Goal: Task Accomplishment & Management: Complete application form

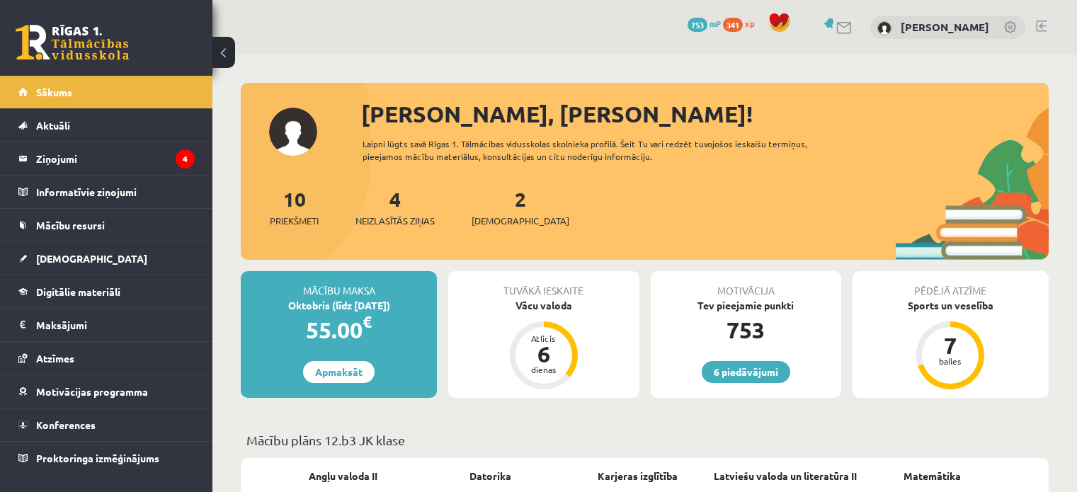
scroll to position [57, 0]
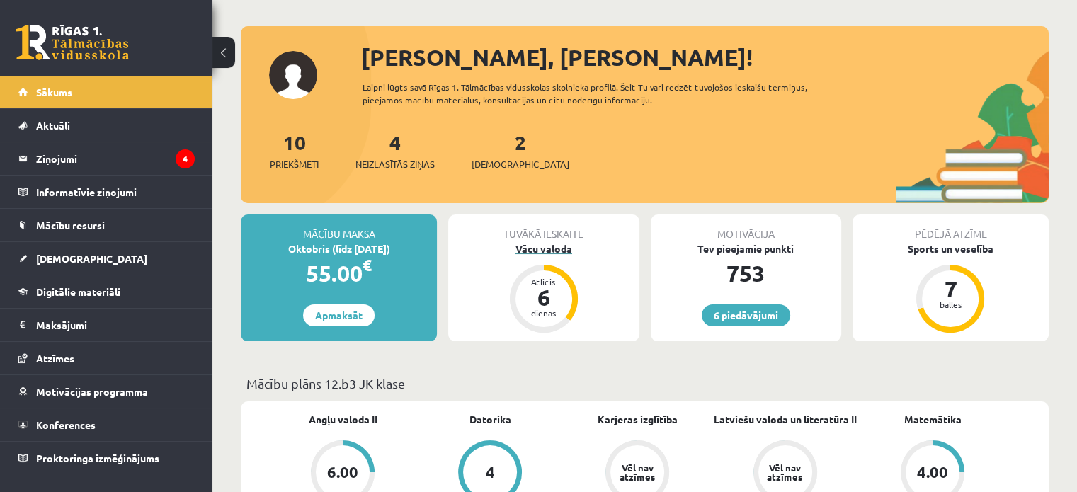
click at [549, 249] on div "Vācu valoda" at bounding box center [543, 249] width 191 height 15
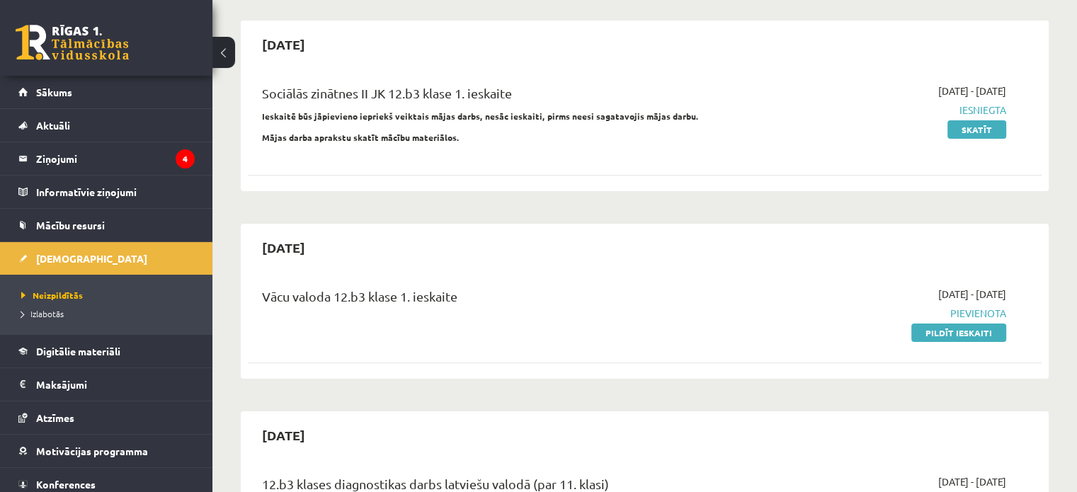
scroll to position [147, 0]
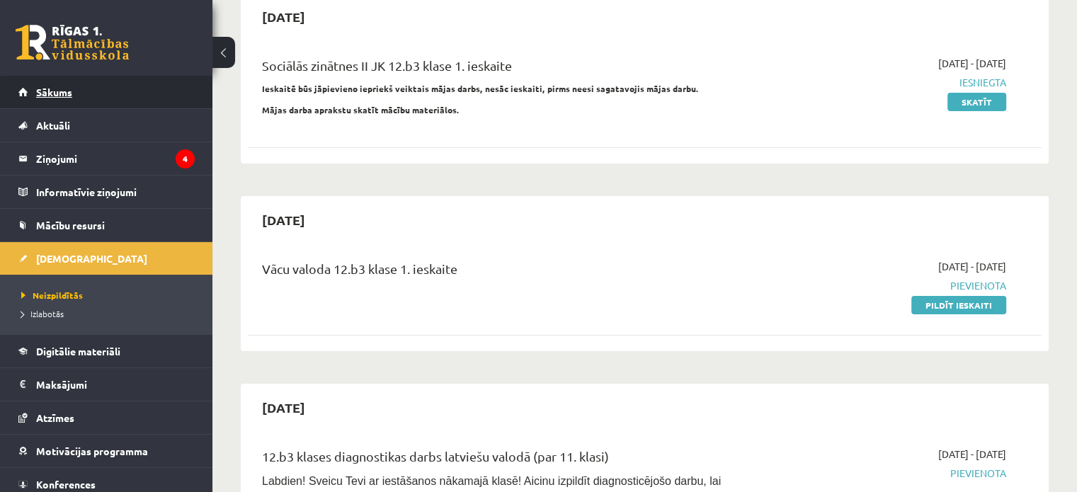
click at [135, 84] on link "Sākums" at bounding box center [106, 92] width 176 height 33
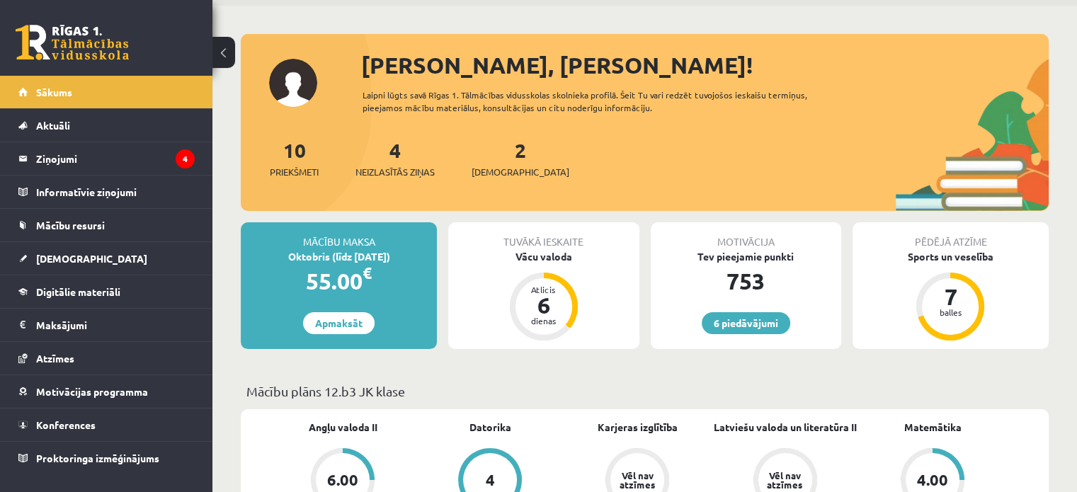
scroll to position [48, 0]
click at [79, 292] on span "Digitālie materiāli" at bounding box center [78, 291] width 84 height 13
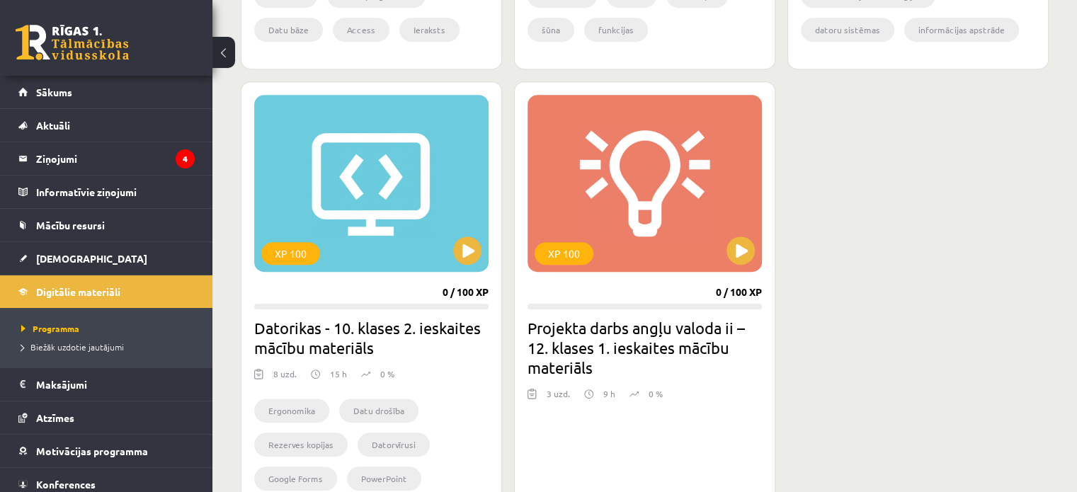
scroll to position [772, 0]
click at [590, 157] on div "XP 100" at bounding box center [645, 182] width 234 height 177
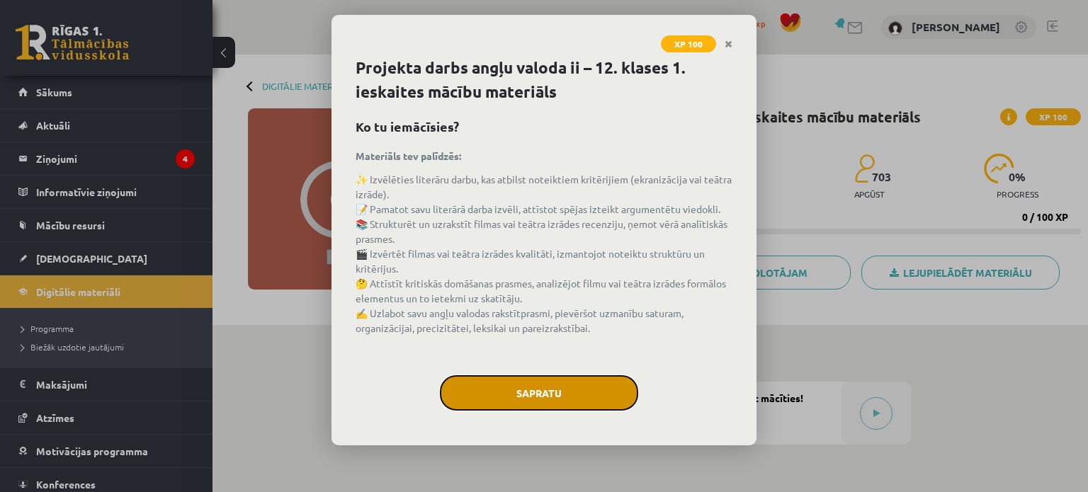
click at [551, 379] on button "Sapratu" at bounding box center [539, 392] width 198 height 35
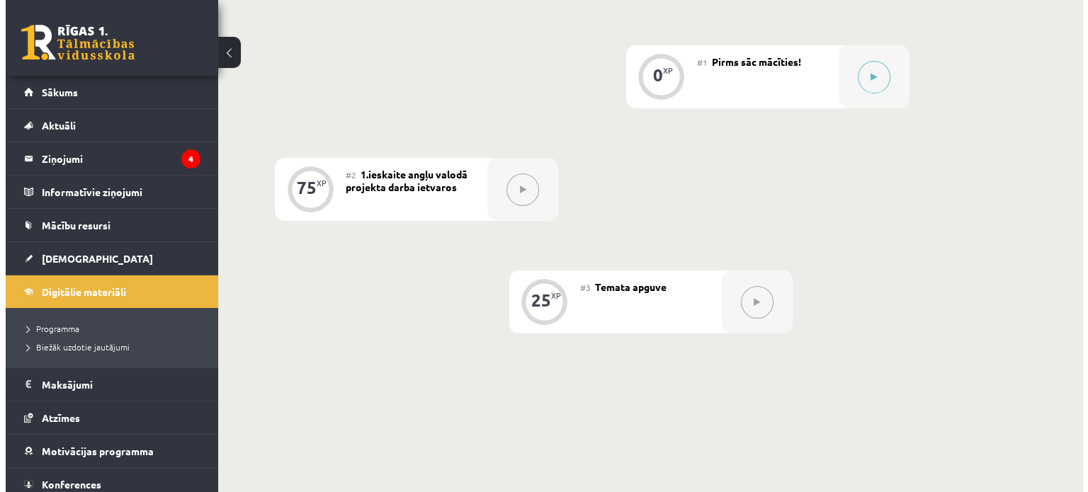
scroll to position [337, 0]
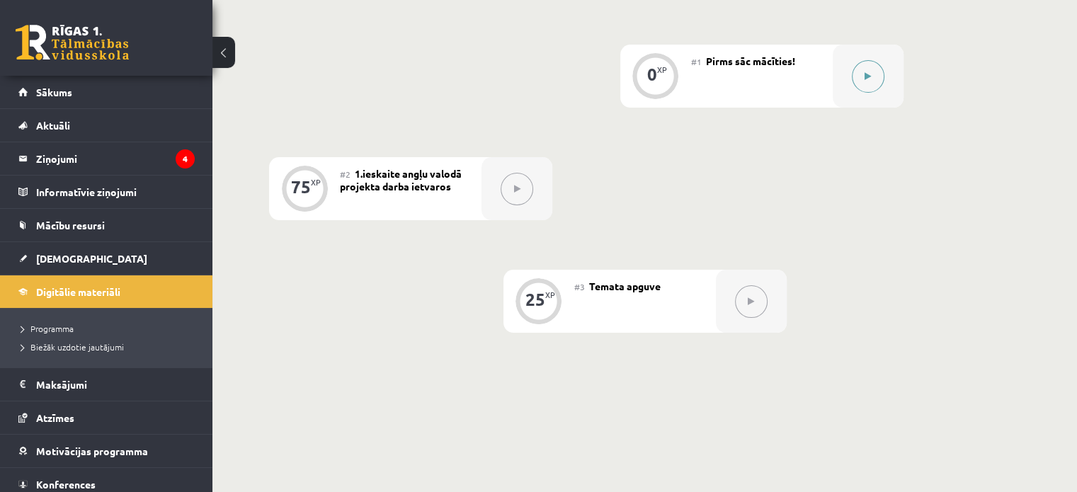
click at [865, 85] on button at bounding box center [868, 76] width 33 height 33
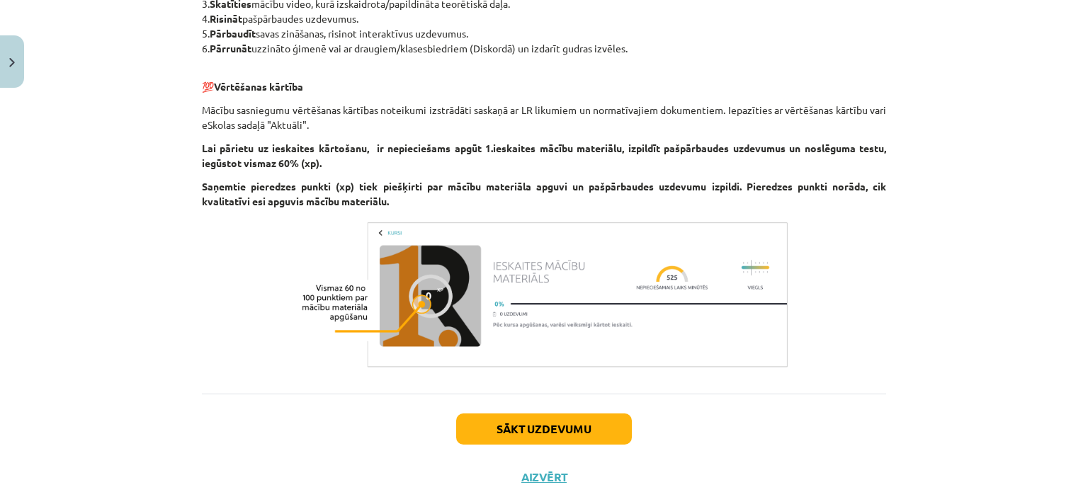
scroll to position [482, 0]
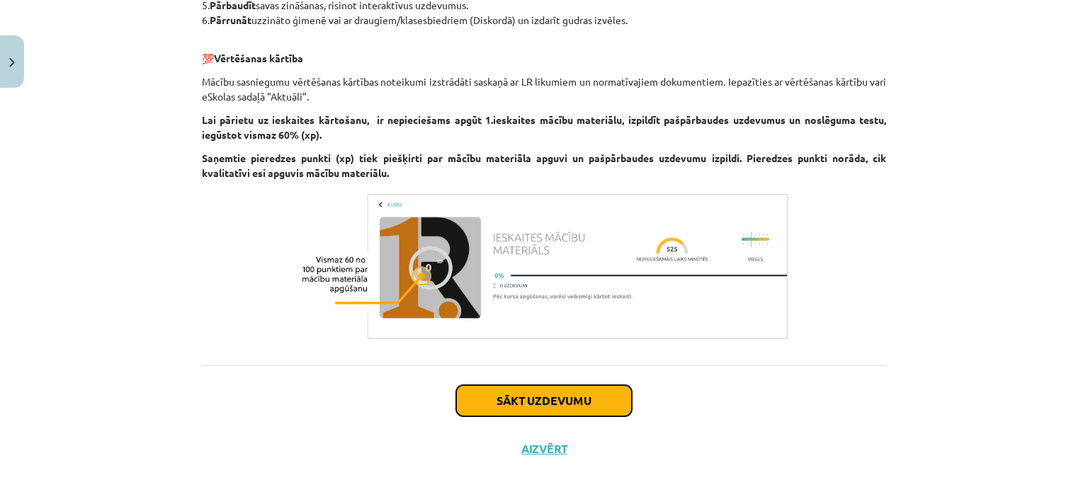
click at [535, 396] on button "Sākt uzdevumu" at bounding box center [544, 400] width 176 height 31
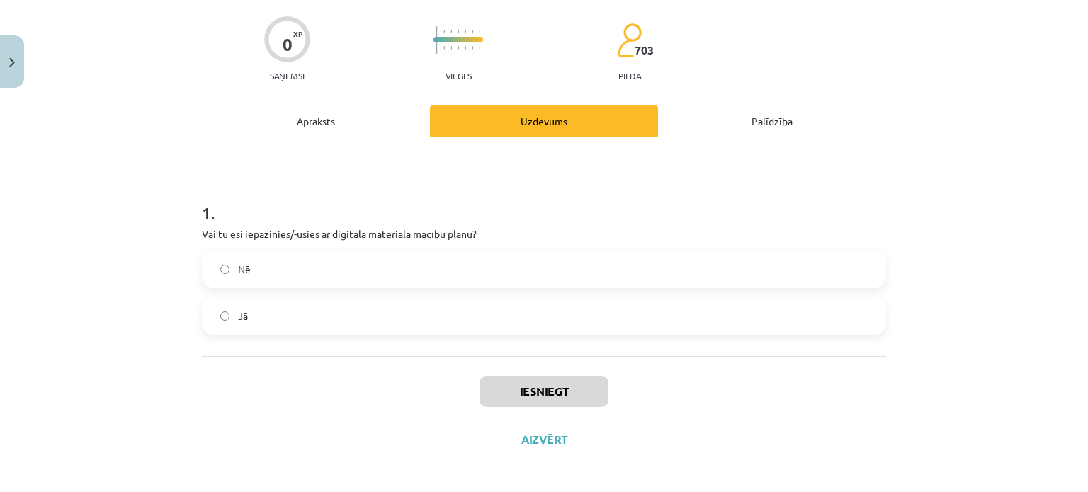
scroll to position [110, 0]
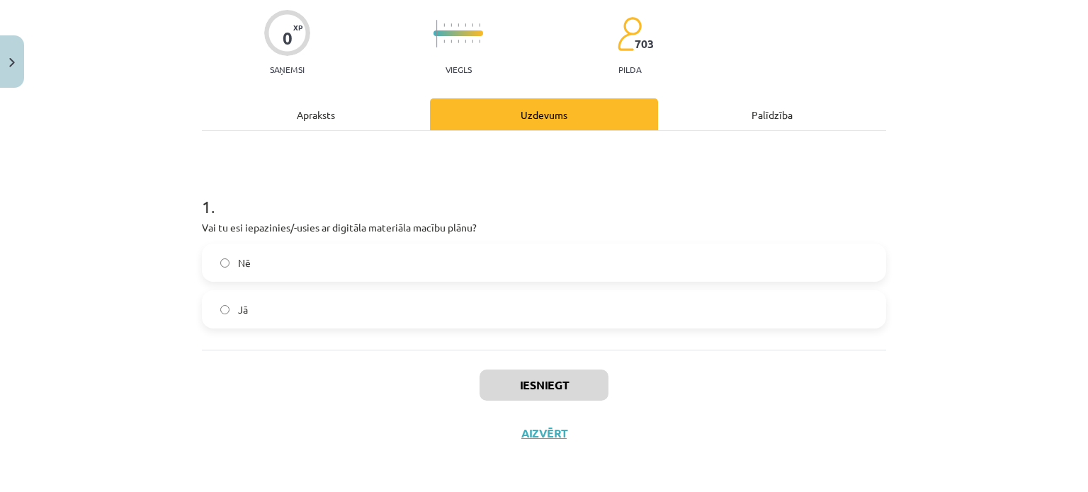
click at [384, 315] on label "Jā" at bounding box center [543, 309] width 681 height 35
click at [561, 378] on button "Iesniegt" at bounding box center [543, 385] width 129 height 31
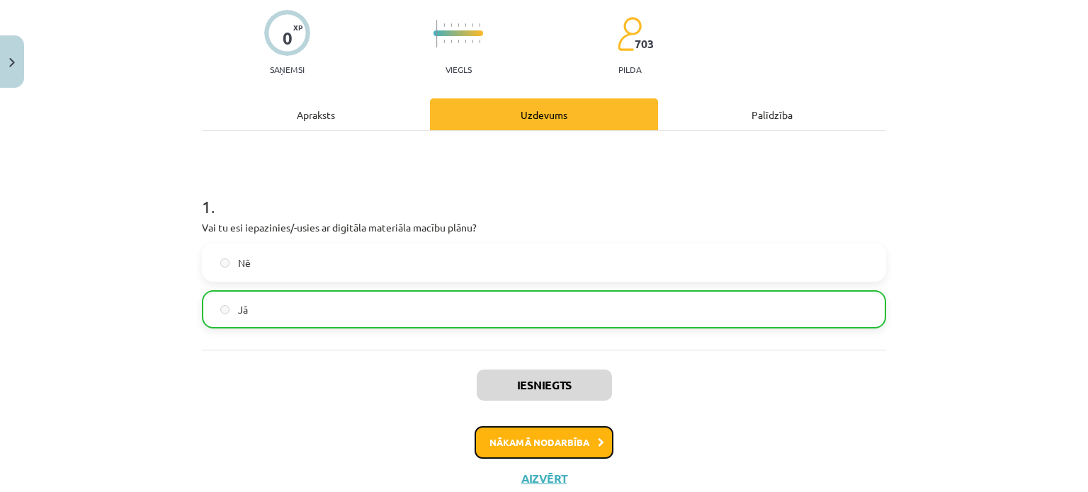
click at [510, 436] on button "Nākamā nodarbība" at bounding box center [544, 442] width 139 height 33
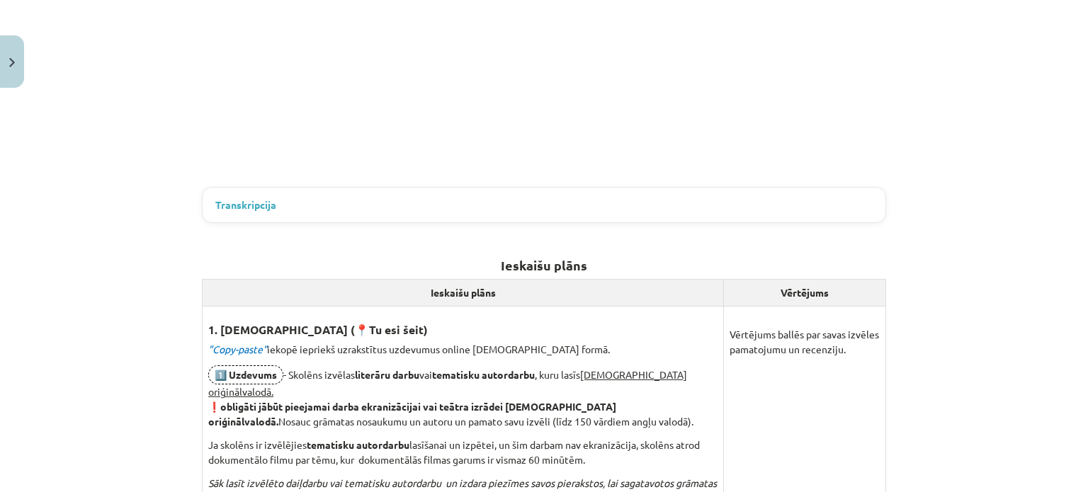
scroll to position [561, 0]
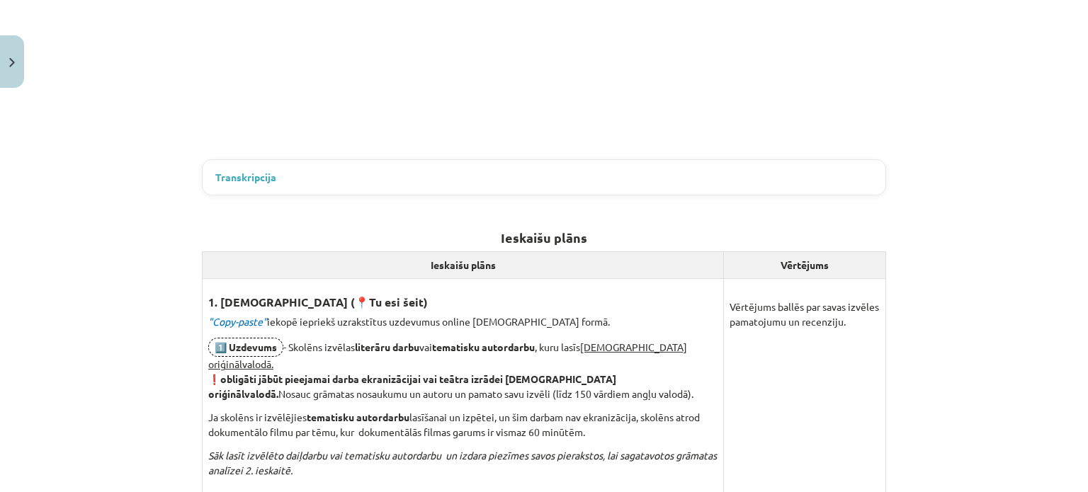
click at [238, 172] on span "Transkripcija" at bounding box center [245, 177] width 61 height 15
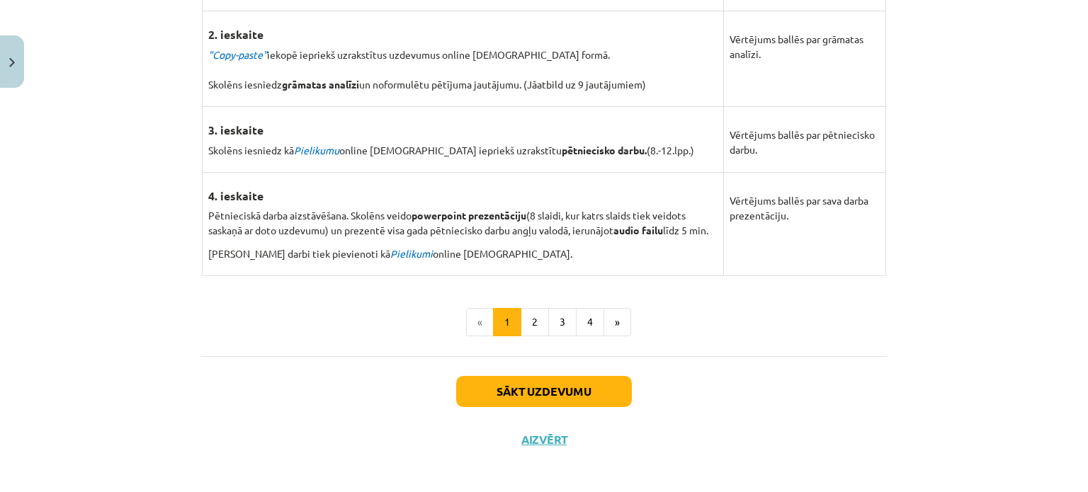
scroll to position [1695, 0]
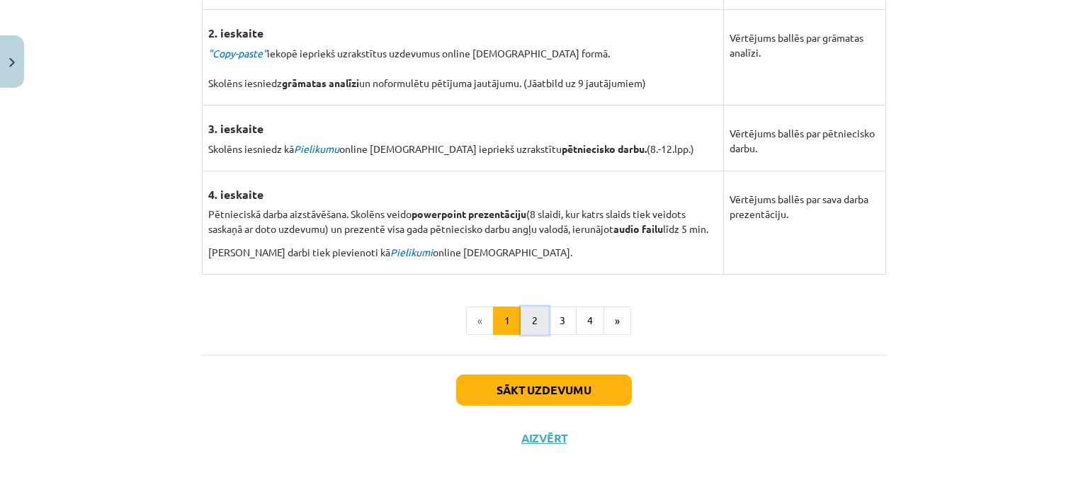
click at [530, 317] on button "2" at bounding box center [535, 321] width 28 height 28
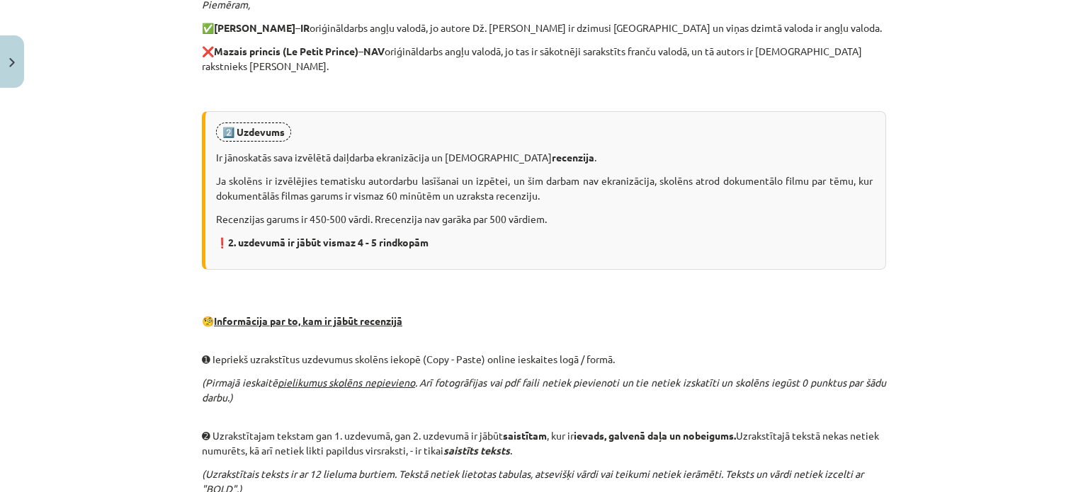
scroll to position [680, 0]
click at [488, 309] on p "🧐 Informācija par to, kam ir jābūt recenzijā" at bounding box center [544, 313] width 684 height 59
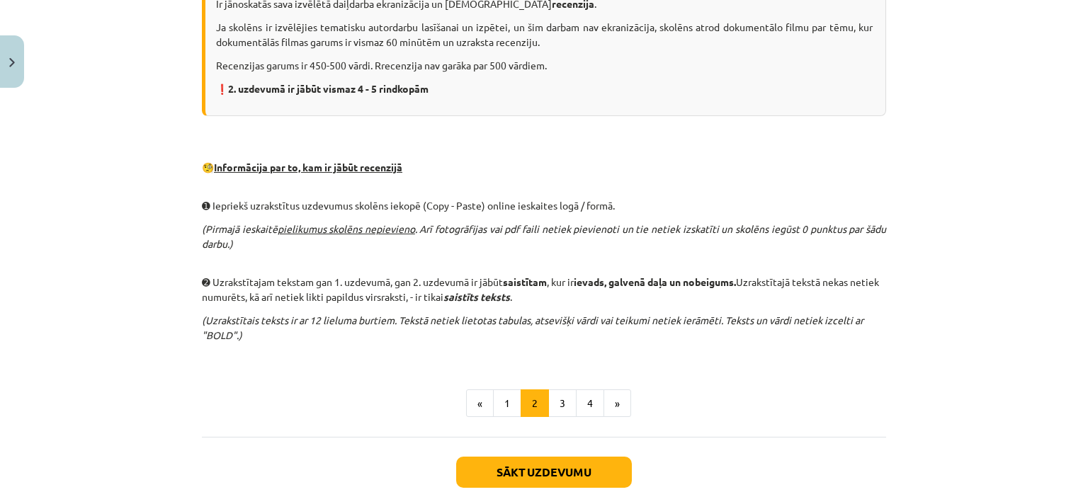
scroll to position [885, 0]
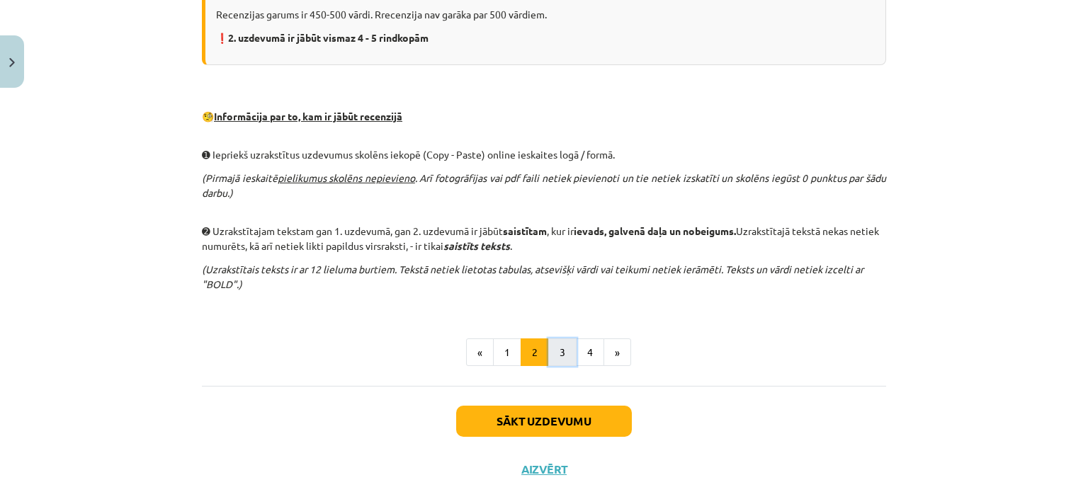
click at [552, 348] on button "3" at bounding box center [562, 353] width 28 height 28
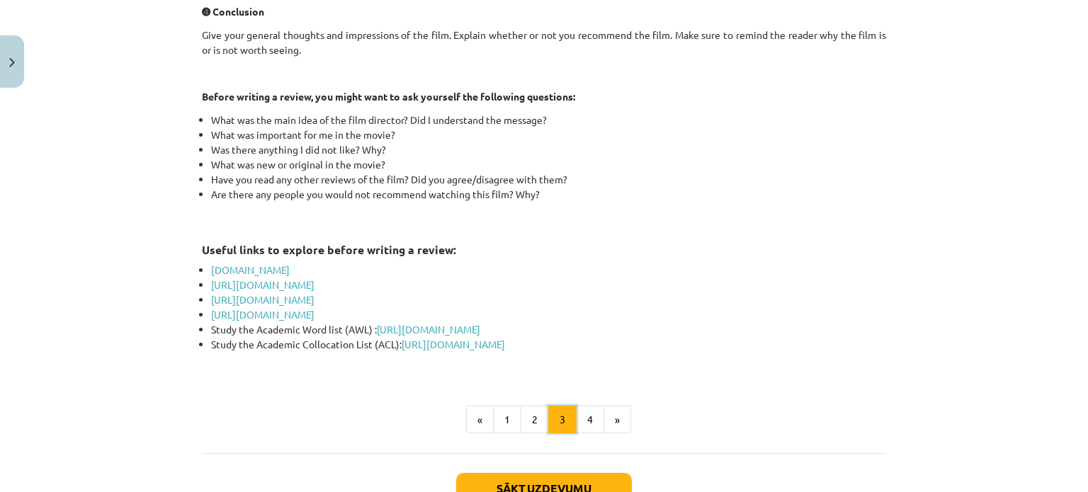
scroll to position [670, 0]
click at [581, 410] on button "4" at bounding box center [590, 421] width 28 height 28
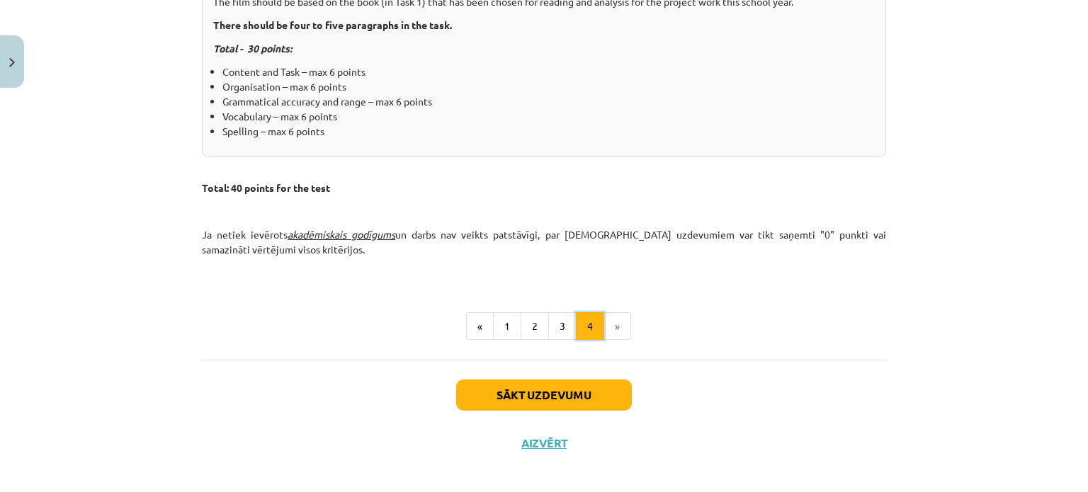
scroll to position [694, 0]
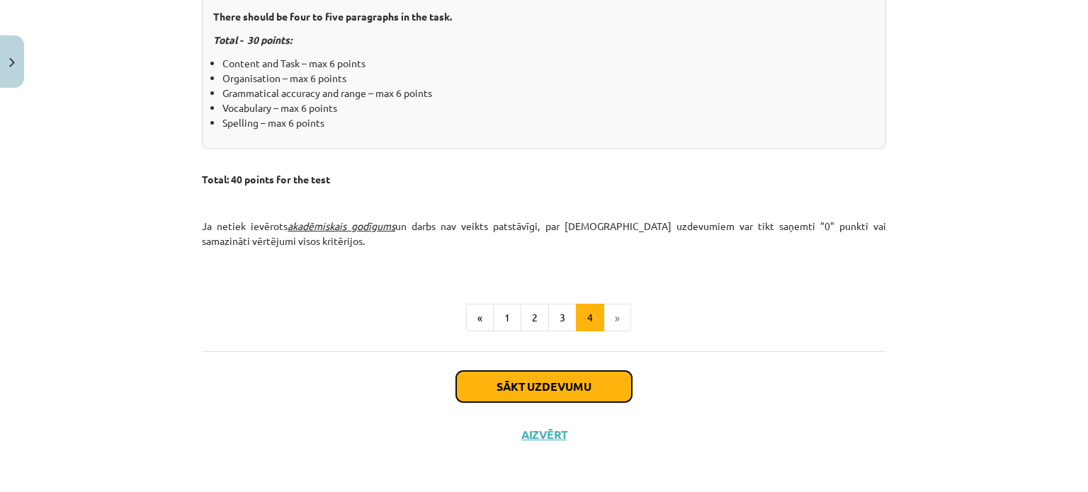
click at [561, 385] on button "Sākt uzdevumu" at bounding box center [544, 386] width 176 height 31
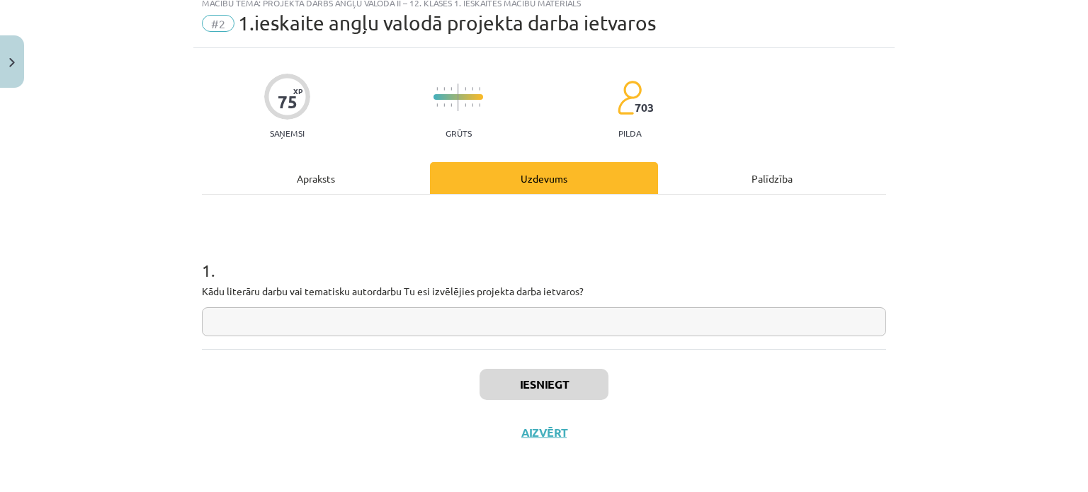
scroll to position [35, 0]
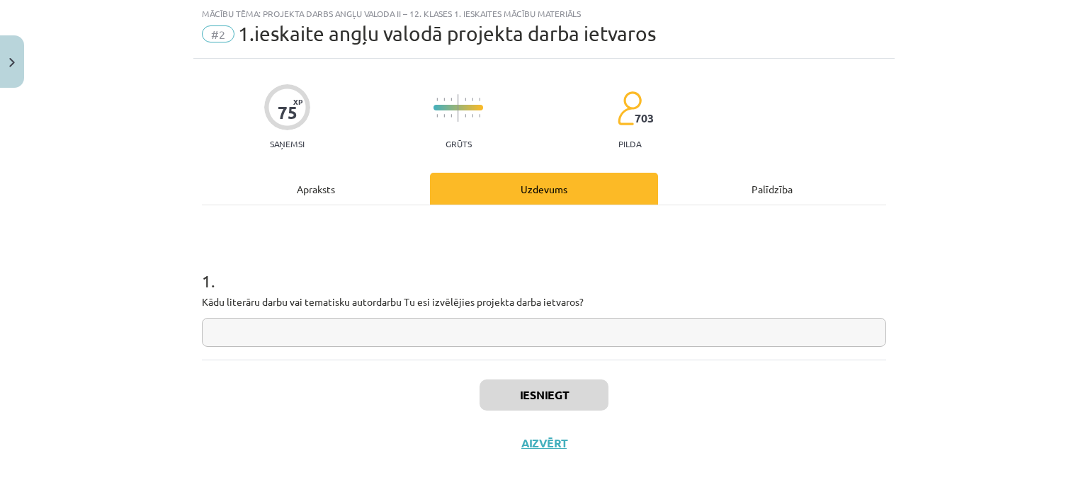
click at [482, 331] on input "text" at bounding box center [544, 332] width 684 height 29
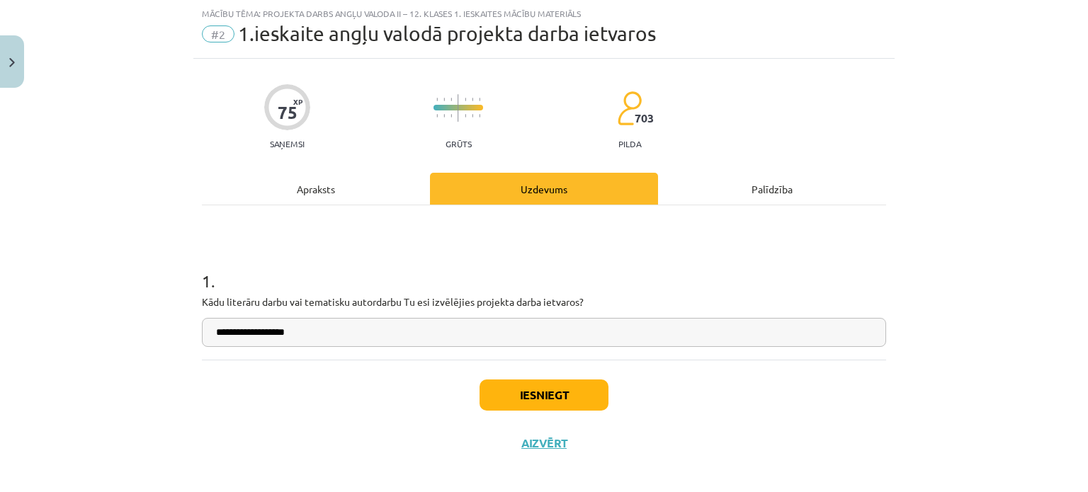
type input "**********"
click at [521, 389] on button "Iesniegt" at bounding box center [543, 395] width 129 height 31
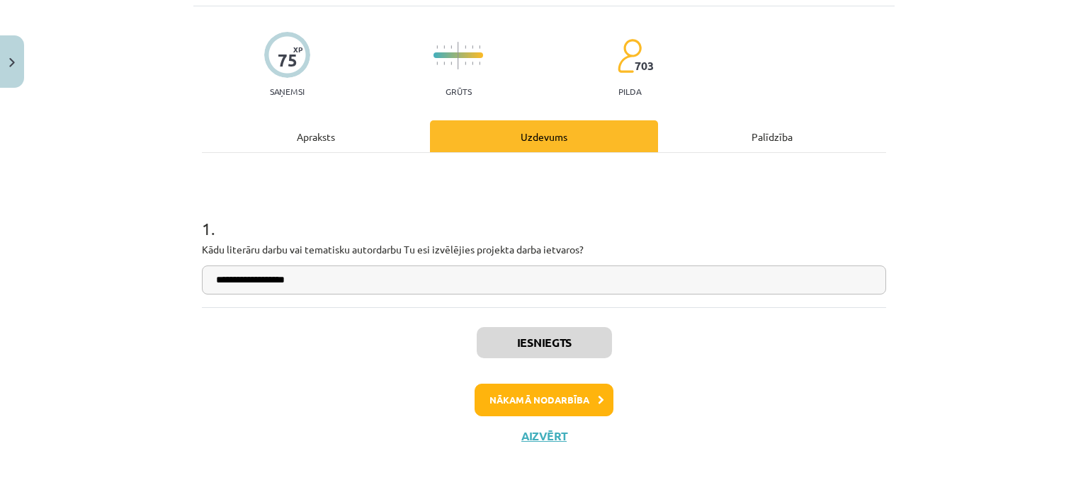
scroll to position [90, 0]
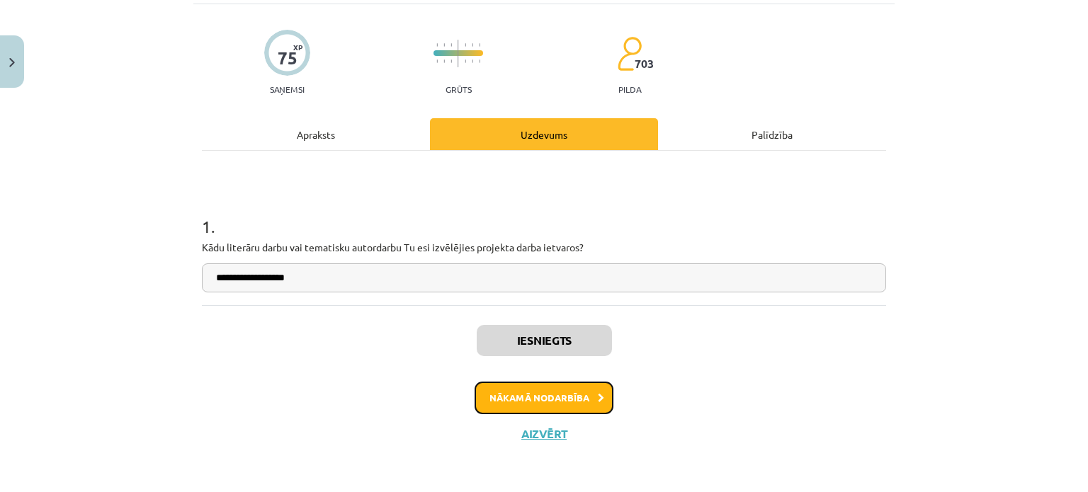
click at [520, 397] on button "Nākamā nodarbība" at bounding box center [544, 398] width 139 height 33
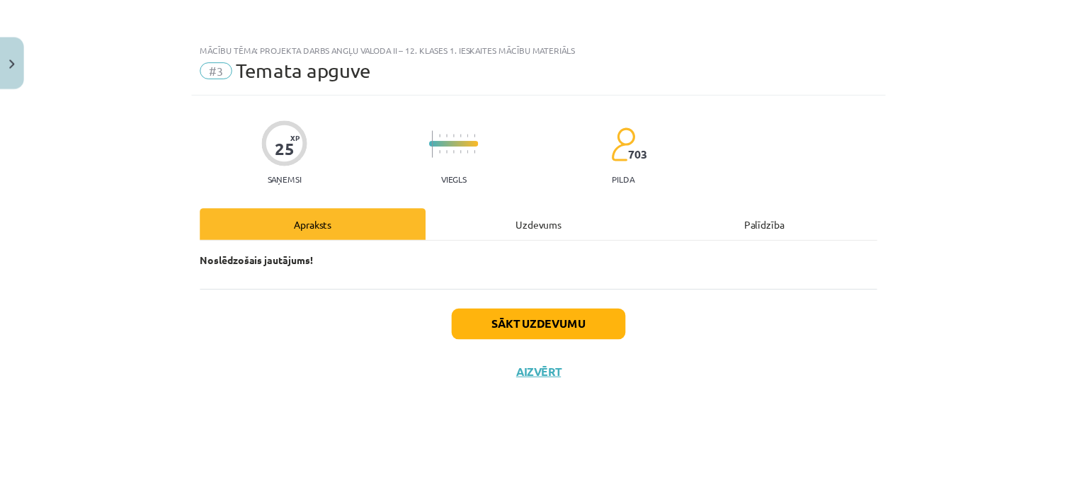
scroll to position [0, 0]
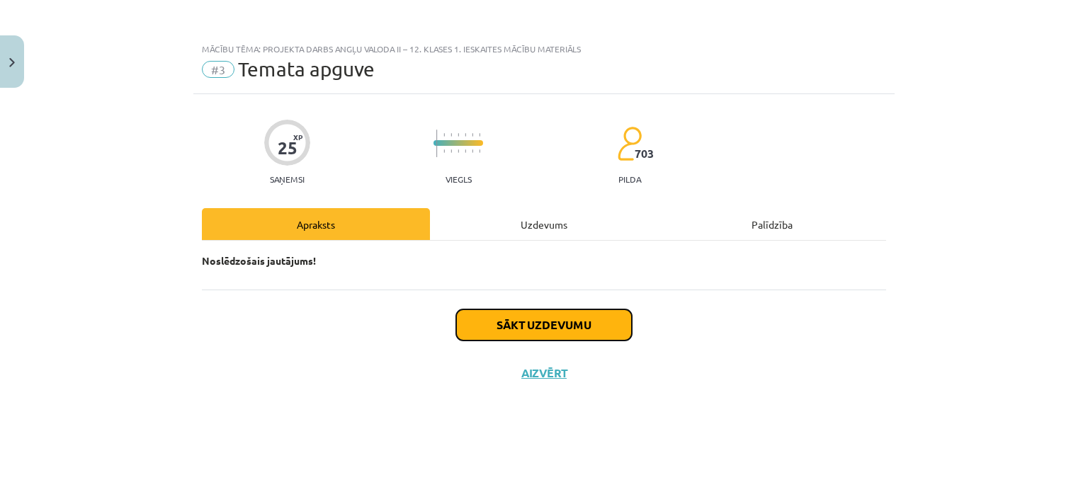
click at [555, 326] on button "Sākt uzdevumu" at bounding box center [544, 324] width 176 height 31
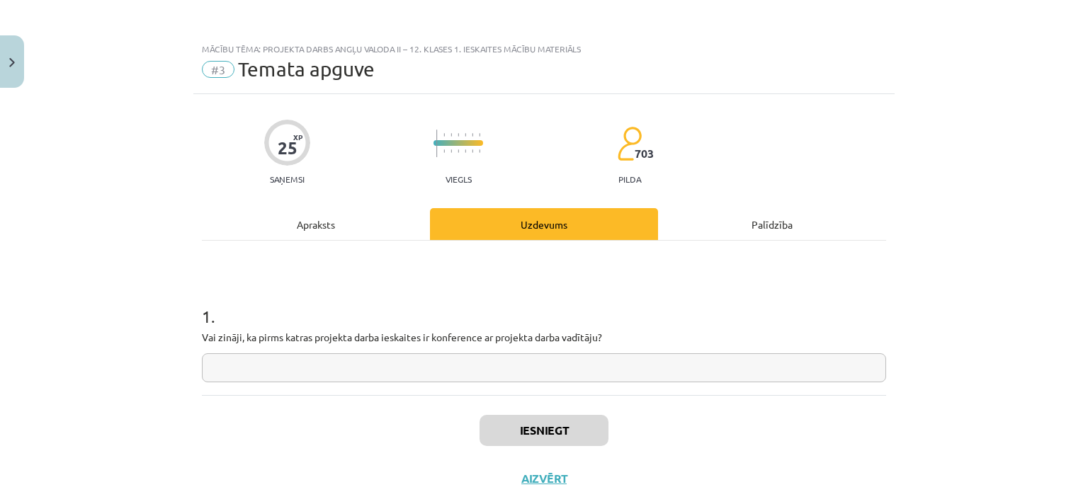
click at [257, 367] on input "text" at bounding box center [544, 367] width 684 height 29
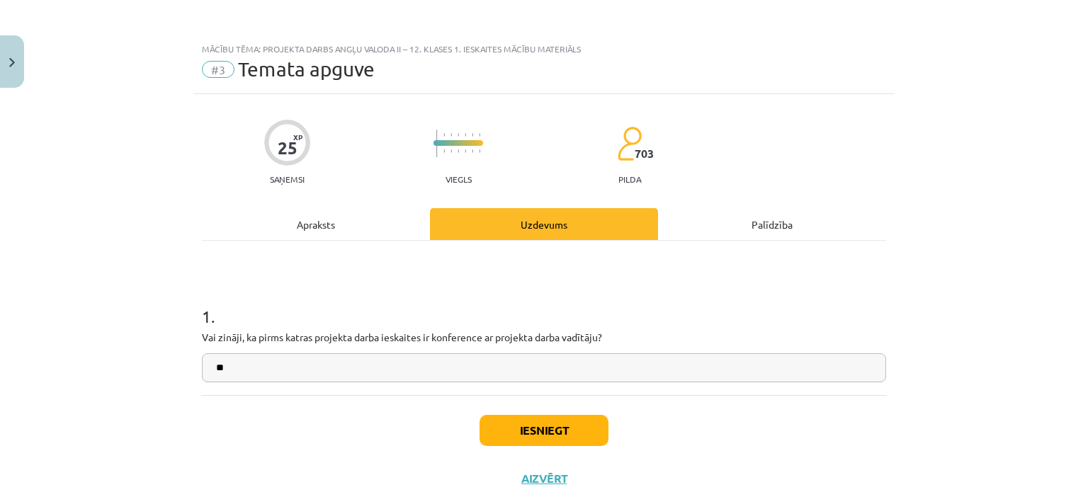
type input "**"
click at [576, 428] on button "Iesniegt" at bounding box center [543, 430] width 129 height 31
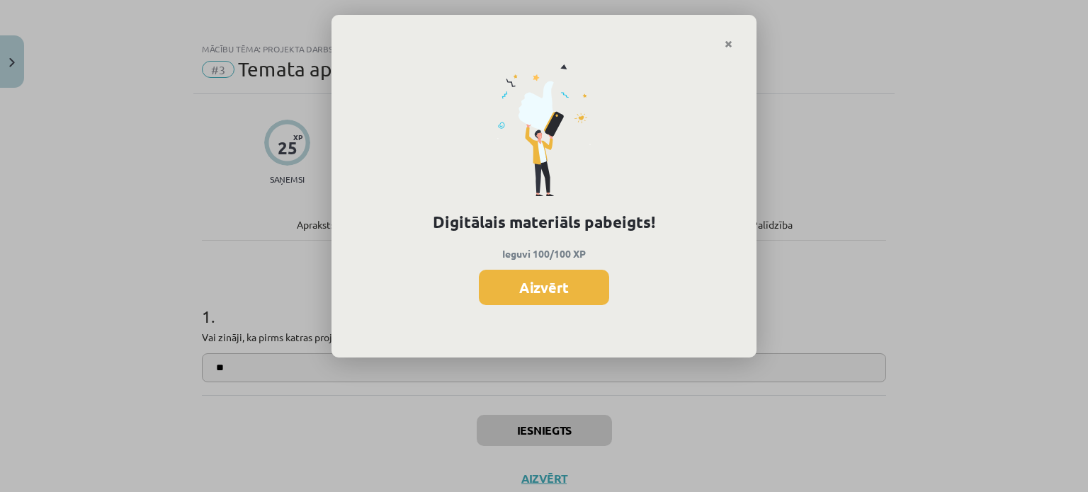
click at [557, 306] on div "Digitālais materiāls pabeigts! Ieguvi 100/100 XP Aizvērt" at bounding box center [543, 204] width 425 height 309
click at [552, 288] on button "Aizvērt" at bounding box center [544, 287] width 130 height 35
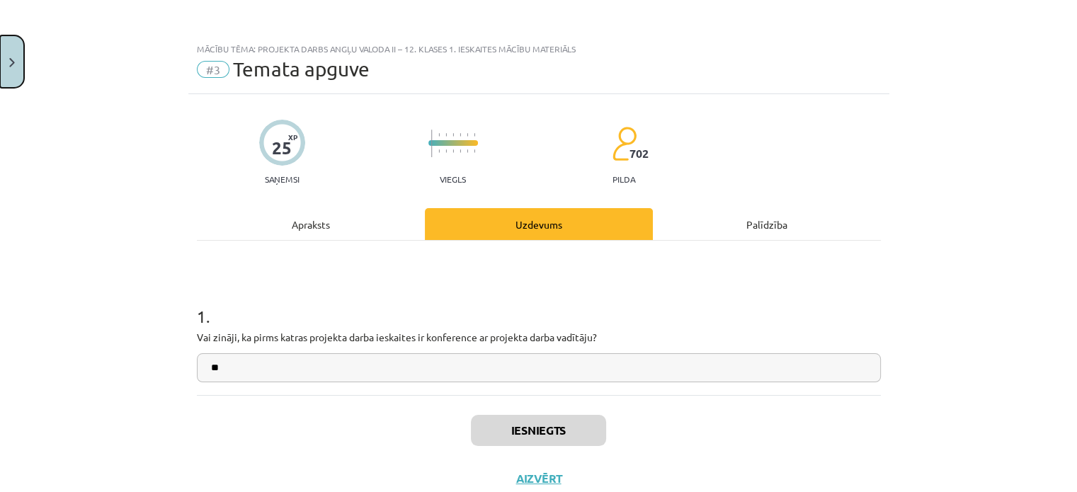
click at [14, 54] on button "Close" at bounding box center [12, 61] width 24 height 52
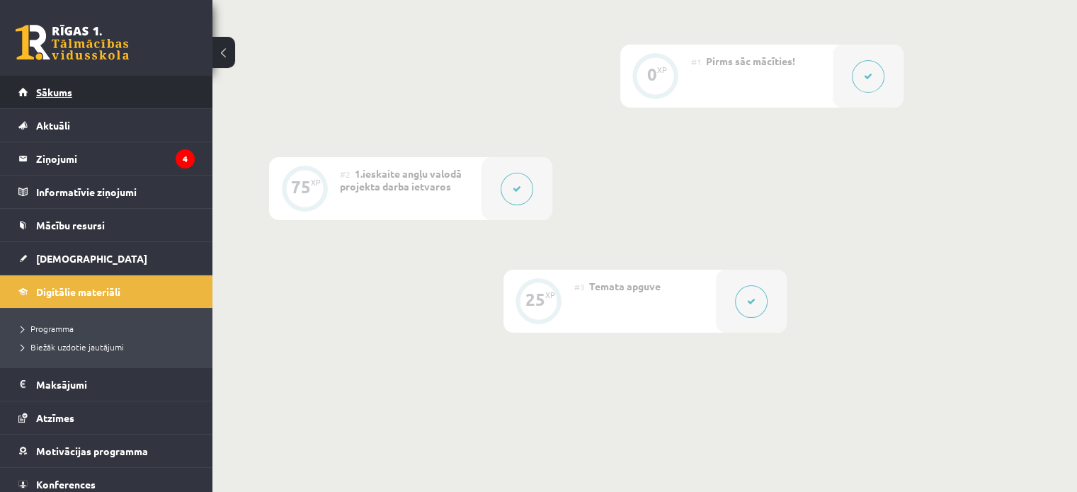
click at [89, 90] on link "Sākums" at bounding box center [106, 92] width 176 height 33
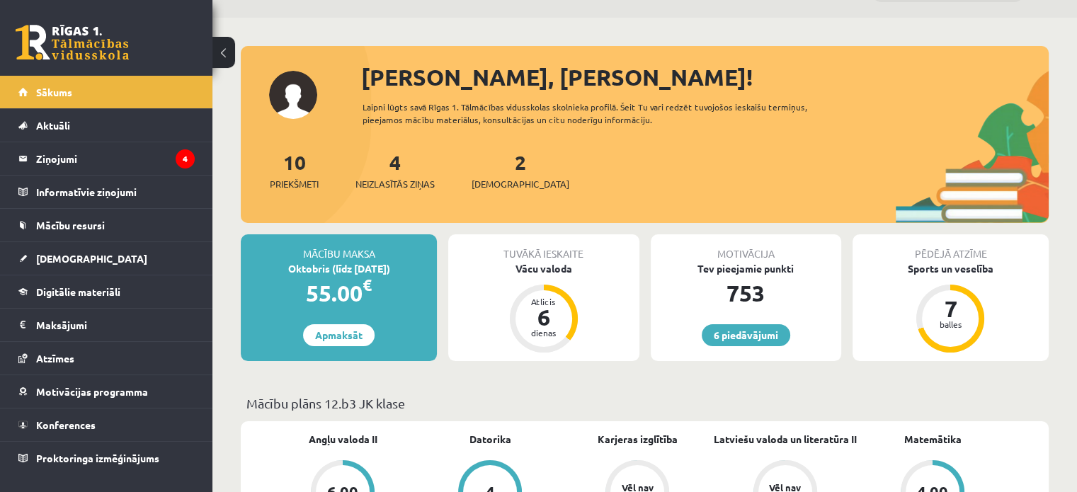
scroll to position [39, 0]
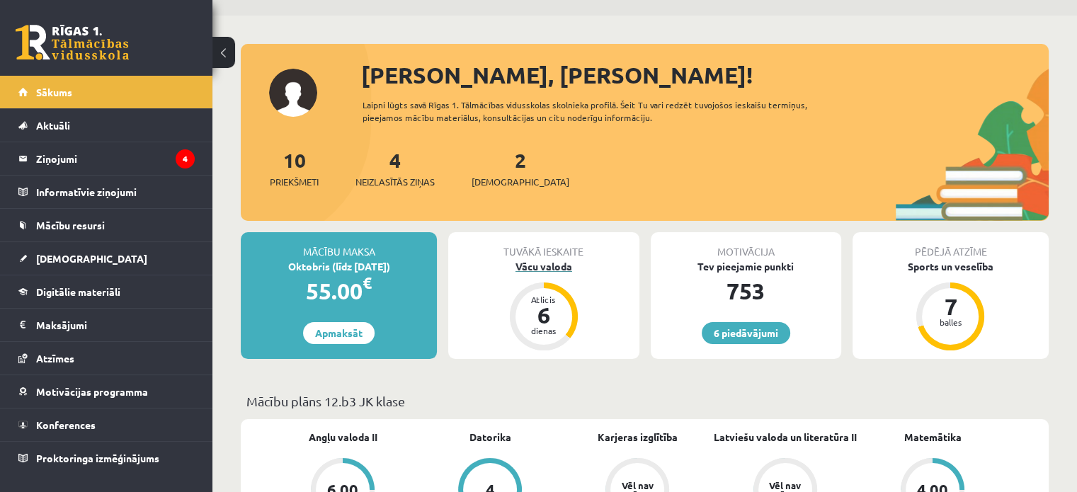
click at [574, 269] on div "Vācu valoda" at bounding box center [543, 266] width 191 height 15
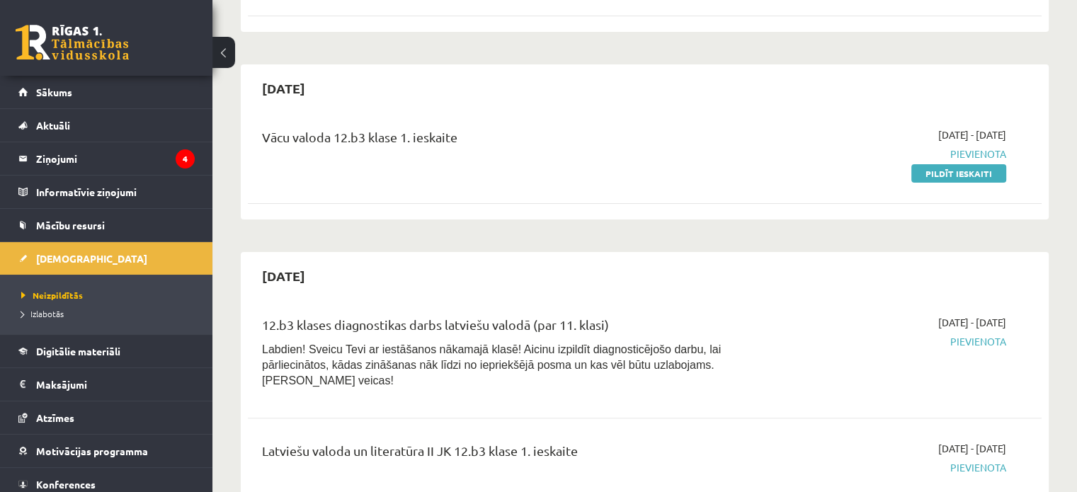
scroll to position [279, 0]
click at [157, 95] on link "Sākums" at bounding box center [106, 92] width 176 height 33
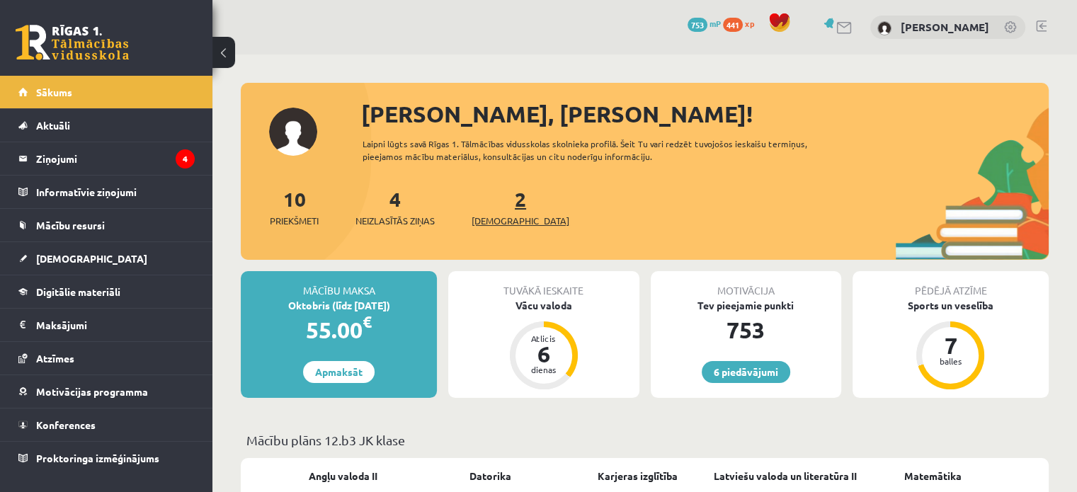
click at [492, 208] on link "2 Ieskaites" at bounding box center [521, 207] width 98 height 42
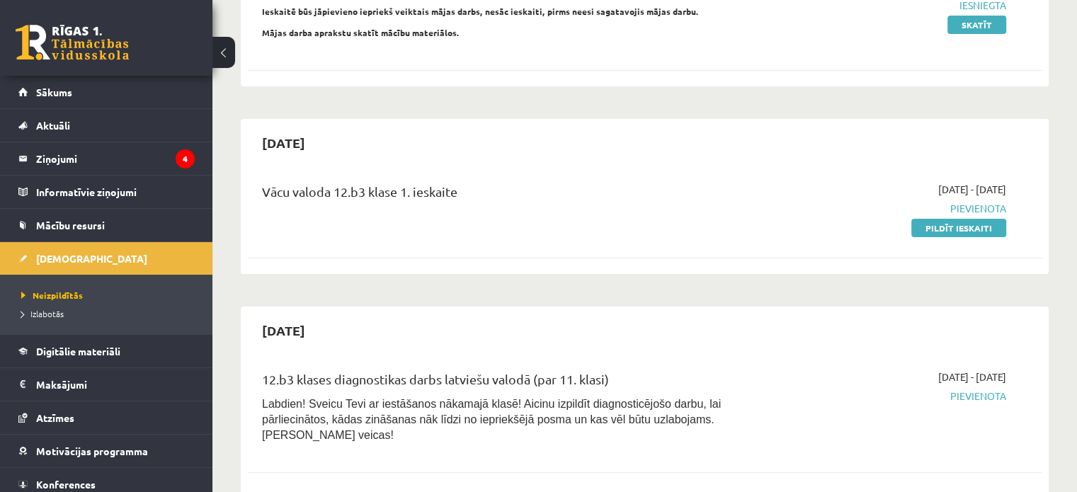
scroll to position [195, 0]
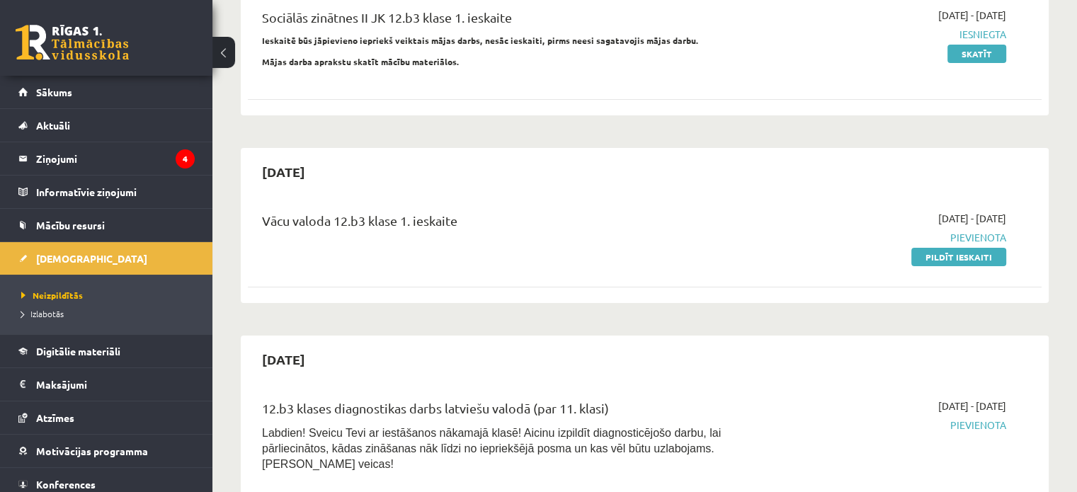
drag, startPoint x: 998, startPoint y: 256, endPoint x: 615, endPoint y: 39, distance: 440.2
click at [998, 256] on link "Pildīt ieskaiti" at bounding box center [958, 257] width 95 height 18
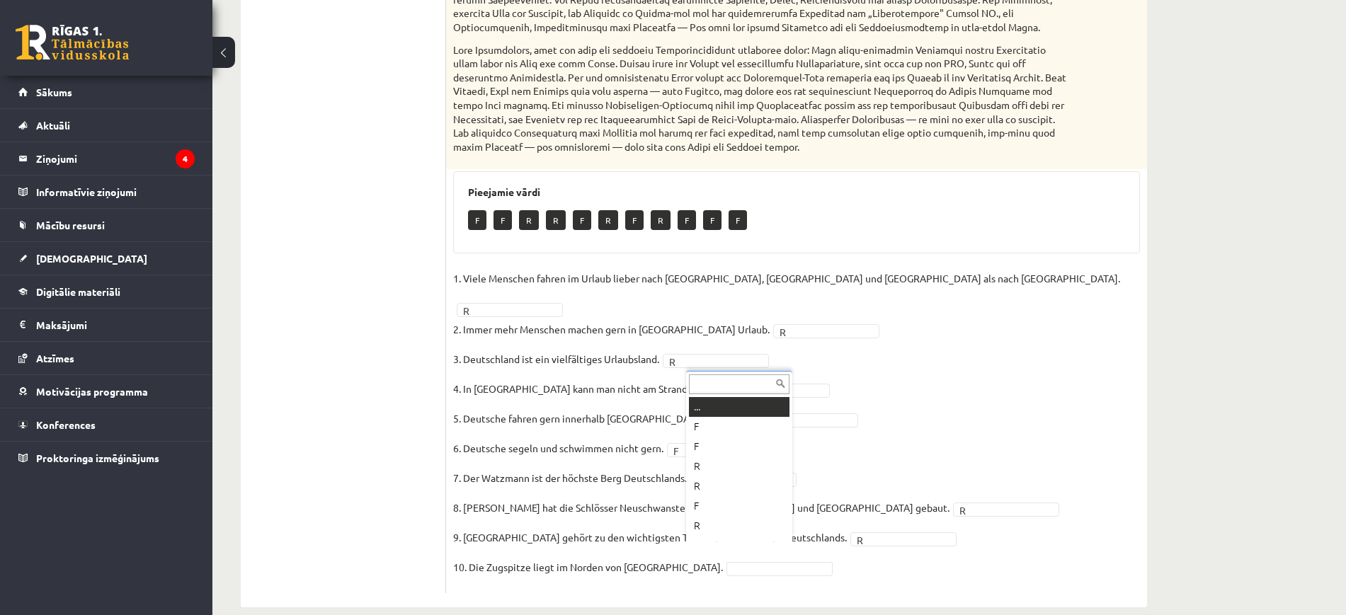
scroll to position [17, 0]
click at [729, 492] on div "... F F R R F R F R F F F" at bounding box center [739, 456] width 106 height 171
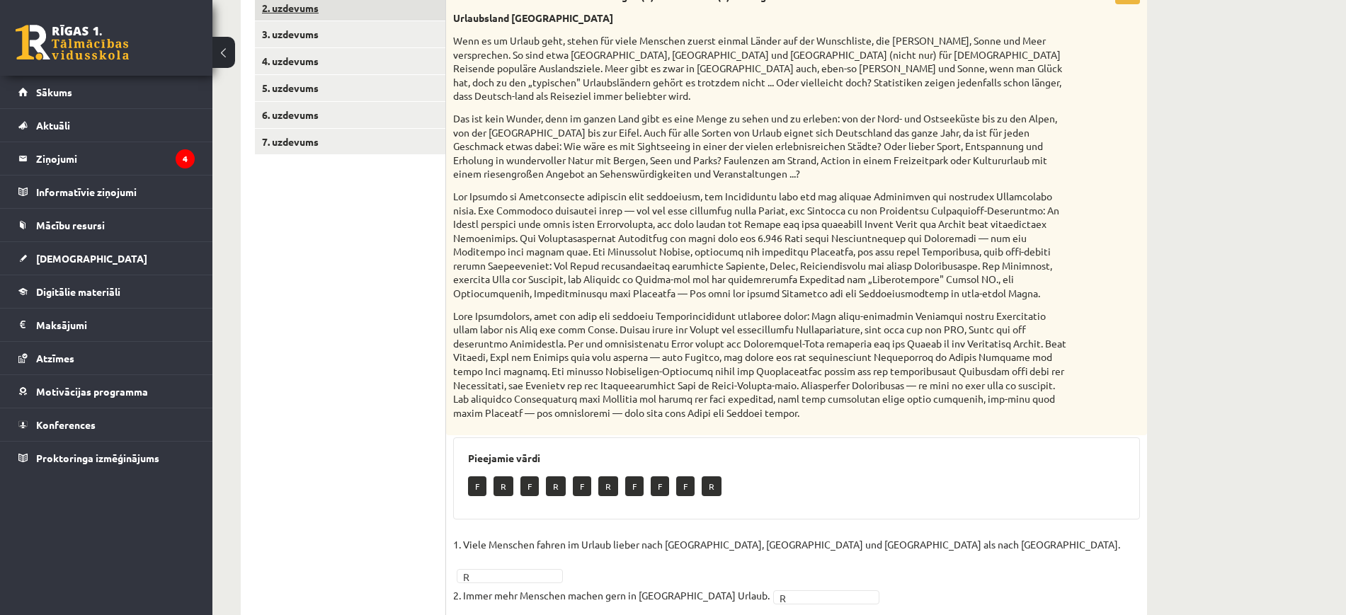
scroll to position [214, 0]
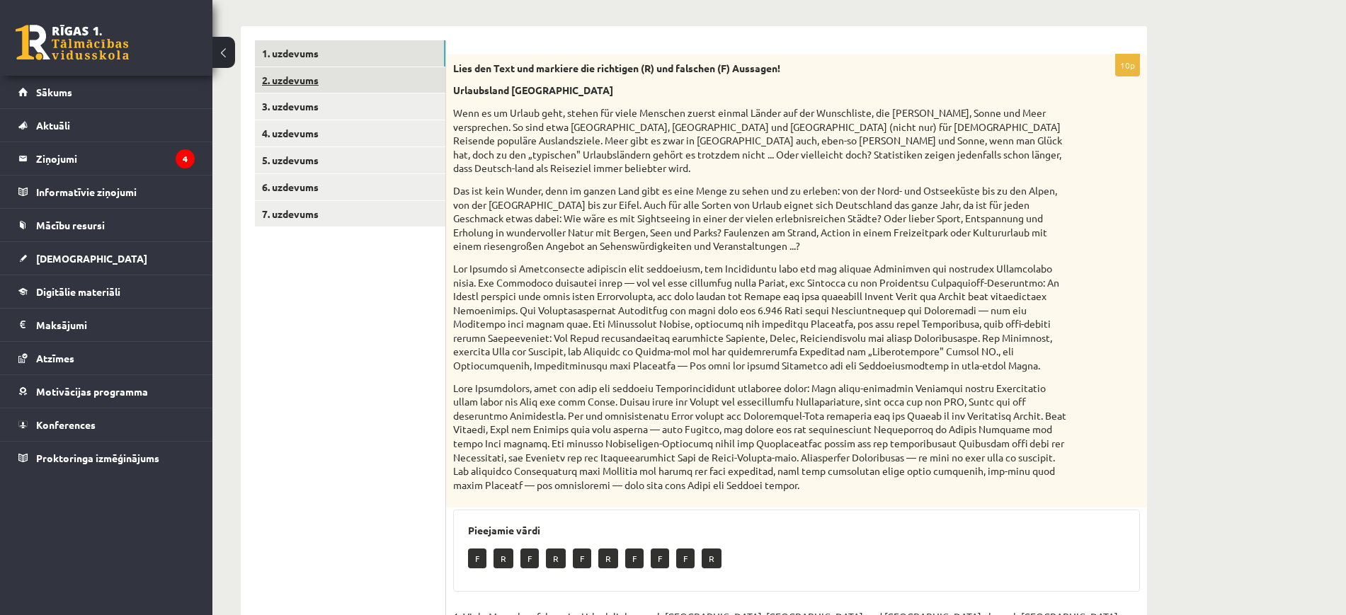
click at [332, 88] on link "2. uzdevums" at bounding box center [350, 80] width 191 height 26
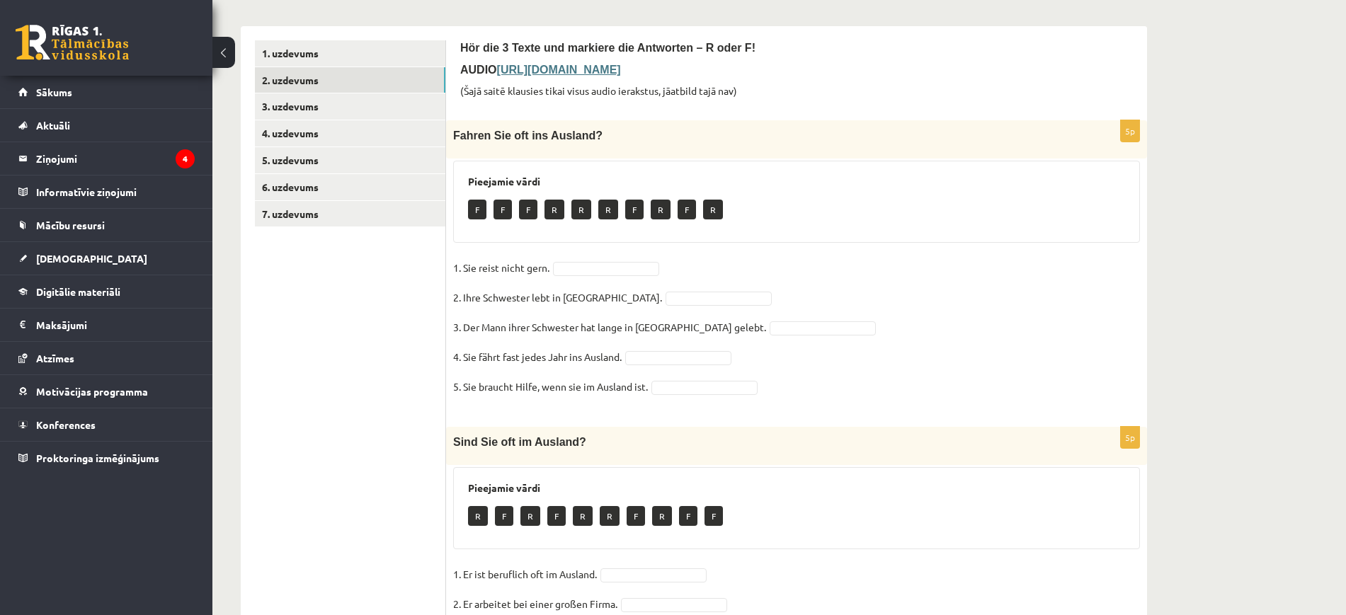
click at [621, 64] on b "https://deutschlernerblog.de/uebung-zum-hoerverstehen-deutsch-b1-ins-ausland-re…" at bounding box center [559, 70] width 124 height 12
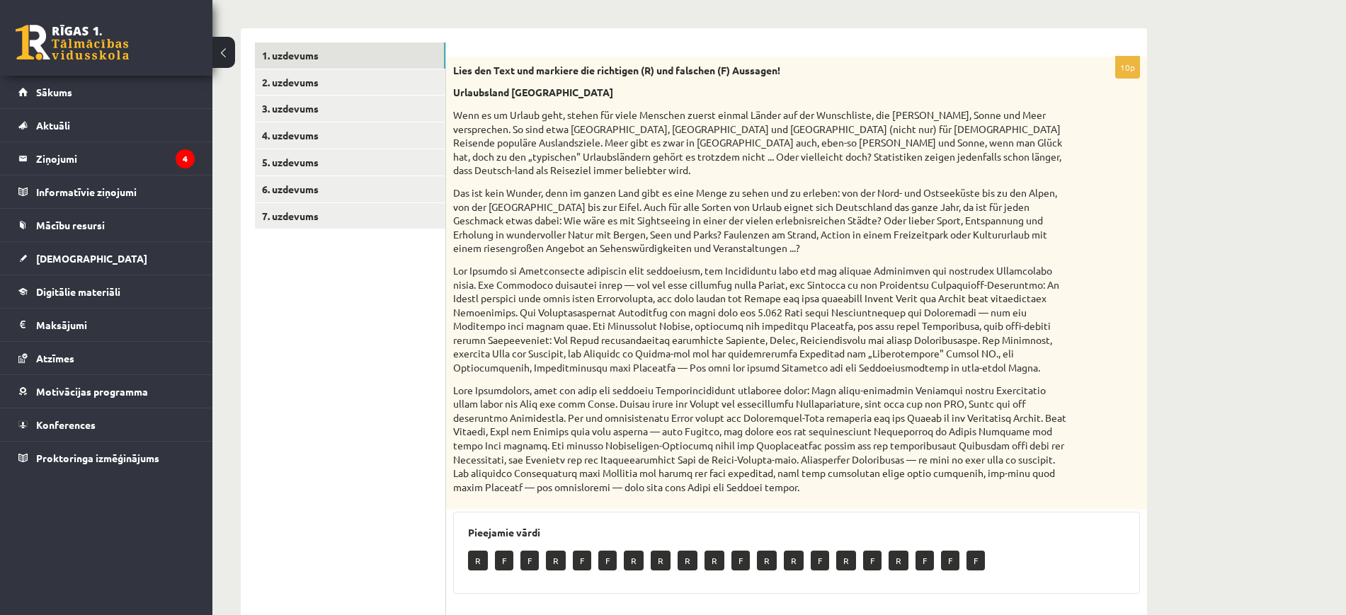
scroll to position [91, 0]
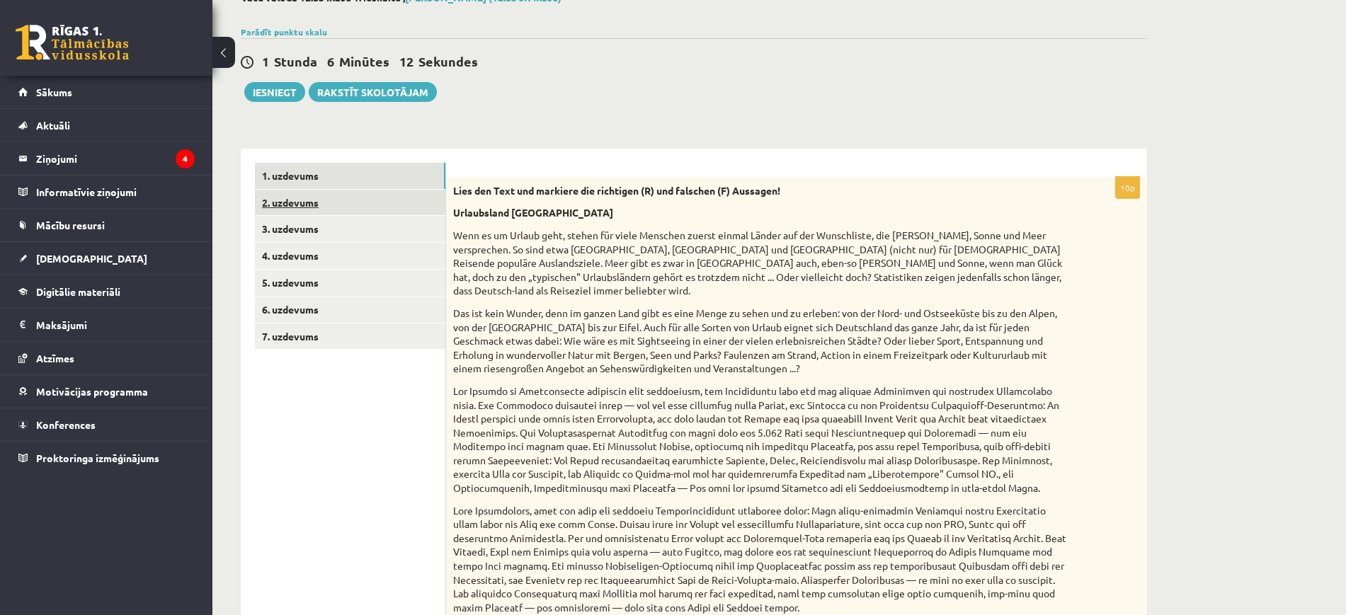
click at [305, 201] on link "2. uzdevums" at bounding box center [350, 203] width 191 height 26
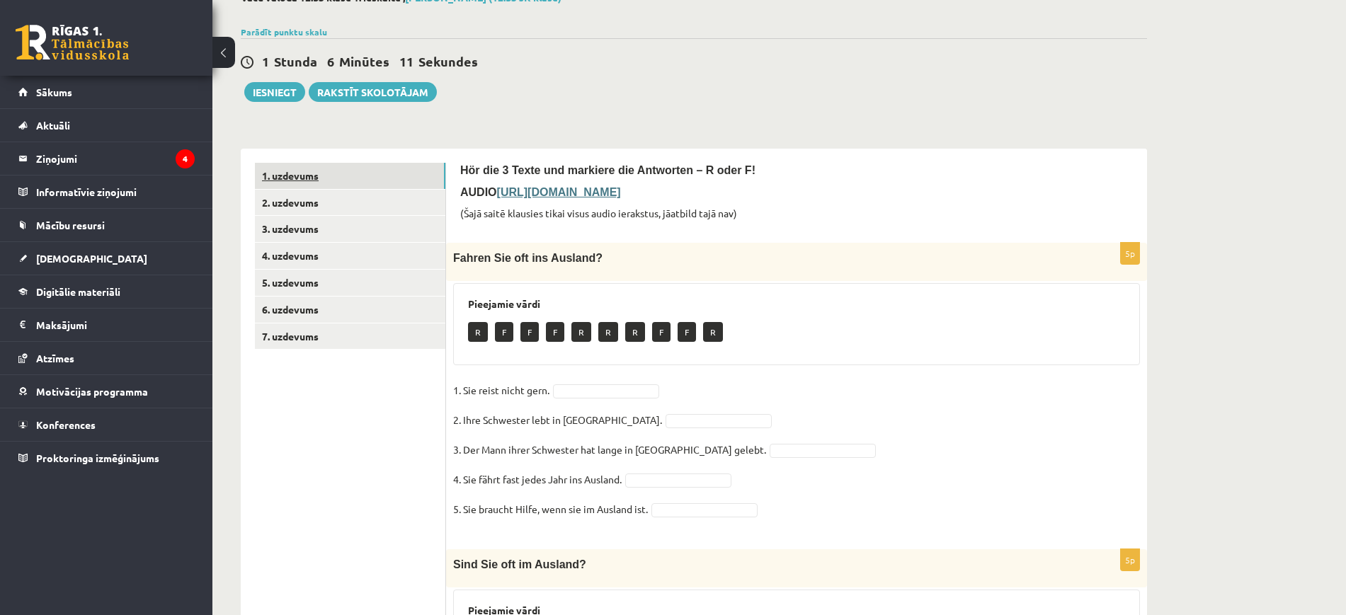
click at [293, 177] on link "1. uzdevums" at bounding box center [350, 176] width 191 height 26
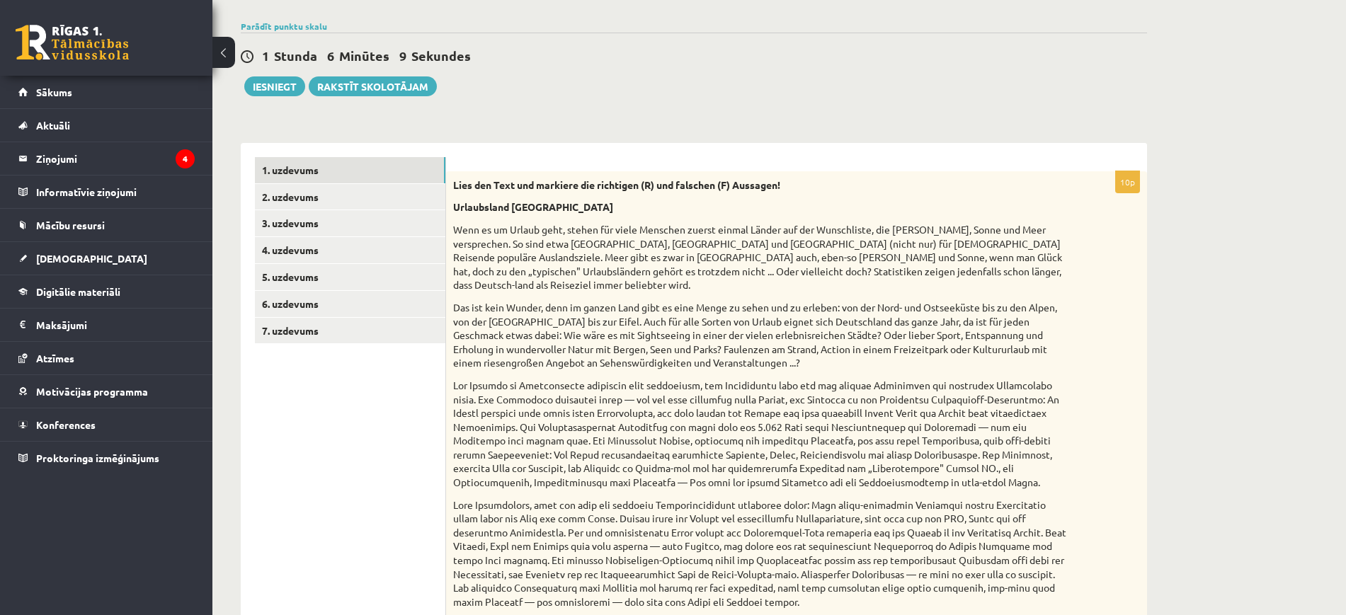
scroll to position [0, 0]
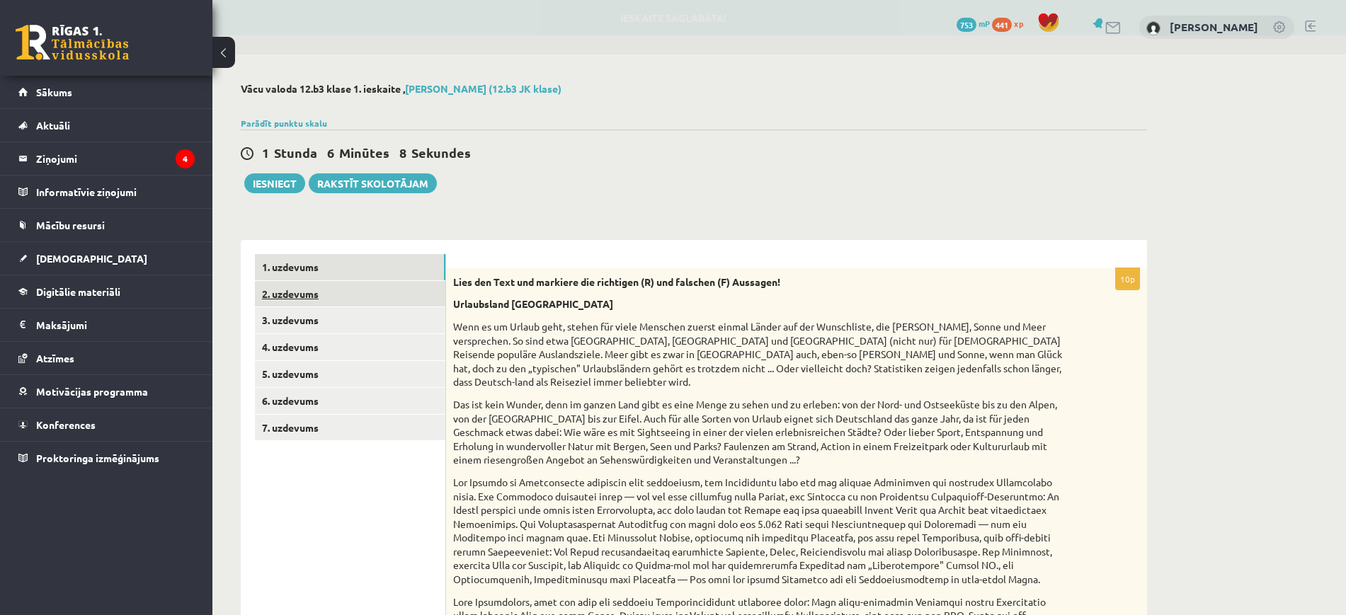
click at [310, 289] on link "2. uzdevums" at bounding box center [350, 294] width 191 height 26
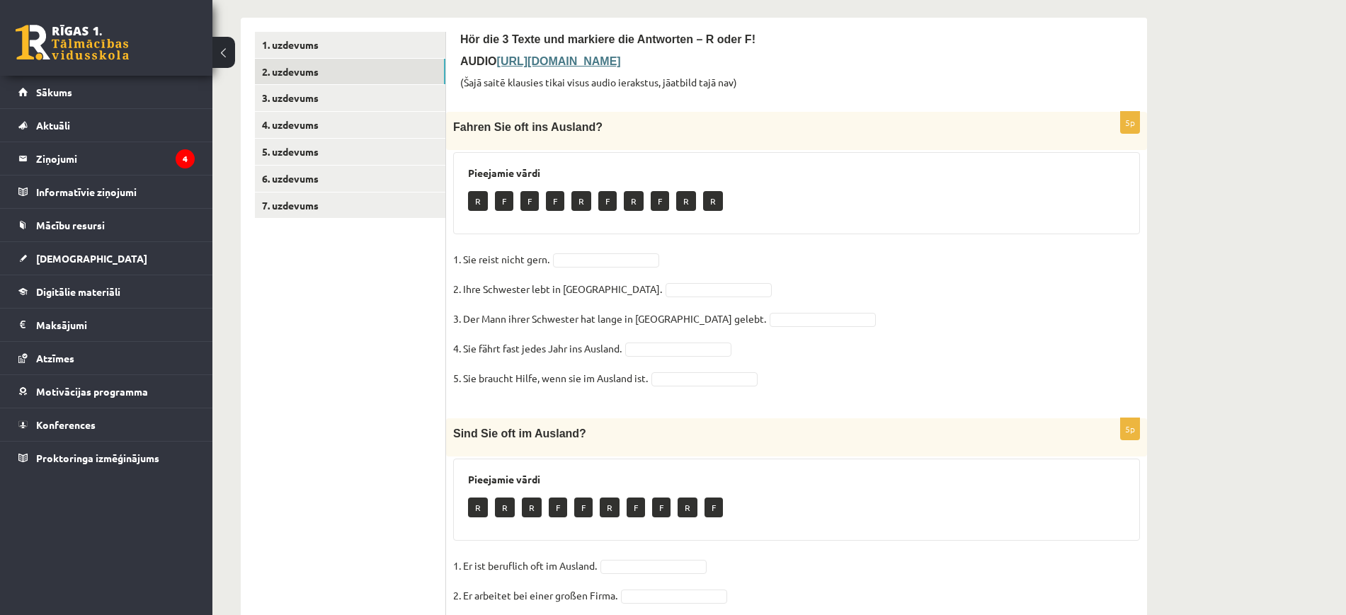
scroll to position [277, 0]
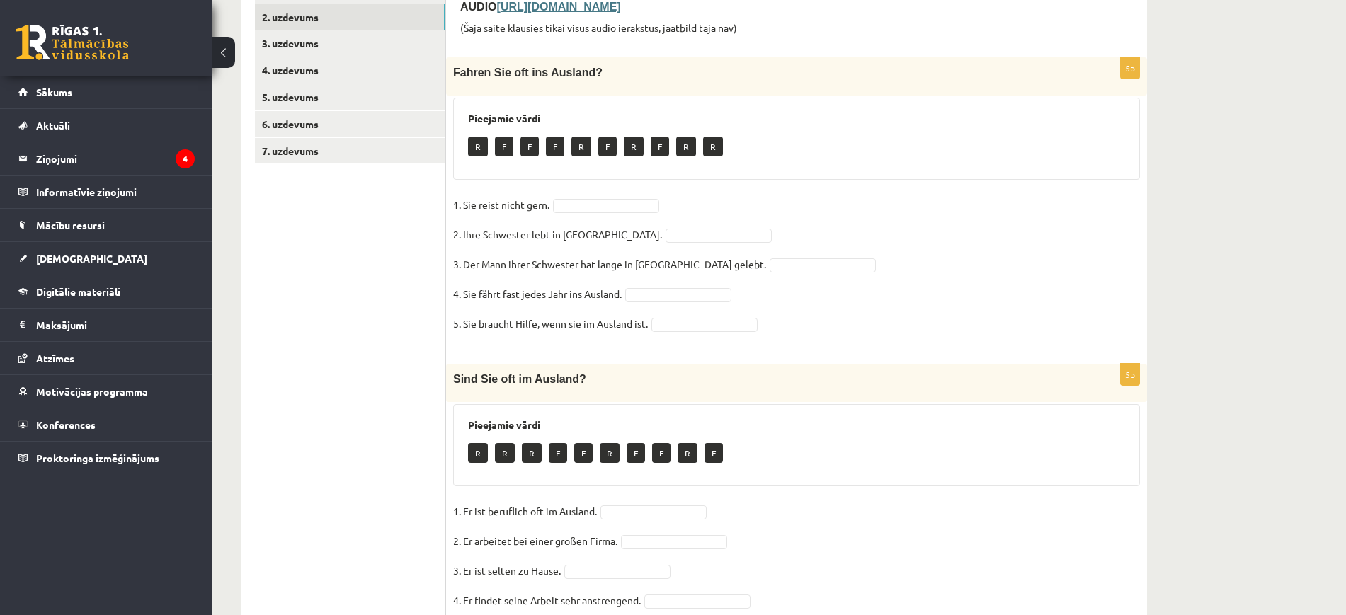
drag, startPoint x: 680, startPoint y: 198, endPoint x: 651, endPoint y: 204, distance: 29.6
click at [651, 204] on fieldset "1. Sie reist nicht gern. 2. Ihre Schwester lebt in Polen. 3. Der Mann ihrer Sch…" at bounding box center [796, 268] width 687 height 149
click at [701, 237] on span at bounding box center [718, 234] width 113 height 13
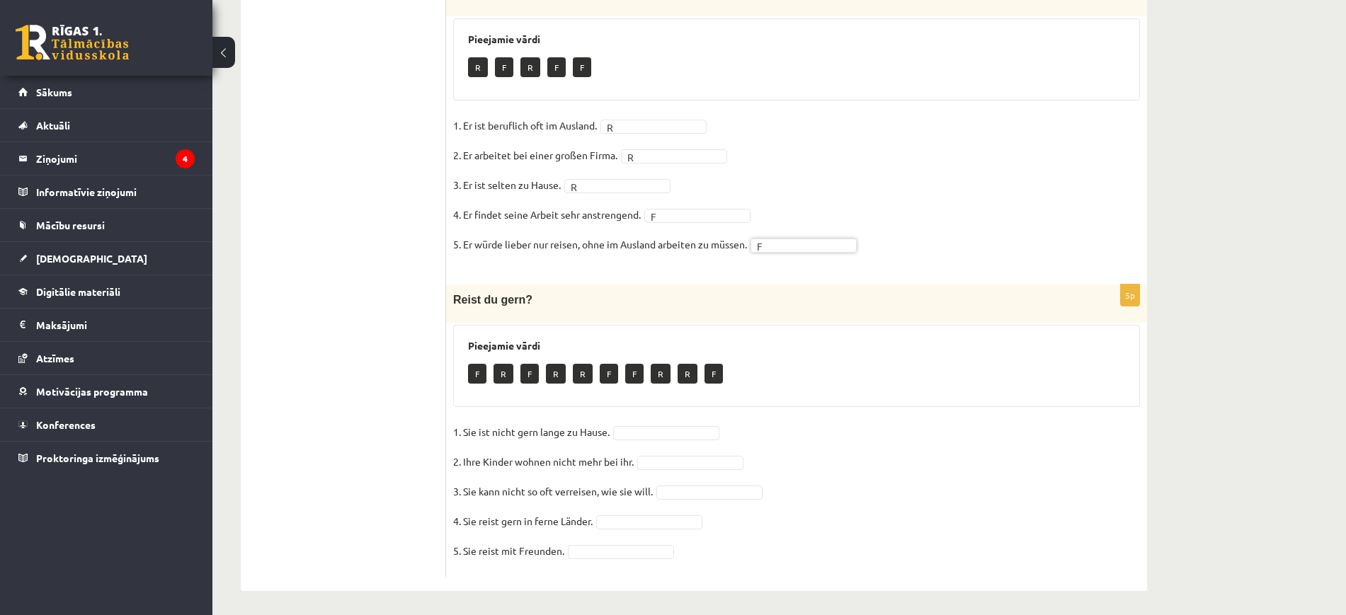
scroll to position [669, 0]
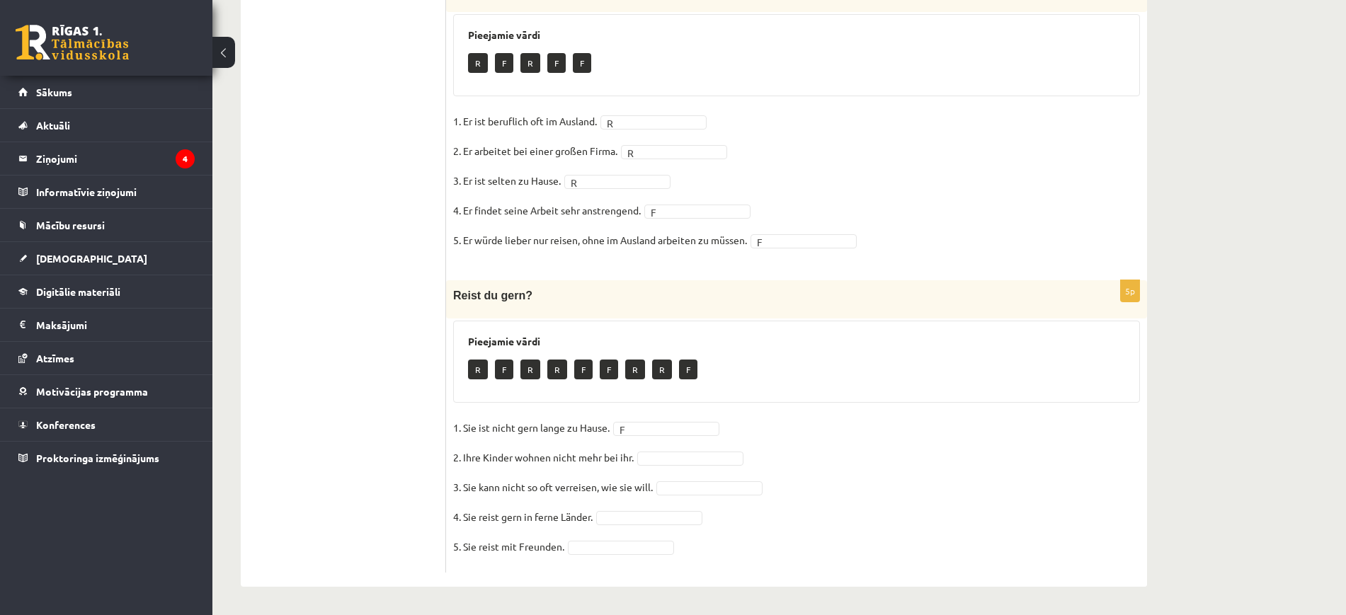
click at [700, 449] on fieldset "1. Sie ist nicht gern lange zu Hause. F * 2. Ihre Kinder wohnen nicht mehr bei …" at bounding box center [796, 491] width 687 height 149
click at [589, 555] on fieldset "1. Sie ist nicht gern lange zu Hause. F * 2. Ihre Kinder wohnen nicht mehr bei …" at bounding box center [796, 491] width 687 height 149
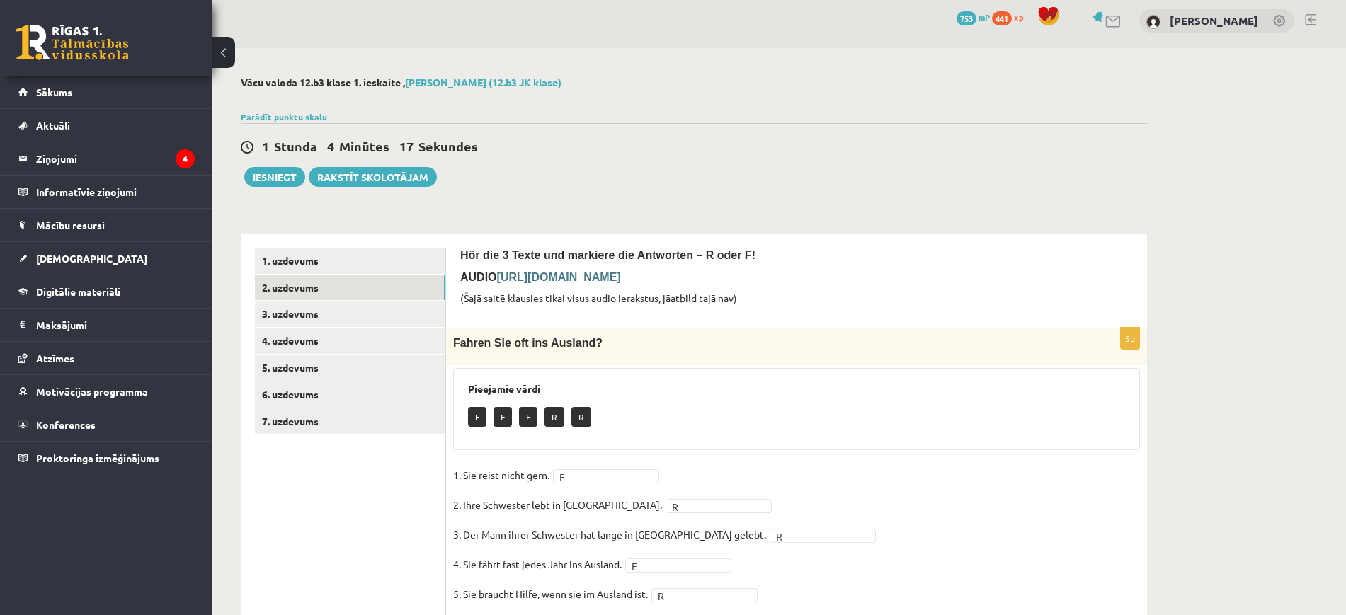
scroll to position [0, 0]
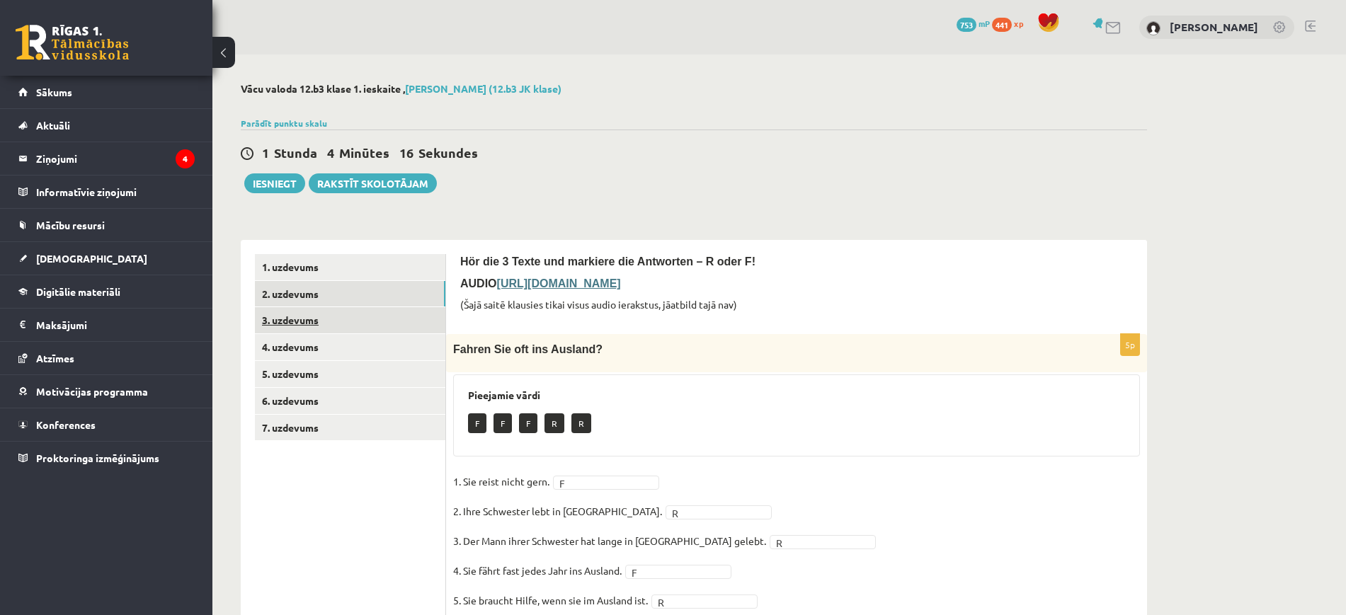
click at [321, 329] on link "3. uzdevums" at bounding box center [350, 320] width 191 height 26
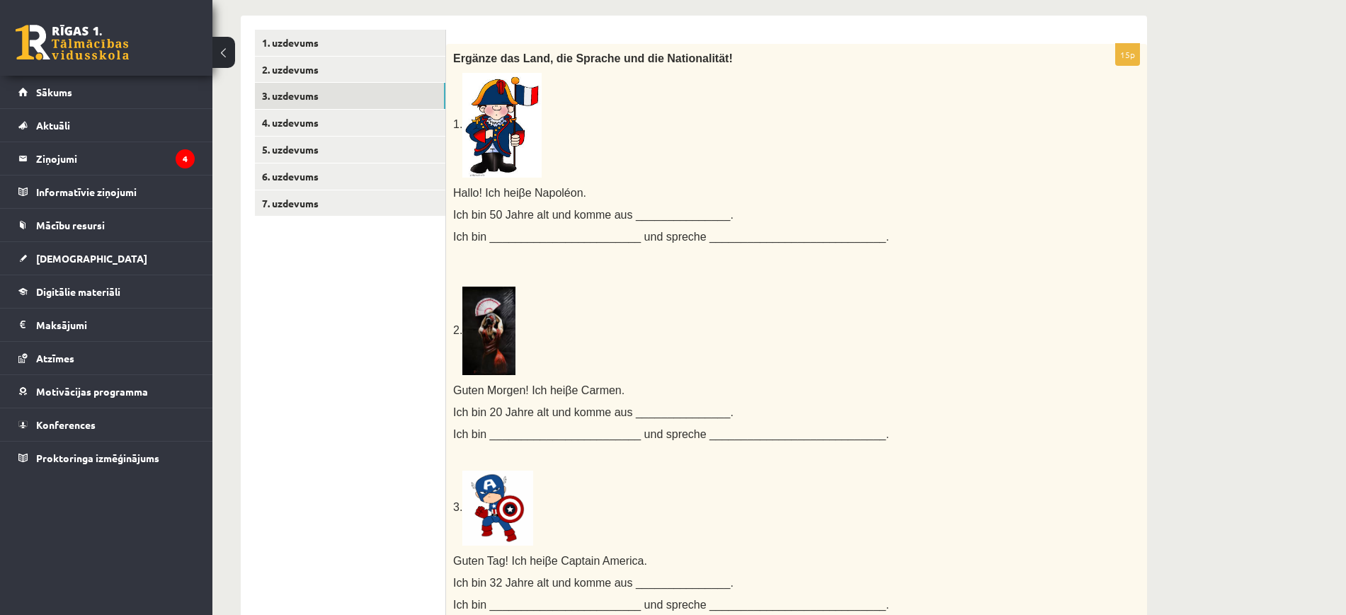
scroll to position [230, 0]
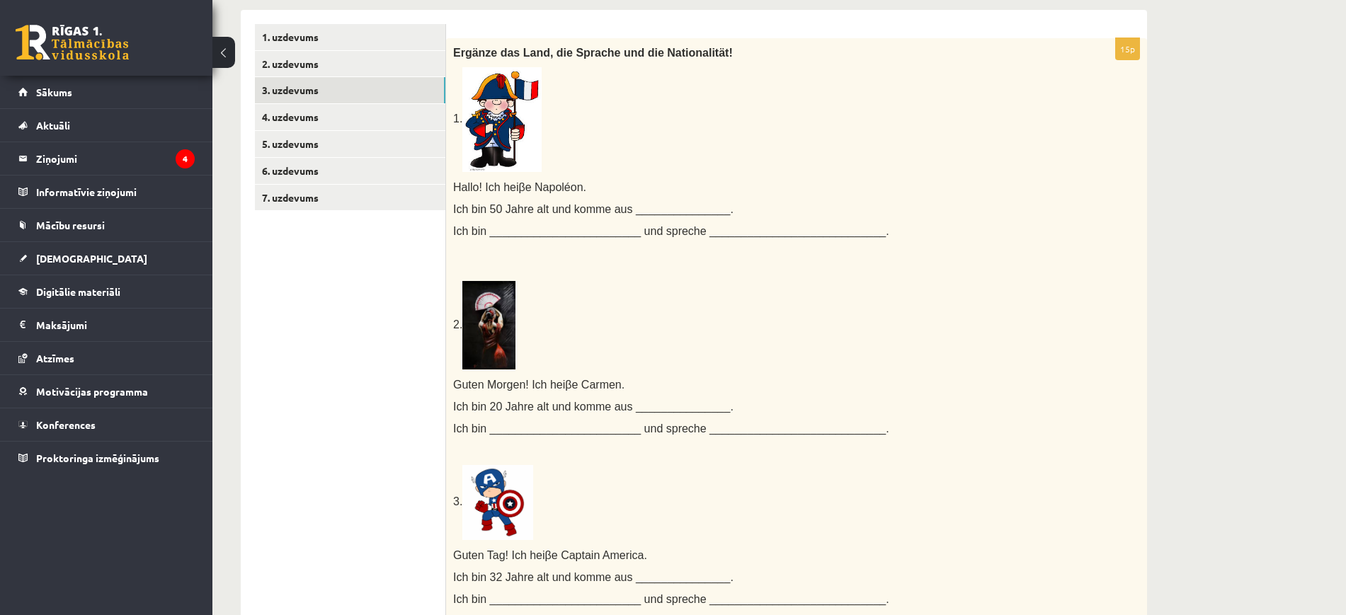
click at [654, 215] on span "Ich bin 50 Jahre alt und komme aus _______________." at bounding box center [593, 209] width 280 height 12
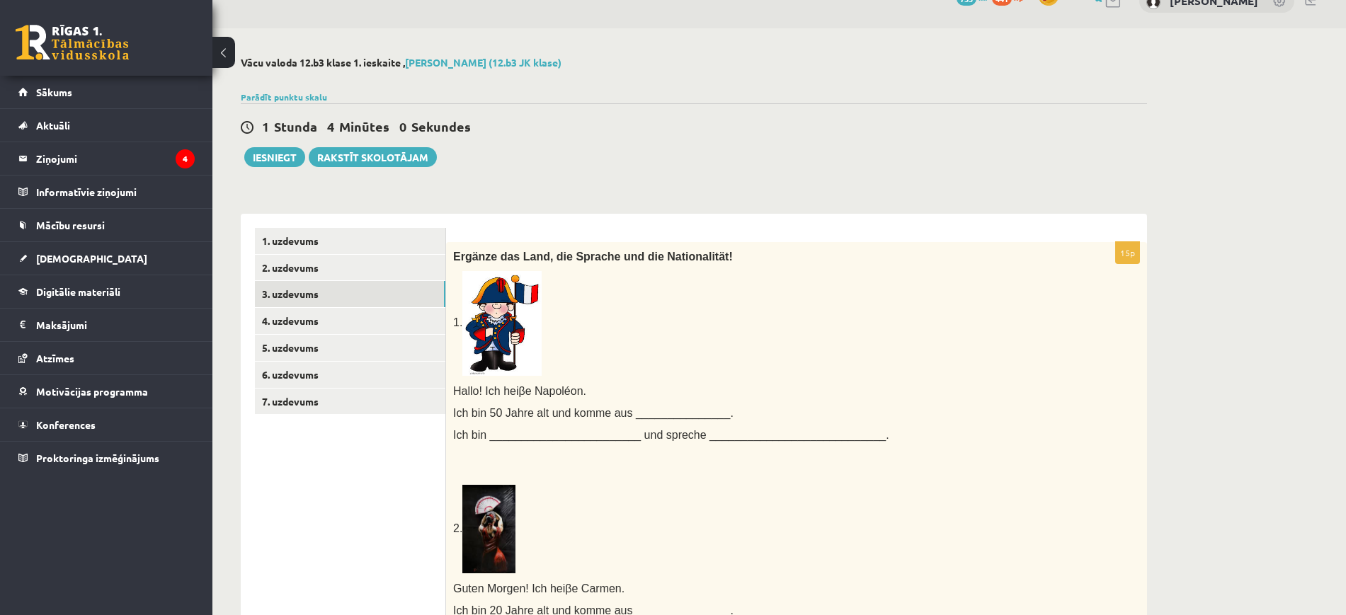
scroll to position [0, 0]
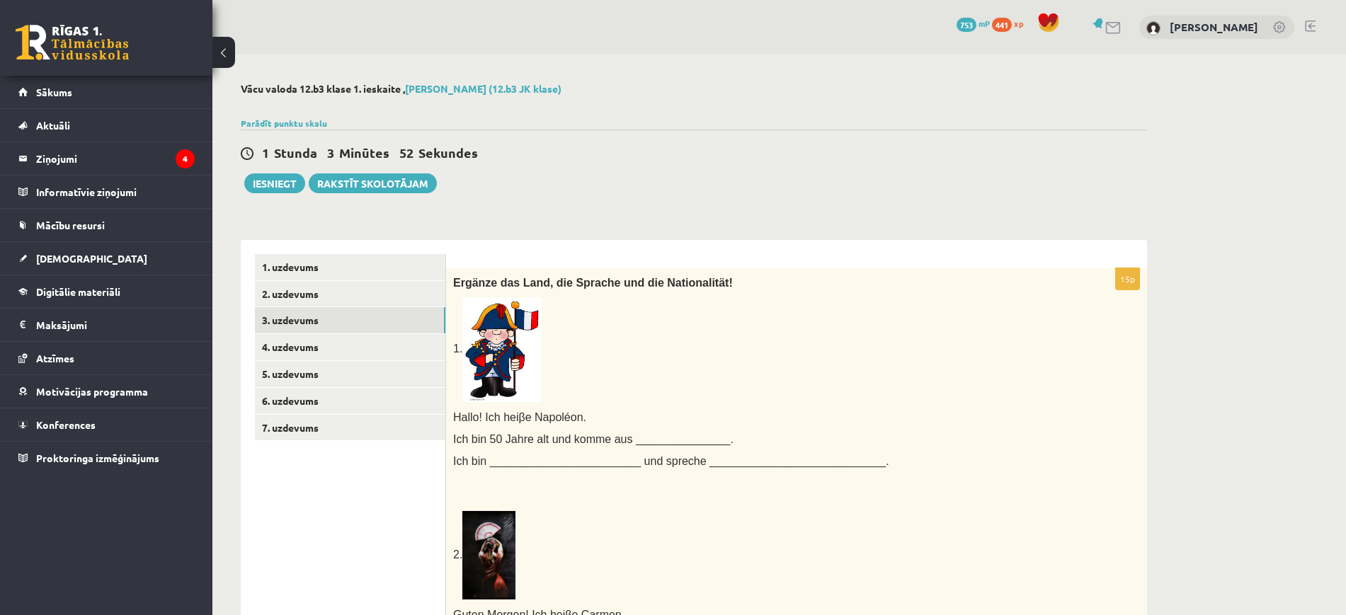
click at [456, 283] on span "Ergänze das Land, die Sprache und die Nationalität!" at bounding box center [593, 283] width 280 height 12
click at [457, 285] on span "Ergänze das Land, die Sprache und die Nationalität!" at bounding box center [593, 283] width 280 height 12
click at [458, 285] on span "Ergänze das Land, die Sprache und die Nationalität!" at bounding box center [593, 283] width 280 height 12
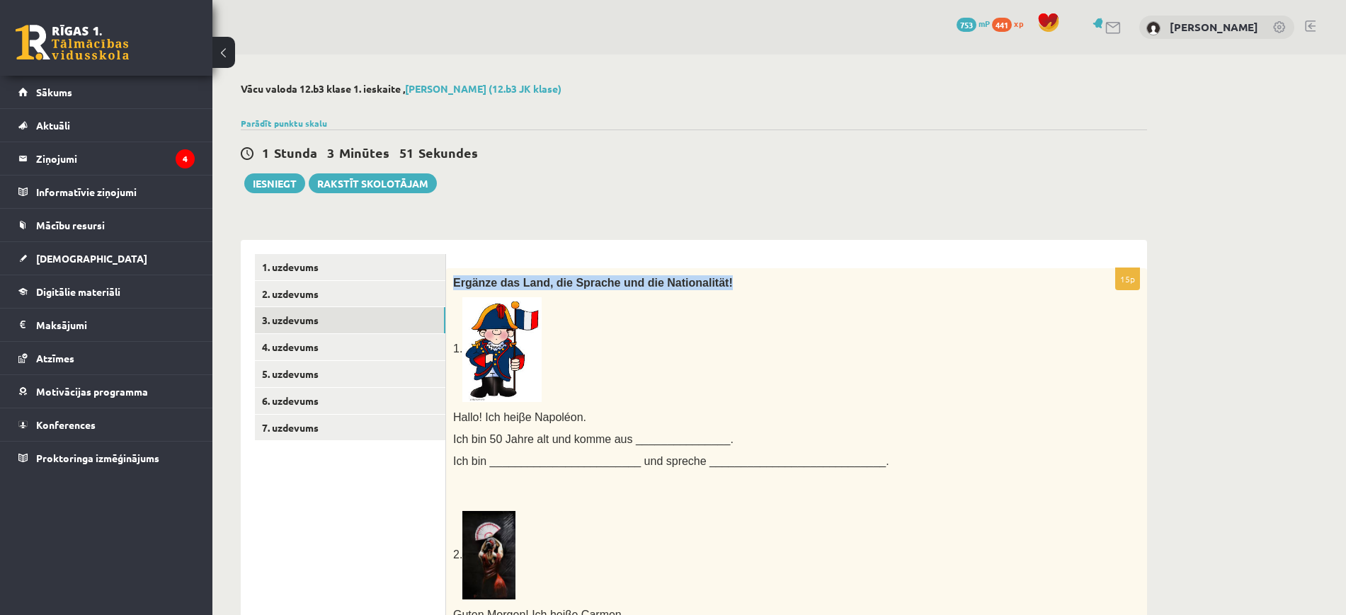
click at [458, 285] on span "Ergänze das Land, die Sprache und die Nationalität!" at bounding box center [593, 283] width 280 height 12
click at [476, 416] on span "Hallo! Ich hei" at bounding box center [486, 417] width 66 height 12
click at [477, 417] on span "Hallo! Ich hei" at bounding box center [486, 417] width 66 height 12
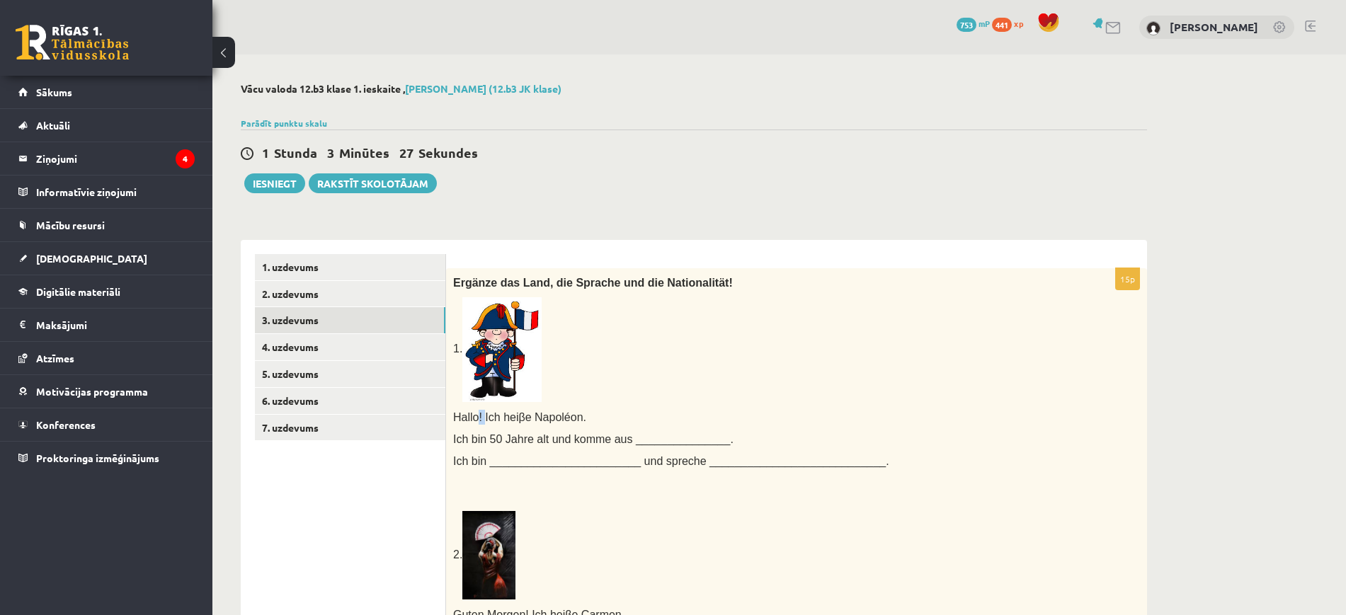
click at [477, 417] on span "Hallo! Ich hei" at bounding box center [486, 417] width 66 height 12
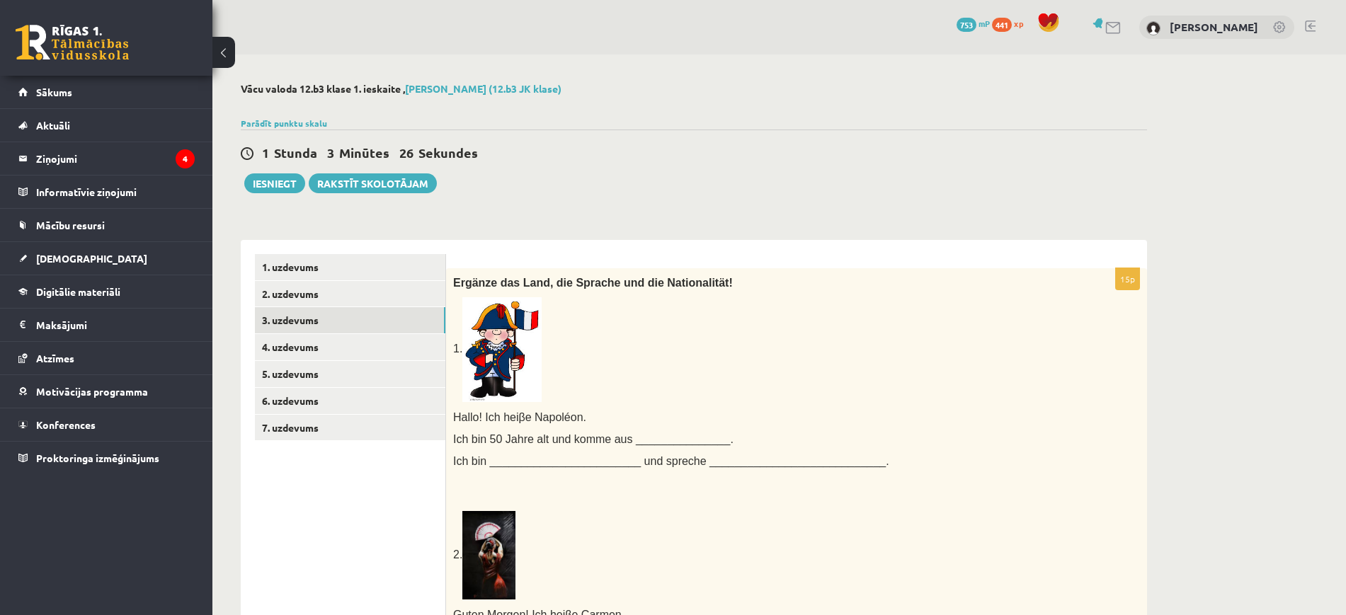
click at [459, 416] on span "Hallo! Ich hei" at bounding box center [486, 417] width 66 height 12
click at [458, 416] on span "Hallo! Ich hei" at bounding box center [486, 417] width 66 height 12
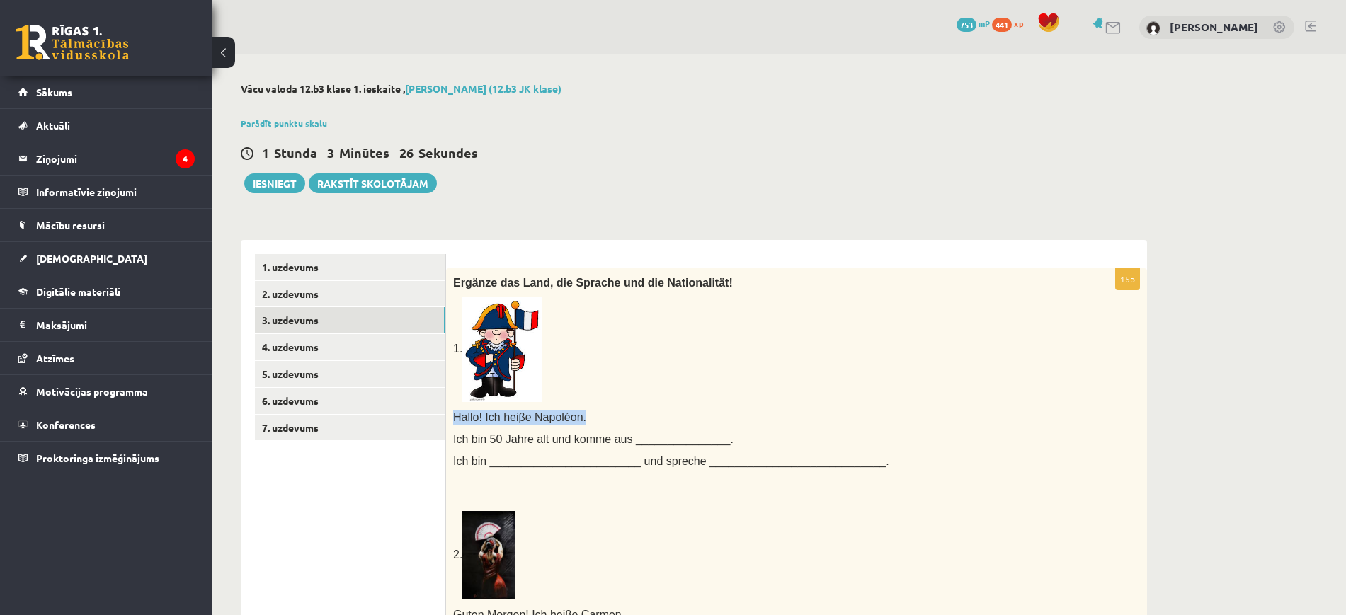
click at [460, 417] on span "Hallo! Ich hei" at bounding box center [486, 417] width 66 height 12
drag, startPoint x: 476, startPoint y: 431, endPoint x: 494, endPoint y: 445, distance: 23.2
click at [494, 445] on span "Ich bin 50 Jahre alt und komme aus _______________." at bounding box center [593, 439] width 280 height 12
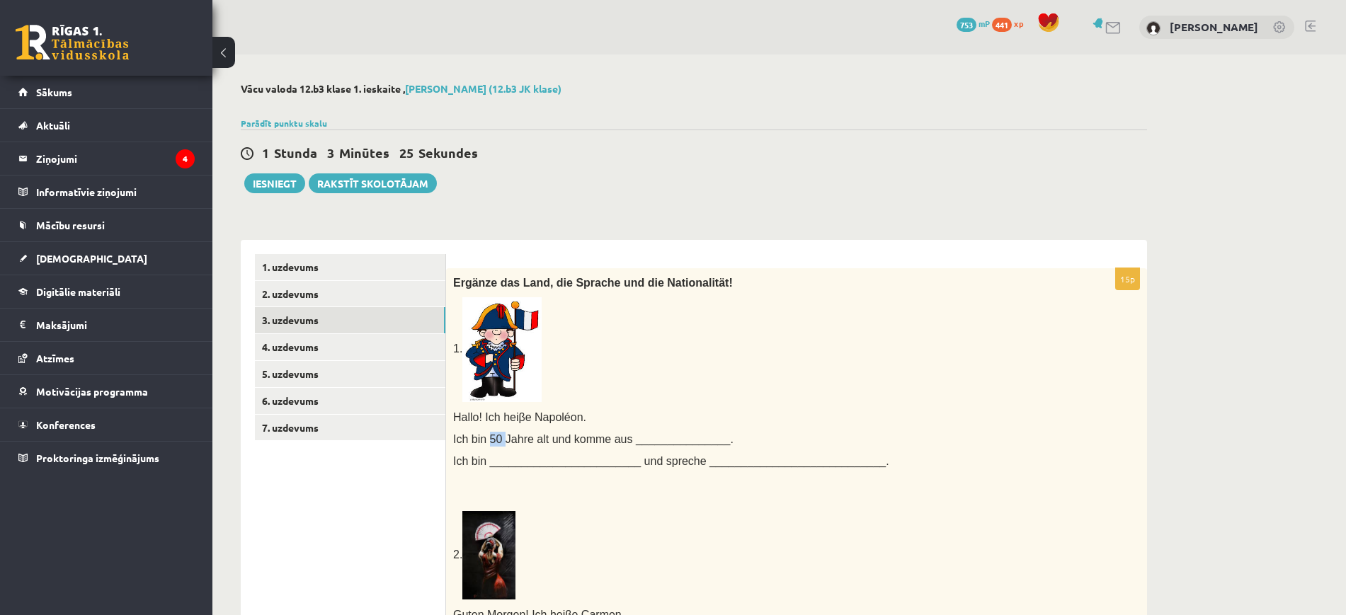
drag, startPoint x: 494, startPoint y: 445, endPoint x: 472, endPoint y: 424, distance: 30.1
click at [494, 444] on span "Ich bin 50 Jahre alt und komme aus _______________." at bounding box center [593, 439] width 280 height 12
click at [455, 412] on span "Hallo! Ich hei" at bounding box center [486, 417] width 66 height 12
click at [455, 413] on span "Hallo! Ich hei" at bounding box center [486, 417] width 66 height 12
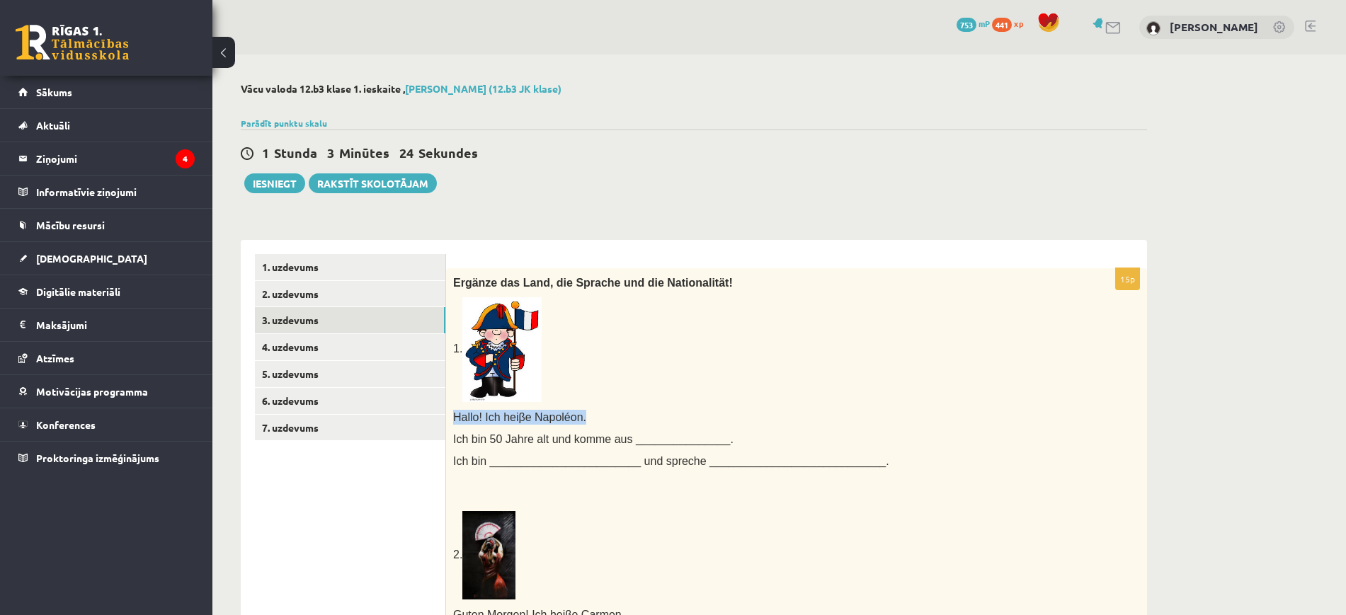
click at [455, 413] on span "Hallo! Ich hei" at bounding box center [486, 417] width 66 height 12
click at [528, 462] on span "Ich bin ________________________ und spreche ____________________________." at bounding box center [671, 461] width 436 height 12
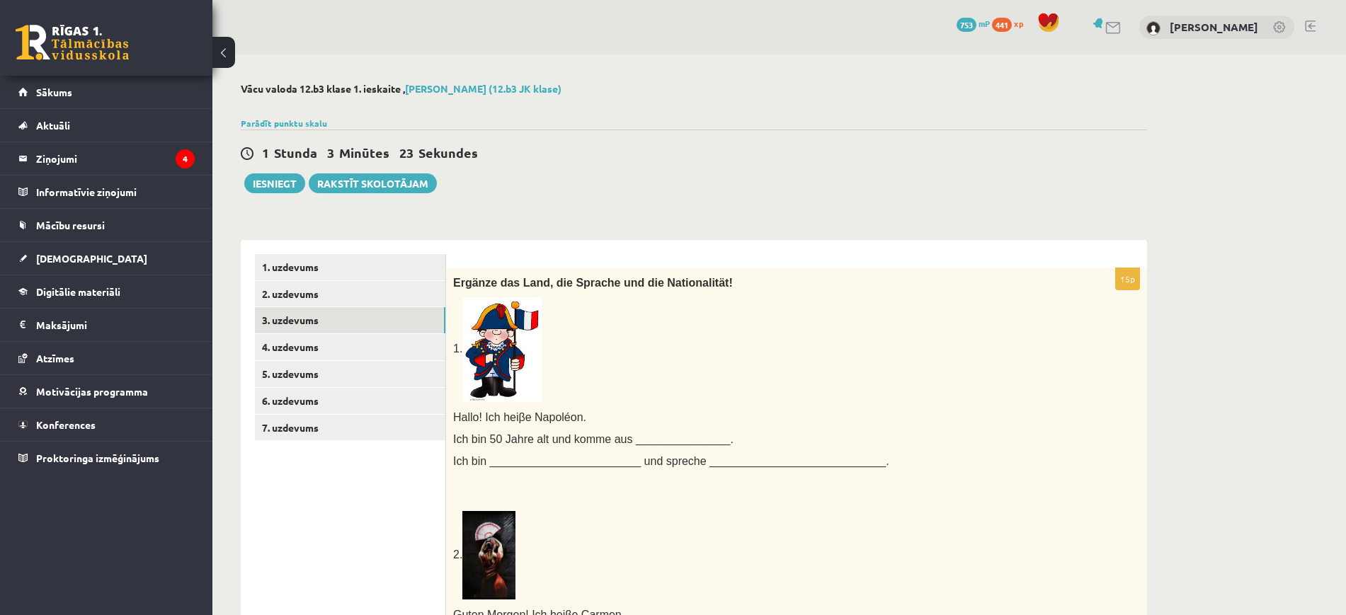
click at [454, 415] on span "Hallo! Ich hei" at bounding box center [486, 417] width 66 height 12
click at [454, 417] on span "Hallo! Ich hei" at bounding box center [486, 417] width 66 height 12
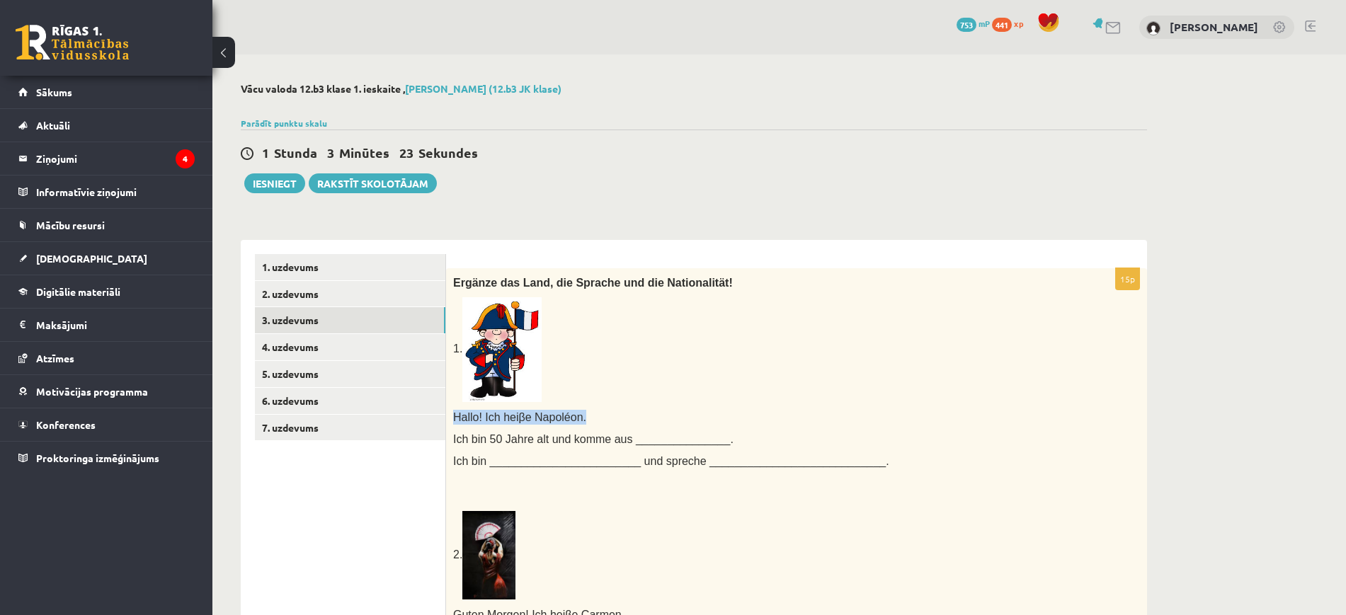
click at [475, 440] on span "Ich bin 50 Jahre alt und komme aus _______________." at bounding box center [593, 439] width 280 height 12
click at [479, 444] on span "Ich bin 50 Jahre alt und komme aus _______________." at bounding box center [593, 439] width 280 height 12
click at [496, 465] on span "Ich bin ________________________ und spreche ____________________________." at bounding box center [671, 461] width 436 height 12
click at [454, 416] on span "Hallo! Ich hei" at bounding box center [486, 417] width 66 height 12
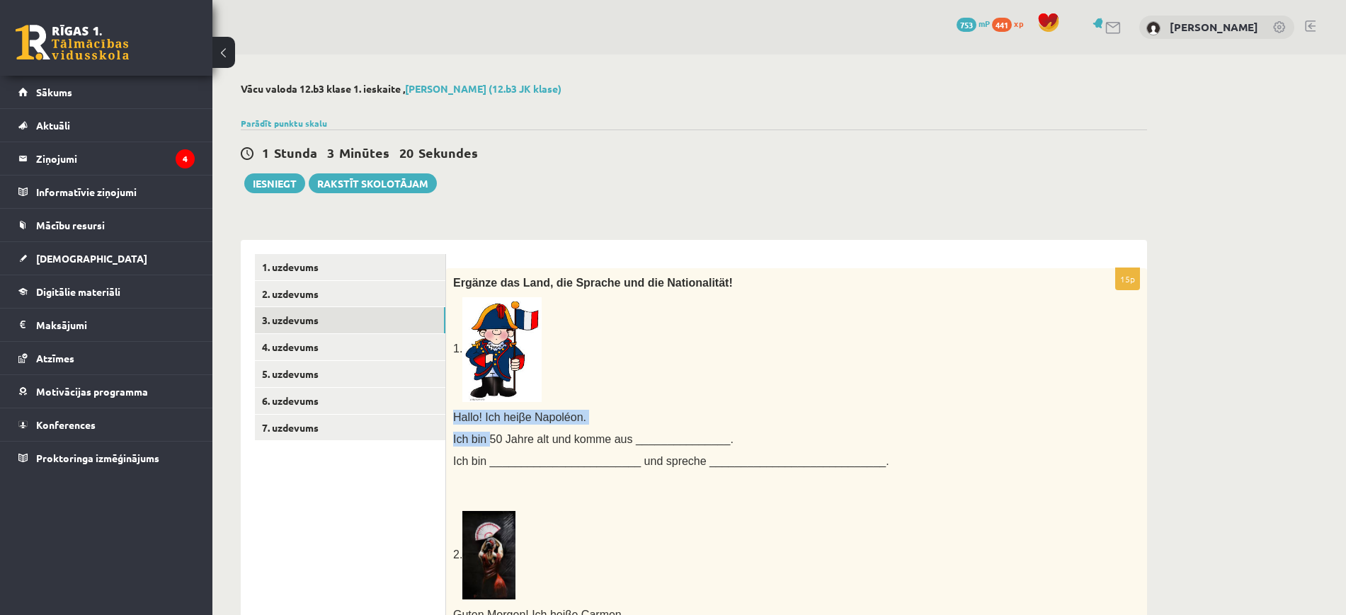
drag, startPoint x: 454, startPoint y: 416, endPoint x: 485, endPoint y: 444, distance: 42.1
click at [498, 456] on span "Ich bin ________________________ und spreche ____________________________." at bounding box center [671, 461] width 436 height 12
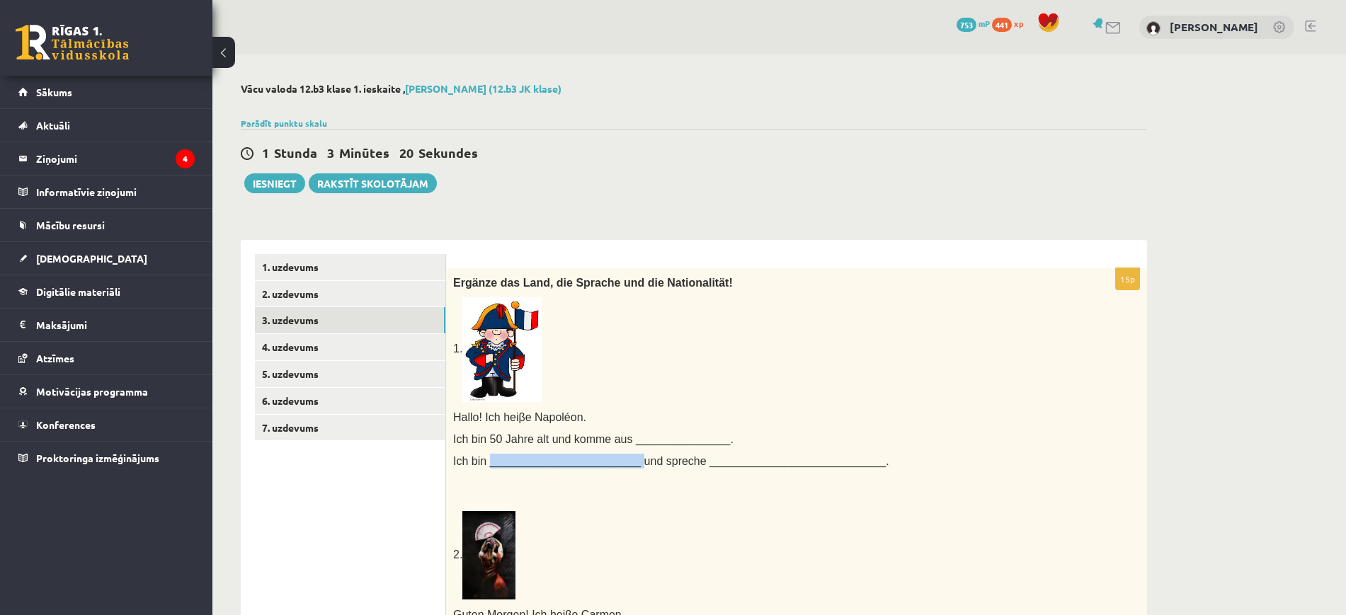
click at [498, 456] on span "Ich bin ________________________ und spreche ____________________________." at bounding box center [671, 461] width 436 height 12
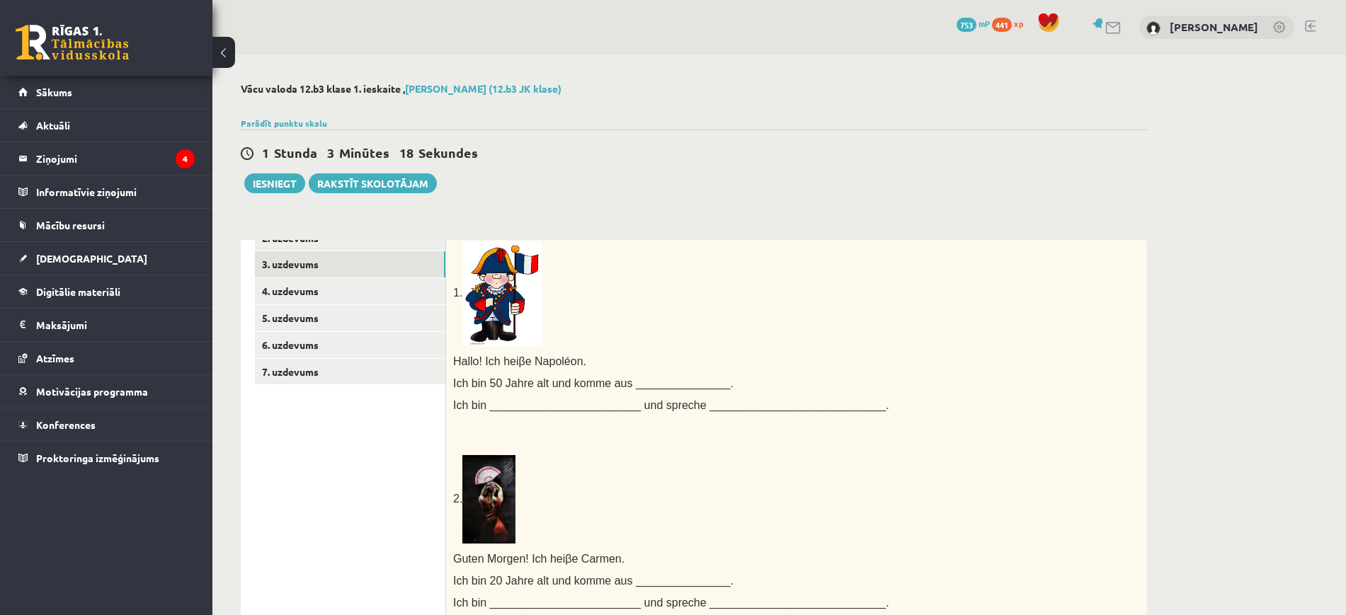
click at [458, 359] on span "Hallo! Ich hei" at bounding box center [486, 362] width 66 height 12
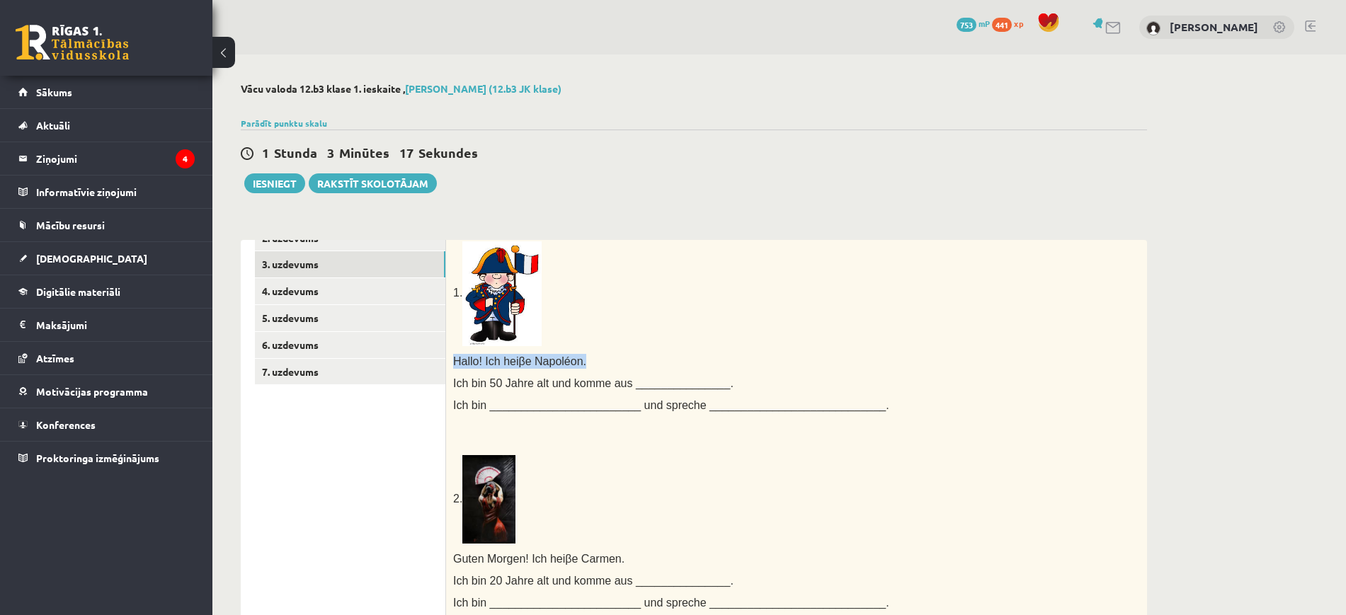
click at [458, 359] on span "Hallo! Ich hei" at bounding box center [486, 362] width 66 height 12
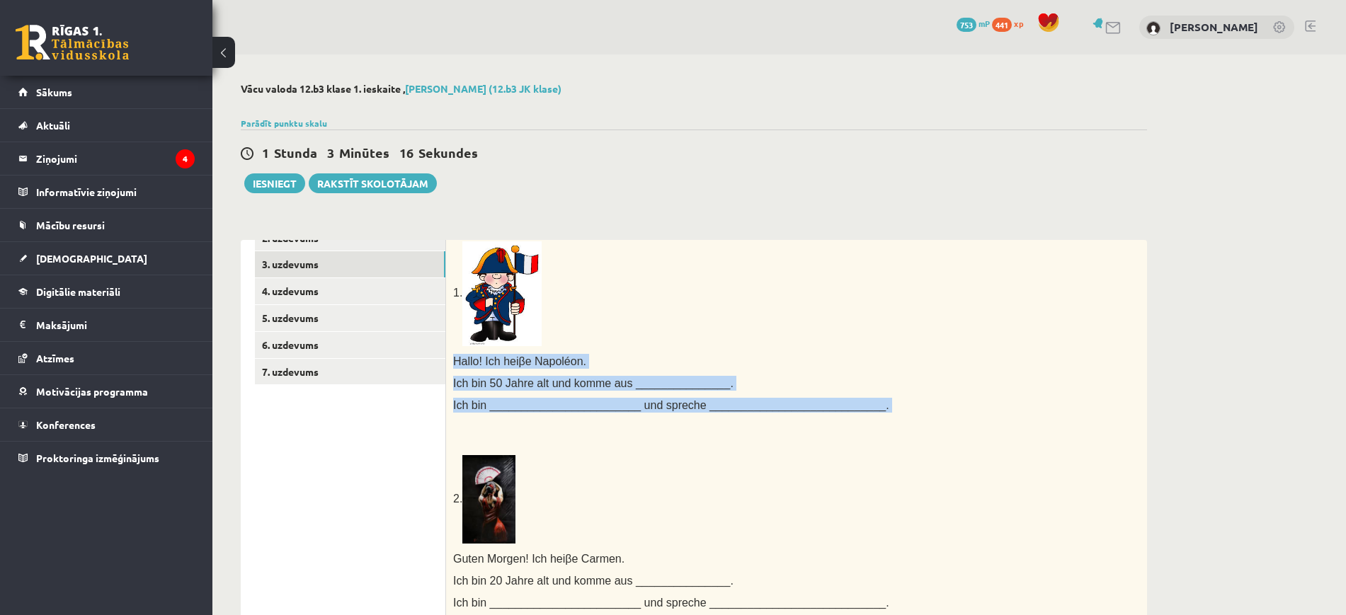
drag, startPoint x: 458, startPoint y: 360, endPoint x: 504, endPoint y: 404, distance: 64.1
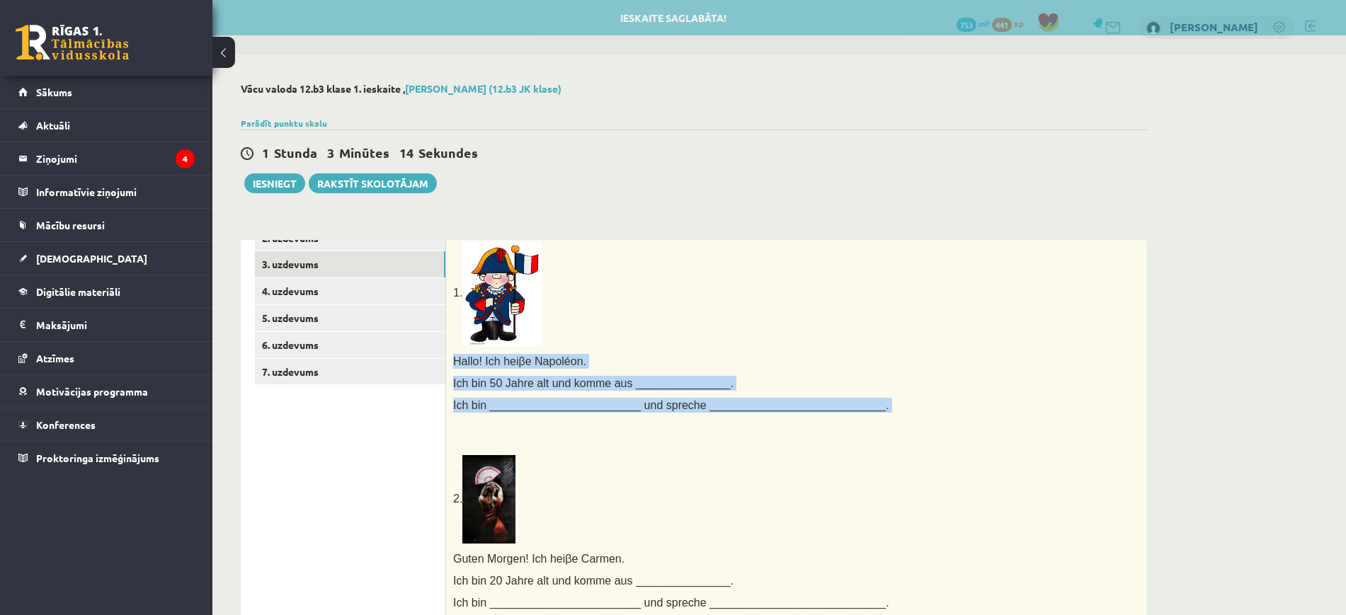
copy div "Hallo! Ich hei β e Napoléon. Ich bin 50 Jahre alt und komme aus _______________…"
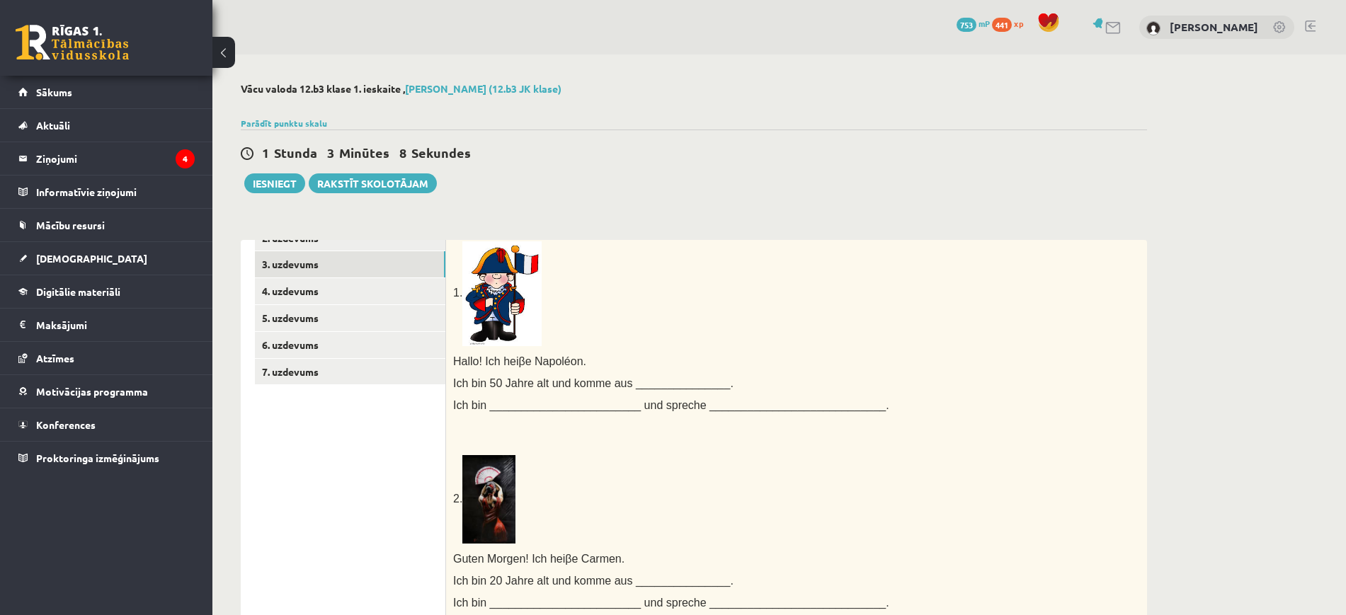
click at [662, 291] on p "1." at bounding box center [761, 294] width 616 height 105
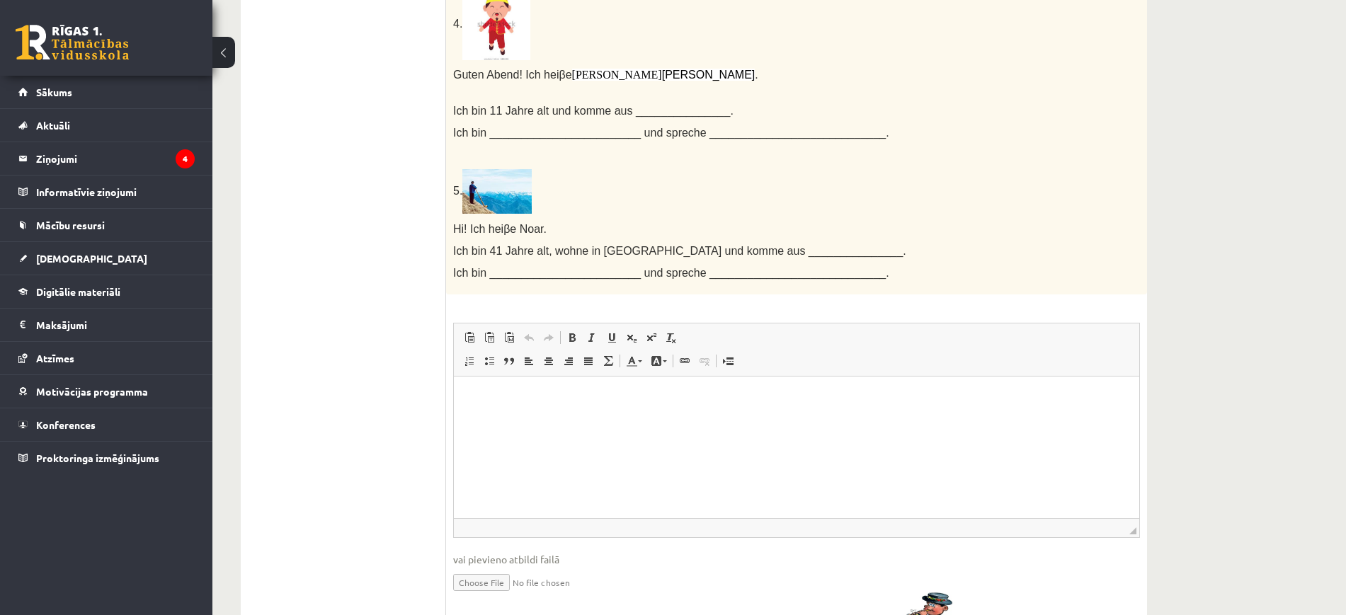
scroll to position [922, 0]
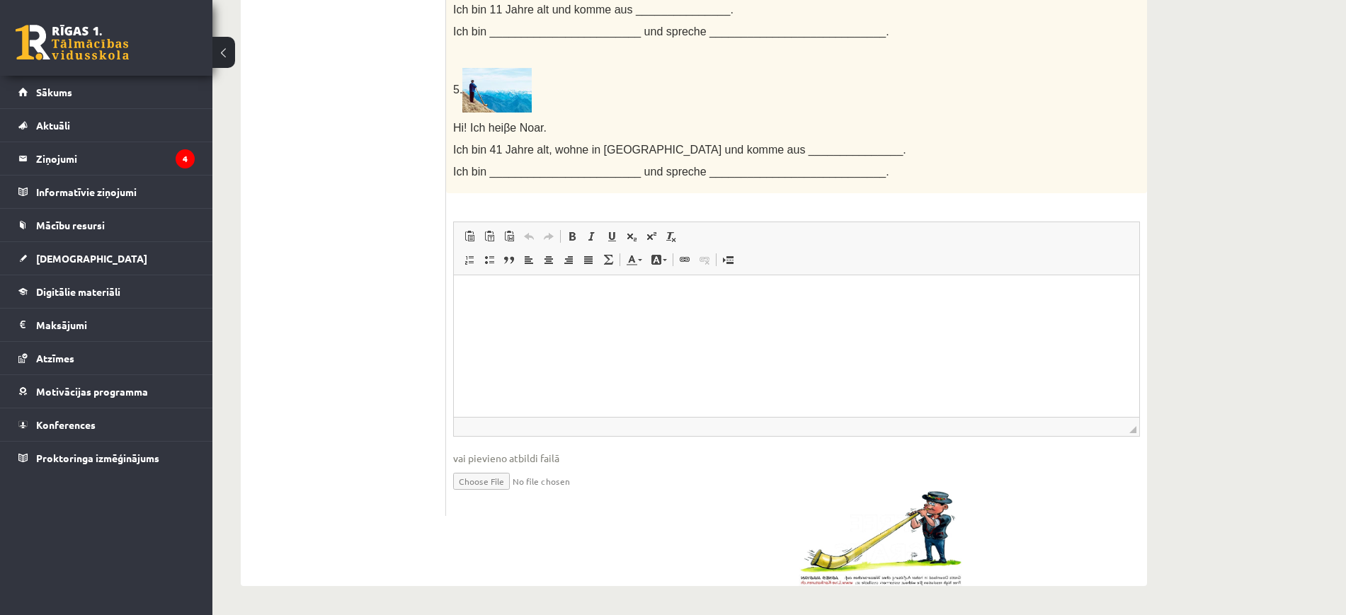
click at [579, 314] on html at bounding box center [797, 296] width 686 height 43
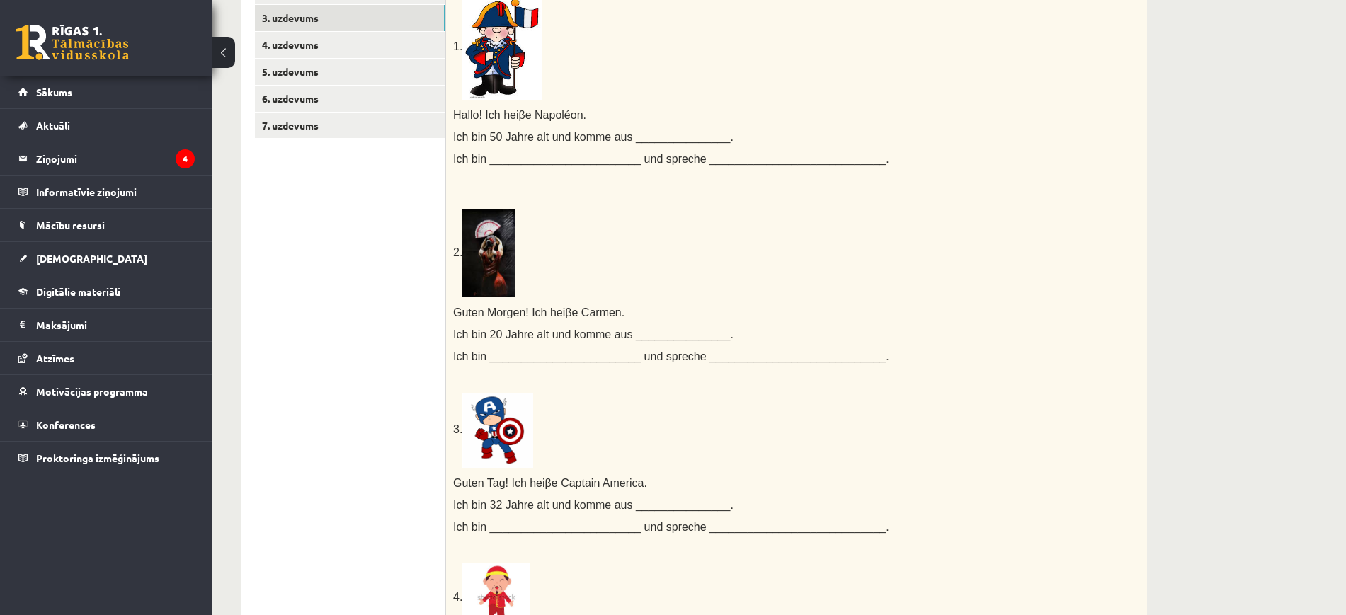
scroll to position [56, 0]
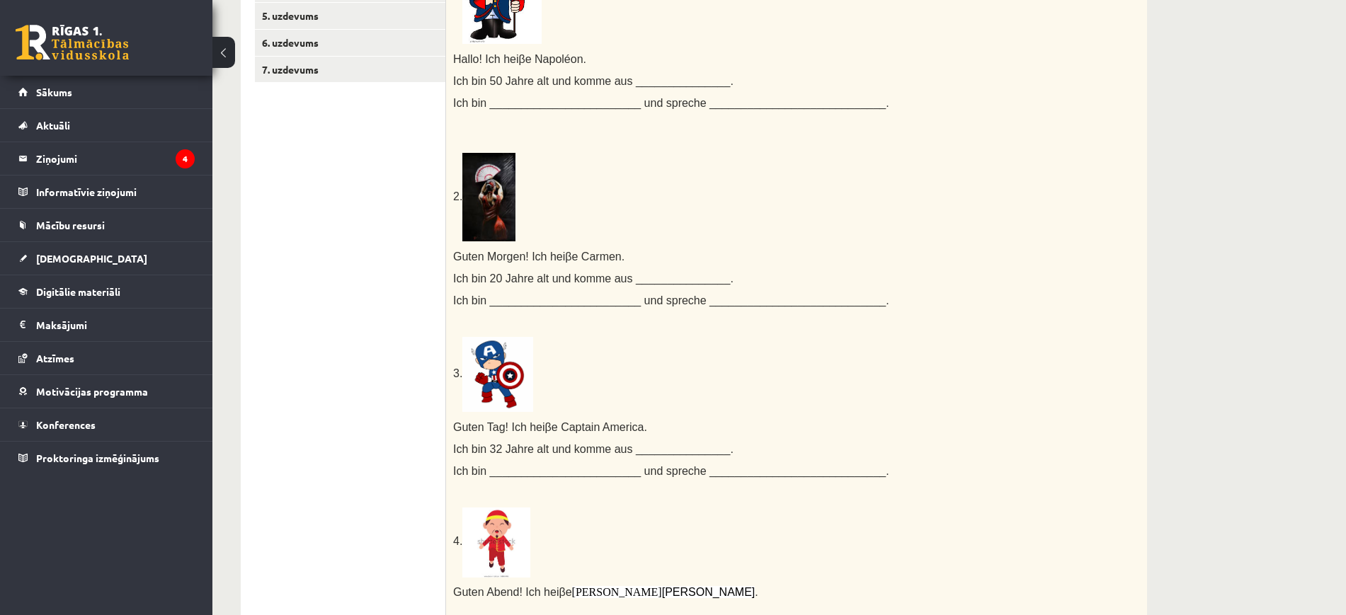
click at [455, 258] on span "Guten Morgen! Ich hei" at bounding box center [509, 257] width 112 height 12
copy div "Guten Morgen! Ich hei β e Carmen."
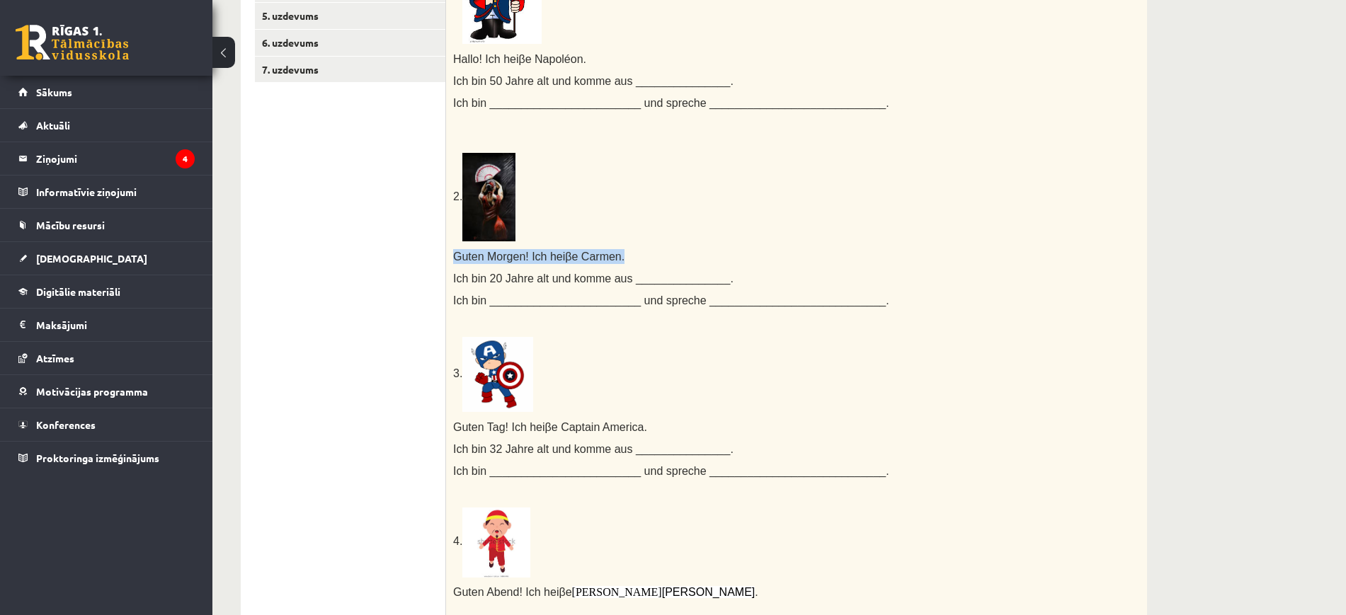
click at [634, 200] on p "2." at bounding box center [761, 191] width 616 height 103
click at [460, 278] on span "Ich bin 20 Jahre alt und komme aus _______________." at bounding box center [593, 279] width 280 height 12
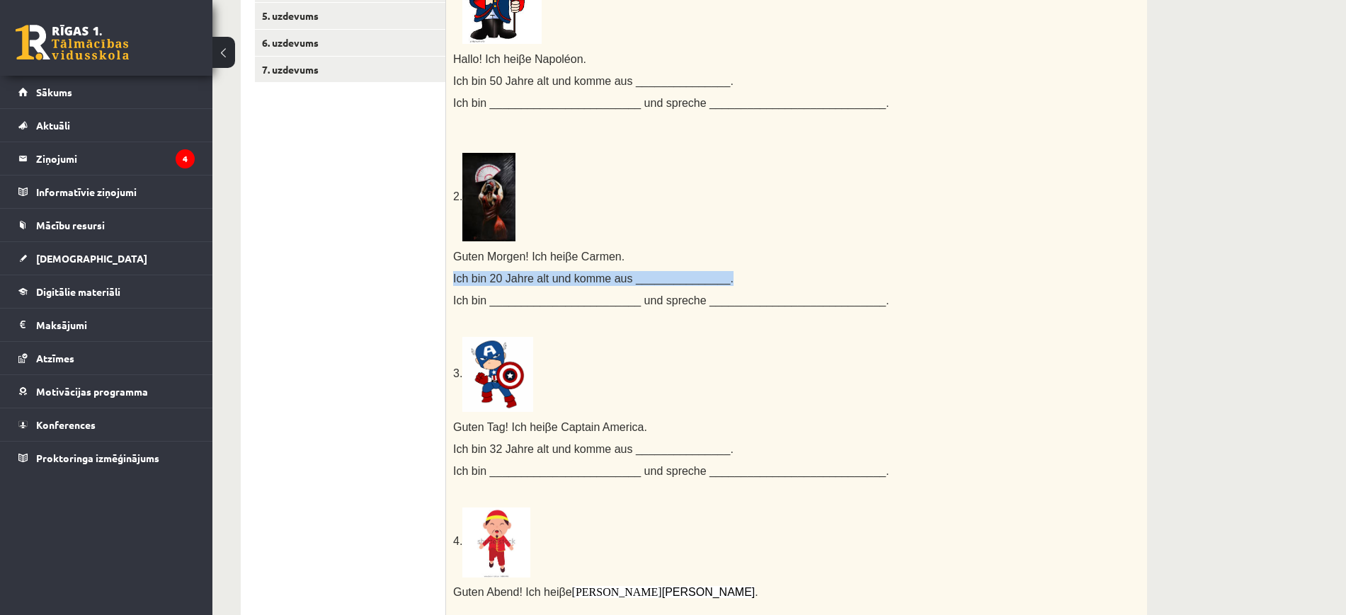
click at [460, 278] on span "Ich bin 20 Jahre alt und komme aus _______________." at bounding box center [593, 279] width 280 height 12
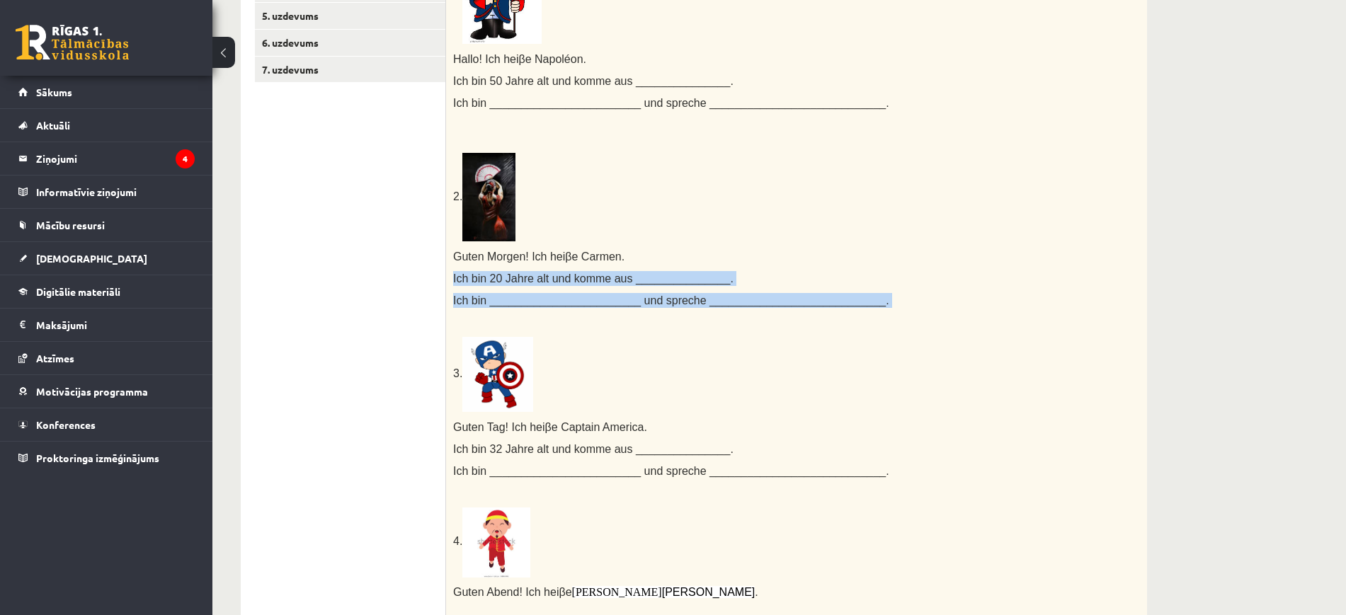
drag, startPoint x: 460, startPoint y: 278, endPoint x: 479, endPoint y: 299, distance: 28.5
click at [479, 299] on div "Ergänze das Land, die Sprache und die Nationalität! 1. Hallo! Ich hei β e Napol…" at bounding box center [796, 361] width 701 height 902
click at [479, 299] on span "Ich bin ________________________ und spreche ____________________________." at bounding box center [671, 301] width 436 height 12
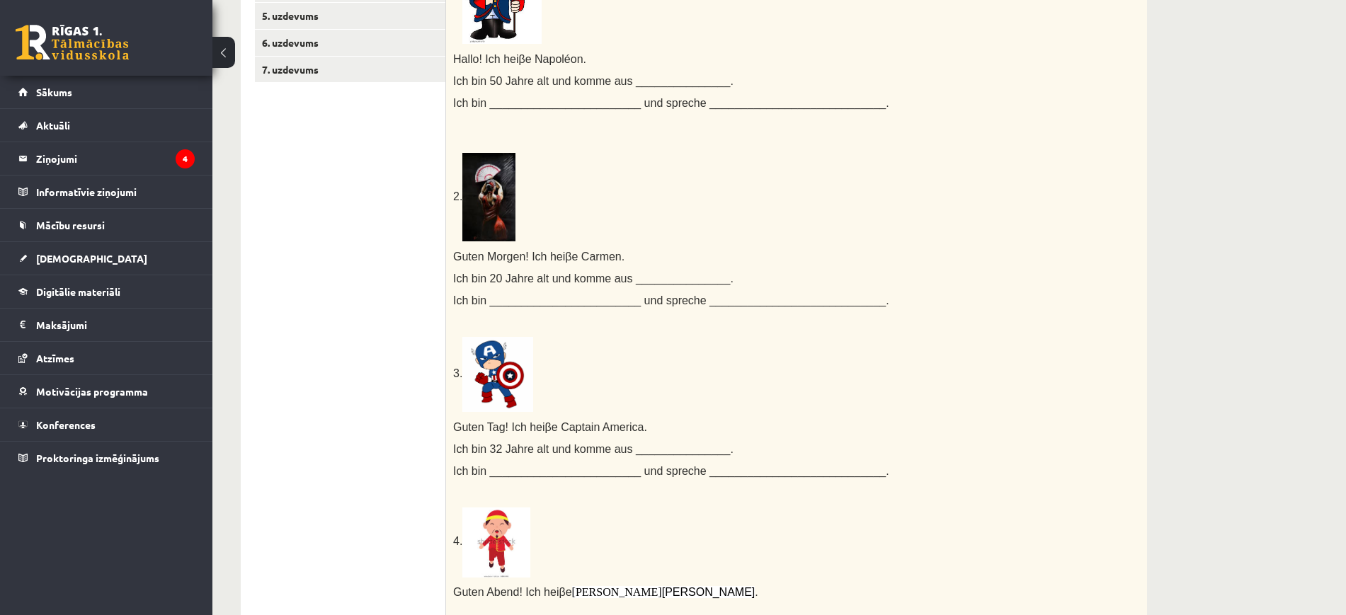
click at [456, 275] on span "Ich bin 20 Jahre alt und komme aus _______________." at bounding box center [593, 279] width 280 height 12
drag, startPoint x: 456, startPoint y: 275, endPoint x: 461, endPoint y: 281, distance: 7.5
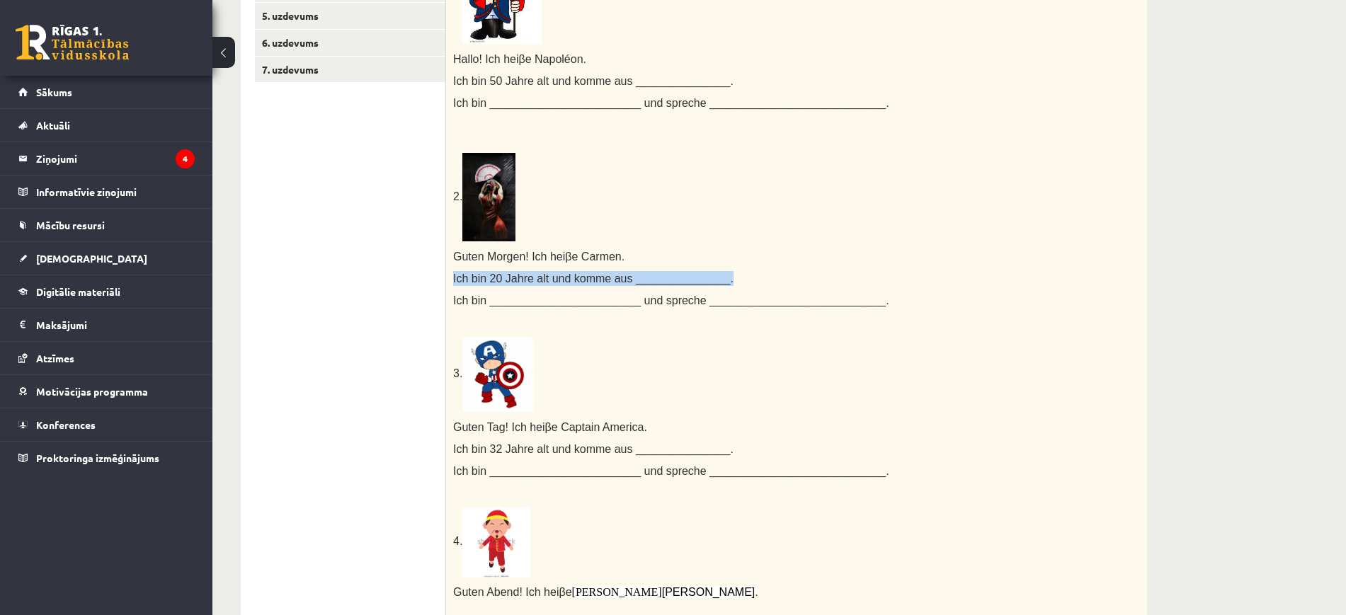
click at [458, 277] on span "Ich bin 20 Jahre alt und komme aus _______________." at bounding box center [593, 279] width 280 height 12
click at [478, 302] on span "Ich bin ________________________ und spreche ____________________________." at bounding box center [671, 301] width 436 height 12
click at [454, 282] on span "Ich bin 20 Jahre alt und komme aus _______________." at bounding box center [593, 279] width 280 height 12
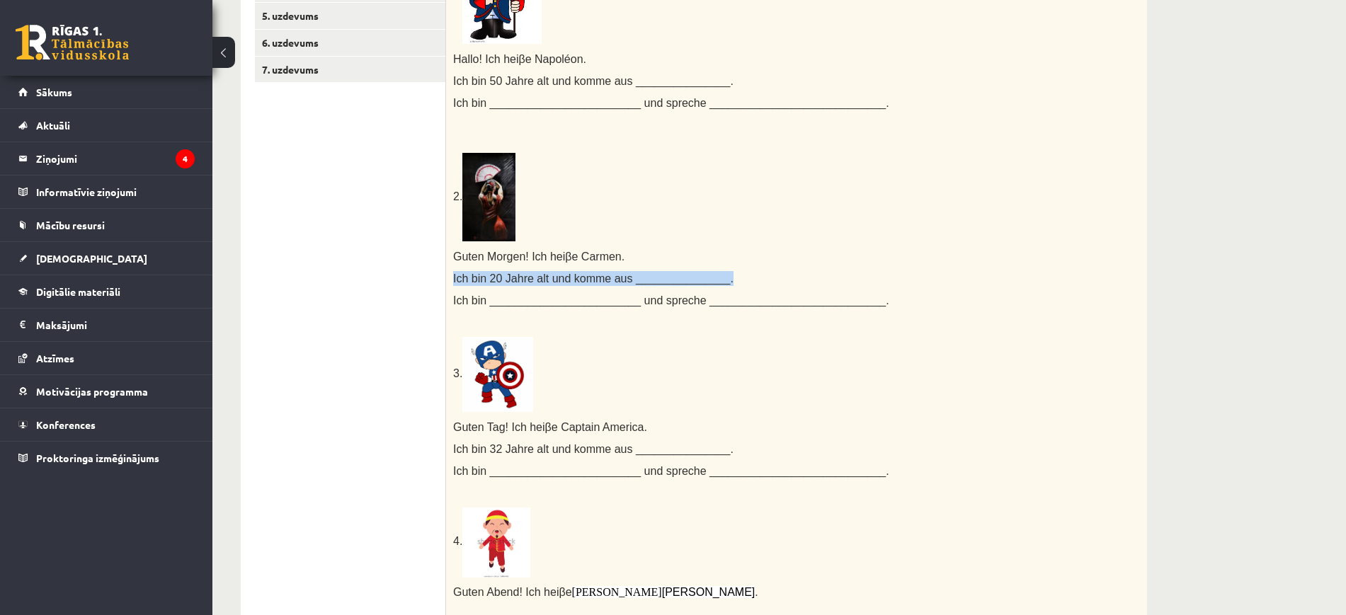
click at [454, 282] on span "Ich bin 20 Jahre alt und komme aus _______________." at bounding box center [593, 279] width 280 height 12
click at [458, 283] on span "Ich bin 20 Jahre alt und komme aus _______________." at bounding box center [593, 279] width 280 height 12
click at [475, 302] on span "Ich bin ________________________ und spreche ____________________________." at bounding box center [671, 301] width 436 height 12
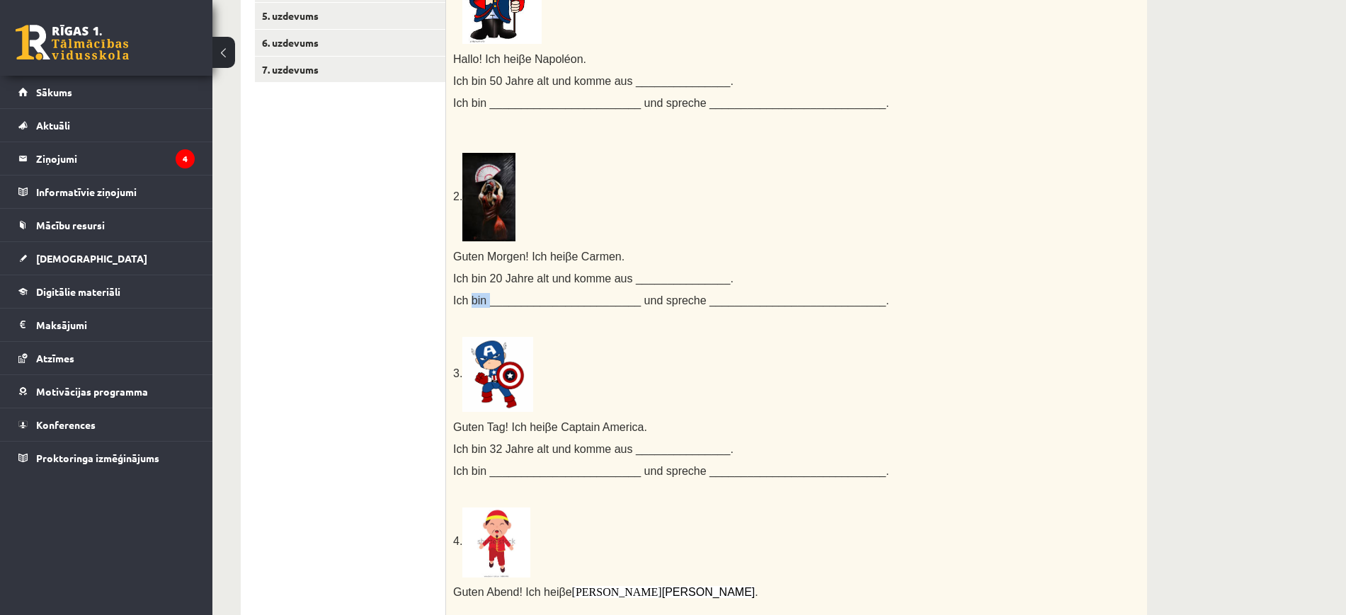
click at [475, 302] on span "Ich bin ________________________ und spreche ____________________________." at bounding box center [671, 301] width 436 height 12
click at [455, 279] on span "Ich bin 20 Jahre alt und komme aus _______________." at bounding box center [593, 279] width 280 height 12
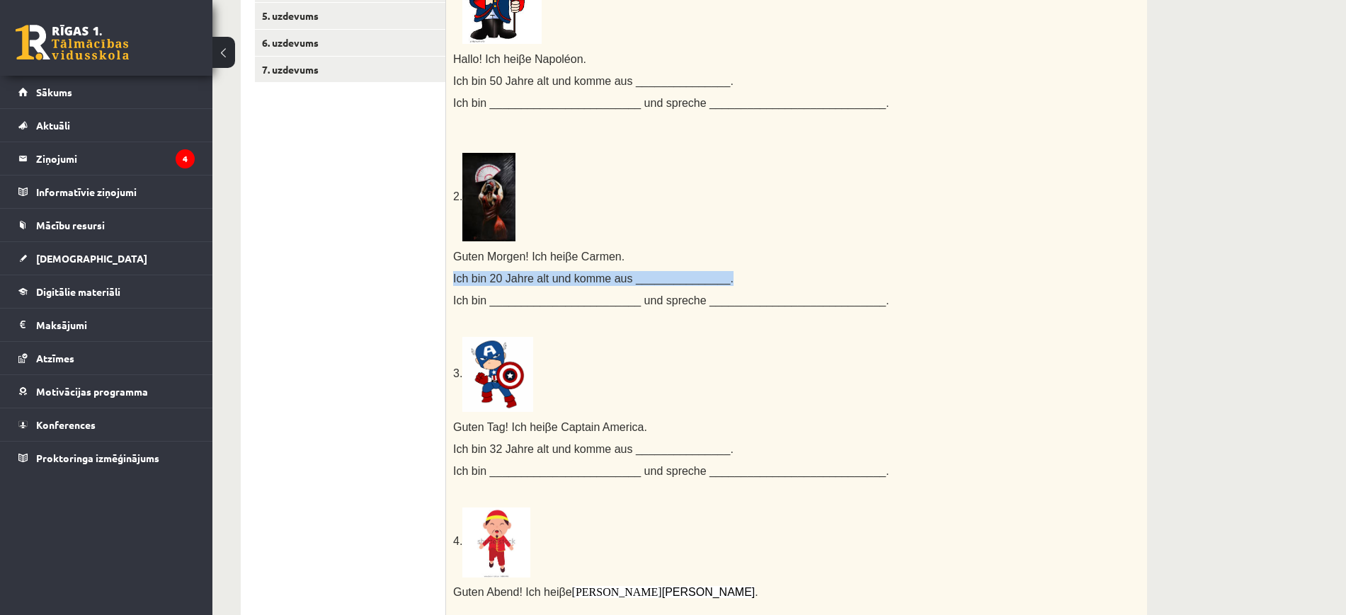
click at [455, 279] on span "Ich bin 20 Jahre alt und komme aus _______________." at bounding box center [593, 279] width 280 height 12
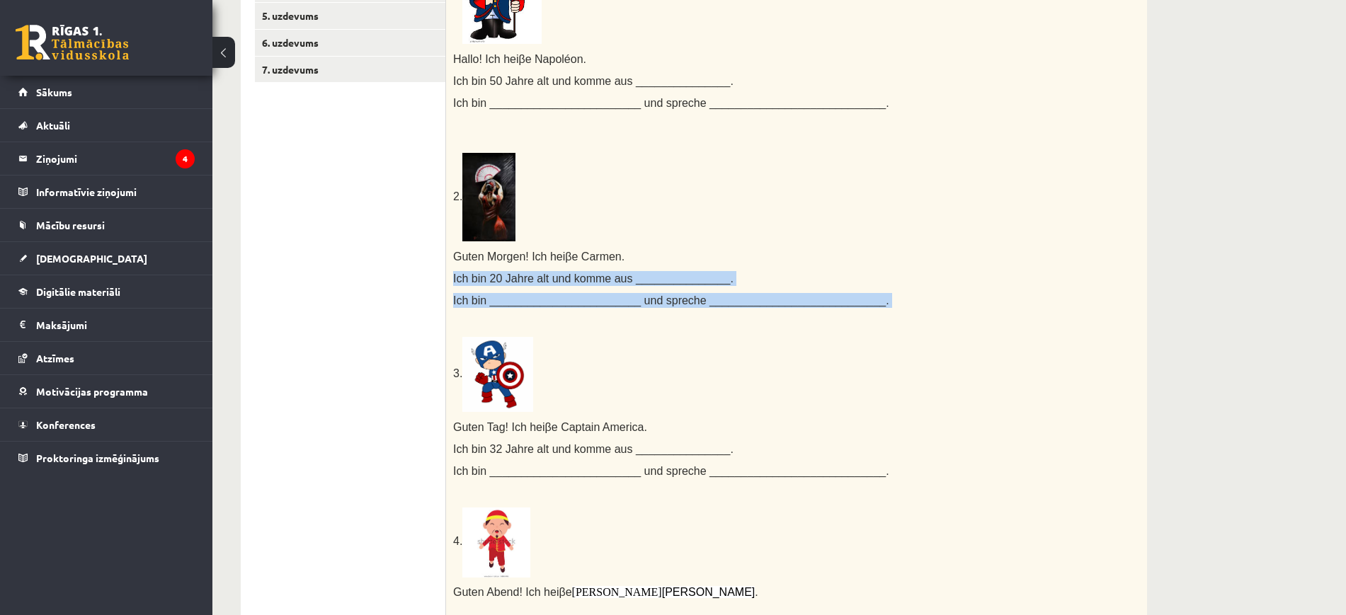
click at [482, 297] on div "Ergänze das Land, die Sprache und die Nationalität! 1. Hallo! Ich hei β e Napol…" at bounding box center [796, 361] width 701 height 902
click at [482, 297] on span "Ich bin ________________________ und spreche ____________________________." at bounding box center [671, 301] width 436 height 12
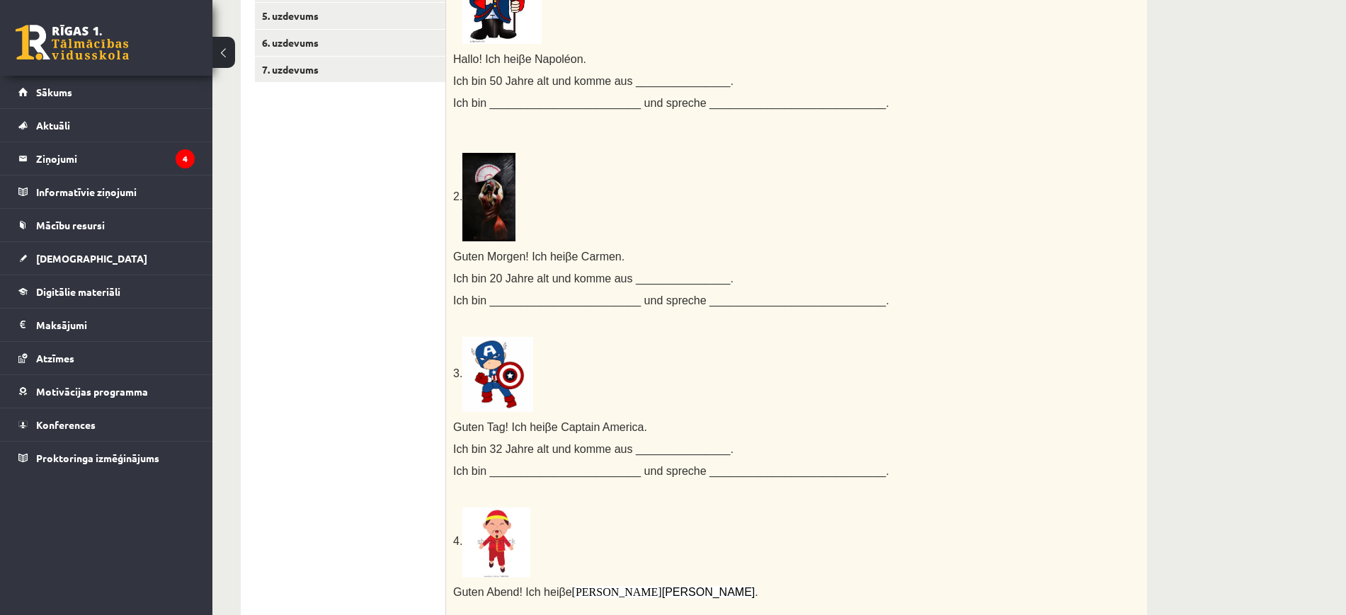
click at [458, 276] on span "Ich bin 20 Jahre alt und komme aus _______________." at bounding box center [593, 279] width 280 height 12
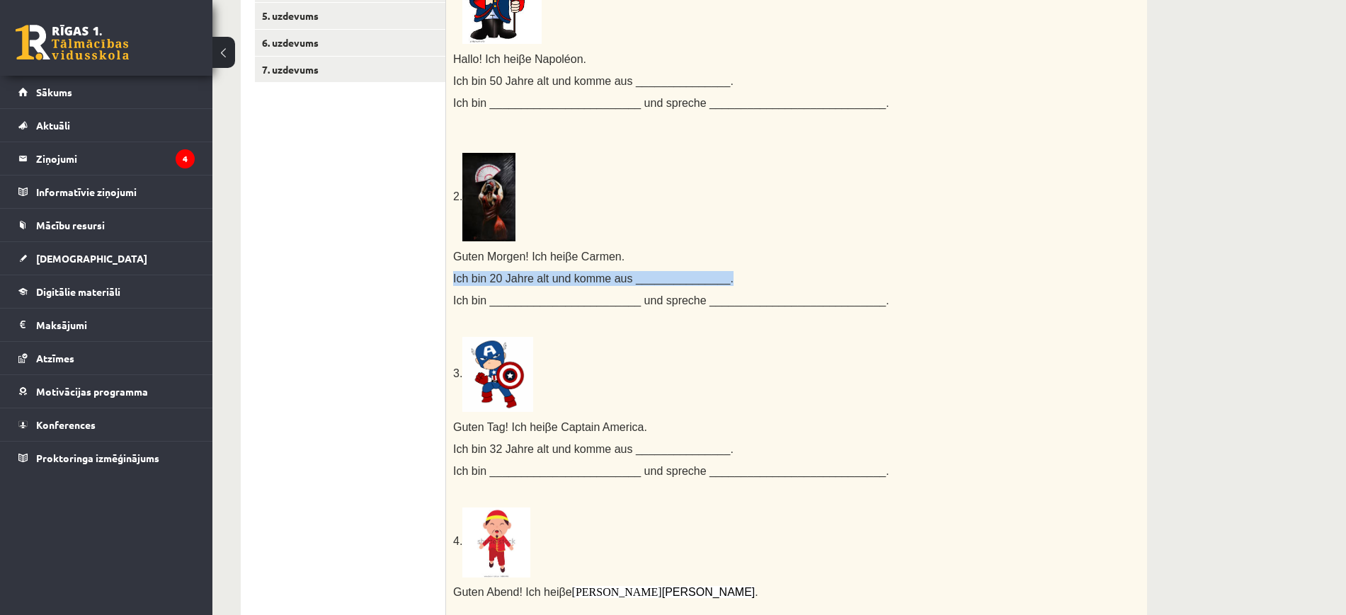
click at [458, 276] on span "Ich bin 20 Jahre alt und komme aus _______________." at bounding box center [593, 279] width 280 height 12
drag, startPoint x: 457, startPoint y: 276, endPoint x: 476, endPoint y: 292, distance: 25.1
click at [460, 278] on span "Ich bin 20 Jahre alt und komme aus _______________." at bounding box center [593, 279] width 280 height 12
click at [480, 297] on span "Ich bin ________________________ und spreche ____________________________." at bounding box center [671, 301] width 436 height 12
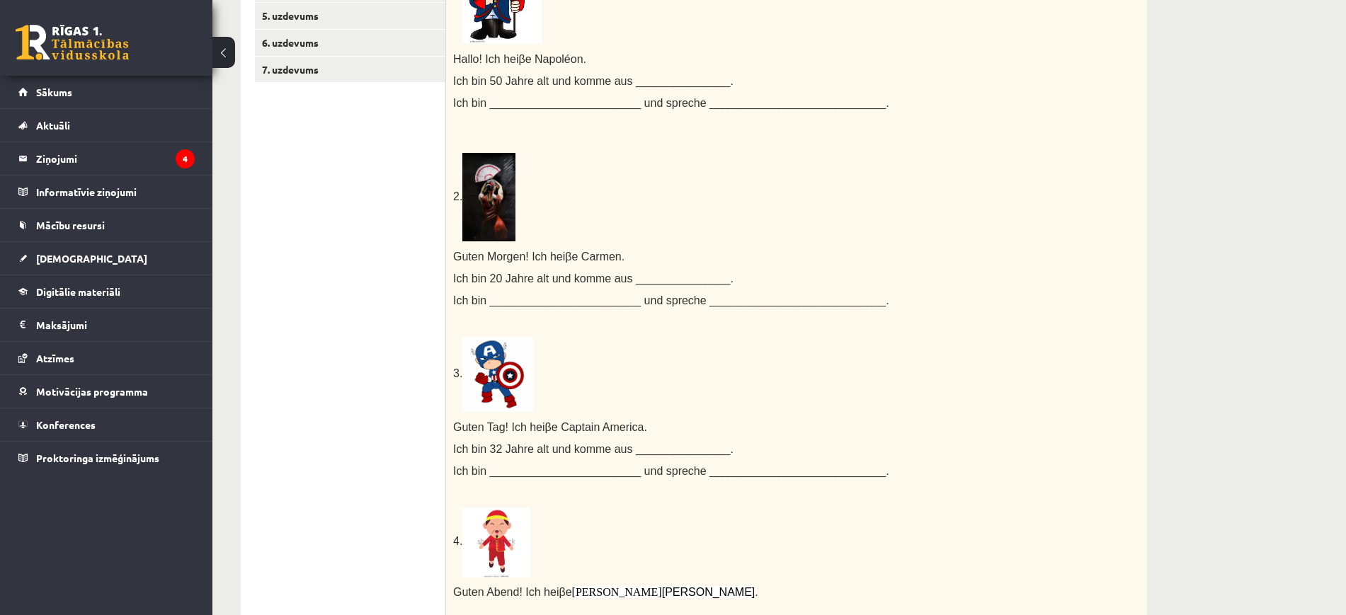
click at [453, 279] on div "Ergänze das Land, die Sprache und die Nationalität! 1. Hallo! Ich hei β e Napol…" at bounding box center [796, 361] width 701 height 902
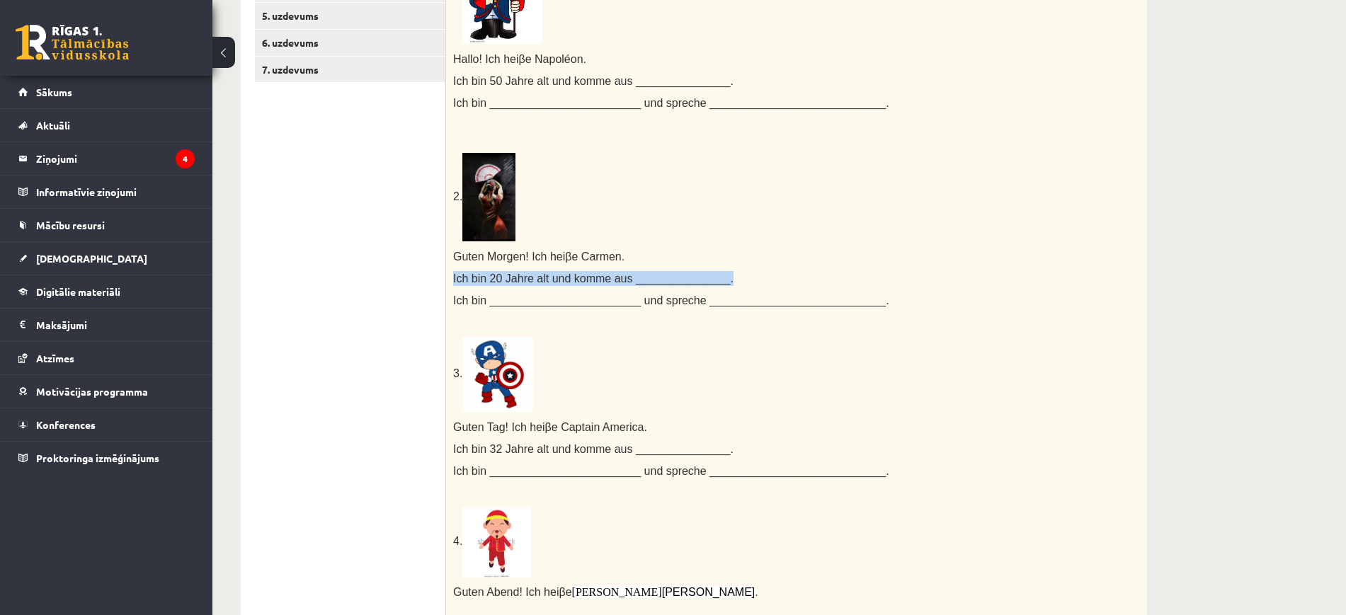
click at [455, 280] on span "Ich bin 20 Jahre alt und komme aus _______________." at bounding box center [593, 279] width 280 height 12
click at [480, 301] on span "Ich bin ________________________ und spreche ____________________________." at bounding box center [671, 301] width 436 height 12
click at [460, 281] on span "Ich bin 20 Jahre alt und komme aus _______________." at bounding box center [593, 279] width 280 height 12
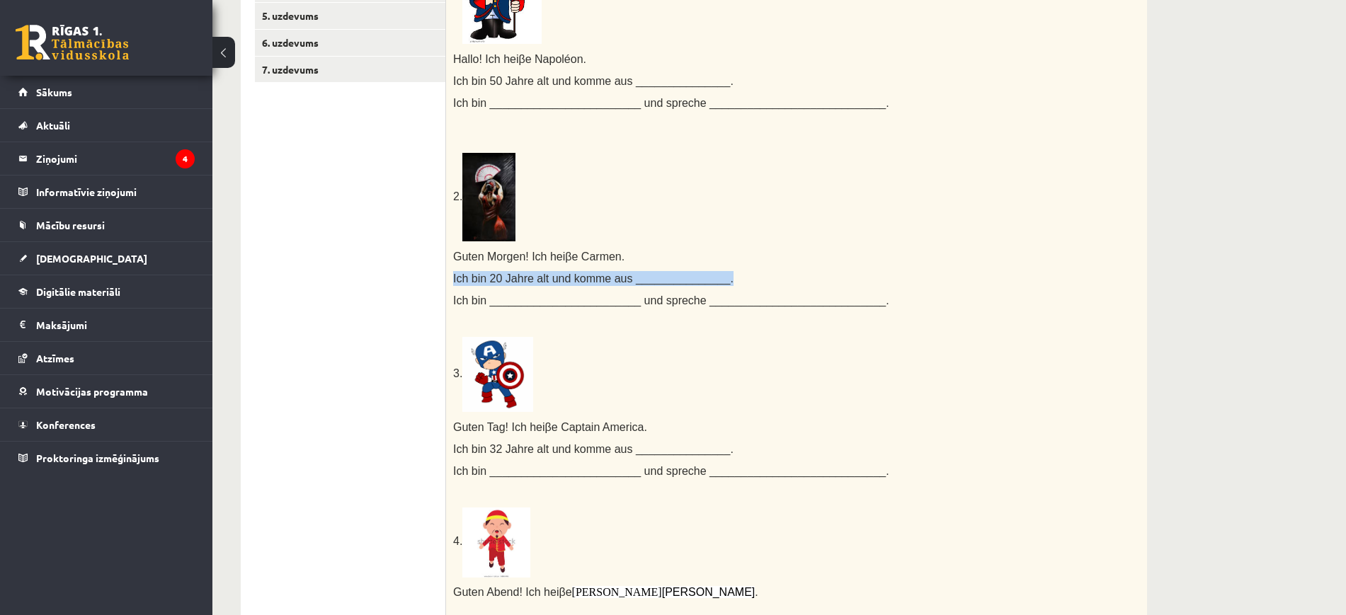
click at [460, 281] on span "Ich bin 20 Jahre alt und komme aus _______________." at bounding box center [593, 279] width 280 height 12
click at [458, 278] on span "Ich bin 20 Jahre alt und komme aus _______________." at bounding box center [593, 279] width 280 height 12
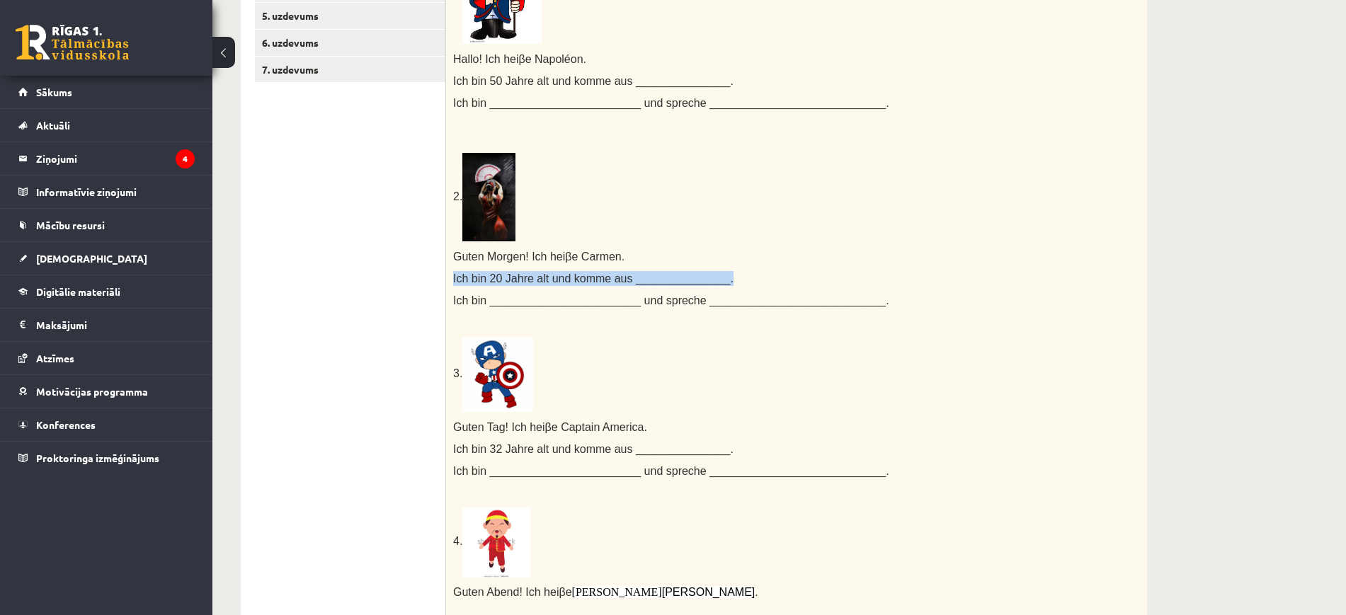
click at [458, 278] on span "Ich bin 20 Jahre alt und komme aus _______________." at bounding box center [593, 279] width 280 height 12
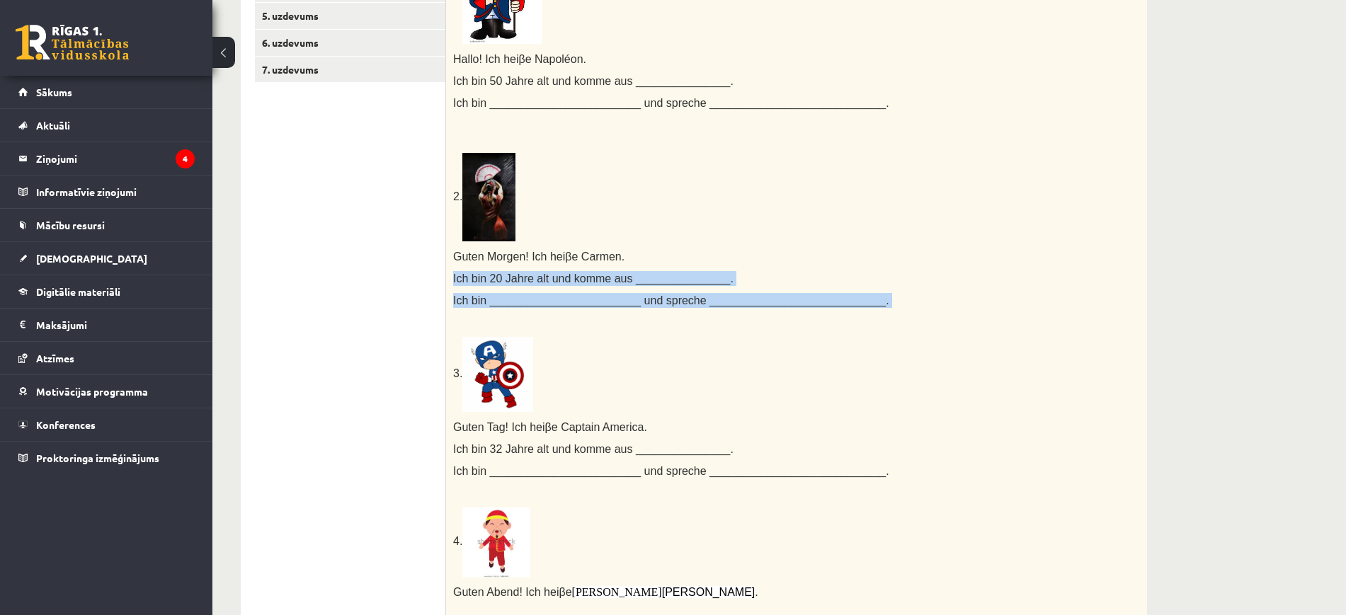
drag, startPoint x: 466, startPoint y: 286, endPoint x: 476, endPoint y: 297, distance: 14.5
click at [476, 297] on div "Ergänze das Land, die Sprache und die Nationalität! 1. Hallo! Ich hei β e Napol…" at bounding box center [796, 361] width 701 height 902
click at [476, 297] on span "Ich bin ________________________ und spreche ____________________________." at bounding box center [671, 301] width 436 height 12
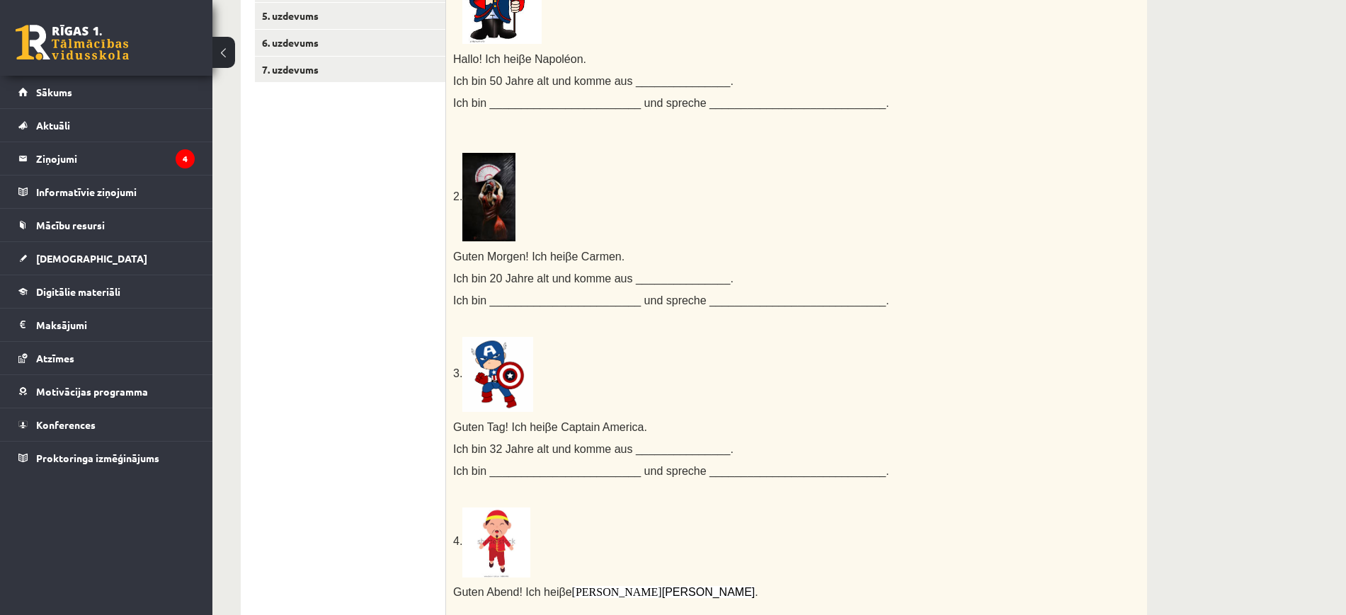
click at [455, 280] on span "Ich bin 20 Jahre alt und komme aus _______________." at bounding box center [593, 279] width 280 height 12
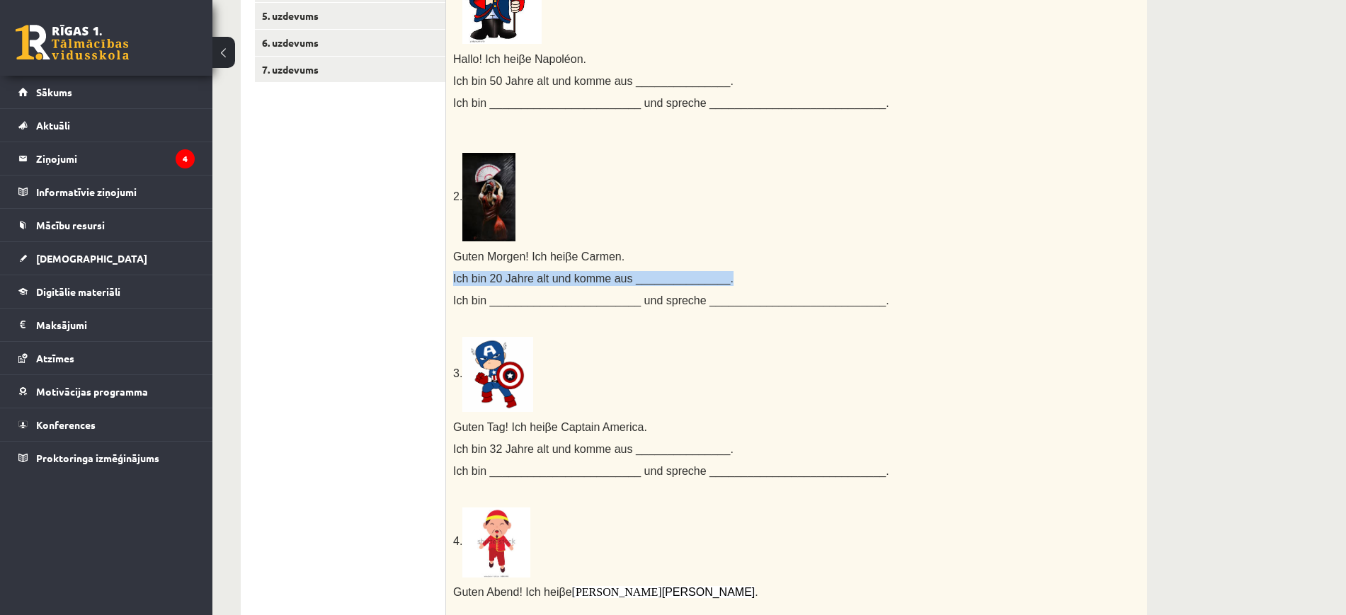
click at [455, 280] on span "Ich bin 20 Jahre alt und komme aus _______________." at bounding box center [593, 279] width 280 height 12
drag, startPoint x: 470, startPoint y: 292, endPoint x: 459, endPoint y: 283, distance: 13.6
click at [475, 298] on div "Ergänze das Land, die Sprache und die Nationalität! 1. Hallo! Ich hei β e Napol…" at bounding box center [796, 361] width 701 height 902
click at [475, 298] on span "Ich bin ________________________ und spreche ____________________________." at bounding box center [671, 301] width 436 height 12
click at [456, 281] on span "Ich bin 20 Jahre alt und komme aus _______________." at bounding box center [593, 279] width 280 height 12
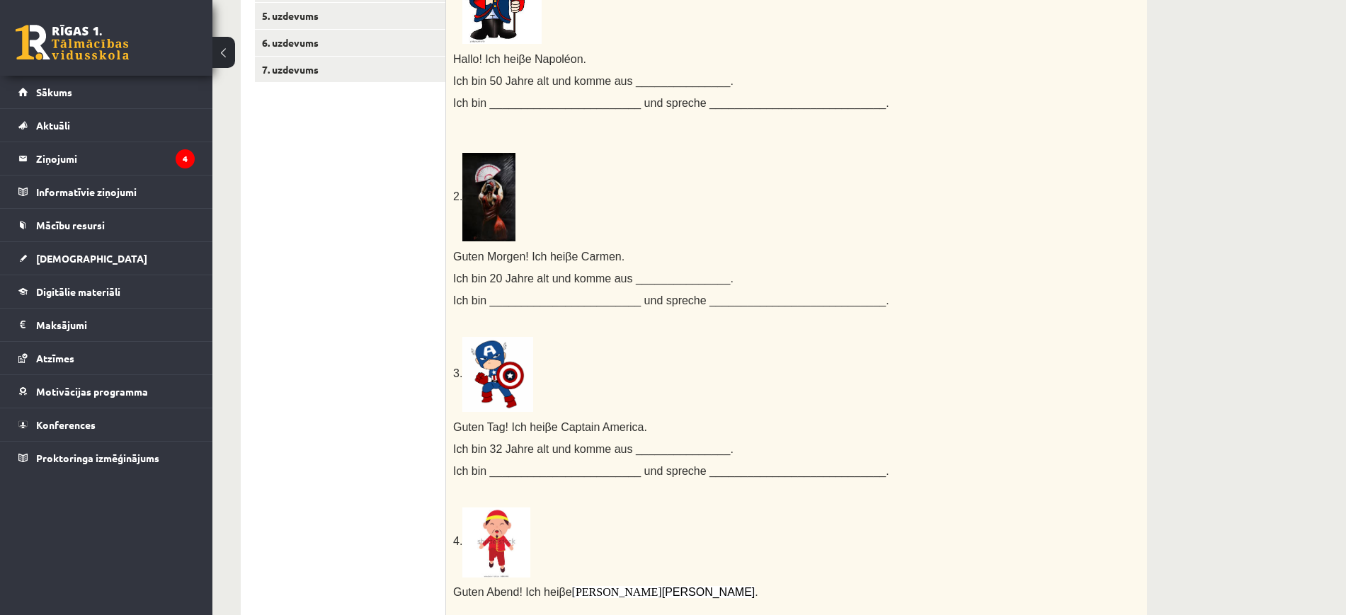
click at [456, 281] on span "Ich bin 20 Jahre alt und komme aus _______________." at bounding box center [593, 279] width 280 height 12
click at [456, 280] on span "Ich bin 20 Jahre alt und komme aus _______________." at bounding box center [593, 279] width 280 height 12
click at [456, 281] on span "Ich bin 20 Jahre alt und komme aus _______________." at bounding box center [593, 279] width 280 height 12
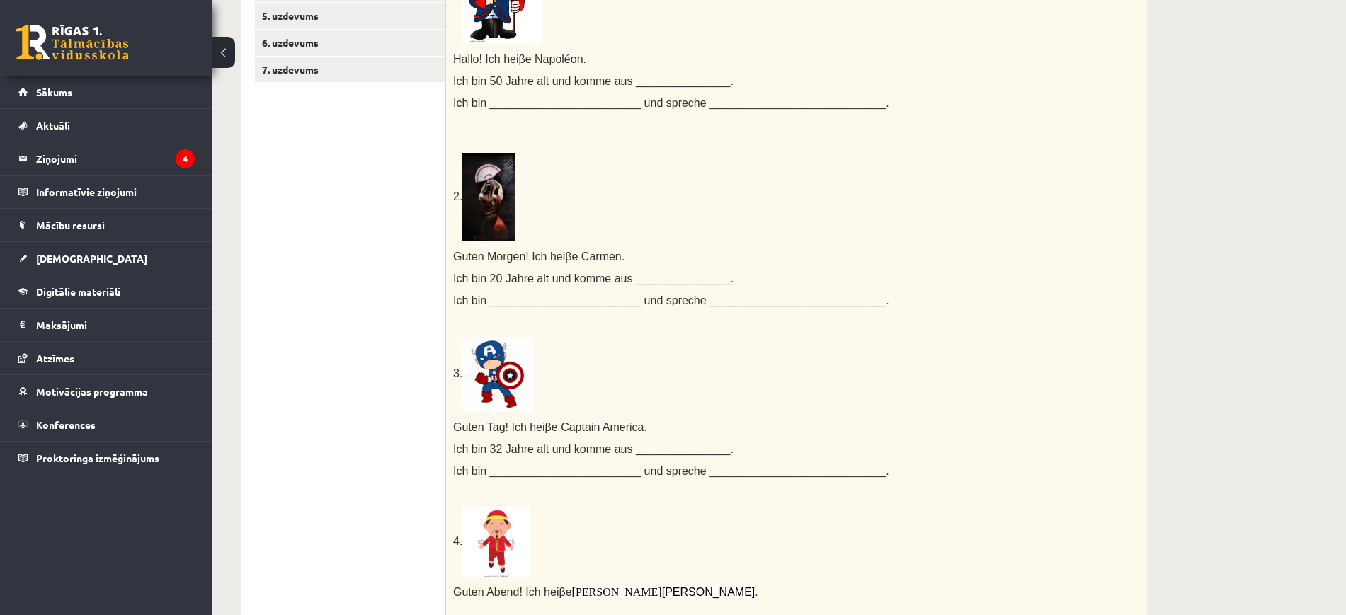
click at [472, 296] on span "Ich bin ________________________ und spreche ____________________________." at bounding box center [671, 301] width 436 height 12
click at [472, 297] on span "Ich bin ________________________ und spreche ____________________________." at bounding box center [671, 301] width 436 height 12
click at [453, 276] on span "Ich bin 20 Jahre alt und komme aus _______________." at bounding box center [593, 279] width 280 height 12
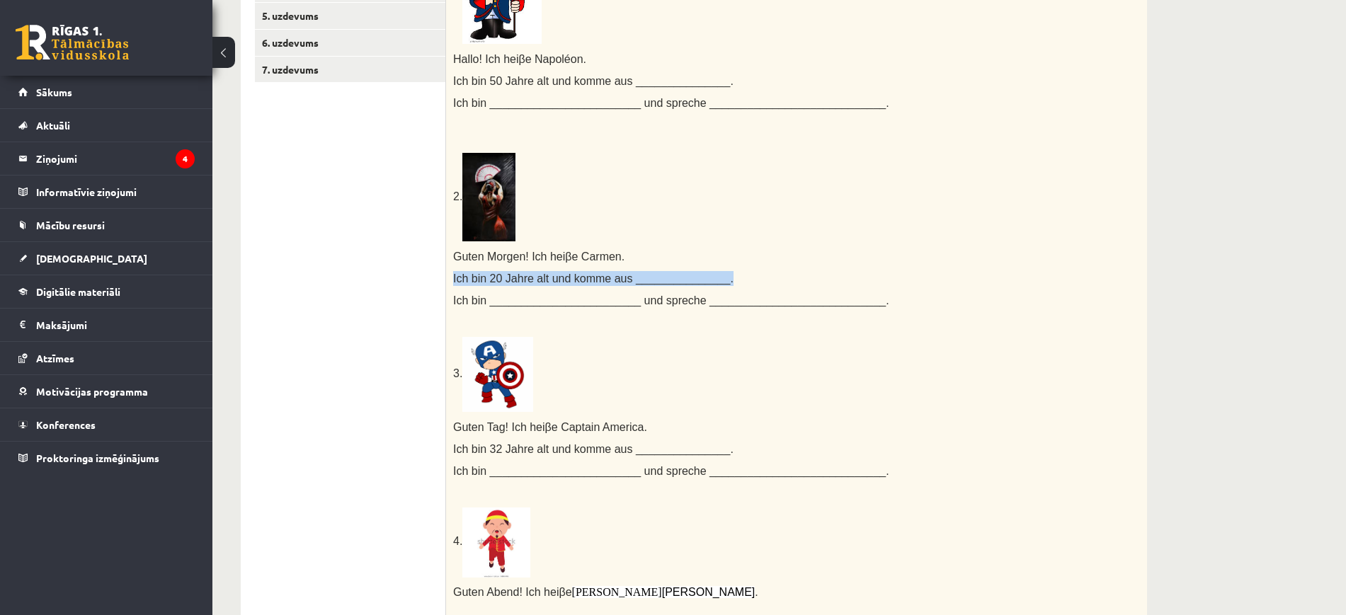
click at [453, 276] on span "Ich bin 20 Jahre alt und komme aus _______________." at bounding box center [593, 279] width 280 height 12
drag, startPoint x: 454, startPoint y: 276, endPoint x: 471, endPoint y: 291, distance: 22.6
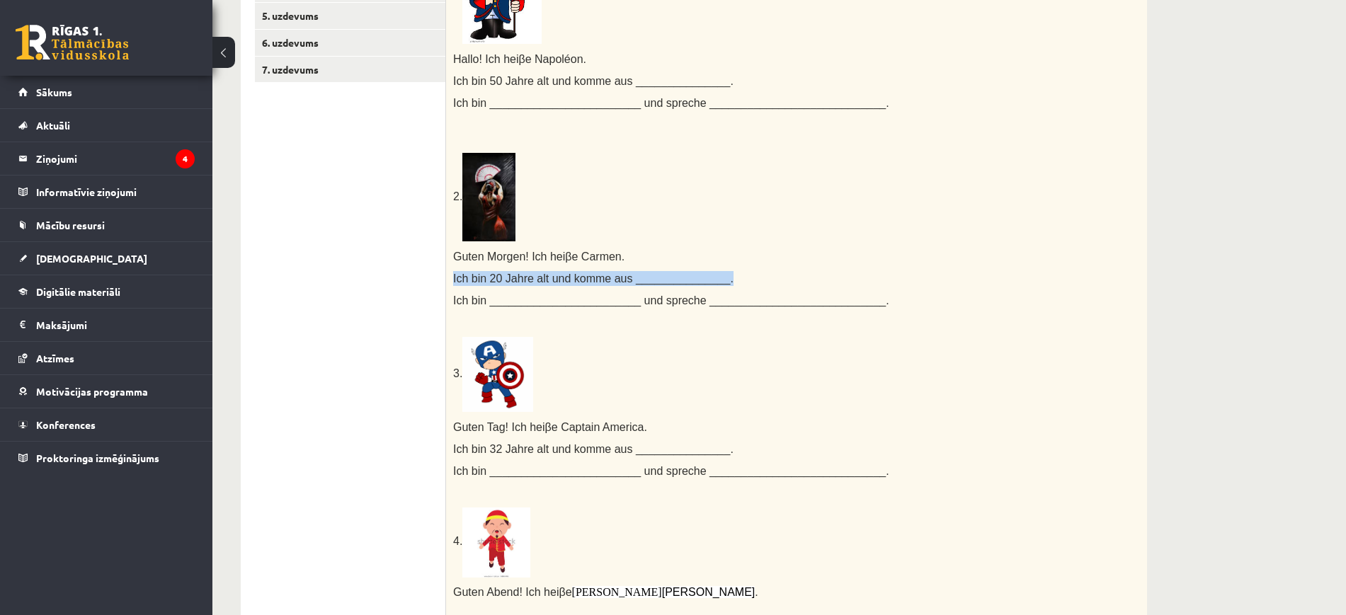
click at [455, 277] on span "Ich bin 20 Jahre alt und komme aus _______________." at bounding box center [593, 279] width 280 height 12
click at [475, 297] on div "Ergänze das Land, die Sprache und die Nationalität! 1. Hallo! Ich hei β e Napol…" at bounding box center [796, 361] width 701 height 902
click at [475, 297] on span "Ich bin ________________________ und spreche ____________________________." at bounding box center [671, 301] width 436 height 12
click at [453, 277] on div "Ergänze das Land, die Sprache und die Nationalität! 1. Hallo! Ich hei β e Napol…" at bounding box center [796, 361] width 701 height 902
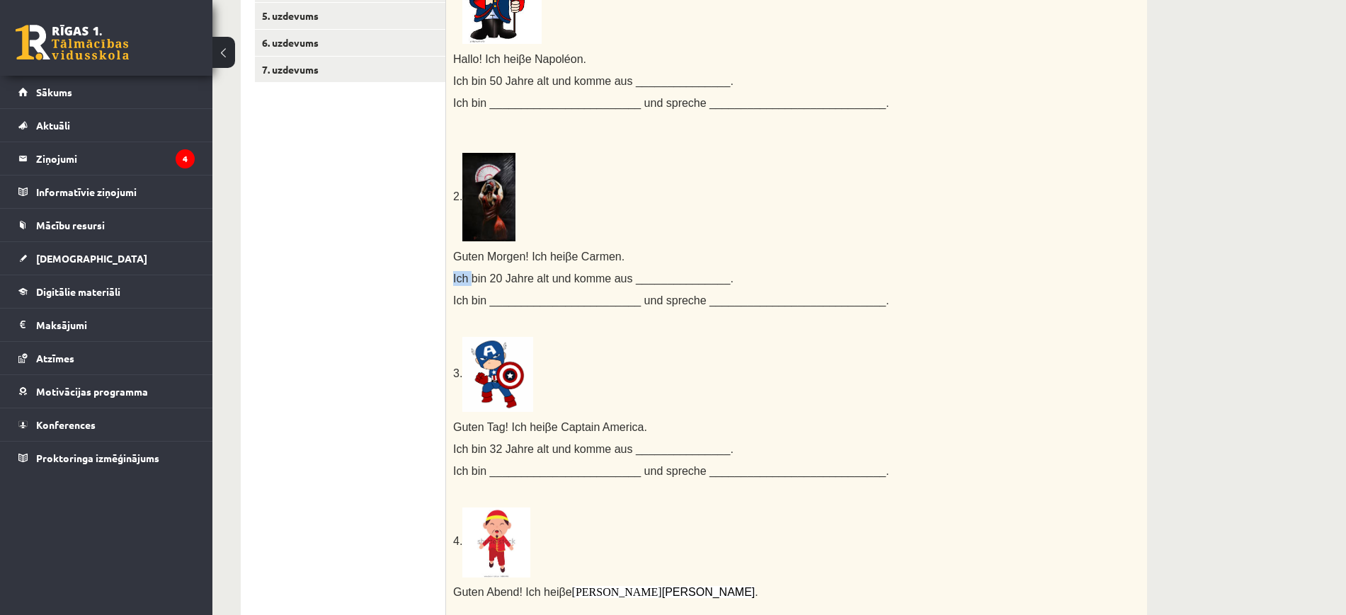
click at [453, 277] on div "Ergänze das Land, die Sprache und die Nationalität! 1. Hallo! Ich hei β e Napol…" at bounding box center [796, 361] width 701 height 902
click at [457, 278] on span "Ich bin 20 Jahre alt und komme aus _______________." at bounding box center [593, 279] width 280 height 12
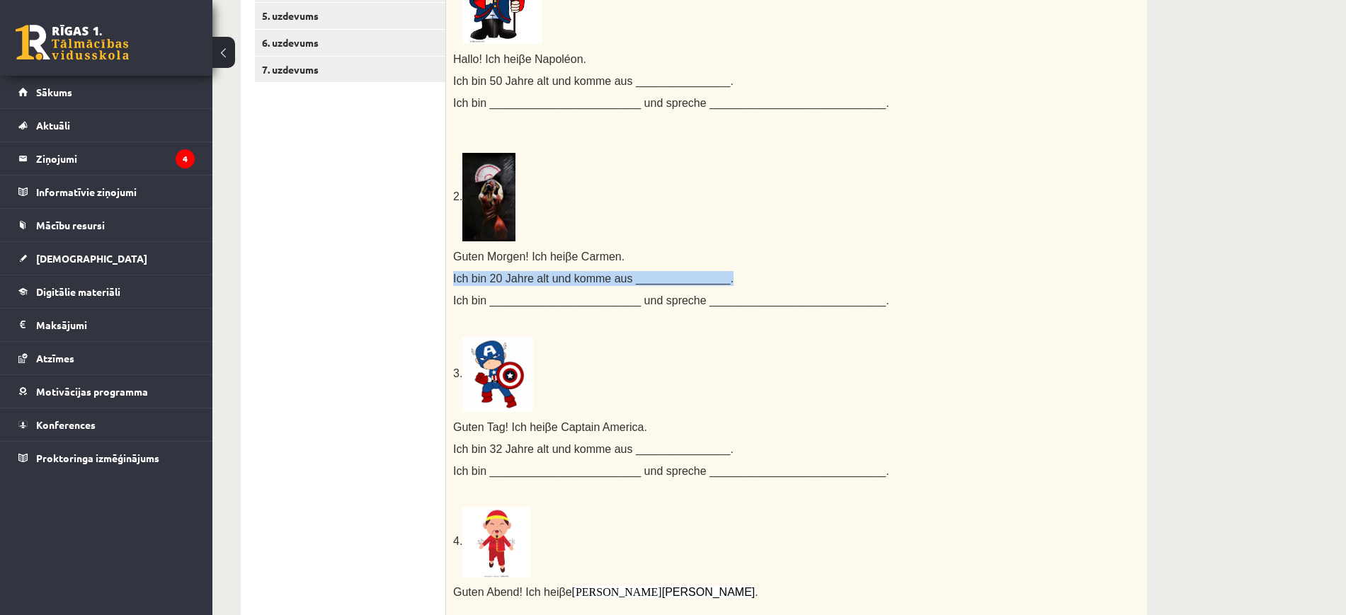
click at [457, 278] on span "Ich bin 20 Jahre alt und komme aus _______________." at bounding box center [593, 279] width 280 height 12
click at [458, 278] on span "Ich bin 20 Jahre alt und komme aus _______________." at bounding box center [593, 279] width 280 height 12
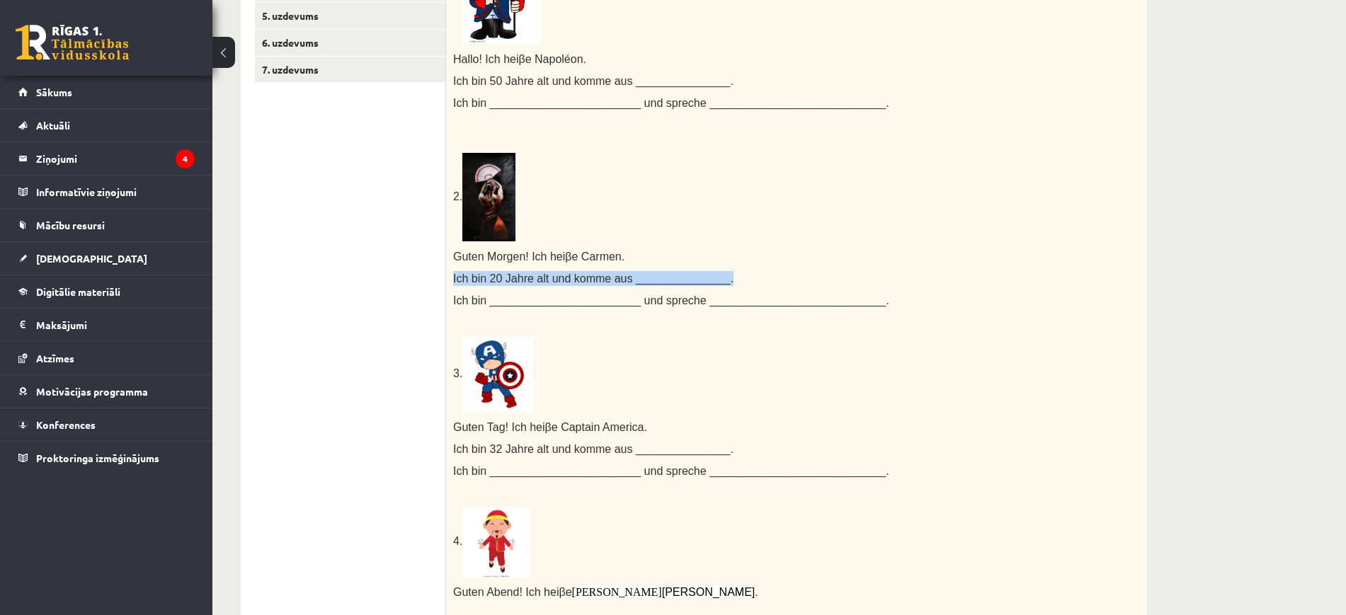
click at [458, 278] on span "Ich bin 20 Jahre alt und komme aus _______________." at bounding box center [593, 279] width 280 height 12
click at [458, 279] on span "Ich bin 20 Jahre alt und komme aus _______________." at bounding box center [593, 279] width 280 height 12
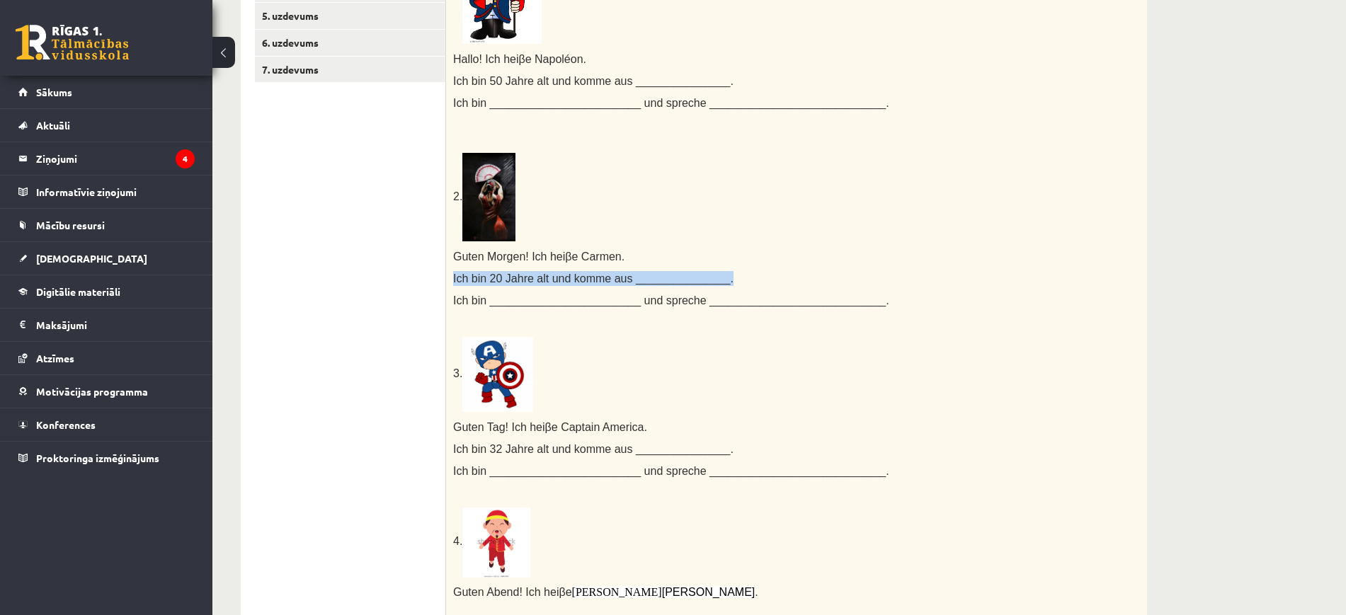
click at [458, 279] on span "Ich bin 20 Jahre alt und komme aus _______________." at bounding box center [593, 279] width 280 height 12
click at [472, 301] on span "Ich bin ________________________ und spreche ____________________________." at bounding box center [671, 301] width 436 height 12
click at [459, 278] on span "Ich bin 20 Jahre alt und komme aus _______________." at bounding box center [593, 279] width 280 height 12
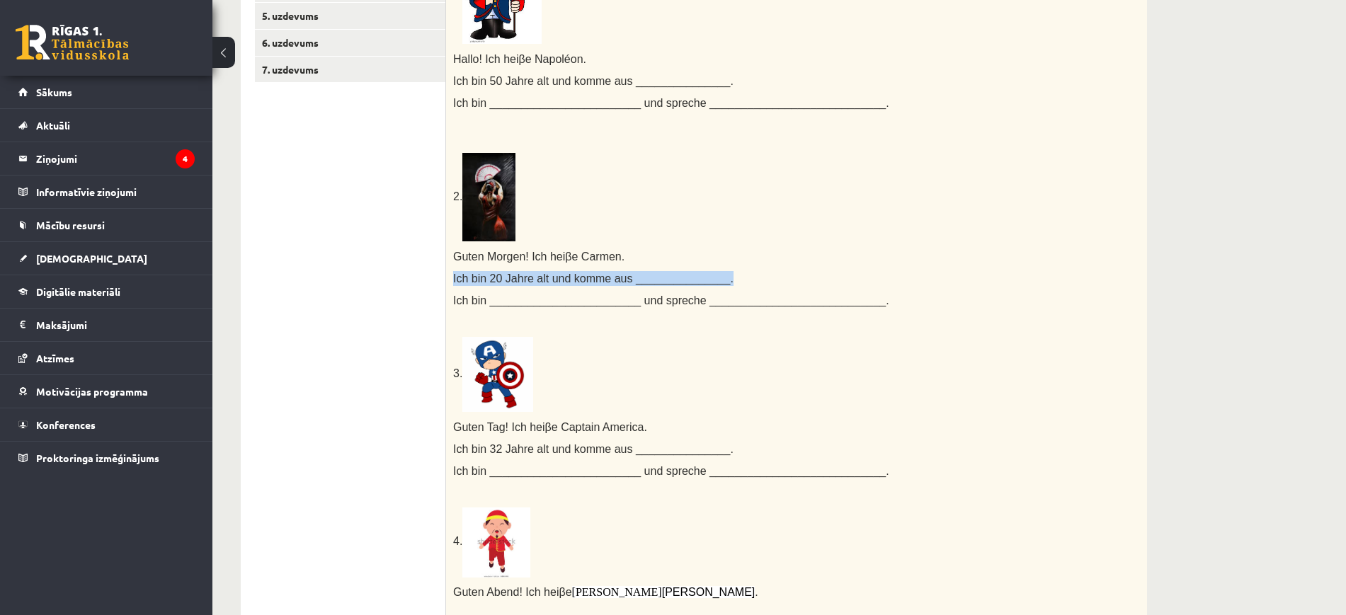
click at [459, 278] on span "Ich bin 20 Jahre alt und komme aus _______________." at bounding box center [593, 279] width 280 height 12
drag, startPoint x: 459, startPoint y: 279, endPoint x: 462, endPoint y: 286, distance: 7.9
click at [459, 279] on span "Ich bin 20 Jahre alt und komme aus _______________." at bounding box center [593, 279] width 280 height 12
click at [467, 296] on span "Ich bin ________________________ und spreche ____________________________." at bounding box center [671, 301] width 436 height 12
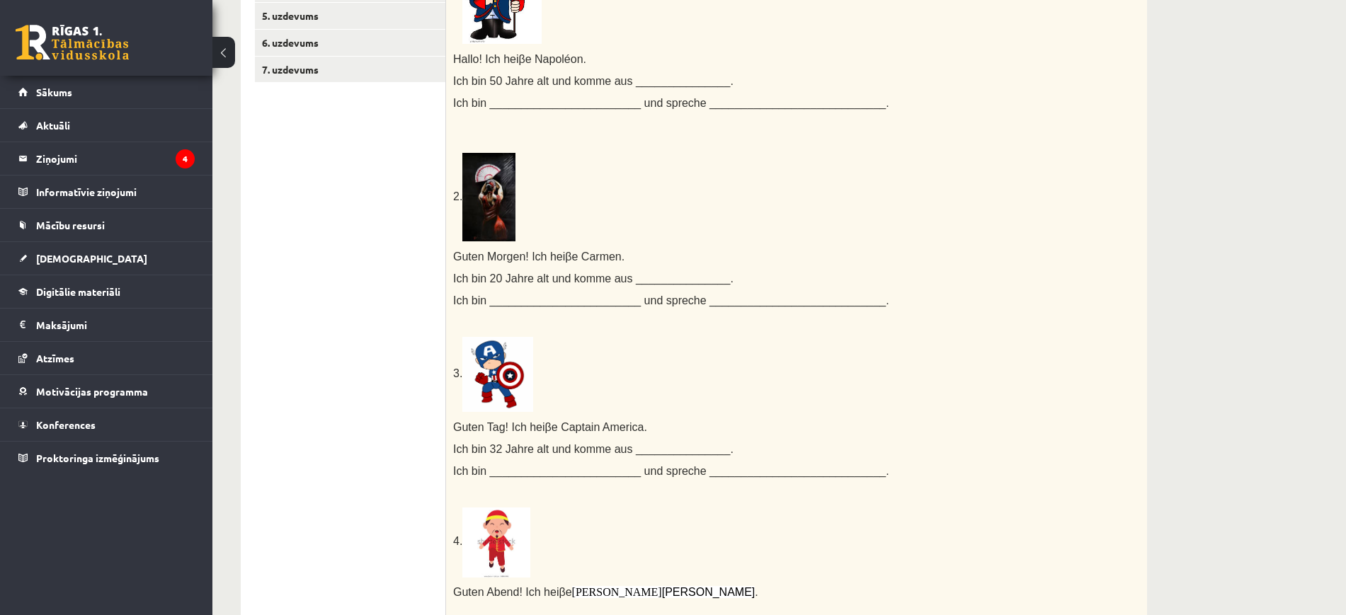
click at [467, 297] on span "Ich bin ________________________ und spreche ____________________________." at bounding box center [671, 301] width 436 height 12
click at [455, 278] on span "Ich bin 20 Jahre alt und komme aus _______________." at bounding box center [593, 279] width 280 height 12
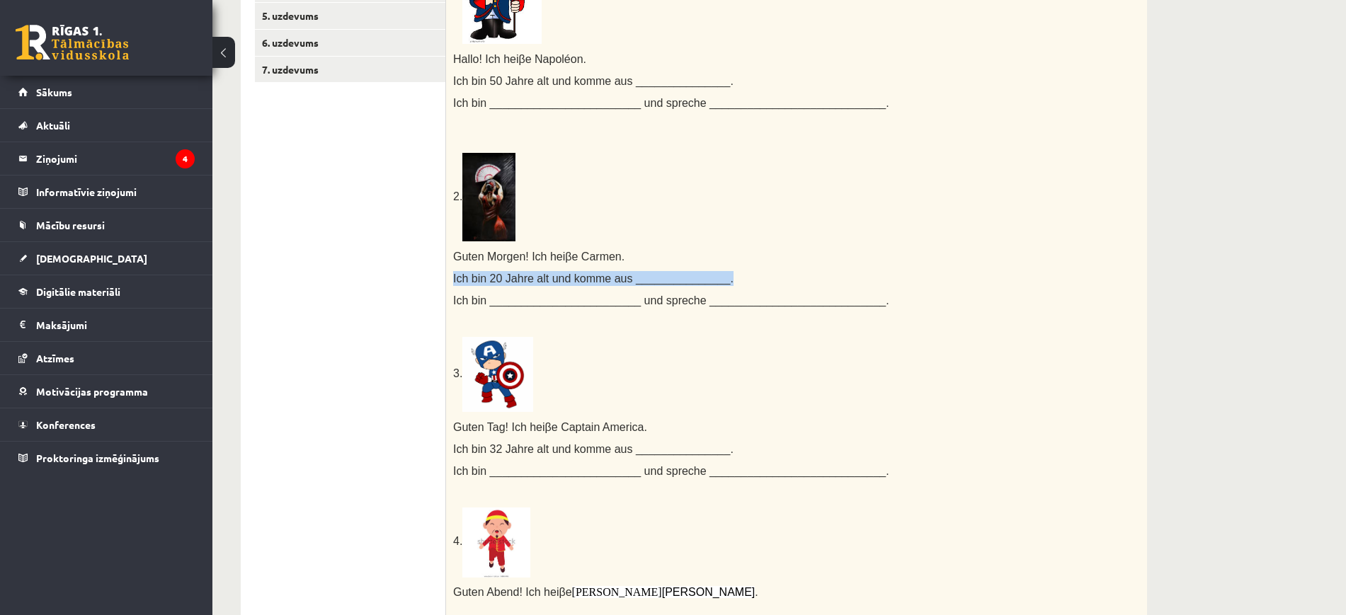
click at [455, 277] on span "Ich bin 20 Jahre alt und komme aus _______________." at bounding box center [593, 279] width 280 height 12
click at [458, 280] on span "Ich bin 20 Jahre alt und komme aus _______________." at bounding box center [593, 279] width 280 height 12
click at [472, 302] on span "Ich bin ________________________ und spreche ____________________________." at bounding box center [671, 301] width 436 height 12
click at [454, 280] on span "Ich bin 20 Jahre alt und komme aus _______________." at bounding box center [593, 279] width 280 height 12
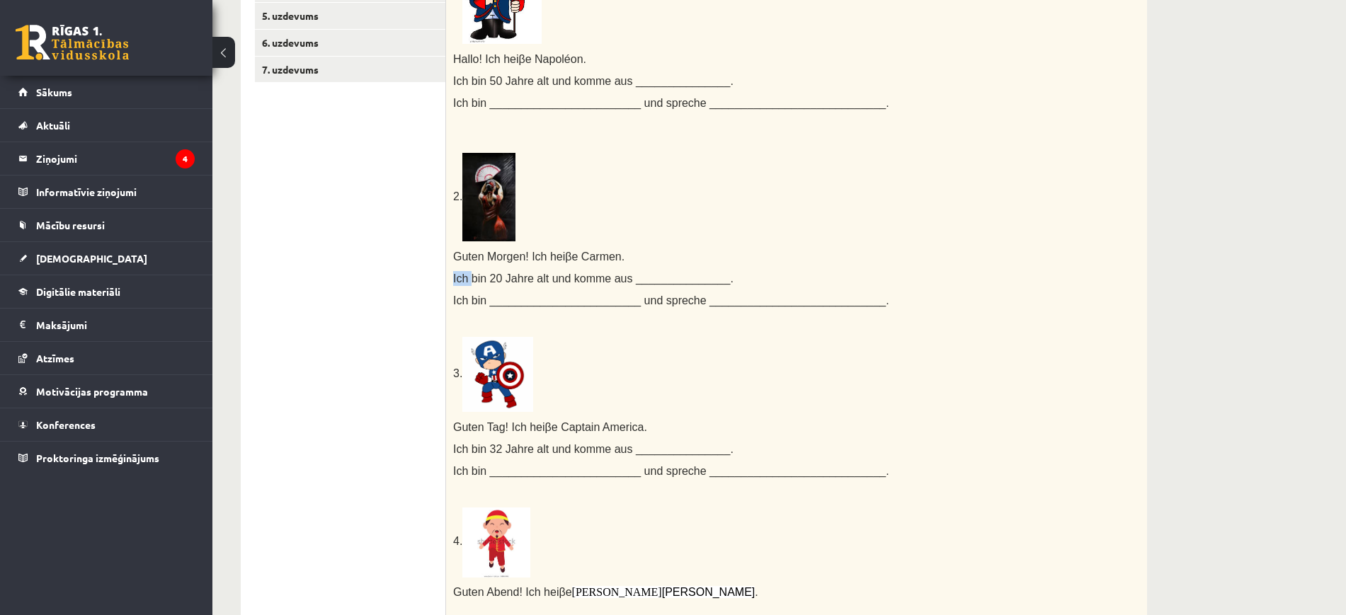
click at [454, 280] on span "Ich bin 20 Jahre alt und komme aus _______________." at bounding box center [593, 279] width 280 height 12
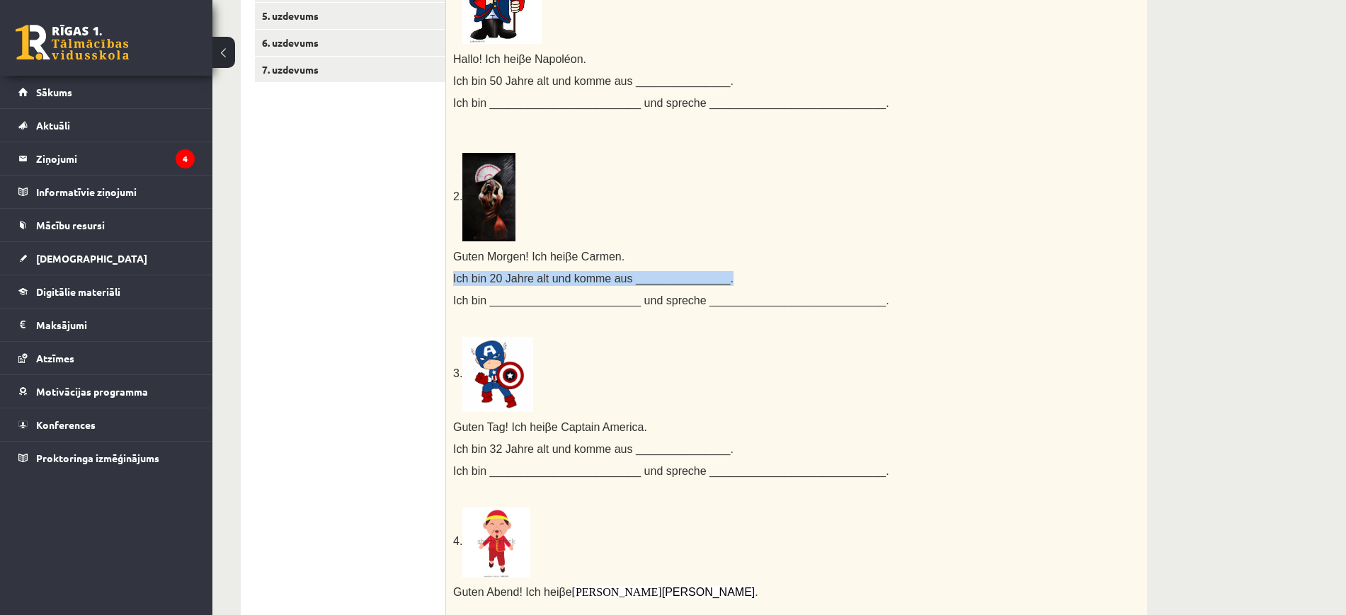
copy div "Ich bin 20 Jahre alt und komme aus _______________."
click at [474, 303] on span "Ich bin ________________________ und spreche ____________________________." at bounding box center [671, 301] width 436 height 12
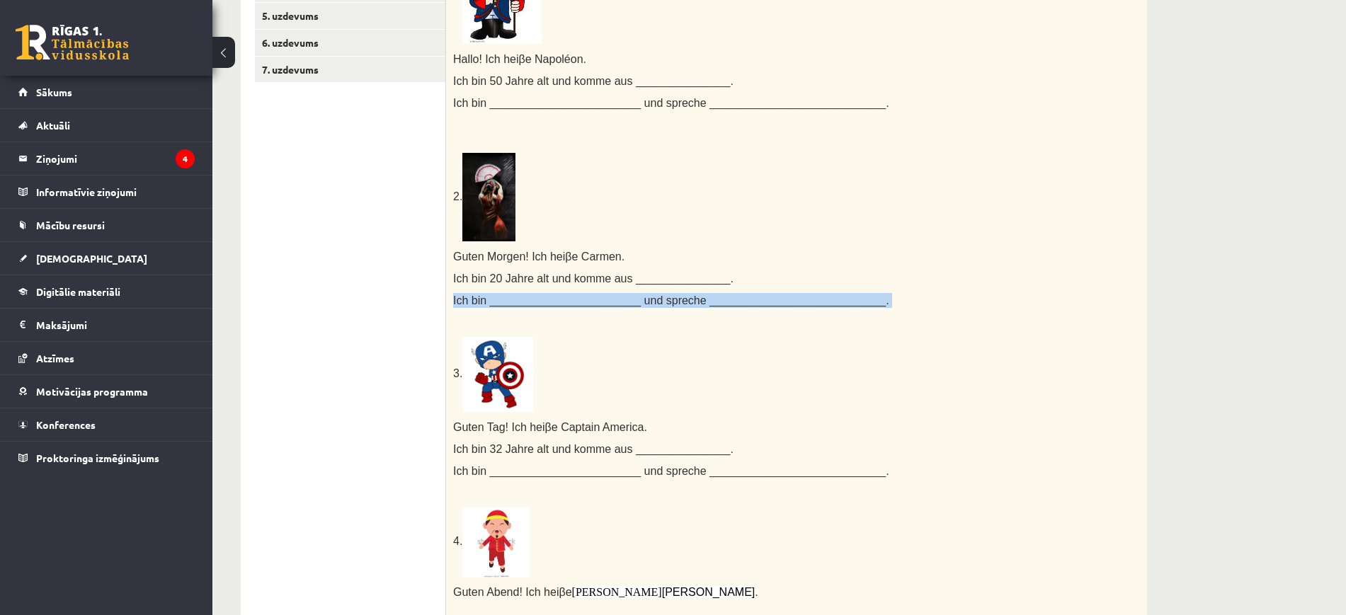
click at [474, 303] on span "Ich bin ________________________ und spreche ____________________________." at bounding box center [671, 301] width 436 height 12
click at [474, 302] on span "Ich bin ________________________ und spreche ____________________________." at bounding box center [671, 301] width 436 height 12
copy div "Ich bin ________________________ und spreche ____________________________."
click at [364, 293] on ul "1. uzdevums 2. uzdevums 3. uzdevums 4. uzdevums 5. uzdevums 6. uzdevums 7. uzde…" at bounding box center [350, 515] width 191 height 1239
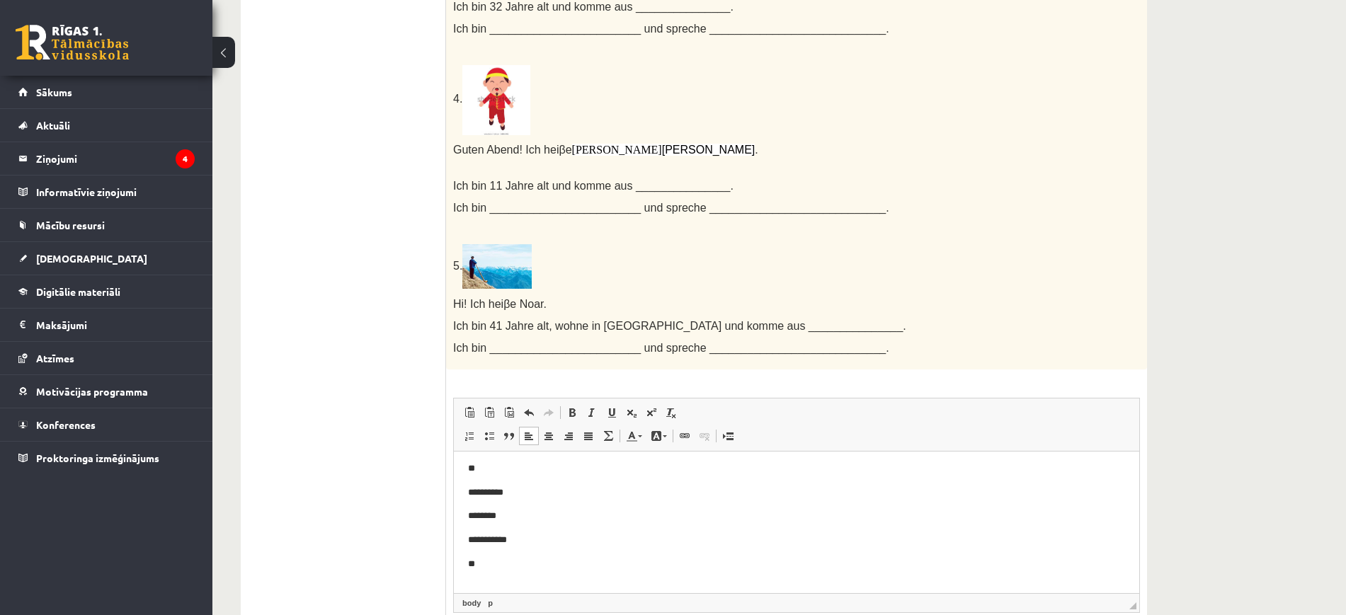
scroll to position [922, 0]
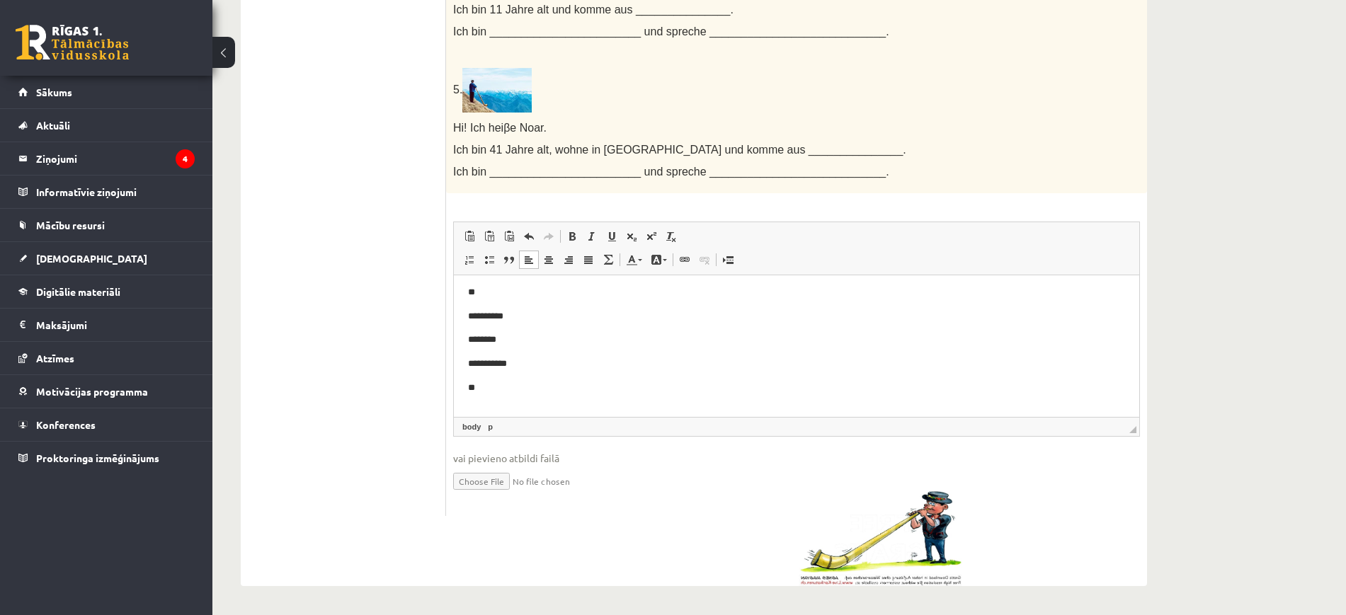
click at [518, 397] on body "**********" at bounding box center [796, 352] width 657 height 134
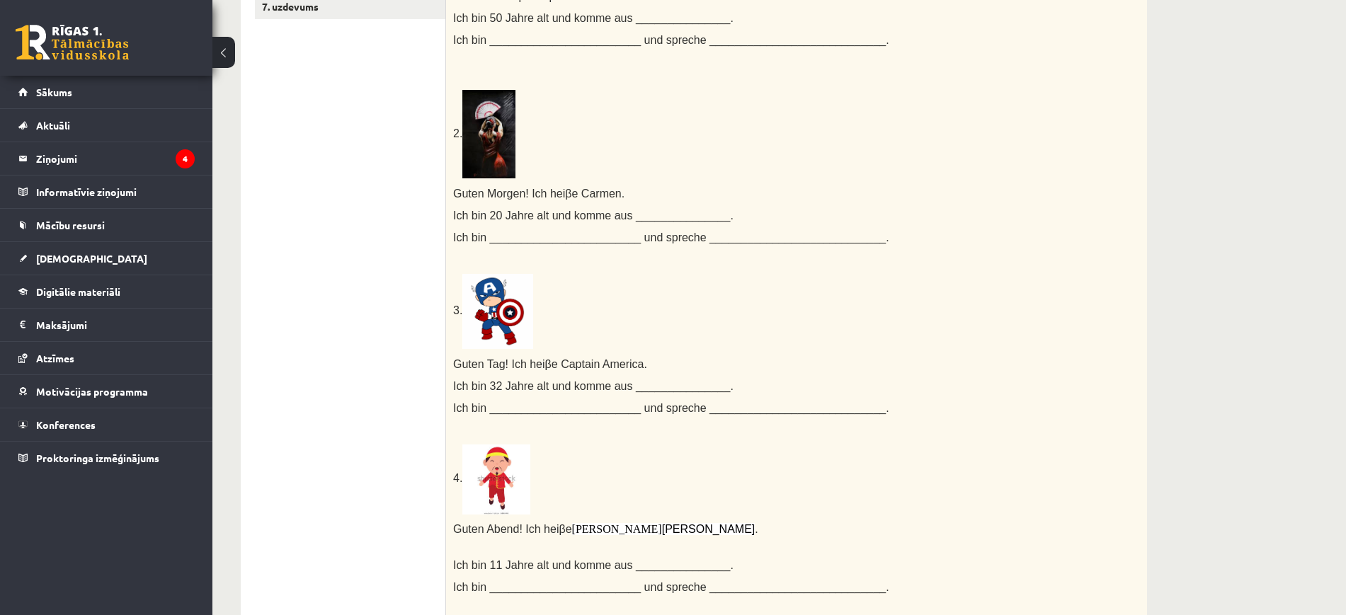
scroll to position [56, 0]
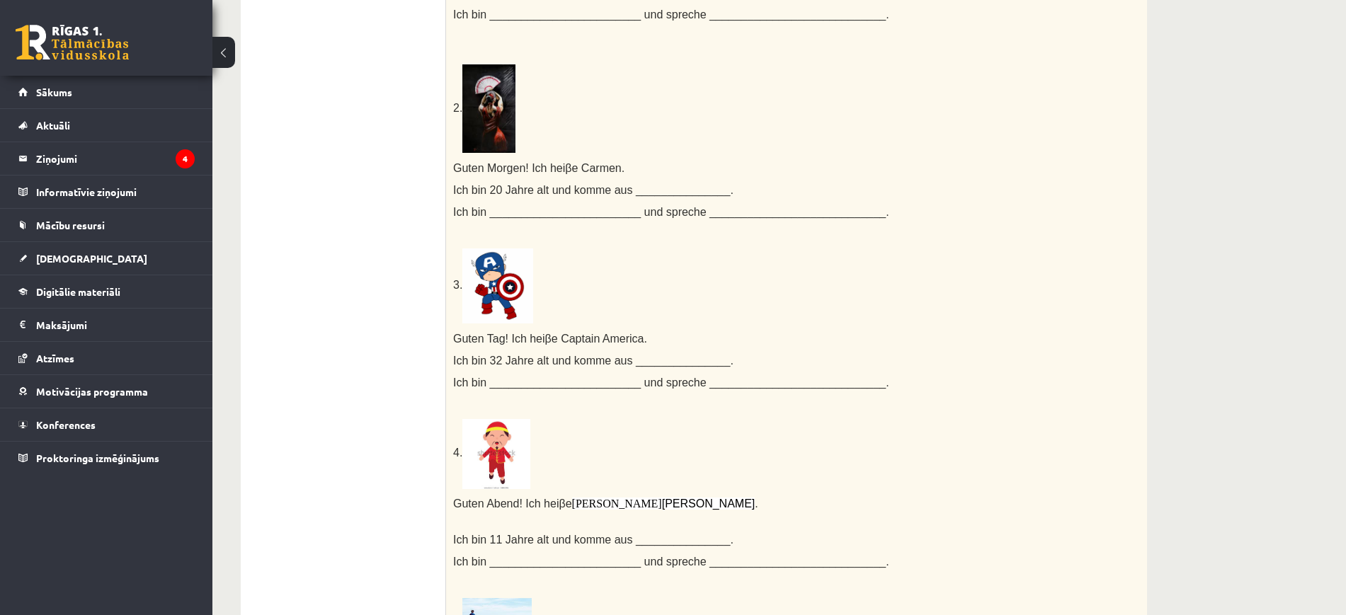
click at [463, 337] on span "Guten Tag! Ich hei" at bounding box center [499, 339] width 92 height 12
copy div "Guten Tag! Ich hei β e Captain America."
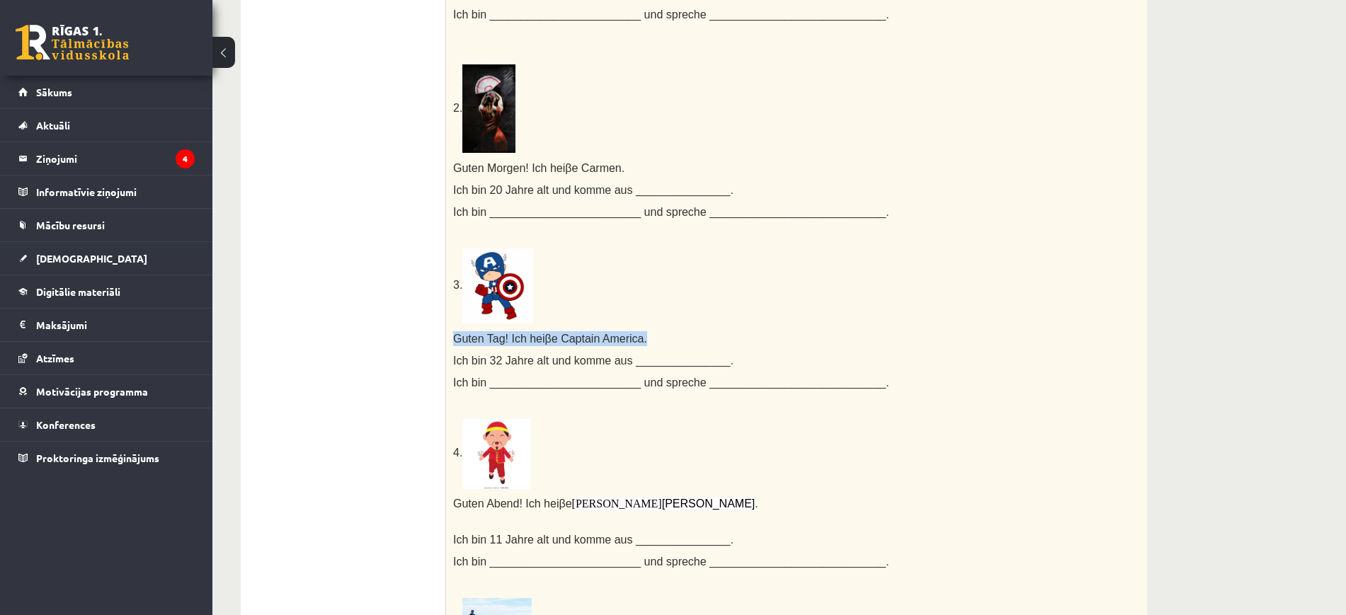
click at [506, 363] on span "Ich bin 32 Jahre alt und komme aus _______________." at bounding box center [593, 361] width 280 height 12
click at [507, 363] on span "Ich bin 32 Jahre alt und komme aus _______________." at bounding box center [593, 361] width 280 height 12
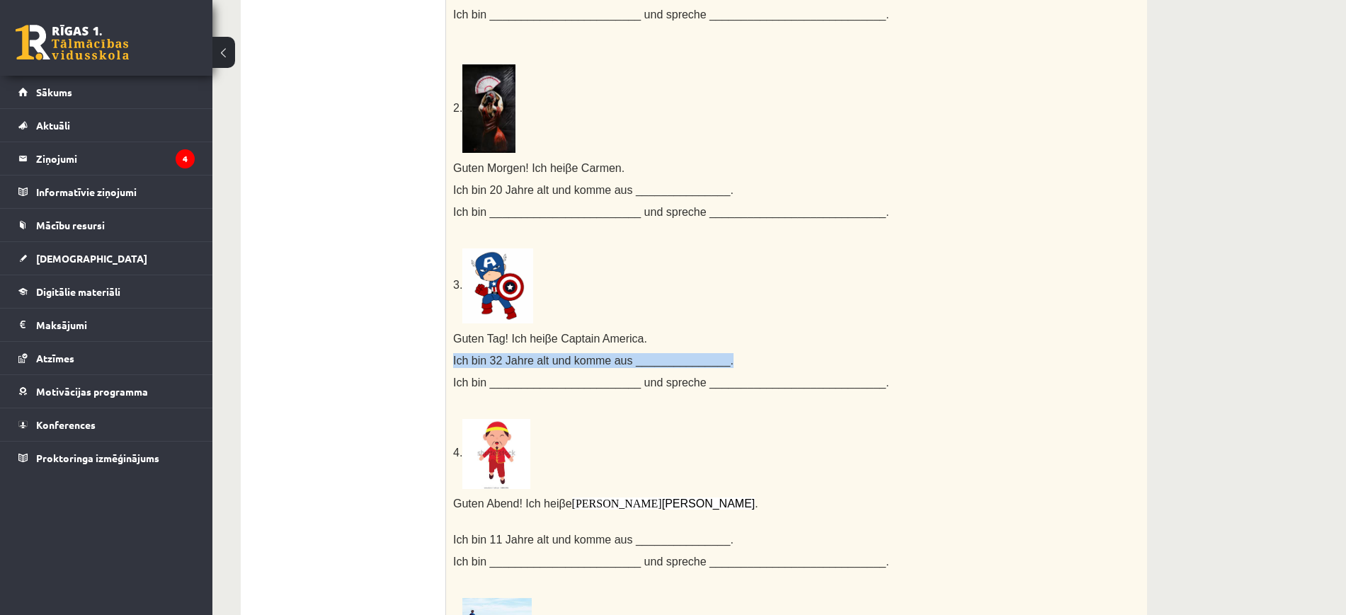
click at [507, 362] on span "Ich bin 32 Jahre alt und komme aus _______________." at bounding box center [593, 361] width 280 height 12
copy div "Ich bin 32 Jahre alt und komme aus _______________."
click at [520, 387] on span "Ich bin ________________________ und spreche ____________________________." at bounding box center [671, 383] width 436 height 12
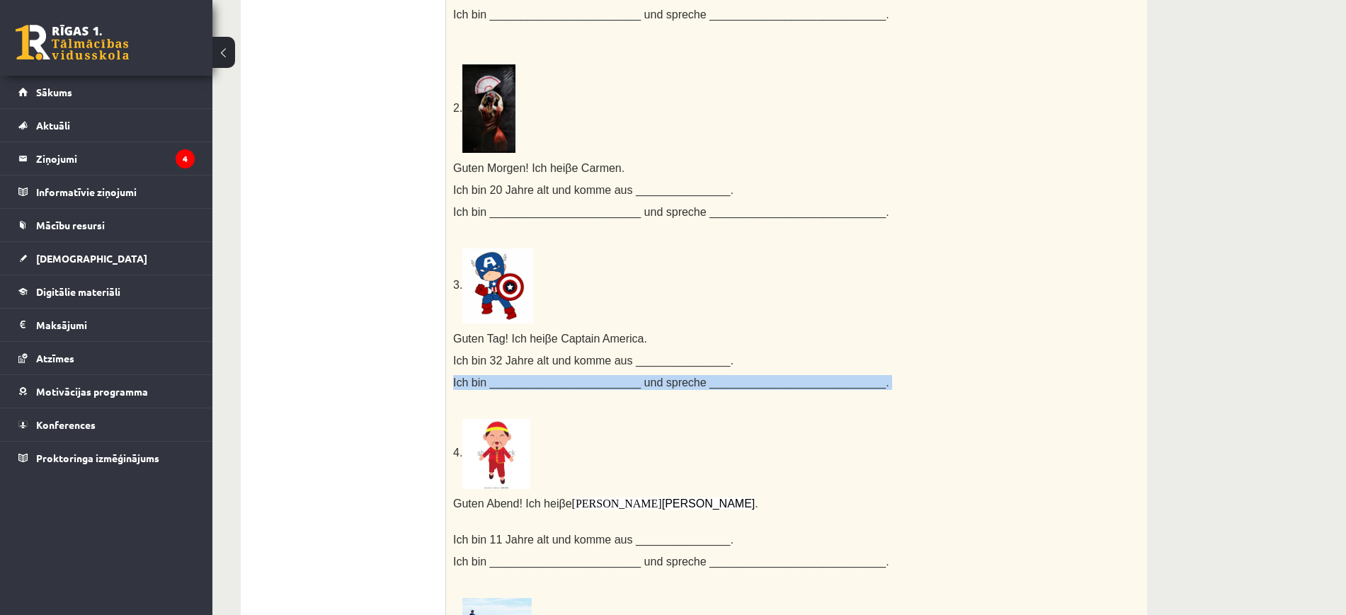
copy div "Ich bin ________________________ und spreche ____________________________."
click at [726, 278] on p "3." at bounding box center [761, 286] width 616 height 75
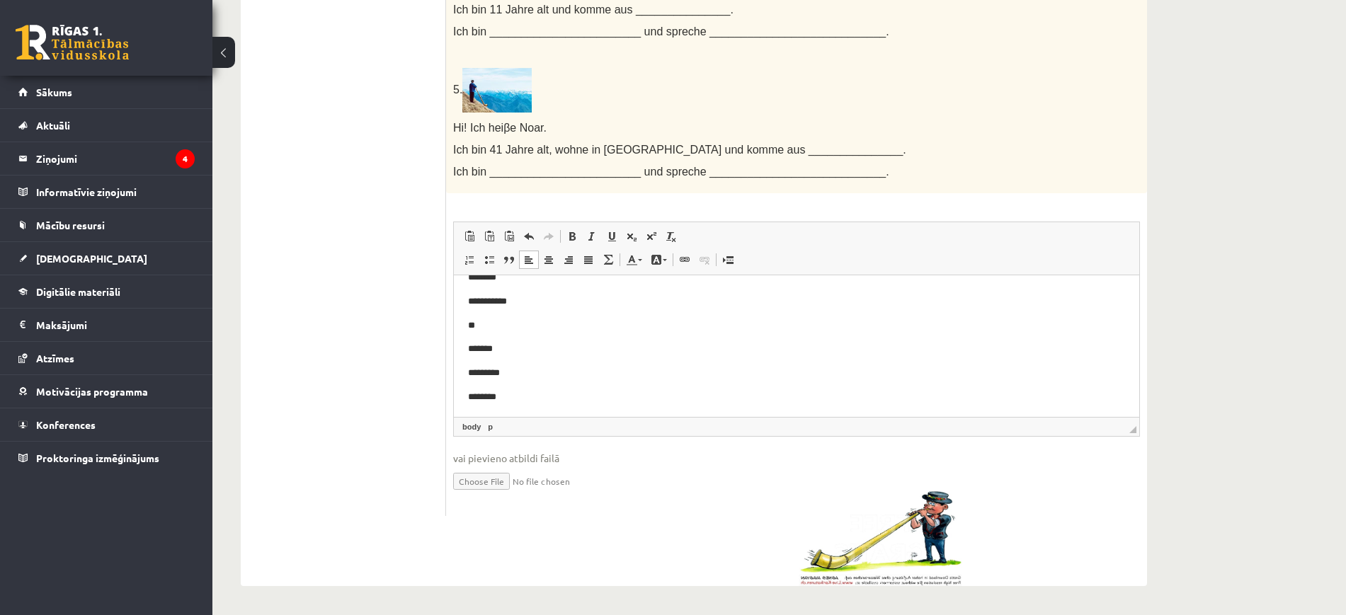
scroll to position [117, 0]
click at [509, 384] on body "**********" at bounding box center [796, 288] width 657 height 229
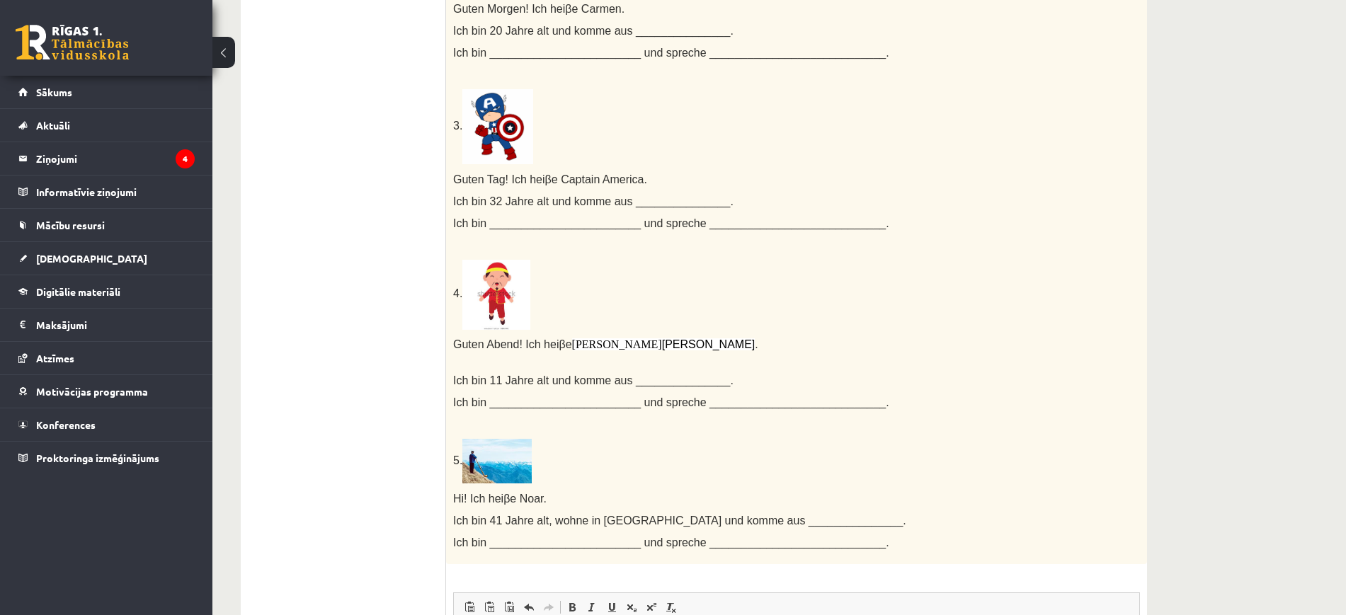
scroll to position [568, 0]
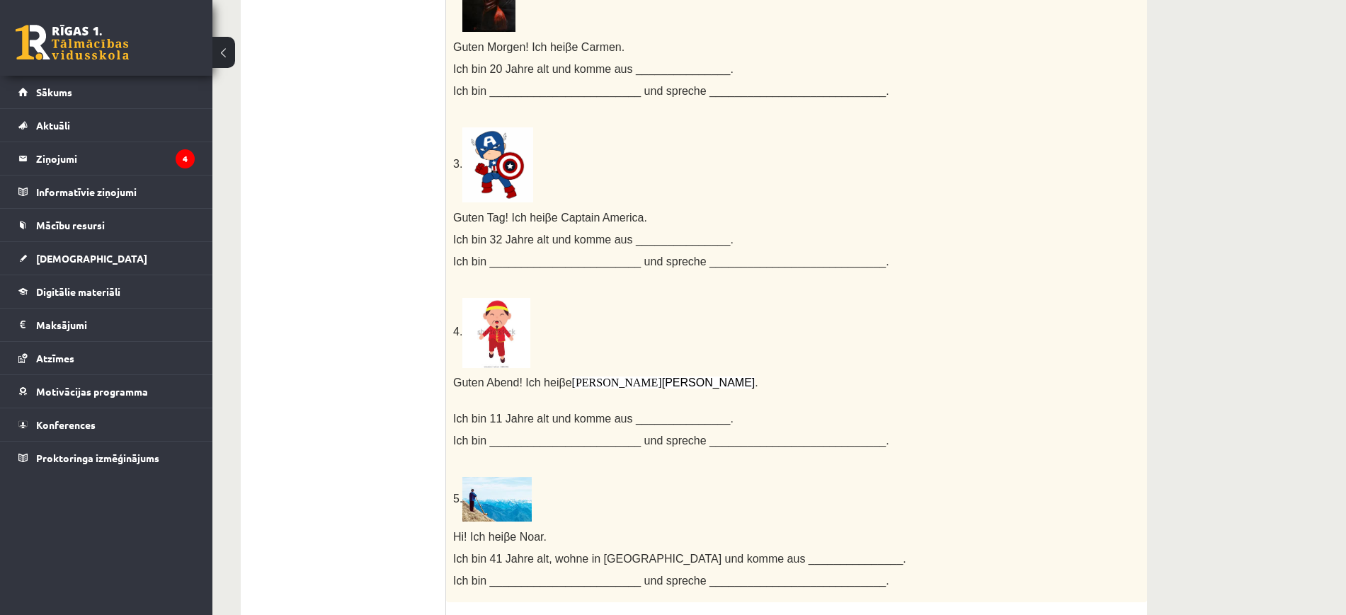
click at [460, 381] on span "Guten Abend! Ich hei" at bounding box center [506, 383] width 106 height 12
copy div "Guten Abend! Ich hei β e 琳敏 Lin Hai ."
click at [478, 426] on p "Ich bin 11 Jahre alt und komme aus _______________." at bounding box center [761, 412] width 616 height 28
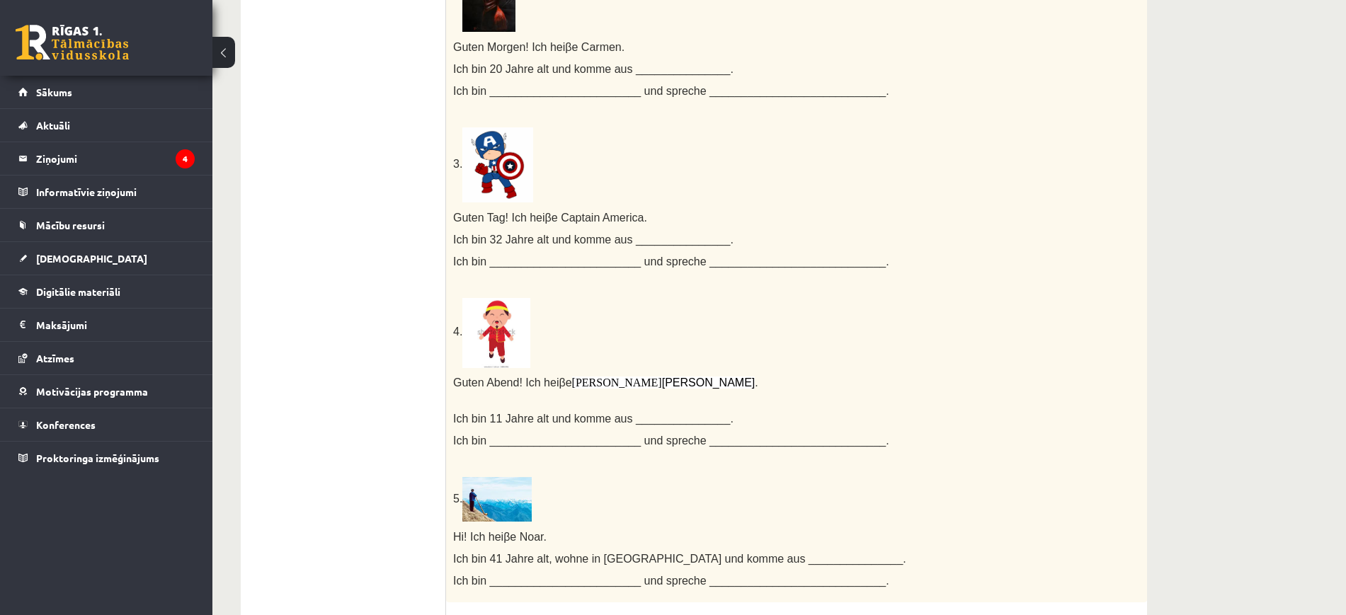
click at [479, 425] on span "Ich bin 11 Jahre alt und komme aus _______________." at bounding box center [593, 419] width 280 height 12
click at [479, 424] on span "Ich bin 11 Jahre alt und komme aus _______________." at bounding box center [593, 419] width 280 height 12
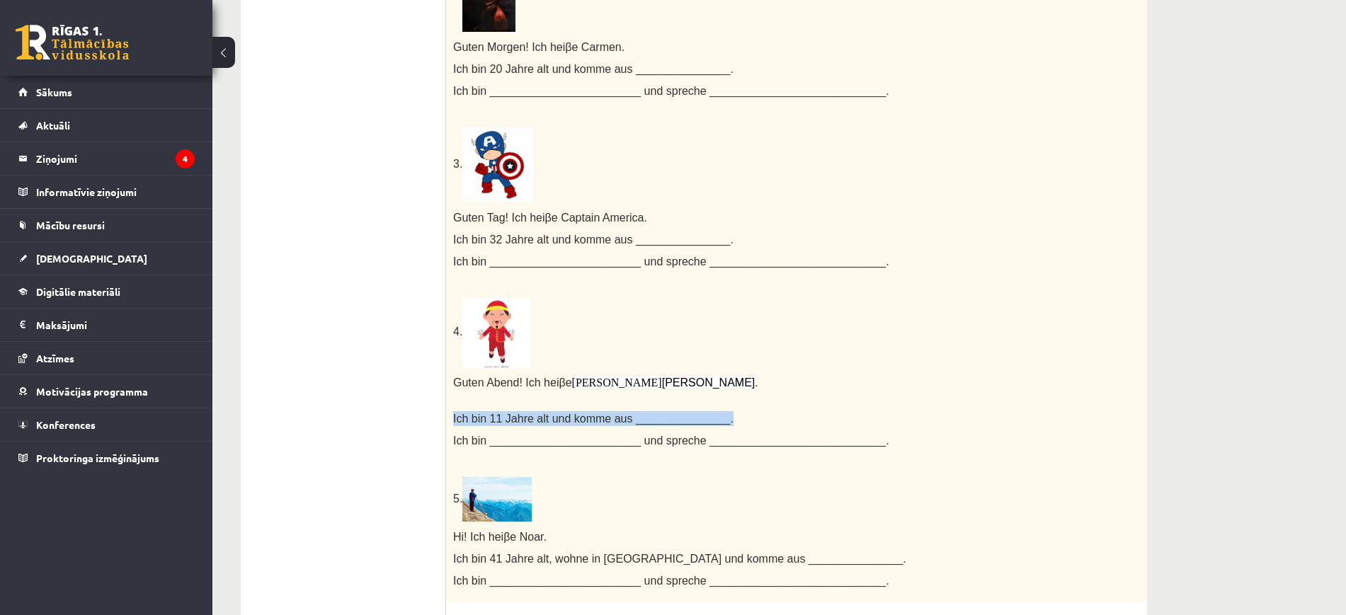
copy div "Ich bin 11 Jahre alt und komme aus _______________."
click at [587, 445] on span "Ich bin ________________________ und spreche ____________________________." at bounding box center [671, 441] width 436 height 12
click at [459, 435] on span "Ich bin ________________________ und spreche ____________________________." at bounding box center [671, 441] width 436 height 12
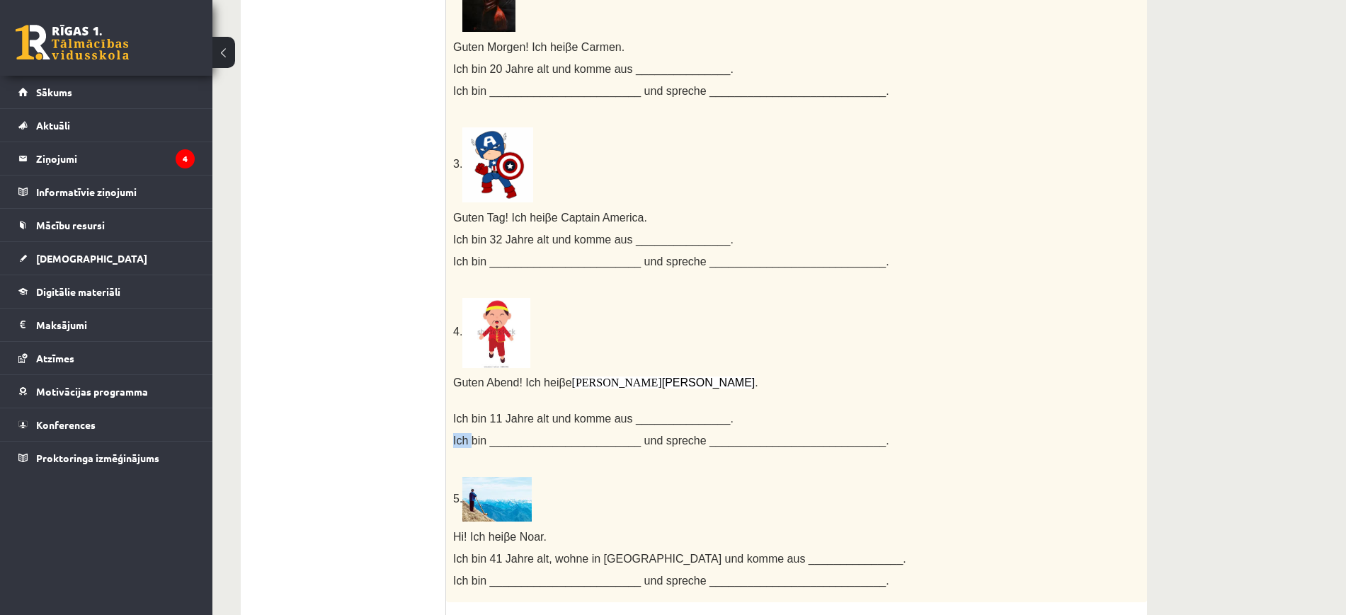
click at [459, 435] on span "Ich bin ________________________ und spreche ____________________________." at bounding box center [671, 441] width 436 height 12
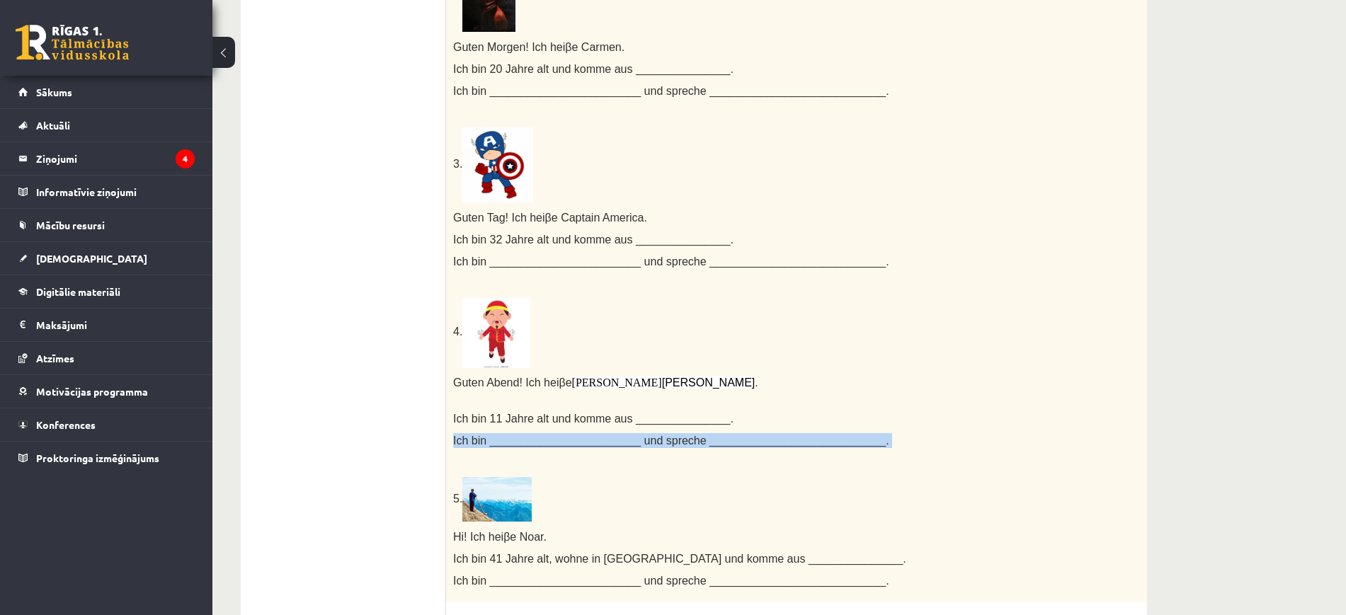
click at [459, 435] on span "Ich bin ________________________ und spreche ____________________________." at bounding box center [671, 441] width 436 height 12
click at [369, 424] on ul "1. uzdevums 2. uzdevums 3. uzdevums 4. uzdevums 5. uzdevums 6. uzdevums 7. uzde…" at bounding box center [350, 305] width 191 height 1239
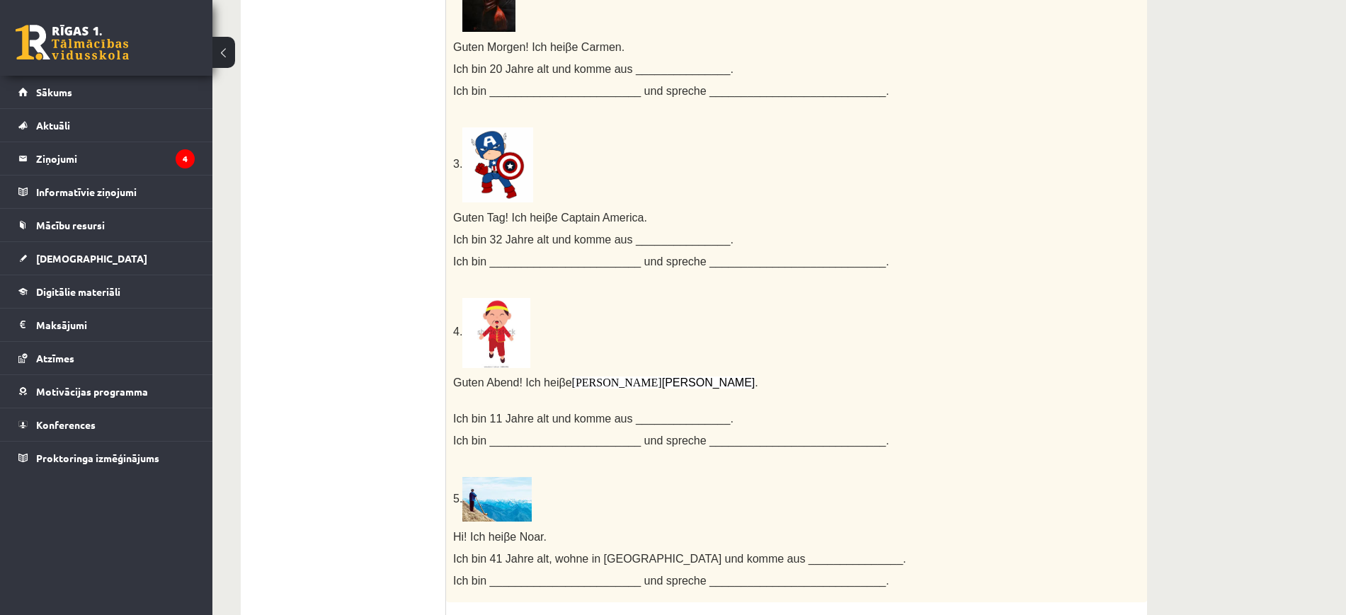
click at [475, 443] on span "Ich bin ________________________ und spreche ____________________________." at bounding box center [671, 441] width 436 height 12
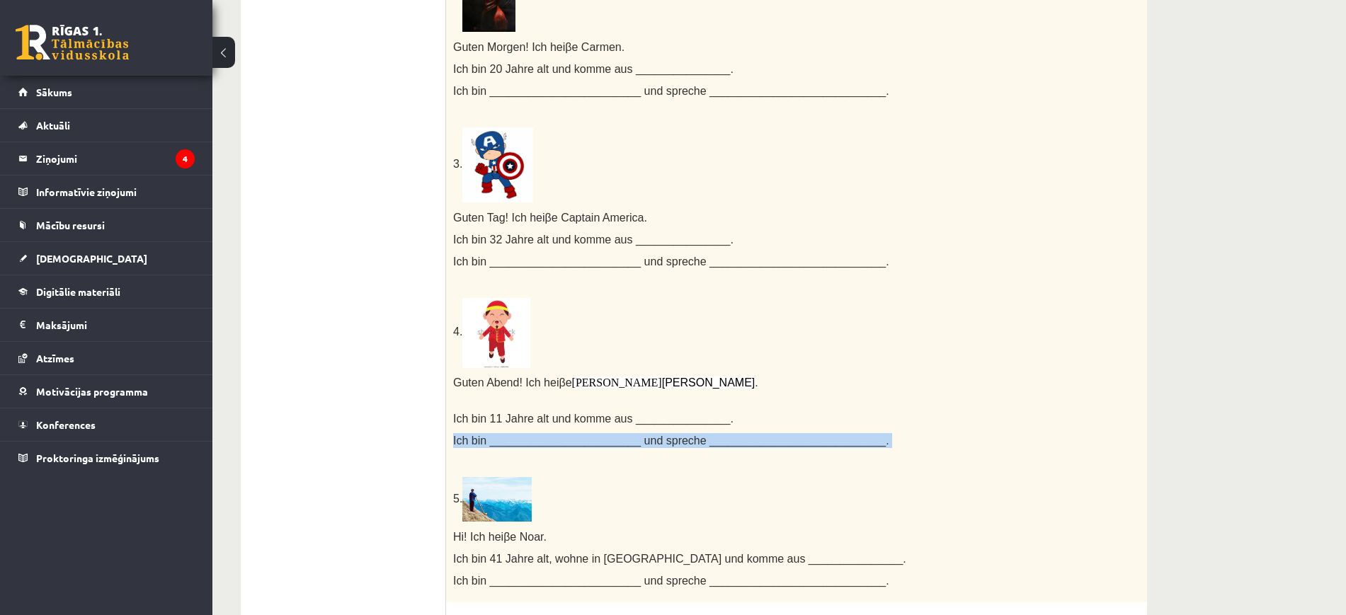
click at [475, 443] on span "Ich bin ________________________ und spreche ____________________________." at bounding box center [671, 441] width 436 height 12
copy div "Ich bin ________________________ und spreche ____________________________."
click at [254, 355] on div "1. uzdevums 2. uzdevums 3. uzdevums 4. uzdevums 5. uzdevums 6. uzdevums 7. uzde…" at bounding box center [343, 306] width 205 height 1268
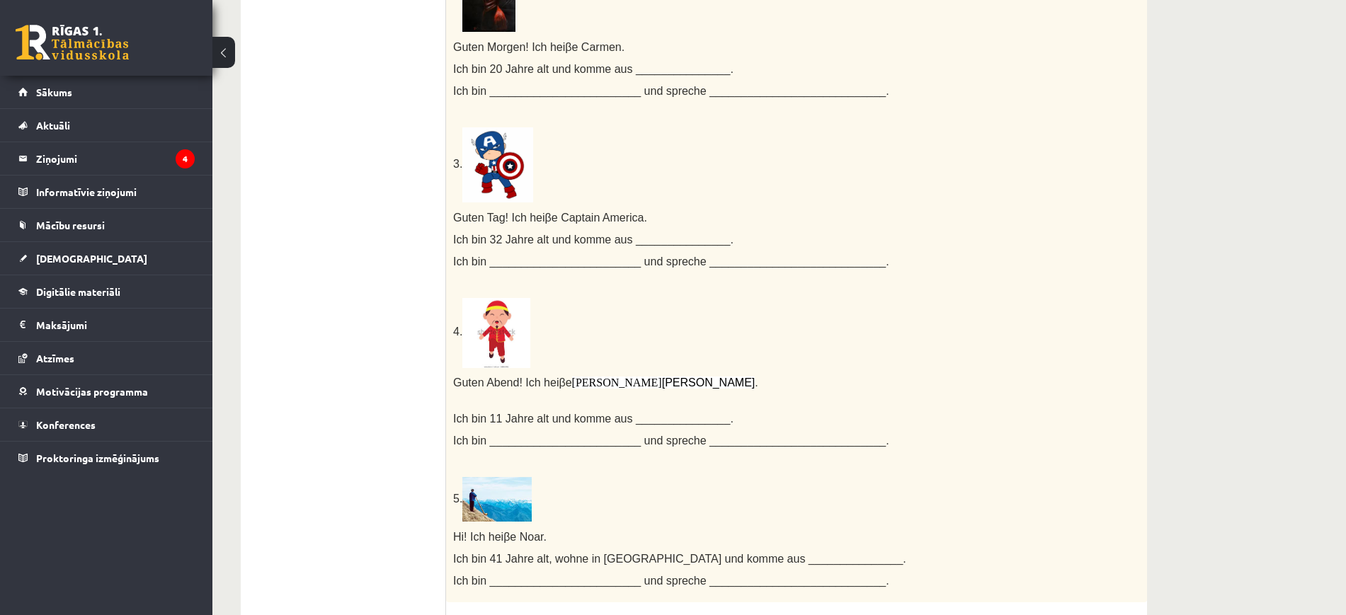
click at [254, 355] on div "1. uzdevums 2. uzdevums 3. uzdevums 4. uzdevums 5. uzdevums 6. uzdevums 7. uzde…" at bounding box center [343, 306] width 205 height 1268
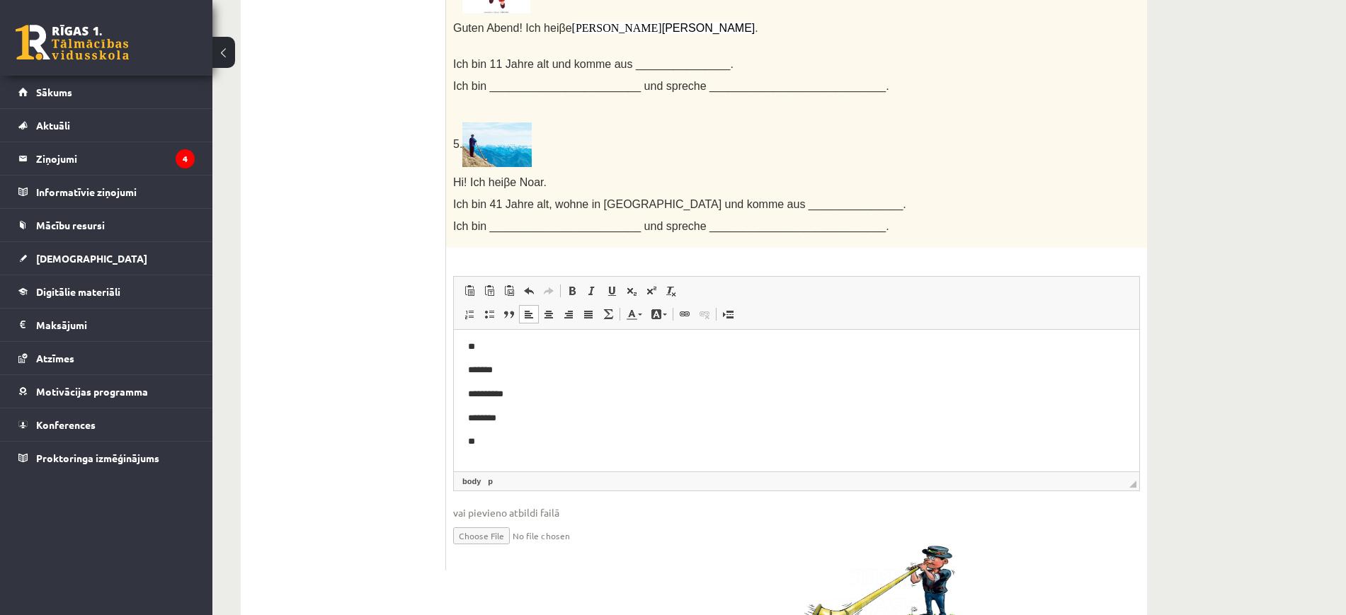
scroll to position [922, 0]
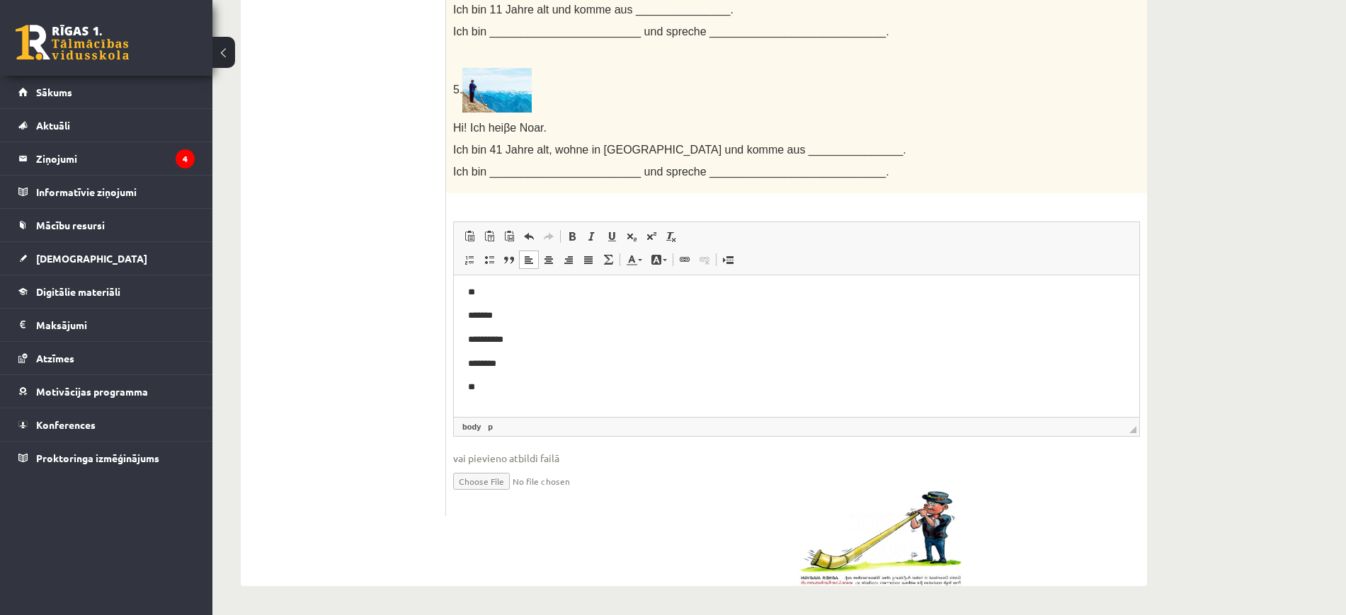
click at [513, 390] on p "**" at bounding box center [783, 387] width 630 height 15
click at [511, 397] on body "**********" at bounding box center [796, 256] width 657 height 325
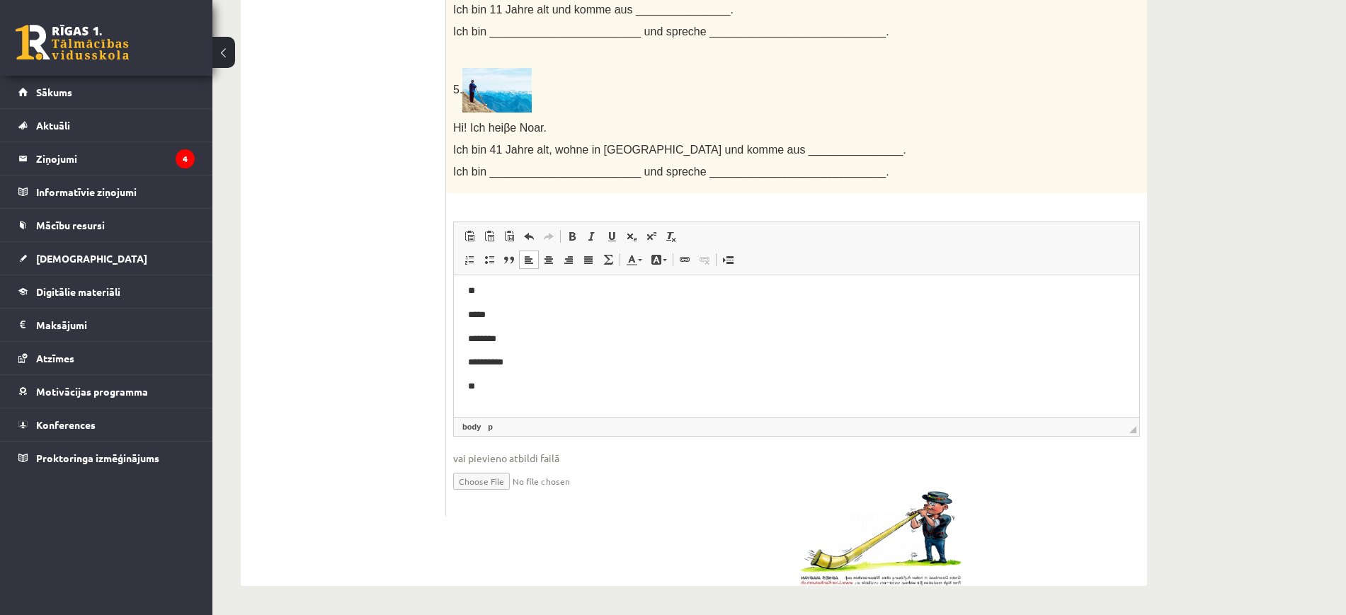
click at [475, 128] on span "Hi! Ich hei" at bounding box center [478, 128] width 50 height 12
click at [475, 127] on span "Hi! Ich hei" at bounding box center [478, 128] width 50 height 12
click at [475, 125] on span "Hi! Ich hei" at bounding box center [478, 128] width 50 height 12
click at [503, 146] on span "Ich bin 41 Jahre alt, wohne in Wien und komme aus _______________." at bounding box center [679, 150] width 453 height 12
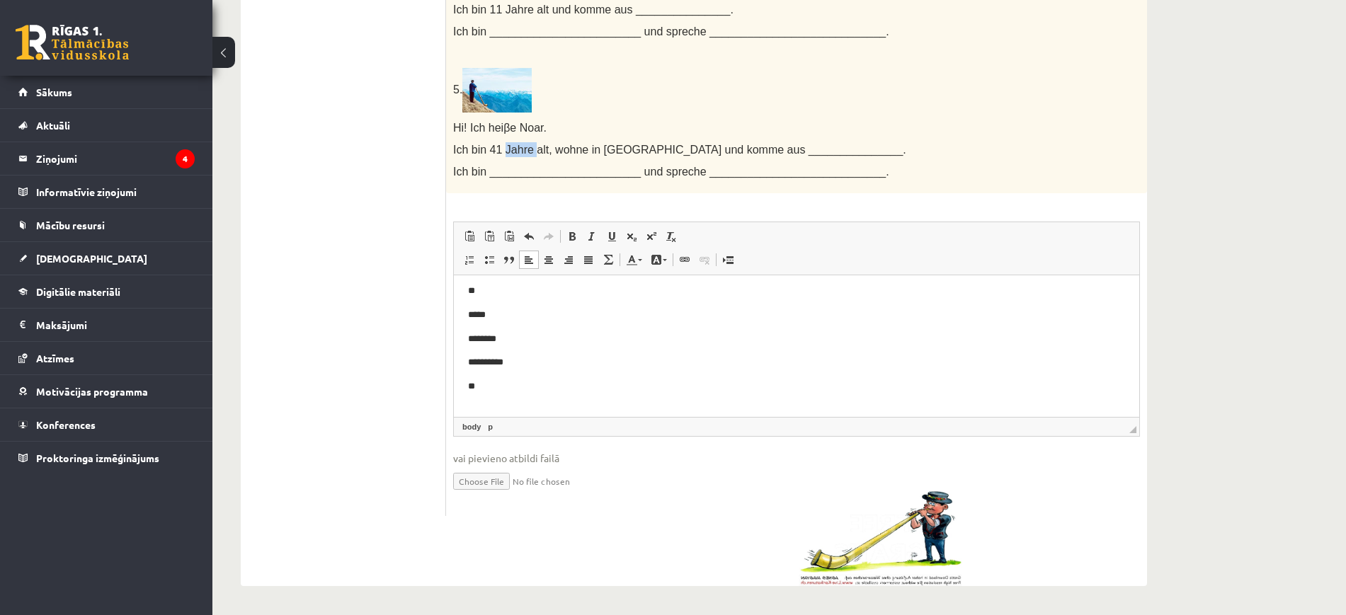
click at [503, 146] on span "Ich bin 41 Jahre alt, wohne in Wien und komme aus _______________." at bounding box center [679, 150] width 453 height 12
click at [467, 168] on span "Ich bin ________________________ und spreche ____________________________." at bounding box center [671, 172] width 436 height 12
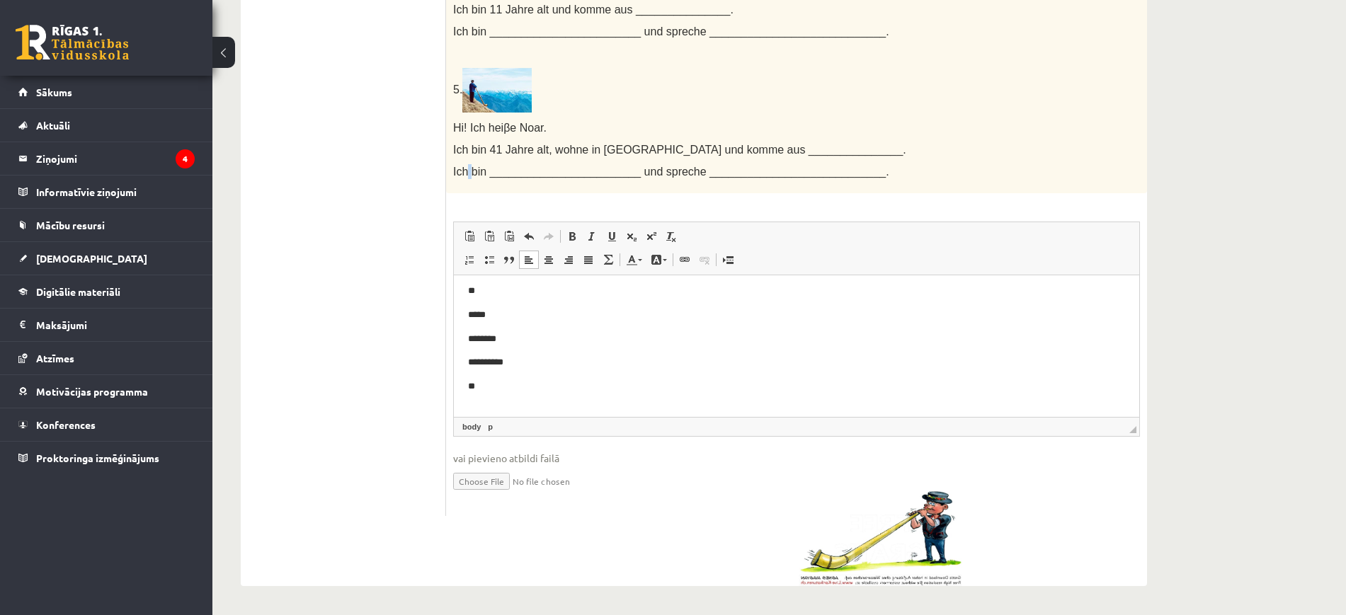
click at [467, 168] on span "Ich bin ________________________ und spreche ____________________________." at bounding box center [671, 172] width 436 height 12
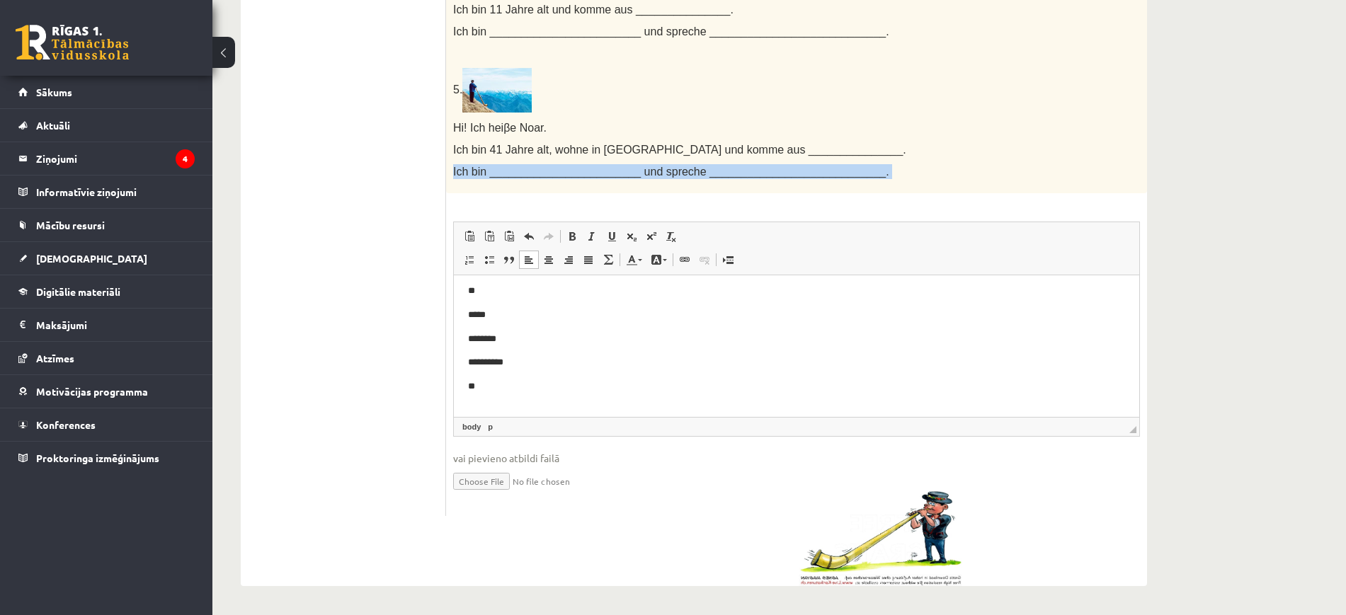
click at [467, 168] on span "Ich bin ________________________ und spreche ____________________________." at bounding box center [671, 172] width 436 height 12
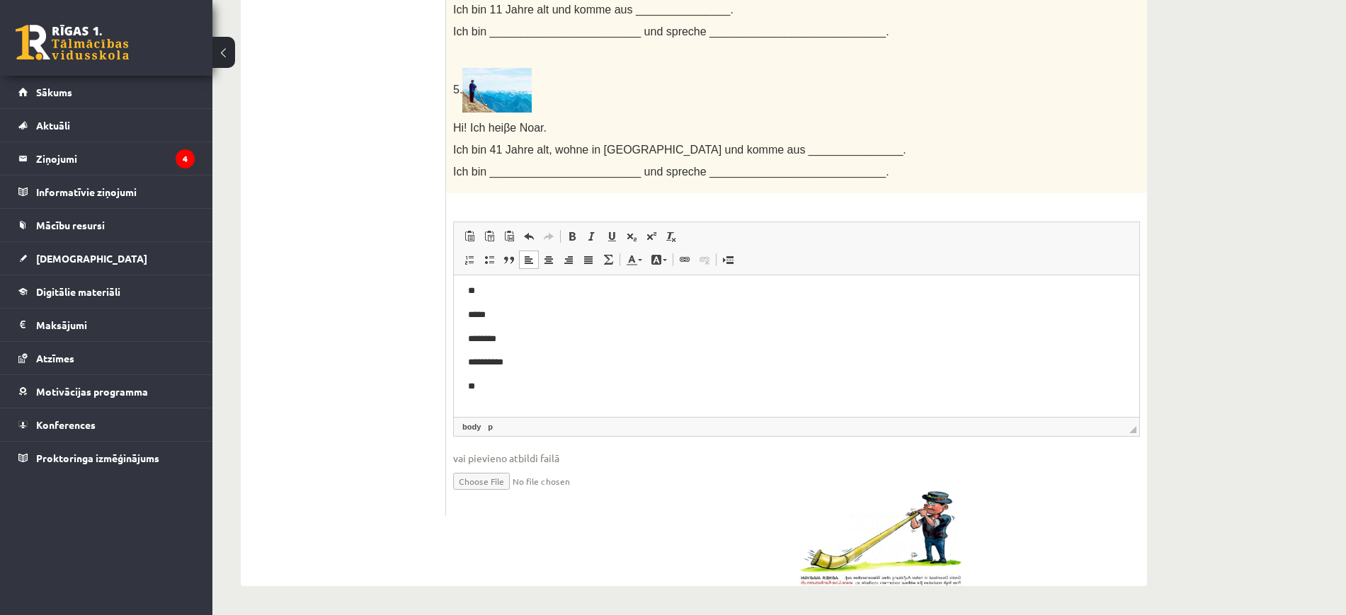
drag, startPoint x: 314, startPoint y: 234, endPoint x: 379, endPoint y: 115, distance: 135.3
click at [531, 176] on span "Ich bin ________________________ und spreche ____________________________." at bounding box center [671, 172] width 436 height 12
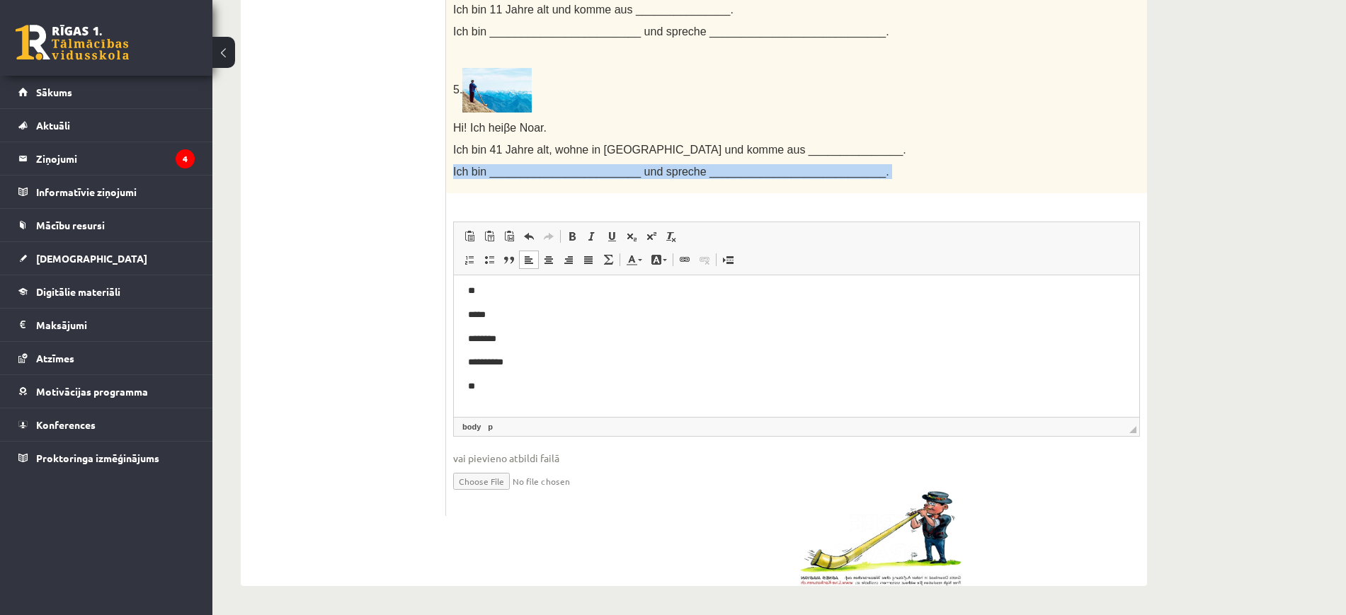
click at [499, 105] on img at bounding box center [496, 90] width 69 height 45
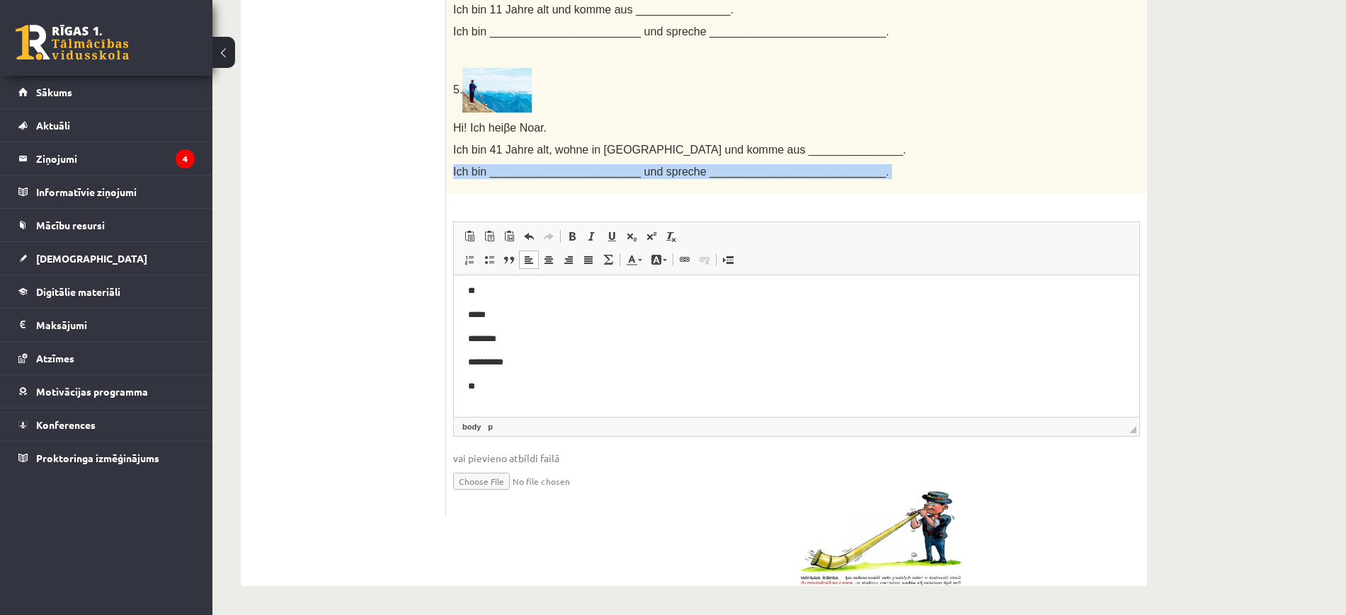
click at [496, 99] on img at bounding box center [496, 90] width 69 height 45
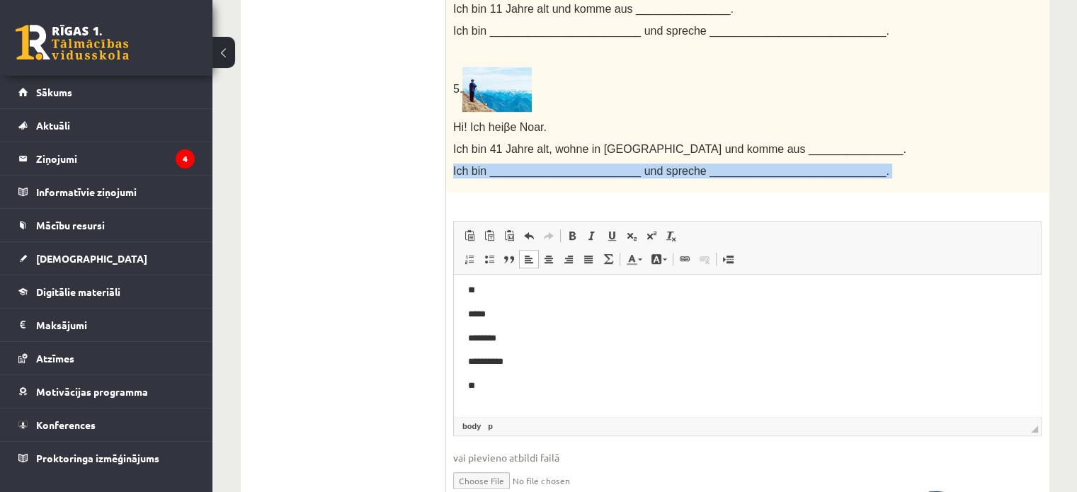
scroll to position [57, 0]
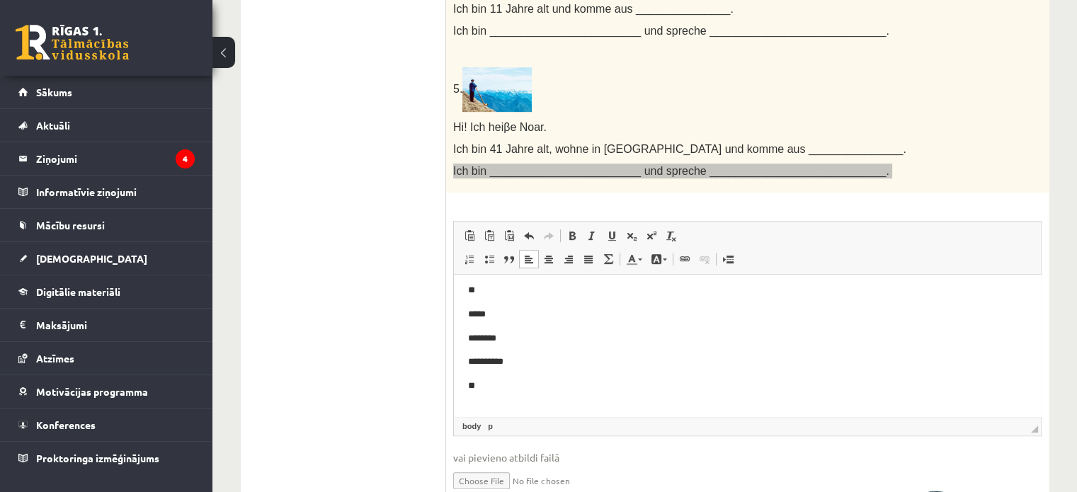
click at [491, 384] on p "**" at bounding box center [737, 386] width 538 height 15
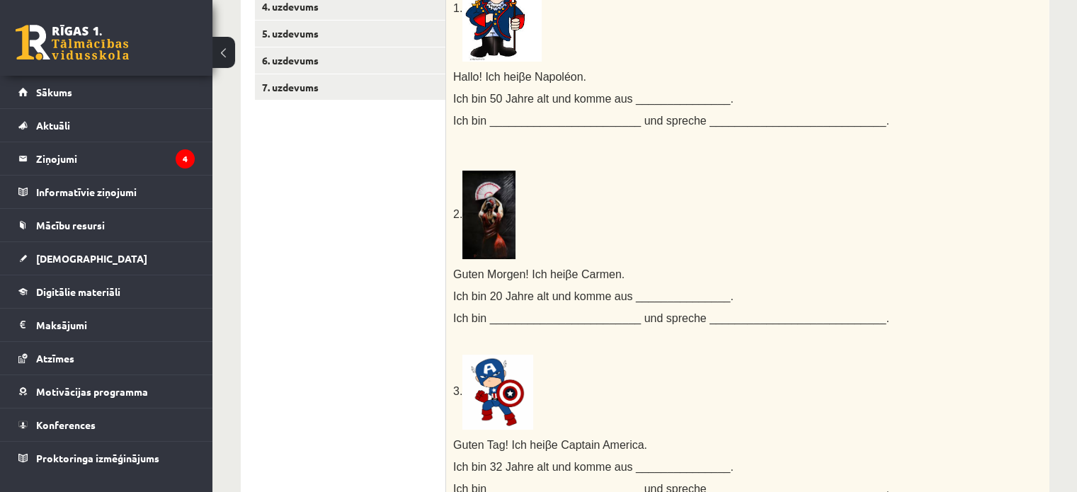
scroll to position [0, 0]
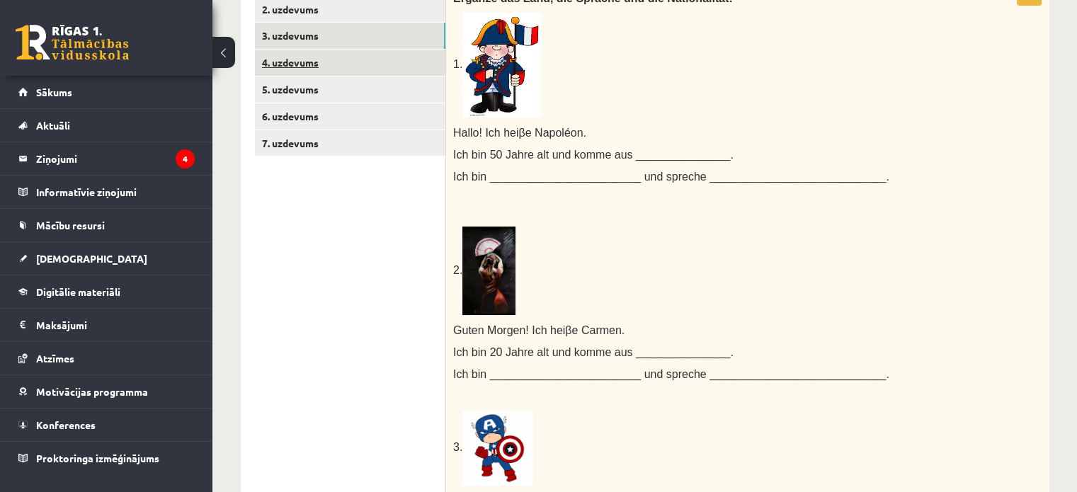
click at [300, 62] on link "4. uzdevums" at bounding box center [350, 63] width 191 height 26
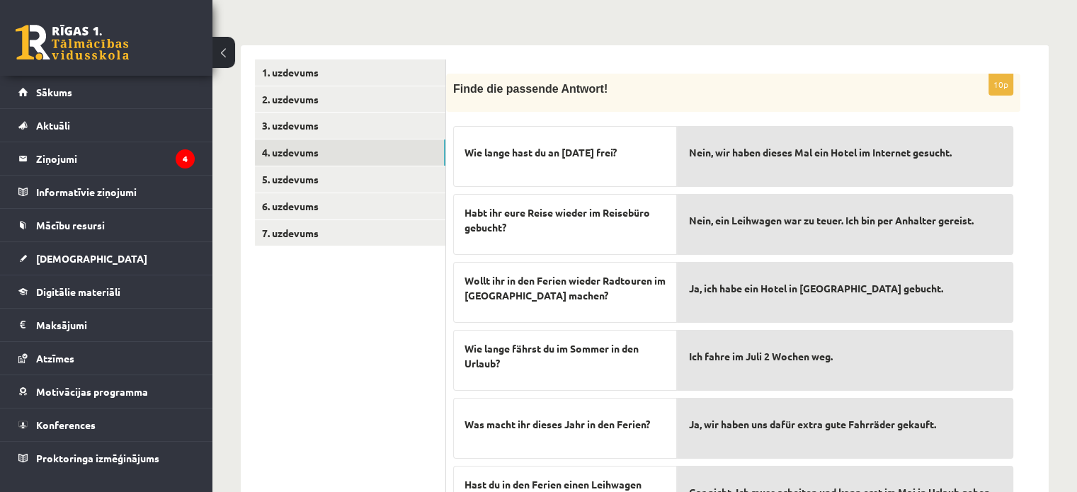
scroll to position [266, 0]
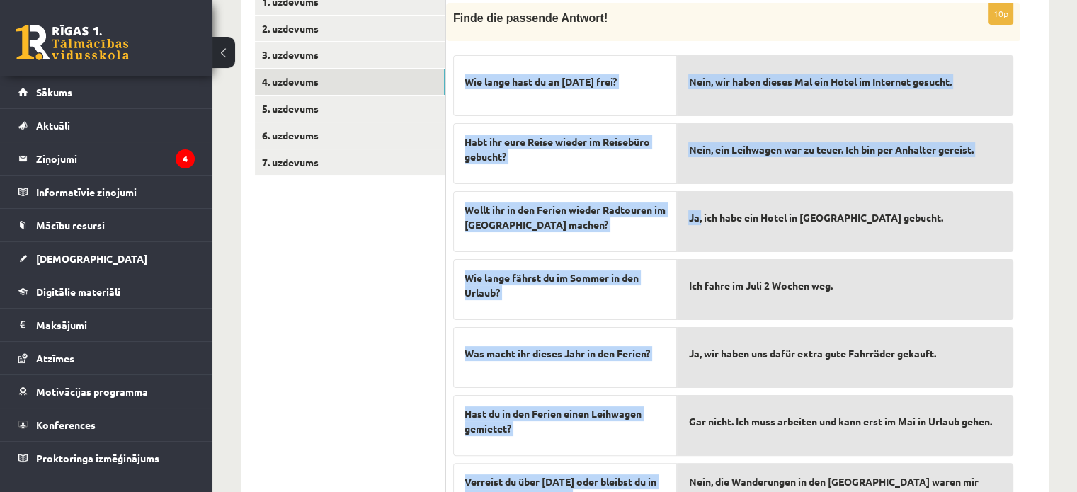
drag, startPoint x: 466, startPoint y: 76, endPoint x: 737, endPoint y: 246, distance: 319.7
click at [717, 214] on fieldset "Wie lange hast du an Ostern frei? Habt ihr eure Reise wieder im Reisebüro gebuc…" at bounding box center [733, 388] width 560 height 680
click at [749, 268] on div "Nein, wir haben dieses Mal ein Hotel im Internet gesucht. Nein, ein Leihwagen w…" at bounding box center [845, 386] width 336 height 677
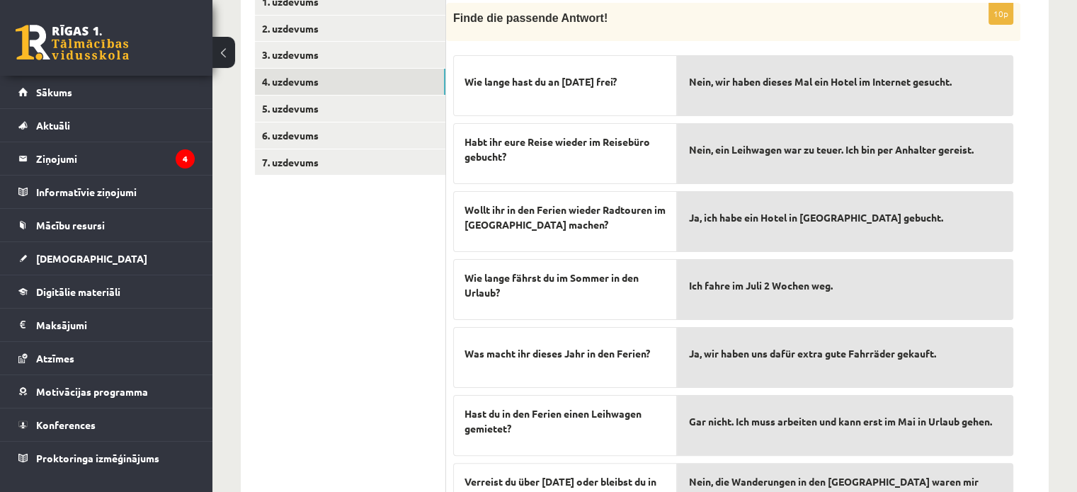
click at [790, 332] on div "Nein, wir haben dieses Mal ein Hotel im Internet gesucht. Nein, ein Leihwagen w…" at bounding box center [845, 386] width 336 height 677
drag, startPoint x: 863, startPoint y: 470, endPoint x: 868, endPoint y: 488, distance: 18.2
click at [868, 488] on div "Nein, wir haben dieses Mal ein Hotel im Internet gesucht. Nein, ein Leihwagen w…" at bounding box center [845, 386] width 336 height 677
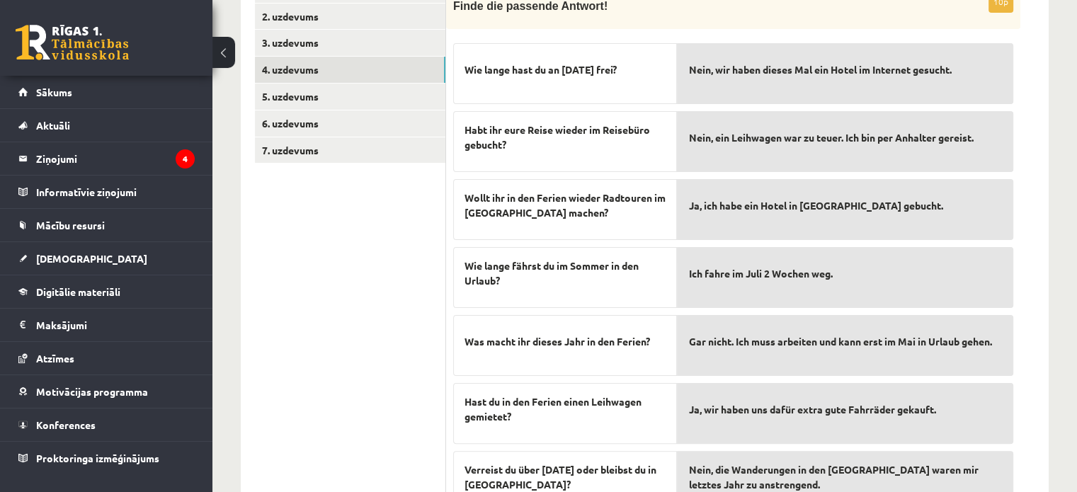
click at [868, 488] on span "Nein, die Wanderungen in den Bergen waren mir letztes Jahr zu anstrengend." at bounding box center [845, 477] width 314 height 30
drag, startPoint x: 868, startPoint y: 488, endPoint x: 874, endPoint y: 509, distance: 21.5
click at [466, 67] on span "Wie lange hast du an Ostern frei?" at bounding box center [541, 69] width 152 height 15
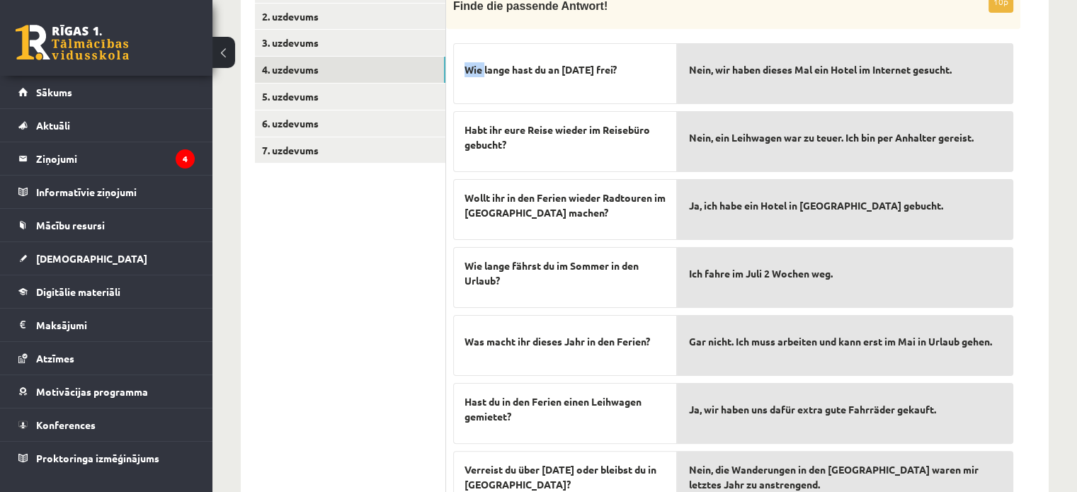
click at [496, 87] on div "Wie lange hast du an Ostern frei?" at bounding box center [565, 73] width 224 height 61
drag, startPoint x: 524, startPoint y: 106, endPoint x: 532, endPoint y: 113, distance: 10.5
click at [532, 113] on div "Wie lange hast du an Ostern frei? Habt ihr eure Reise wieder im Reisebüro gebuc…" at bounding box center [565, 376] width 224 height 680
click at [465, 67] on span "Wie lange hast du an Ostern frei?" at bounding box center [541, 69] width 152 height 15
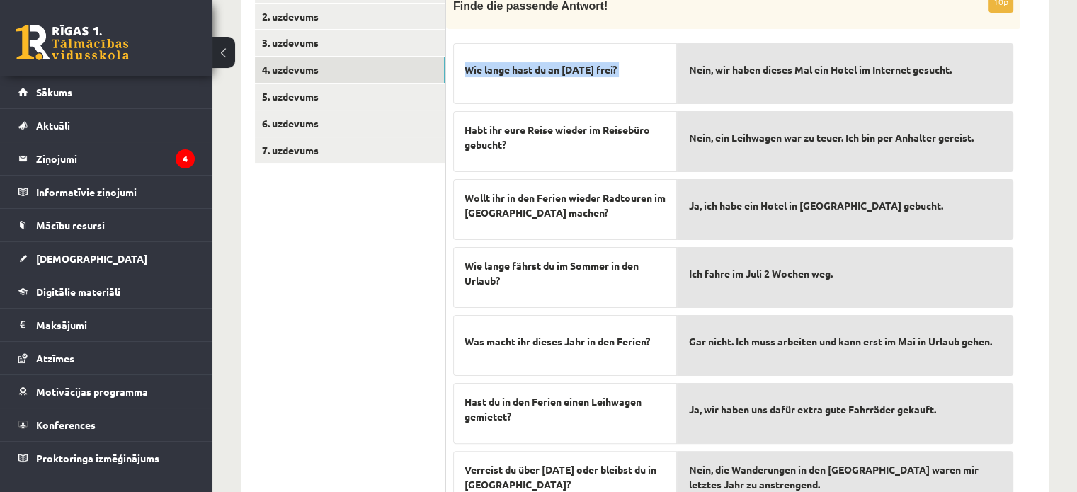
click at [465, 67] on span "Wie lange hast du an Ostern frei?" at bounding box center [541, 69] width 152 height 15
drag, startPoint x: 465, startPoint y: 67, endPoint x: 477, endPoint y: 82, distance: 19.6
click at [465, 68] on span "Wie lange hast du an Ostern frei?" at bounding box center [541, 69] width 152 height 15
drag, startPoint x: 545, startPoint y: 145, endPoint x: 510, endPoint y: 104, distance: 53.8
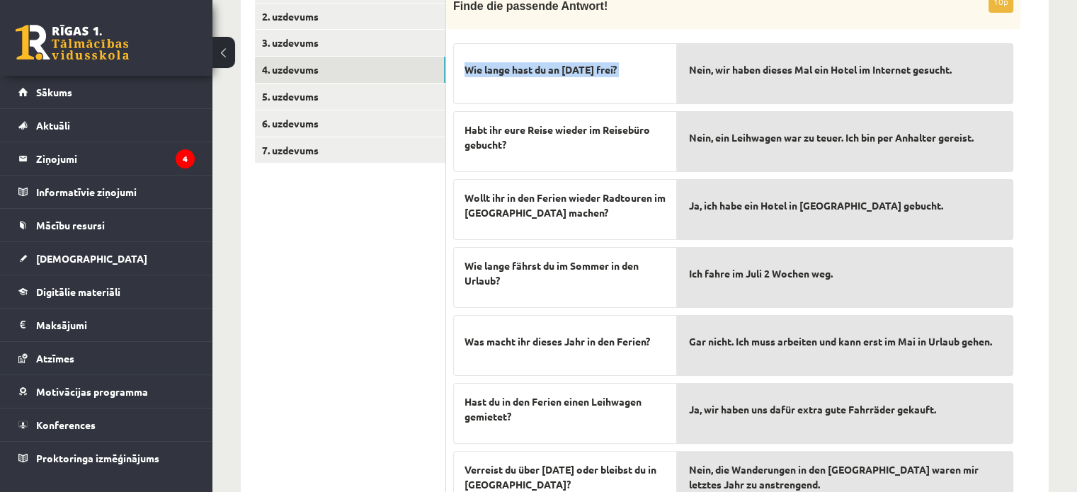
click at [544, 145] on span "Habt ihr eure Reise wieder im Reisebüro gebucht?" at bounding box center [565, 138] width 201 height 30
click at [466, 66] on span "Wie lange hast du an Ostern frei?" at bounding box center [541, 69] width 152 height 15
drag, startPoint x: 466, startPoint y: 66, endPoint x: 477, endPoint y: 72, distance: 13.0
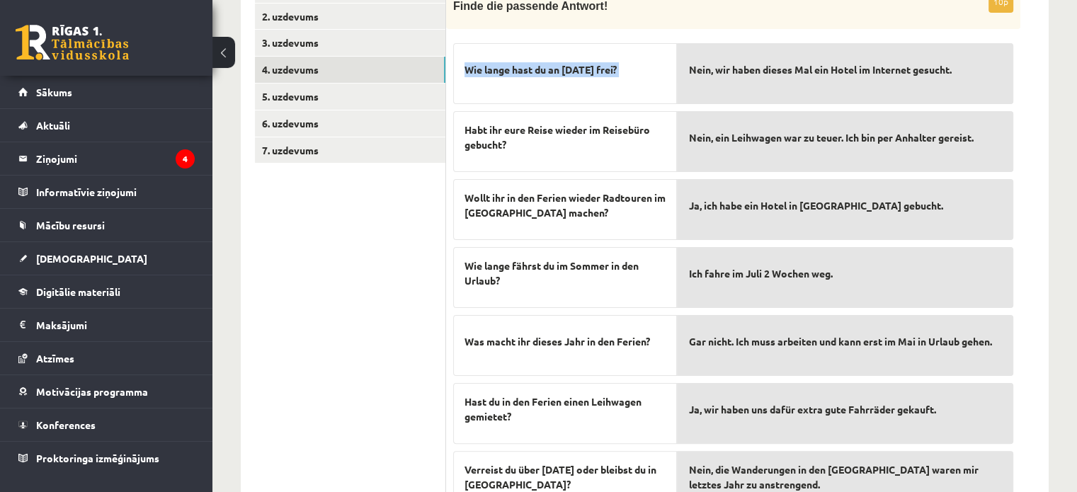
click at [477, 72] on span "Wie lange hast du an Ostern frei?" at bounding box center [541, 69] width 152 height 15
click at [541, 143] on span "Habt ihr eure Reise wieder im Reisebüro gebucht?" at bounding box center [565, 138] width 201 height 30
drag, startPoint x: 547, startPoint y: 153, endPoint x: 552, endPoint y: 164, distance: 12.7
click at [550, 159] on div "Habt ihr eure Reise wieder im Reisebüro gebucht?" at bounding box center [565, 141] width 224 height 61
drag, startPoint x: 552, startPoint y: 164, endPoint x: 538, endPoint y: 155, distance: 17.5
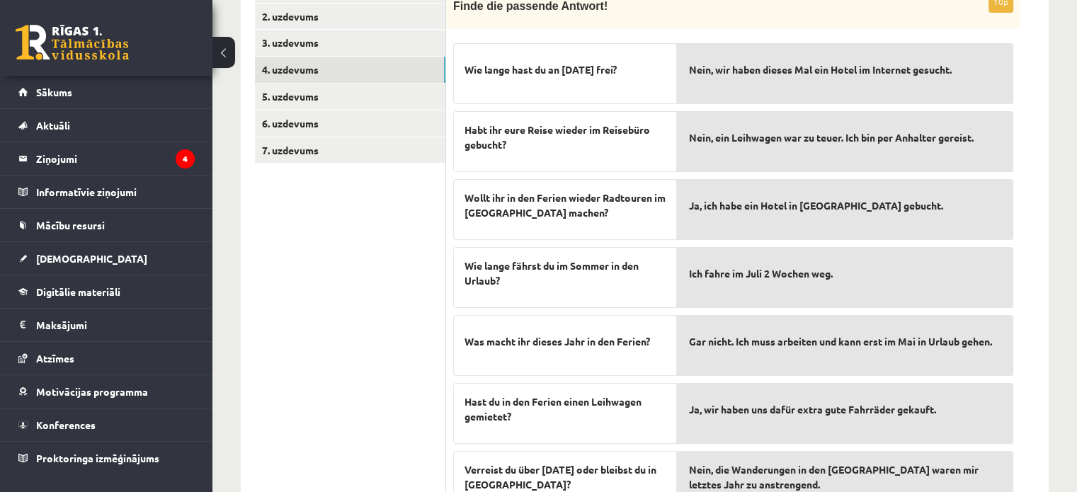
click at [555, 170] on div "Habt ihr eure Reise wieder im Reisebüro gebucht?" at bounding box center [565, 141] width 224 height 61
click at [559, 178] on div "Wie lange hast du an Ostern frei? Habt ihr eure Reise wieder im Reisebüro gebuc…" at bounding box center [565, 376] width 224 height 680
click at [470, 70] on span "Wie lange hast du an Ostern frei?" at bounding box center [541, 69] width 152 height 15
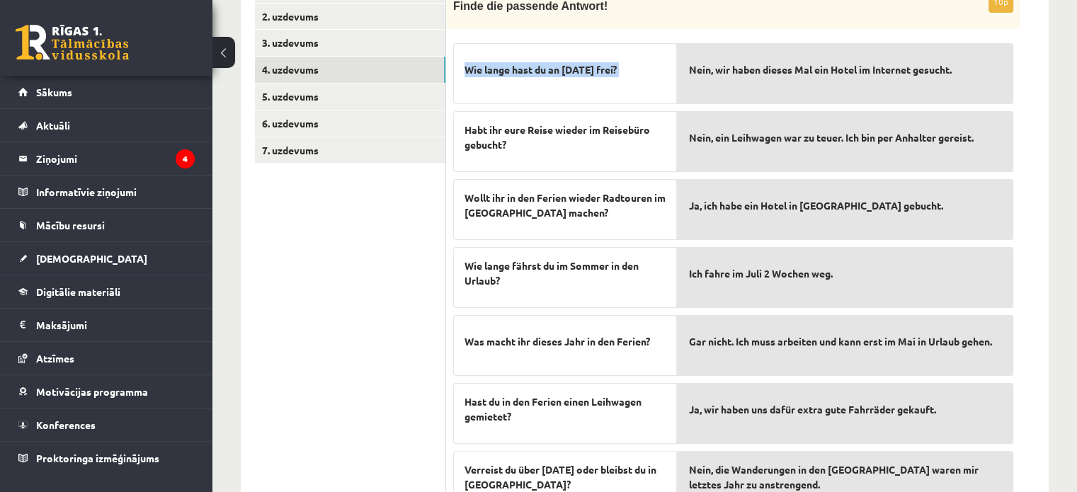
click at [470, 70] on span "Wie lange hast du an Ostern frei?" at bounding box center [541, 69] width 152 height 15
click at [501, 132] on span "Habt ihr eure Reise wieder im Reisebüro gebucht?" at bounding box center [565, 138] width 201 height 30
click at [506, 143] on span "Habt ihr eure Reise wieder im Reisebüro gebucht?" at bounding box center [565, 138] width 201 height 30
click at [472, 64] on span "Wie lange hast du an Ostern frei?" at bounding box center [541, 69] width 152 height 15
click at [471, 65] on span "Wie lange hast du an Ostern frei?" at bounding box center [541, 69] width 152 height 15
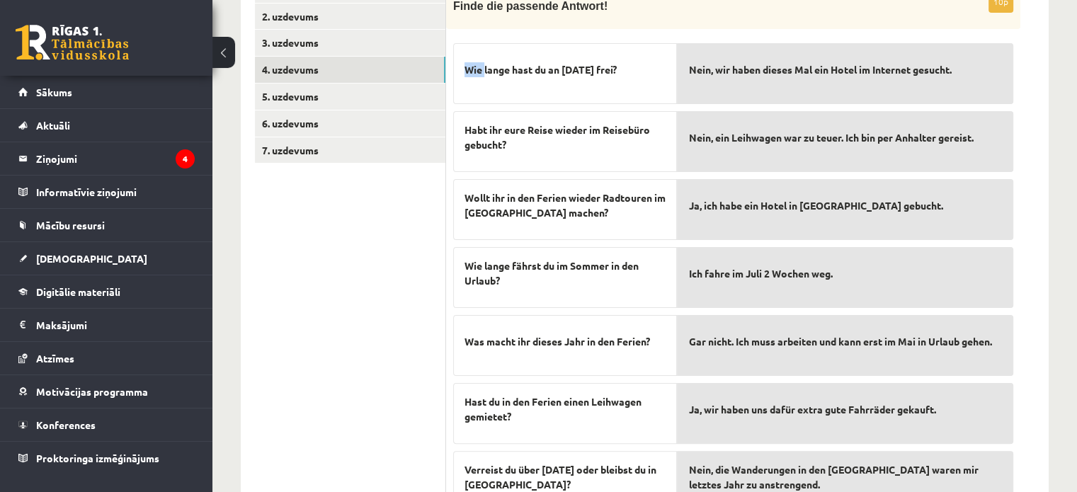
click at [467, 67] on span "Wie lange hast du an Ostern frei?" at bounding box center [541, 69] width 152 height 15
drag, startPoint x: 467, startPoint y: 67, endPoint x: 475, endPoint y: 89, distance: 23.3
click at [467, 67] on span "Wie lange hast du an Ostern frei?" at bounding box center [541, 69] width 152 height 15
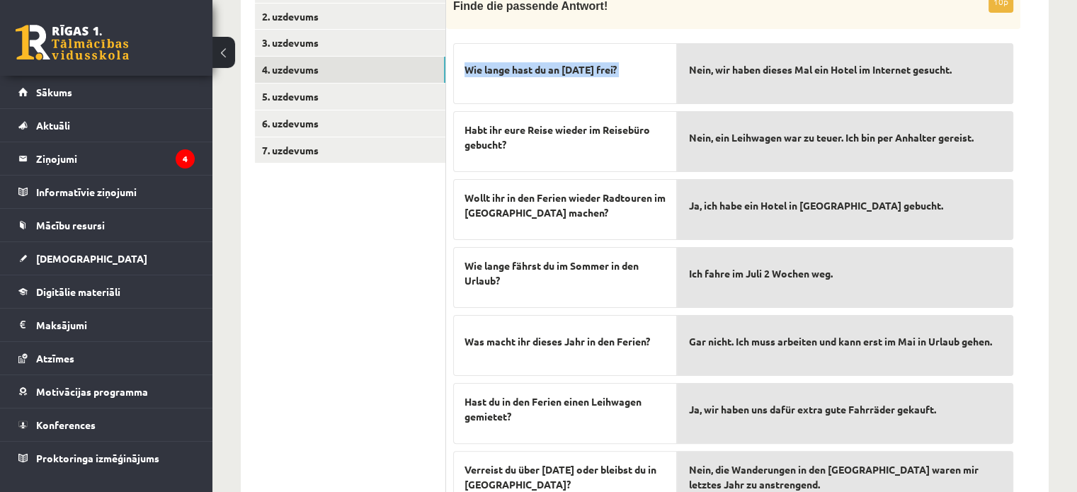
click at [499, 178] on div "Wie lange hast du an Ostern frei? Habt ihr eure Reise wieder im Reisebüro gebuc…" at bounding box center [565, 376] width 224 height 680
click at [465, 74] on span "Wie lange hast du an Ostern frei?" at bounding box center [541, 69] width 152 height 15
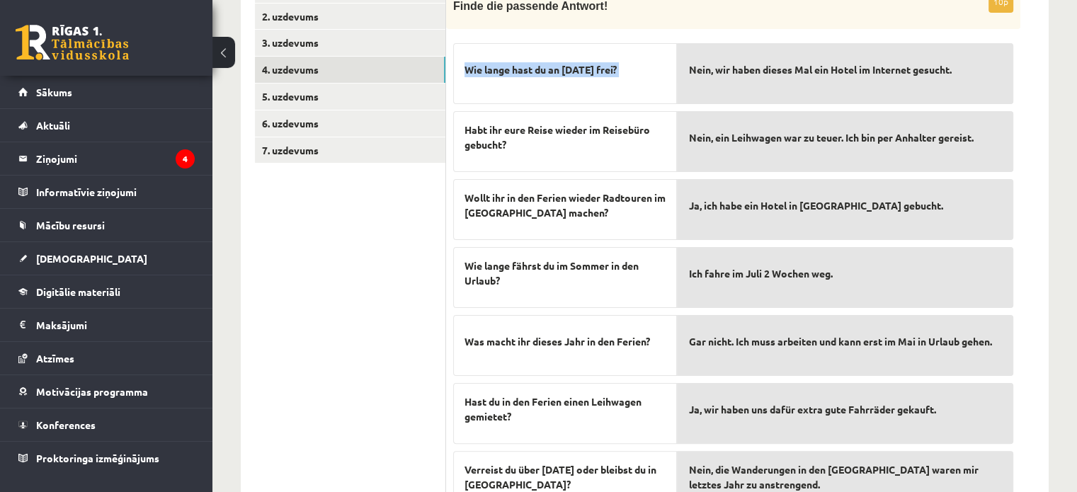
click at [465, 74] on span "Wie lange hast du an Ostern frei?" at bounding box center [541, 69] width 152 height 15
click at [465, 69] on span "Wie lange hast du an Ostern frei?" at bounding box center [541, 69] width 152 height 15
click at [472, 170] on div "Habt ihr eure Reise wieder im Reisebüro gebucht?" at bounding box center [565, 141] width 224 height 61
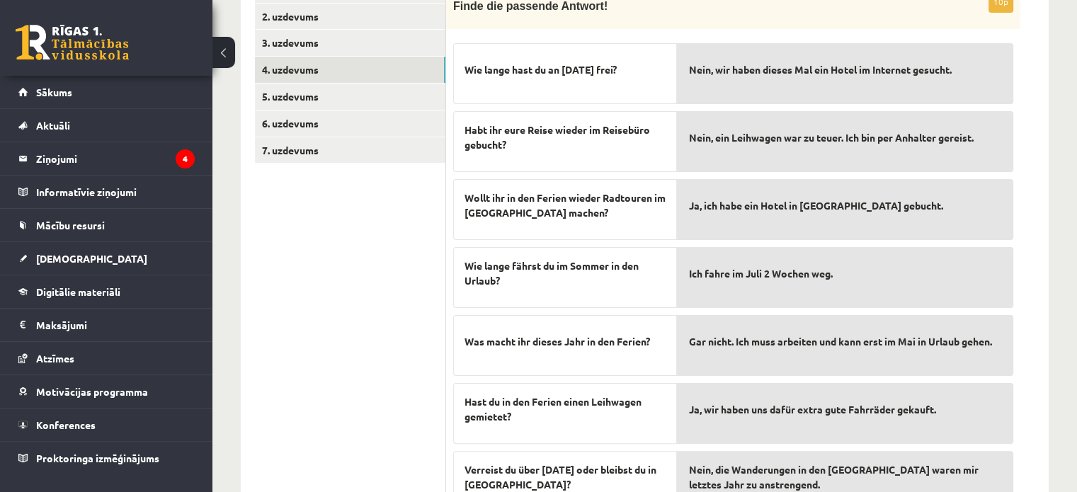
click at [472, 70] on span "Wie lange hast du an Ostern frei?" at bounding box center [541, 69] width 152 height 15
drag, startPoint x: 472, startPoint y: 70, endPoint x: 462, endPoint y: 64, distance: 10.8
click at [470, 70] on span "Wie lange hast du an Ostern frei?" at bounding box center [541, 69] width 152 height 15
click at [462, 64] on div "Wie lange hast du an Ostern frei?" at bounding box center [565, 73] width 224 height 61
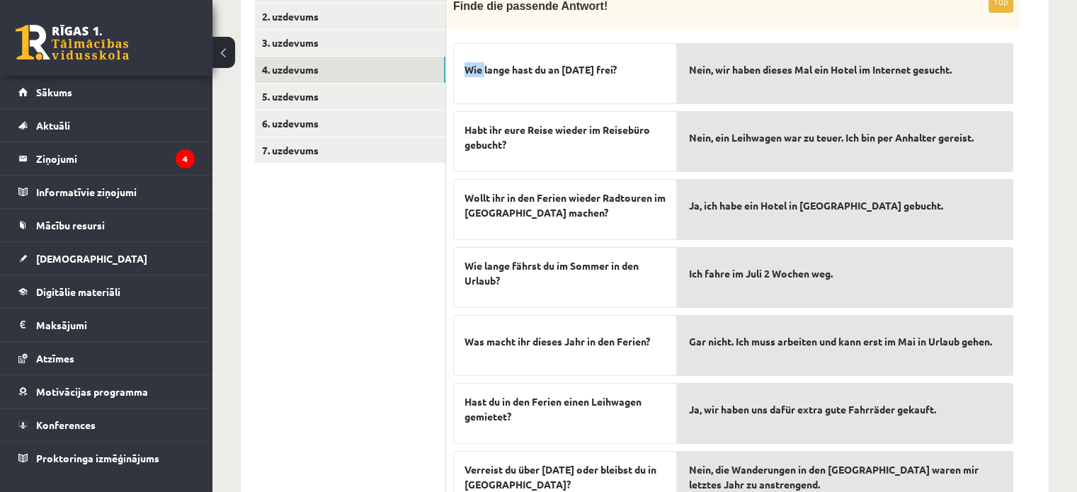
click at [470, 67] on span "Wie lange hast du an Ostern frei?" at bounding box center [541, 69] width 152 height 15
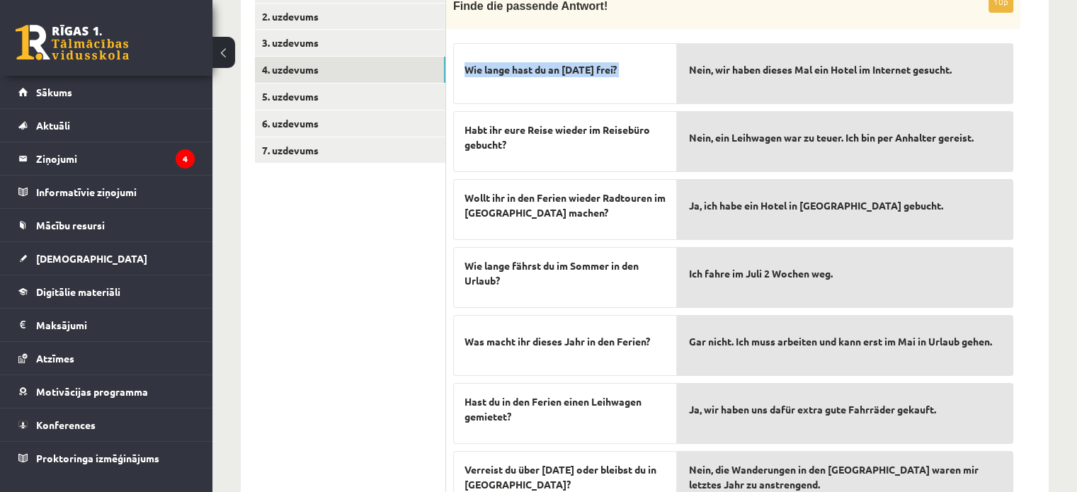
click at [470, 67] on span "Wie lange hast du an Ostern frei?" at bounding box center [541, 69] width 152 height 15
click at [559, 244] on div "Wie lange hast du an Ostern frei? Habt ihr eure Reise wieder im Reisebüro gebuc…" at bounding box center [565, 376] width 224 height 680
click at [576, 290] on div "Wie lange fährst du im Sommer in den Urlaub?" at bounding box center [565, 277] width 224 height 61
click at [589, 333] on p "Was macht ihr dieses Jahr in den Ferien?" at bounding box center [565, 341] width 201 height 30
drag, startPoint x: 589, startPoint y: 333, endPoint x: 528, endPoint y: 149, distance: 193.5
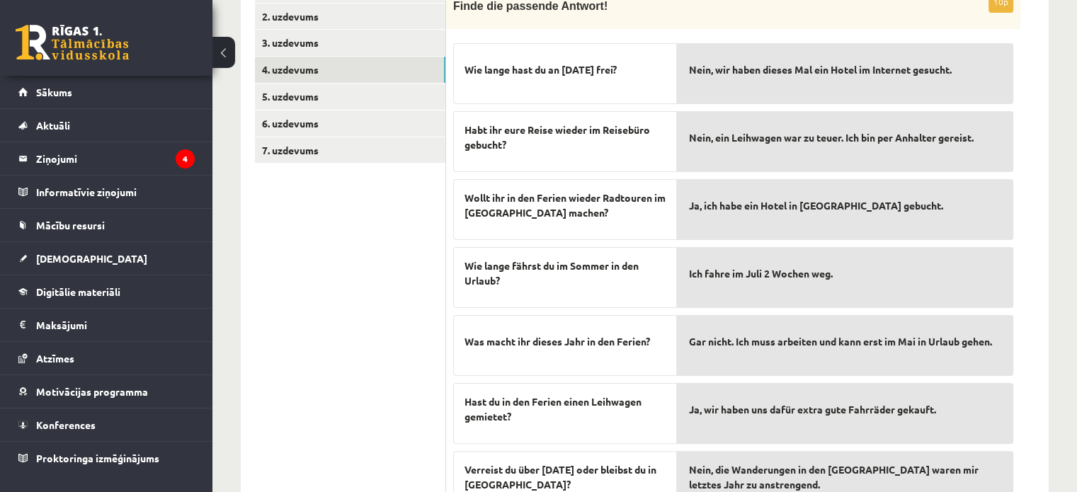
click at [585, 328] on p "Was macht ihr dieses Jahr in den Ferien?" at bounding box center [565, 341] width 201 height 30
click at [468, 68] on span "Wie lange hast du an Ostern frei?" at bounding box center [541, 69] width 152 height 15
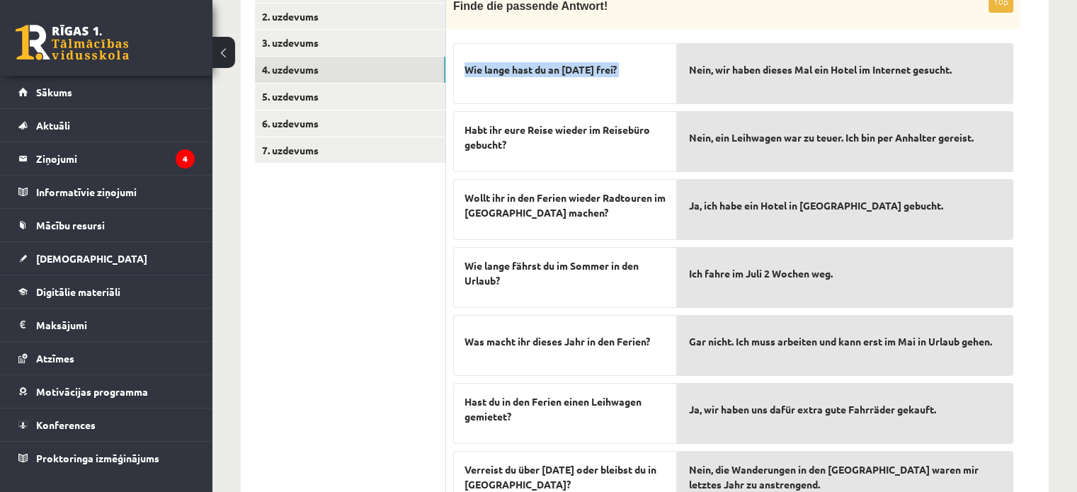
click at [468, 68] on span "Wie lange hast du an Ostern frei?" at bounding box center [541, 69] width 152 height 15
drag, startPoint x: 468, startPoint y: 68, endPoint x: 480, endPoint y: 93, distance: 28.2
click at [472, 79] on p "Wie lange hast du an Ostern frei?" at bounding box center [565, 70] width 201 height 30
click at [499, 130] on div "Habt ihr eure Reise wieder im Reisebüro gebucht?" at bounding box center [565, 141] width 224 height 61
click at [508, 152] on span "Habt ihr eure Reise wieder im Reisebüro gebucht?" at bounding box center [565, 138] width 201 height 30
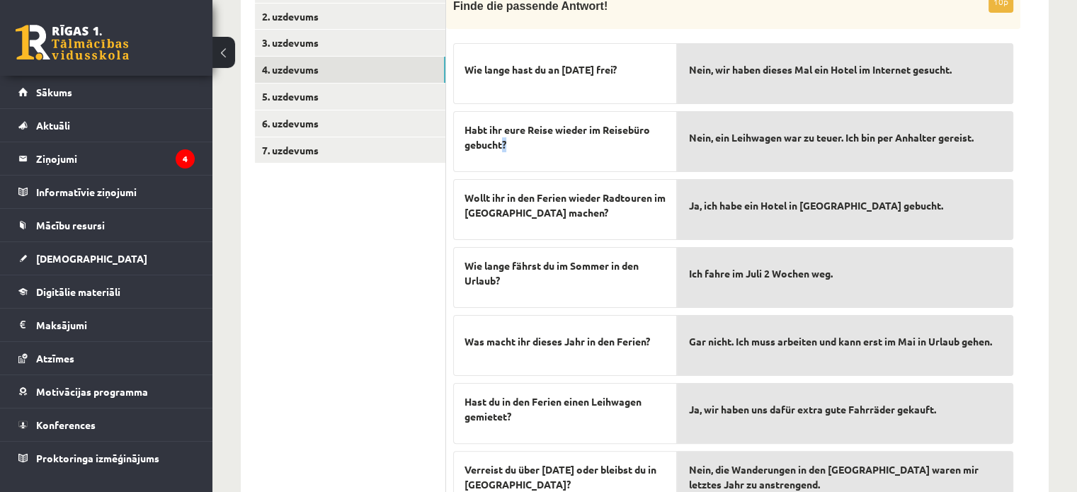
click at [521, 195] on div "Wollt ihr in den Ferien wieder Radtouren im Elsass machen?" at bounding box center [565, 209] width 224 height 61
drag, startPoint x: 527, startPoint y: 217, endPoint x: 540, endPoint y: 280, distance: 63.8
click at [540, 275] on div "Wie lange hast du an Ostern frei? Habt ihr eure Reise wieder im Reisebüro gebuc…" at bounding box center [565, 376] width 224 height 680
click at [555, 359] on div "Was macht ihr dieses Jahr in den Ferien?" at bounding box center [565, 345] width 224 height 61
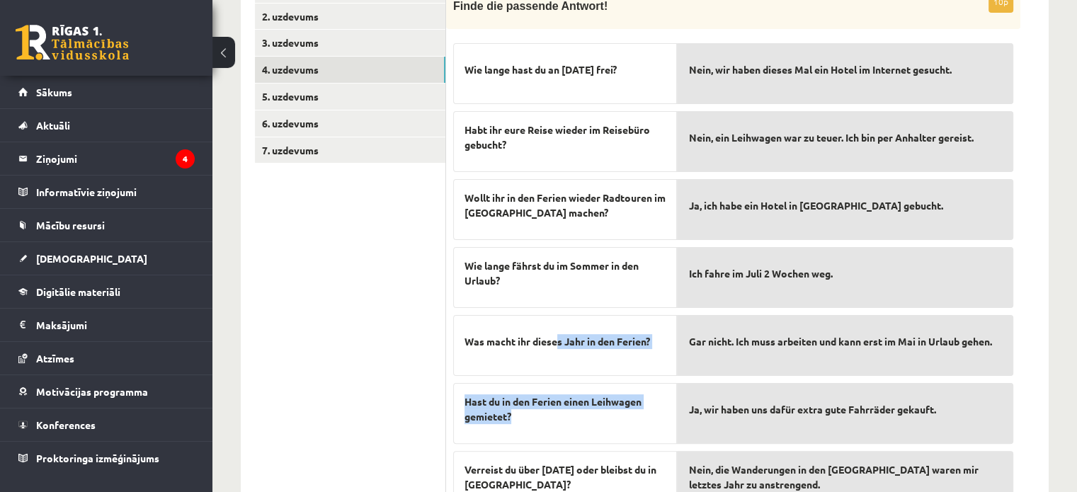
drag, startPoint x: 559, startPoint y: 387, endPoint x: 568, endPoint y: 439, distance: 52.4
click at [567, 431] on div "Wie lange hast du an Ostern frei? Habt ihr eure Reise wieder im Reisebüro gebuc…" at bounding box center [565, 376] width 224 height 680
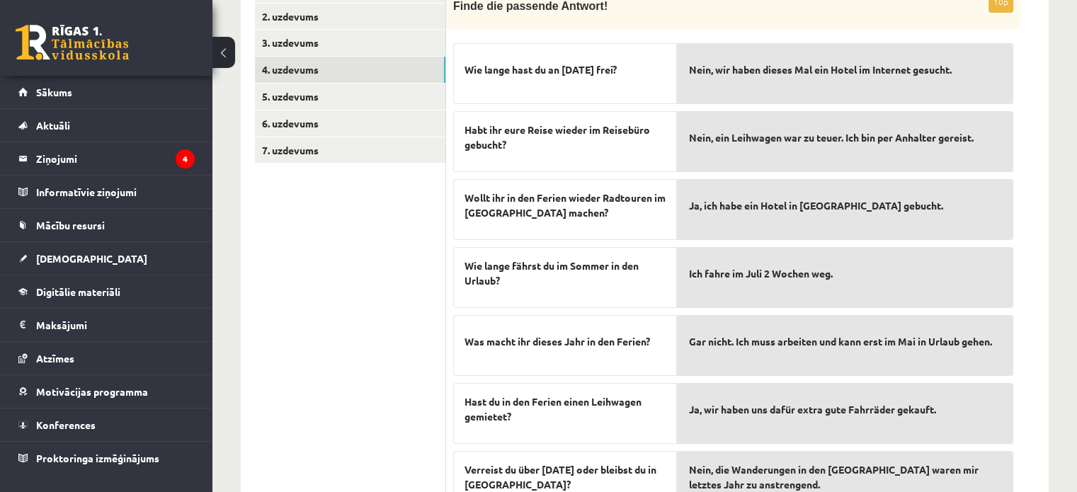
click at [572, 465] on span "Verreist du über Weihnachten oder bleibst du in München?" at bounding box center [565, 477] width 201 height 30
click at [465, 76] on span "Wie lange hast du an Ostern frei?" at bounding box center [541, 69] width 152 height 15
click at [465, 74] on span "Wie lange hast du an Ostern frei?" at bounding box center [541, 69] width 152 height 15
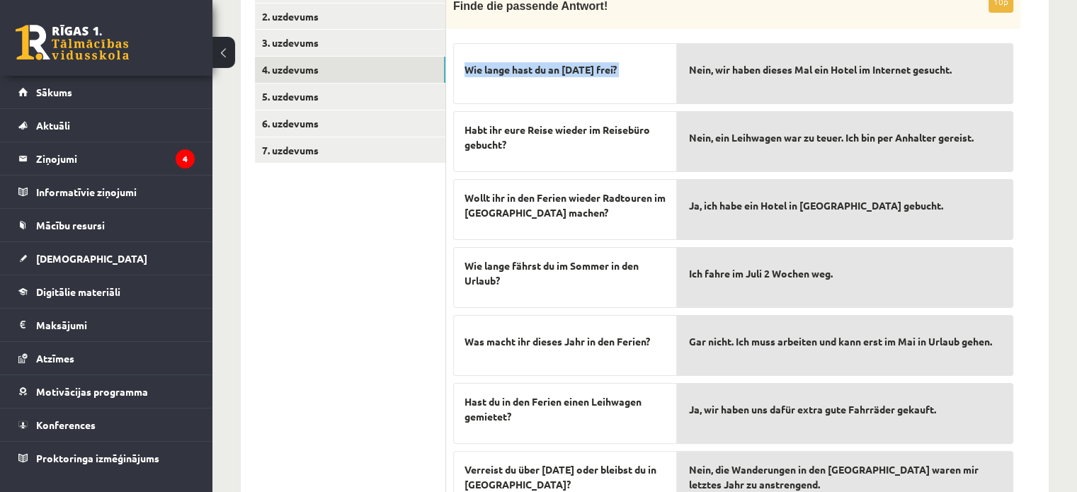
click at [465, 73] on span "Wie lange hast du an Ostern frei?" at bounding box center [541, 69] width 152 height 15
click at [465, 71] on span "Wie lange hast du an Ostern frei?" at bounding box center [541, 69] width 152 height 15
click at [466, 70] on span "Wie lange hast du an Ostern frei?" at bounding box center [541, 69] width 152 height 15
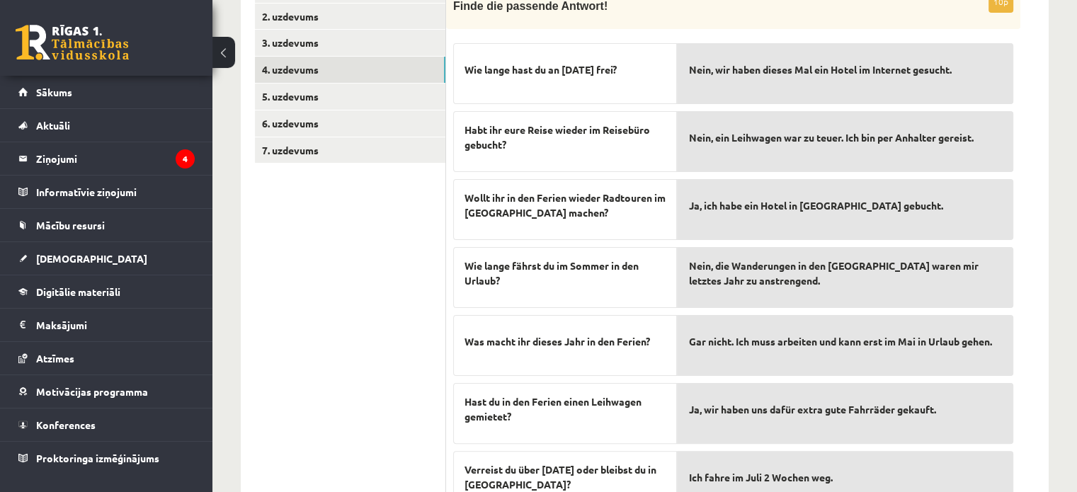
click at [696, 76] on span "Nein, wir haben dieses Mal ein Hotel im Internet gesucht." at bounding box center [819, 69] width 263 height 15
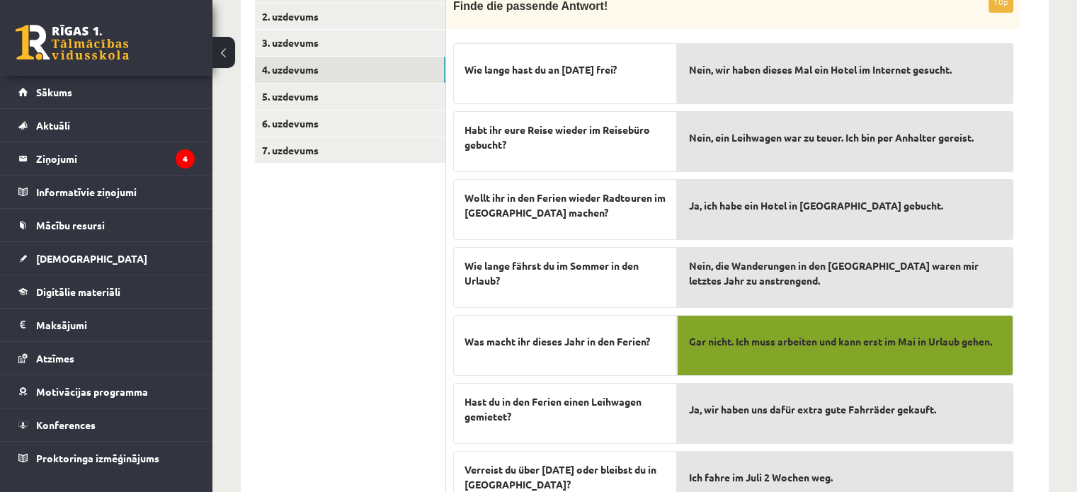
click at [731, 104] on div "Nein, wir haben dieses Mal ein Hotel im Internet gesucht." at bounding box center [845, 73] width 336 height 61
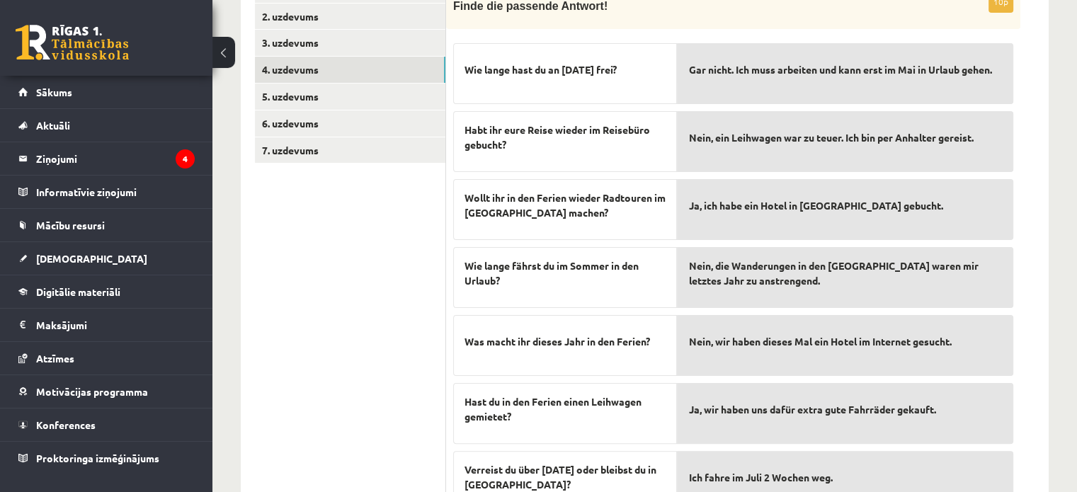
drag, startPoint x: 735, startPoint y: 98, endPoint x: 748, endPoint y: 195, distance: 98.6
click at [736, 99] on div "Gar nicht. Ich muss arbeiten und kann erst im Mai in Urlaub gehen." at bounding box center [845, 73] width 336 height 61
click at [762, 349] on span "Nein, wir haben dieses Mal ein Hotel im Internet gesucht." at bounding box center [819, 341] width 263 height 15
click at [822, 118] on div "Nein, ein Leihwagen war zu teuer. Ich bin per Anhalter gereist." at bounding box center [845, 141] width 336 height 61
click at [838, 441] on div "Ja, wir haben uns dafür extra gute Fahrräder gekauft." at bounding box center [845, 413] width 336 height 61
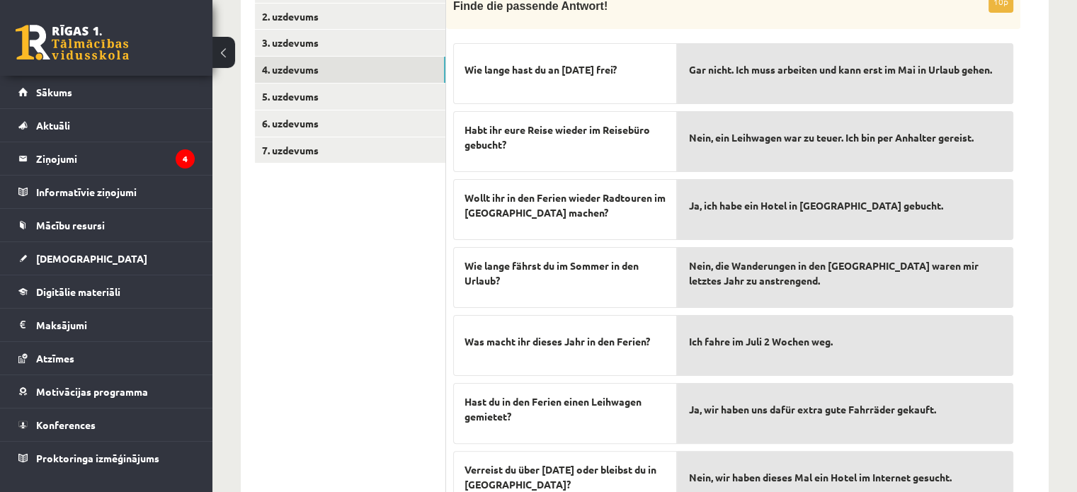
click at [822, 166] on div "Nein, ein Leihwagen war zu teuer. Ich bin per Anhalter gereist." at bounding box center [845, 141] width 336 height 61
click at [826, 433] on div "Ja, ich habe ein Hotel in Nizza gebucht." at bounding box center [845, 413] width 336 height 61
click at [846, 209] on span "Ja, wir haben uns dafür extra gute Fahrräder gekauft." at bounding box center [811, 205] width 247 height 15
click at [846, 208] on span "Ja, wir haben uns dafür extra gute Fahrräder gekauft." at bounding box center [811, 205] width 247 height 15
click at [858, 447] on div "Gar nicht. Ich muss arbeiten und kann erst im Mai in Urlaub gehen. Nein, ein Le…" at bounding box center [845, 374] width 336 height 677
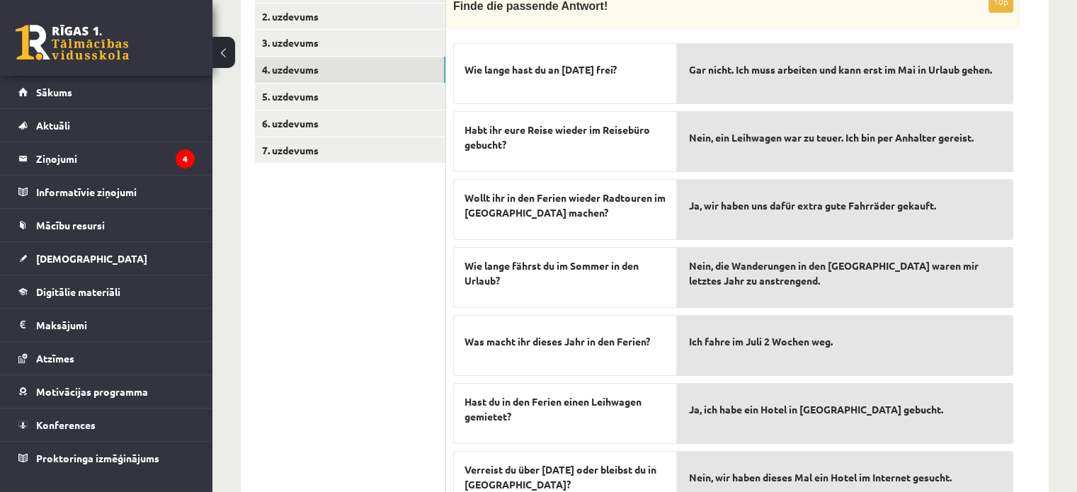
click at [854, 420] on div "Gar nicht. Ich muss arbeiten und kann erst im Mai in Urlaub gehen. Nein, ein Le…" at bounding box center [845, 374] width 336 height 677
click at [850, 210] on span "Ja, wir haben uns dafür extra gute Fahrräder gekauft." at bounding box center [811, 205] width 247 height 15
click at [851, 431] on div "Ja, ich habe ein Hotel in Nizza gebucht." at bounding box center [845, 413] width 336 height 61
click at [846, 420] on div "Ja, ich habe ein Hotel in Nizza gebucht." at bounding box center [845, 413] width 336 height 61
click at [483, 23] on div "Finde die passende Antwort!" at bounding box center [733, 10] width 574 height 38
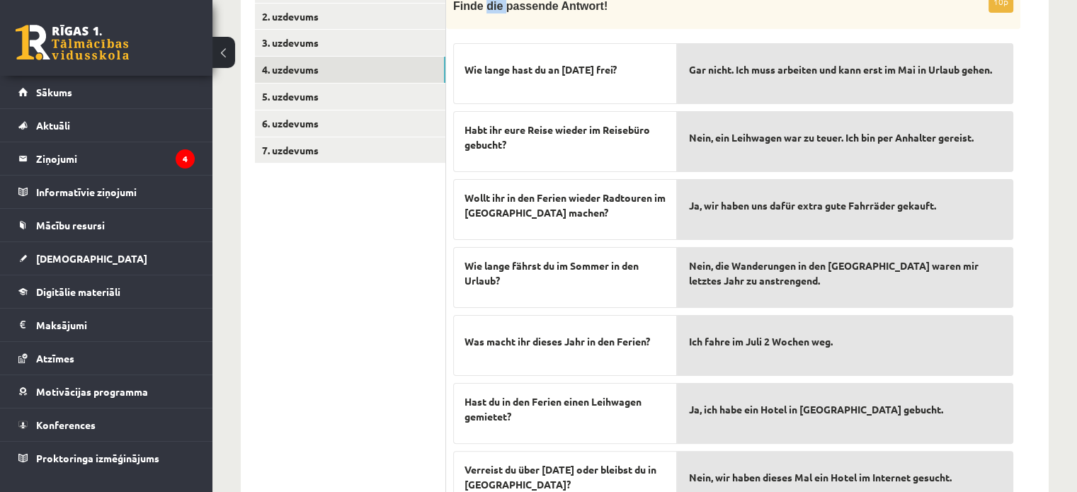
click at [483, 23] on div "Finde die passende Antwort!" at bounding box center [733, 10] width 574 height 38
drag, startPoint x: 501, startPoint y: 106, endPoint x: 511, endPoint y: 135, distance: 31.4
click at [511, 135] on div "Wie lange hast du an Ostern frei? Habt ihr eure Reise wieder im Reisebüro gebuc…" at bounding box center [565, 376] width 224 height 680
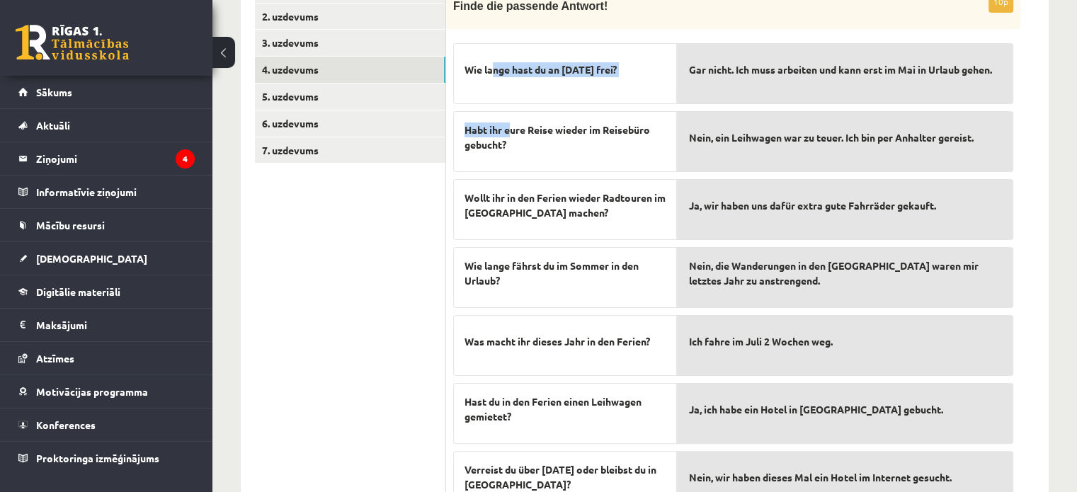
click at [556, 277] on div "Wie lange hast du an Ostern frei? Habt ihr eure Reise wieder im Reisebüro gebuc…" at bounding box center [565, 376] width 224 height 680
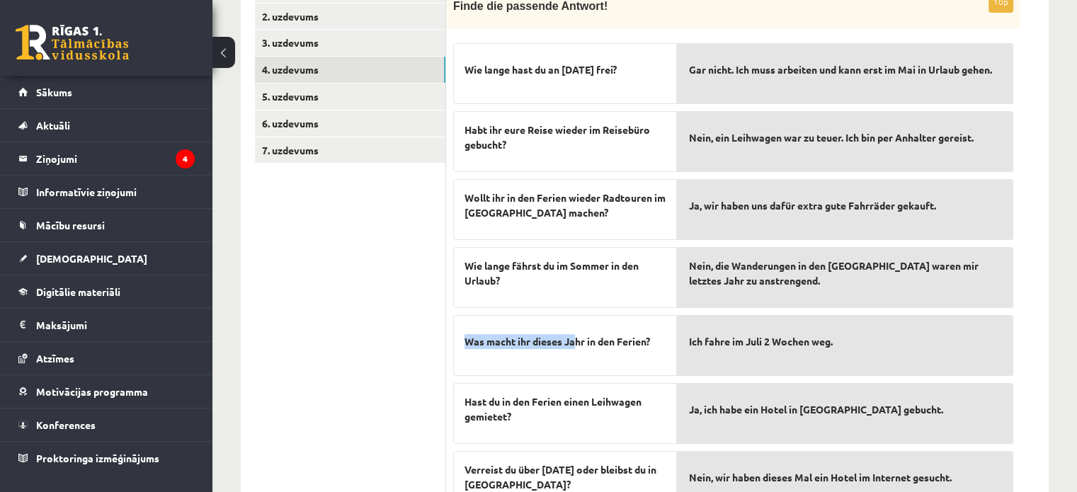
click at [464, 23] on div "Finde die passende Antwort!" at bounding box center [733, 10] width 574 height 38
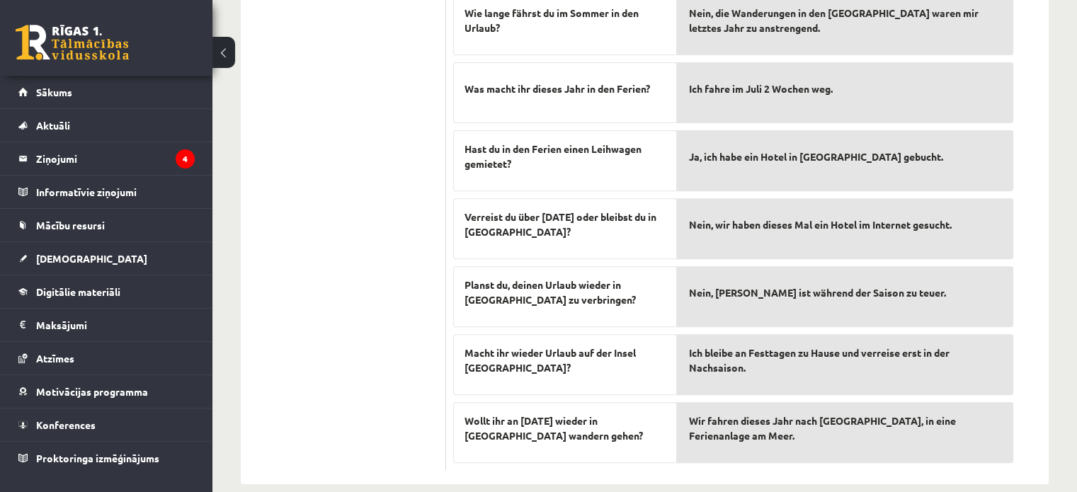
scroll to position [549, 0]
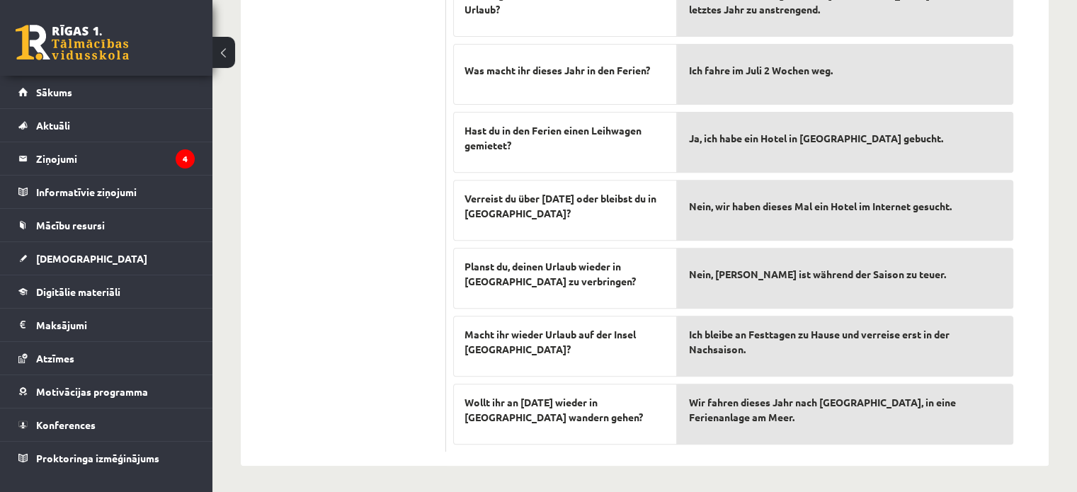
drag, startPoint x: 484, startPoint y: 68, endPoint x: 1017, endPoint y: 416, distance: 637.0
click at [1017, 416] on div "10p Finde die passende Antwort! Wie lange hast du an Ostern frei? Habt ihr eure…" at bounding box center [733, 86] width 574 height 732
click at [1013, 416] on div "10p Finde die passende Antwort! Wie lange hast du an Ostern frei? Habt ihr eure…" at bounding box center [733, 86] width 574 height 732
click at [995, 399] on p "Wir fahren dieses Jahr nach Italien, in eine Ferienanlage am Meer." at bounding box center [845, 410] width 314 height 30
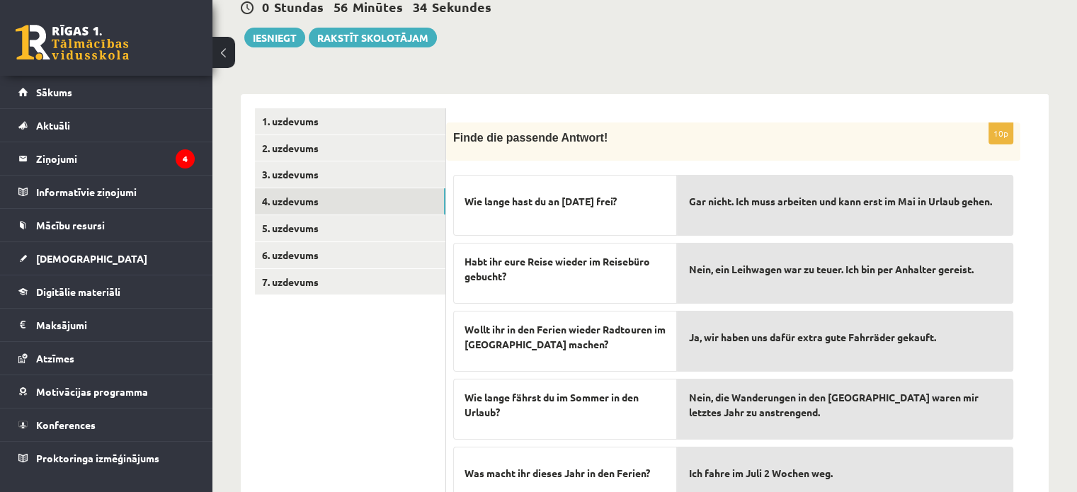
scroll to position [266, 0]
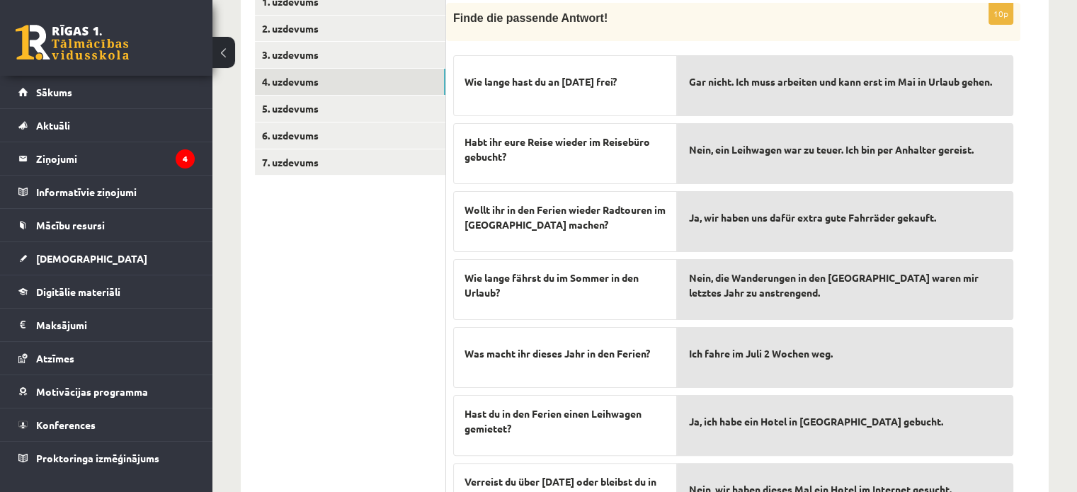
click at [465, 73] on p "Wie lange hast du an Ostern frei?" at bounding box center [565, 82] width 201 height 30
click at [476, 95] on p "Wie lange hast du an Ostern frei?" at bounding box center [565, 82] width 201 height 30
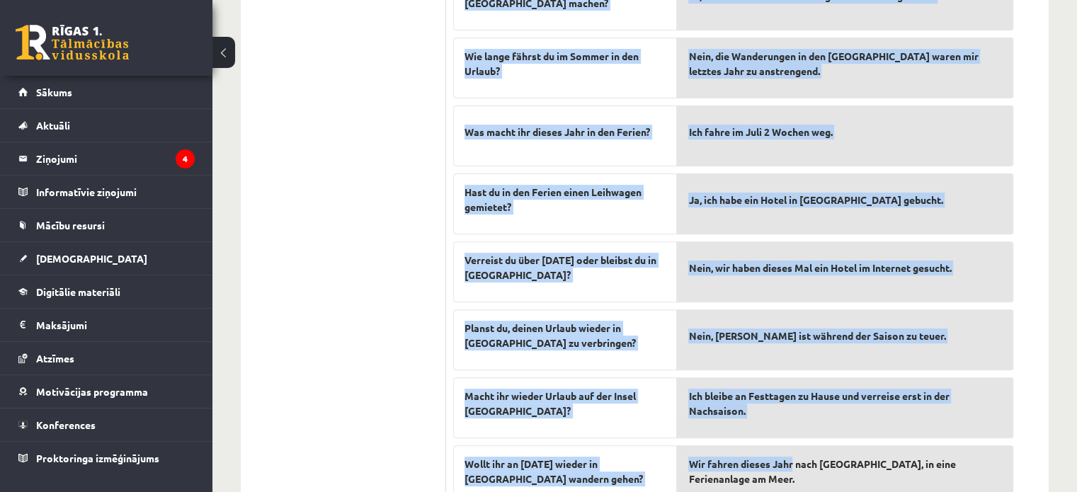
drag, startPoint x: 498, startPoint y: 119, endPoint x: 794, endPoint y: 492, distance: 476.4
click at [794, 492] on div "10p Finde die passende Antwort! Wie lange hast du an Ostern frei? Habt ihr eure…" at bounding box center [747, 140] width 603 height 775
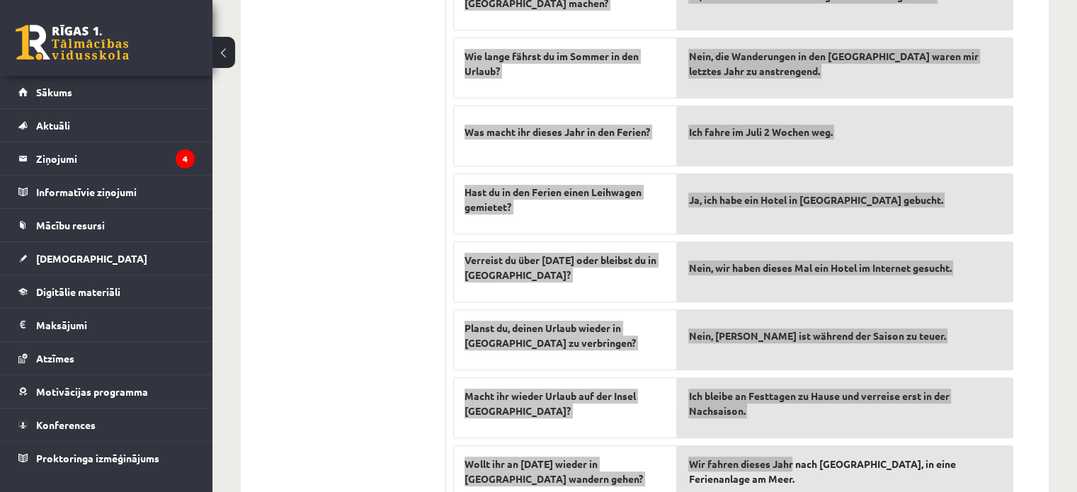
scroll to position [511, 0]
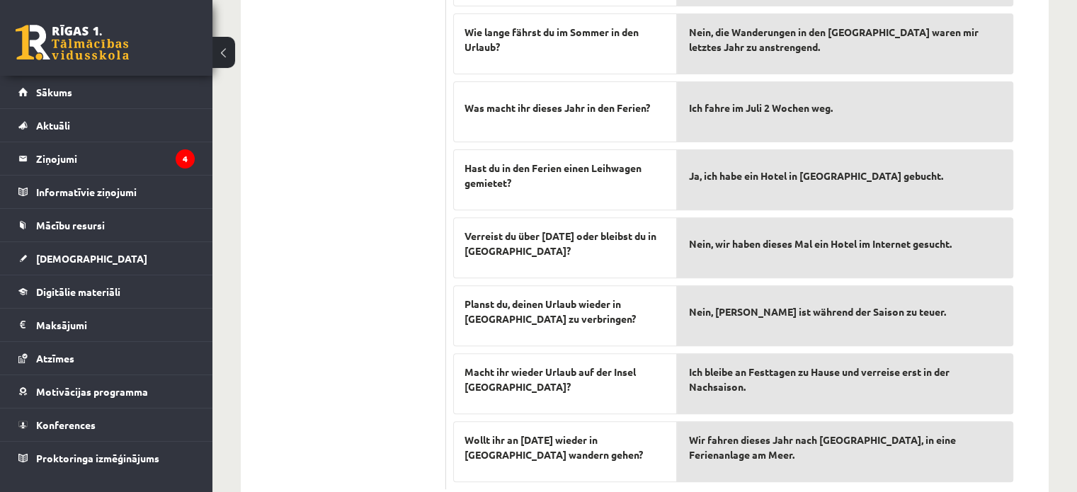
drag, startPoint x: 794, startPoint y: 492, endPoint x: 794, endPoint y: 479, distance: 12.7
click at [794, 491] on div "10p Finde die passende Antwort! Wie lange hast du an Ostern frei? Habt ihr eure…" at bounding box center [747, 116] width 603 height 775
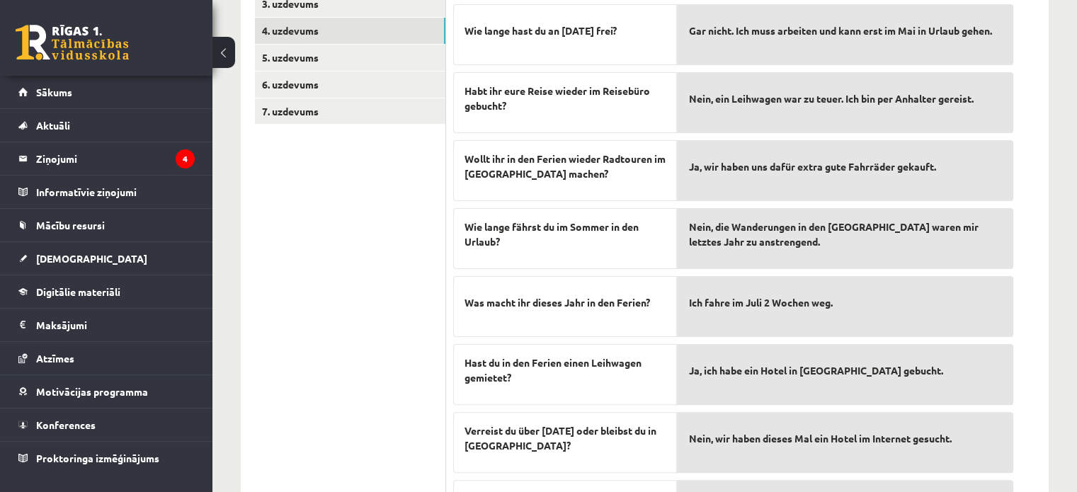
scroll to position [157, 0]
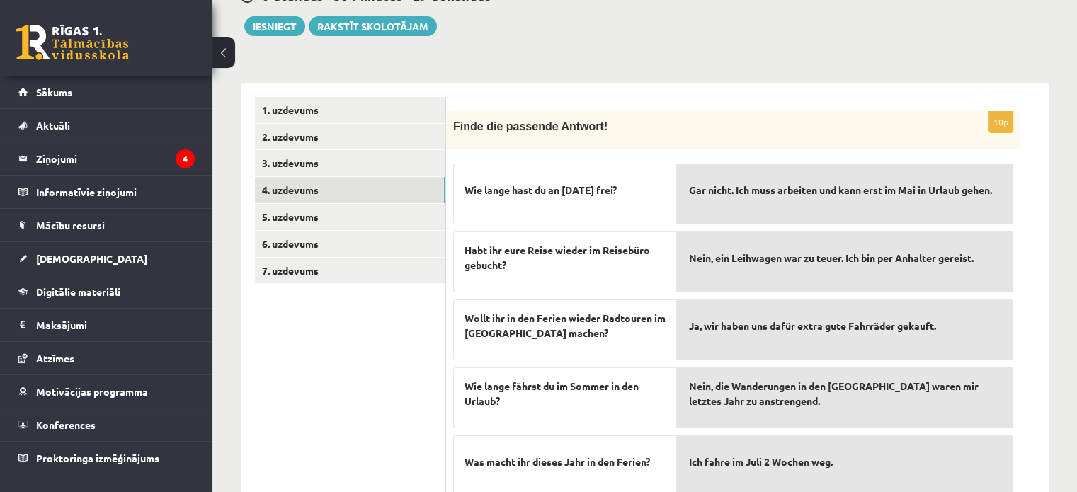
click at [465, 148] on div "Finde die passende Antwort!" at bounding box center [733, 130] width 574 height 38
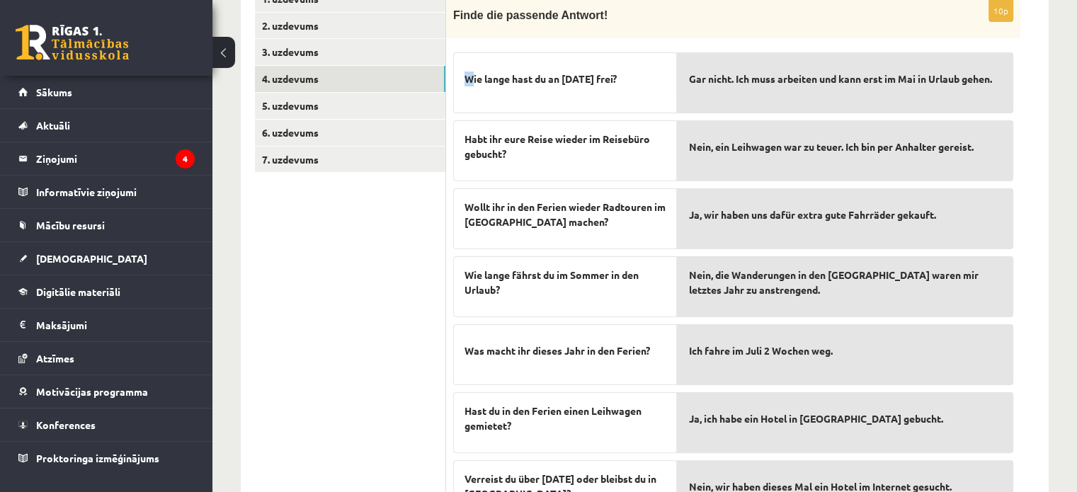
drag, startPoint x: 492, startPoint y: 197, endPoint x: 728, endPoint y: 507, distance: 389.7
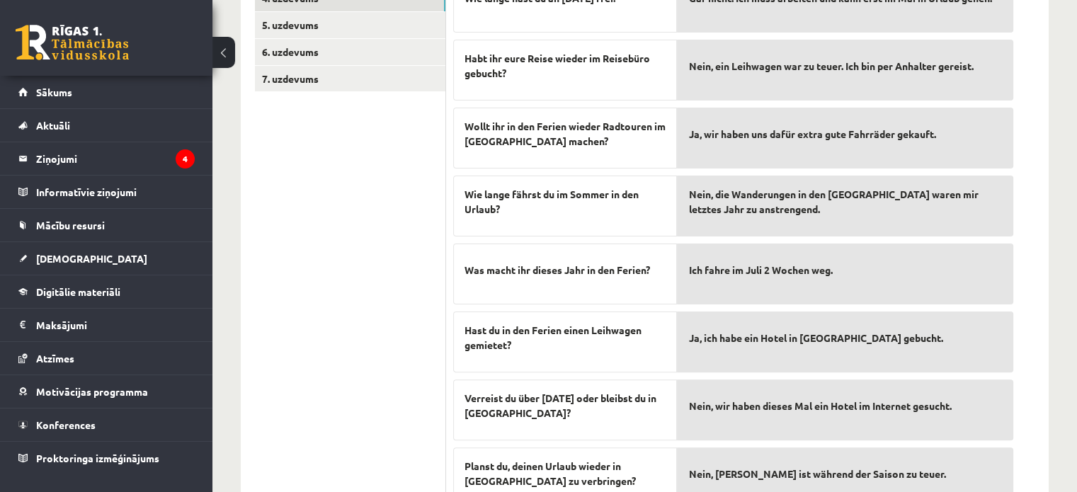
scroll to position [549, 0]
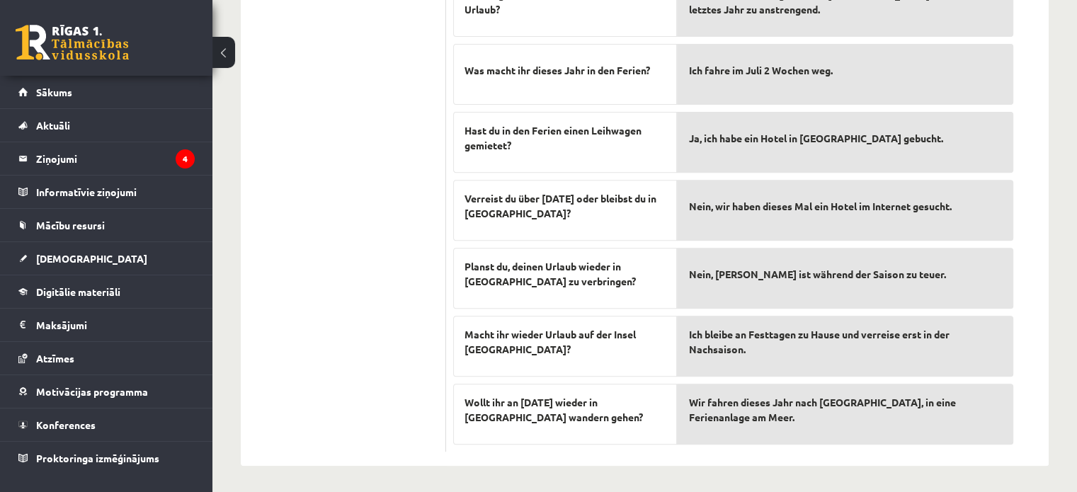
click at [470, 107] on div "Wie lange hast du an Ostern frei? Habt ihr eure Reise wieder im Reisebüro gebuc…" at bounding box center [565, 105] width 224 height 680
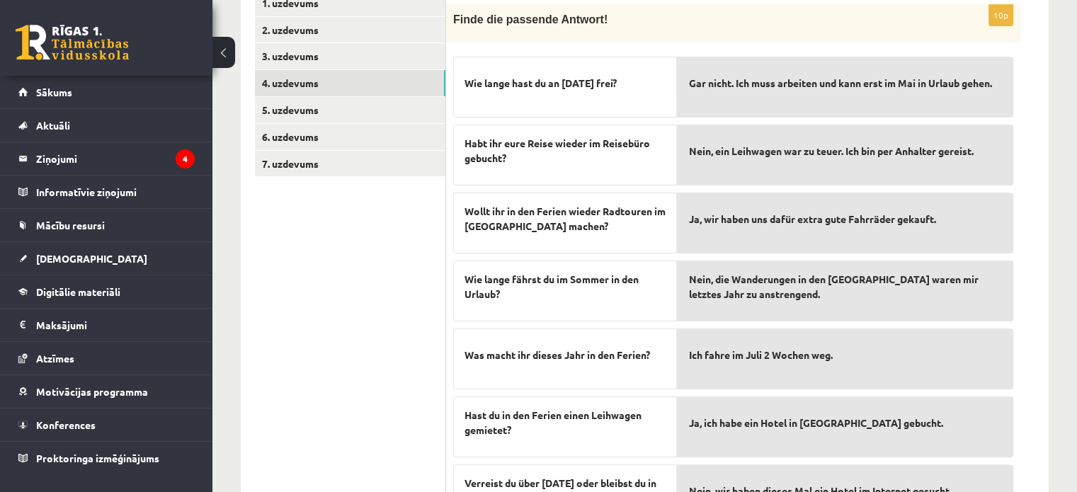
scroll to position [195, 0]
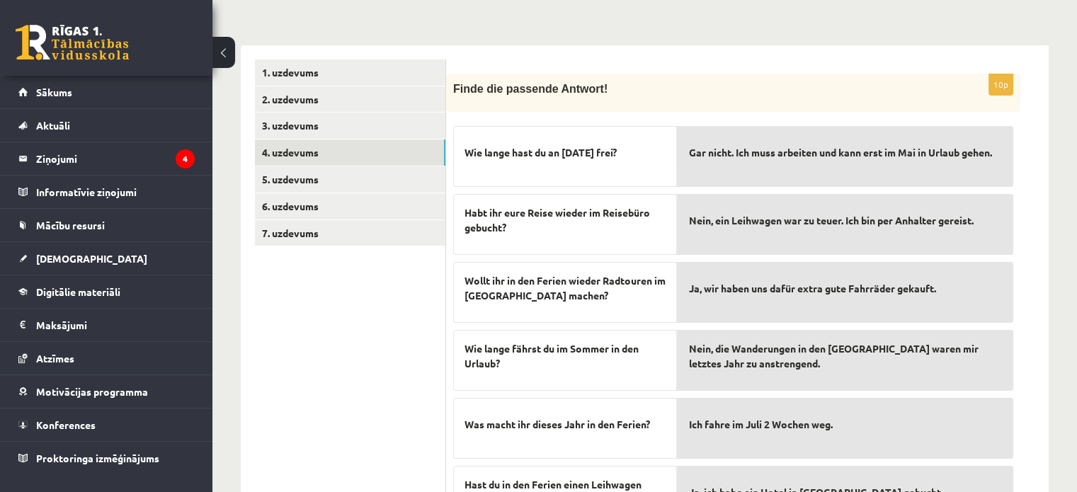
click at [457, 70] on div "10p Finde die passende Antwort! Wie lange hast du an Ostern frei? Habt ihr eure…" at bounding box center [747, 432] width 603 height 775
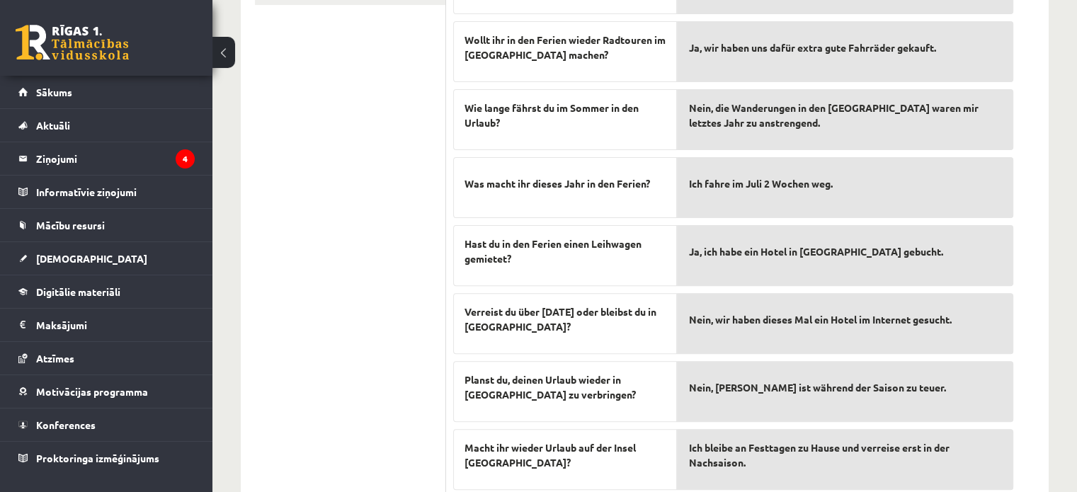
scroll to position [549, 0]
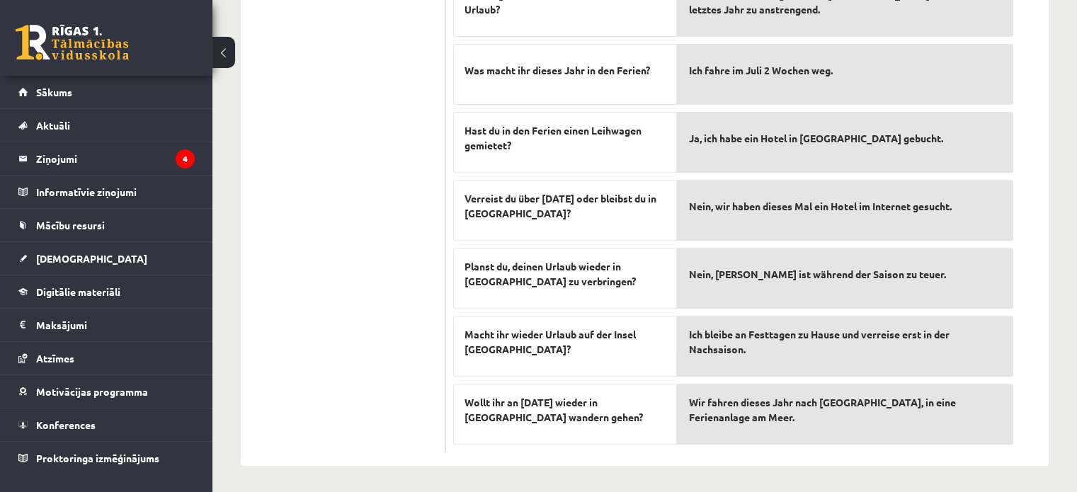
drag, startPoint x: 470, startPoint y: 86, endPoint x: 948, endPoint y: 448, distance: 599.0
click at [942, 459] on div "10p Finde die passende Antwort! Wie lange hast du an Ostern frei? Habt ihr eure…" at bounding box center [747, 78] width 603 height 775
click at [1001, 414] on p "Wir fahren dieses Jahr nach Italien, in eine Ferienanlage am Meer." at bounding box center [845, 410] width 314 height 30
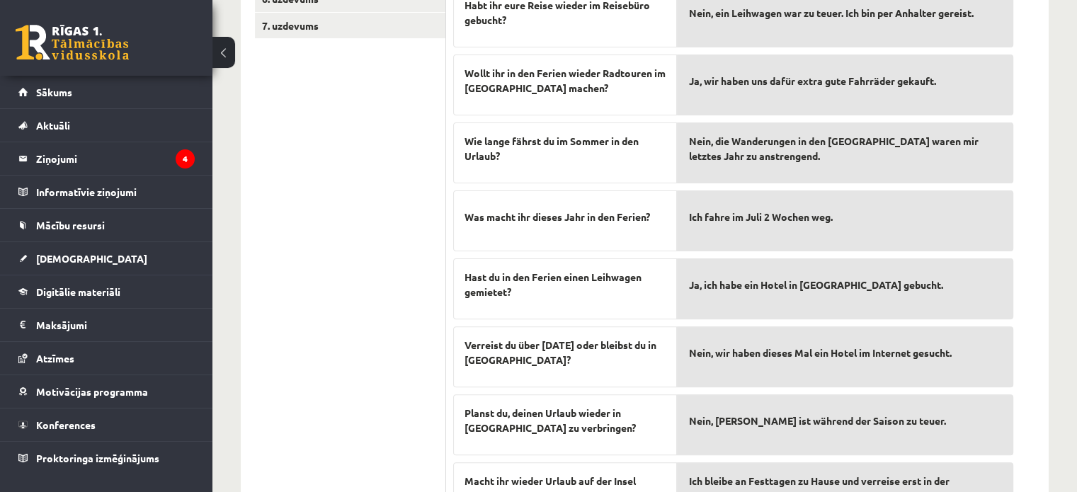
scroll to position [266, 0]
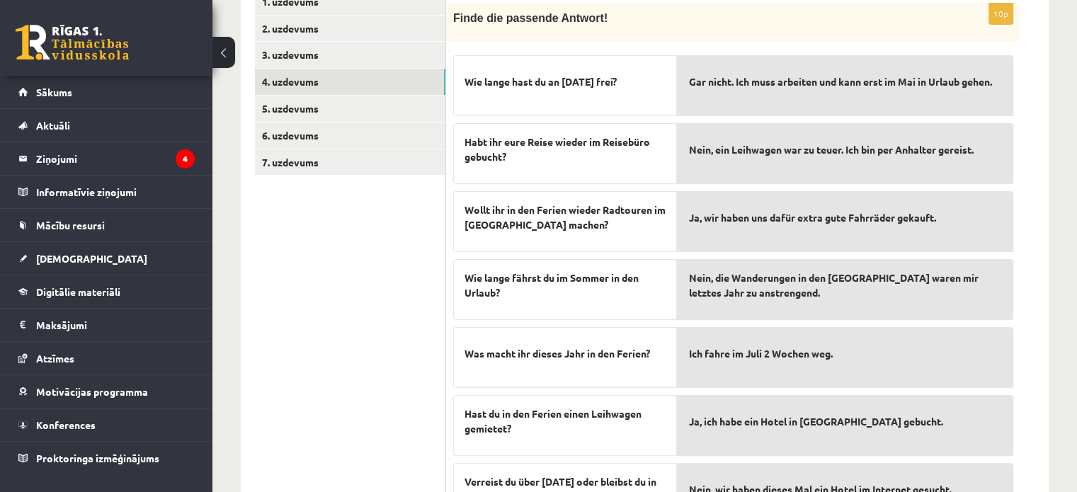
click at [466, 11] on div "Finde die passende Antwort!" at bounding box center [733, 22] width 574 height 38
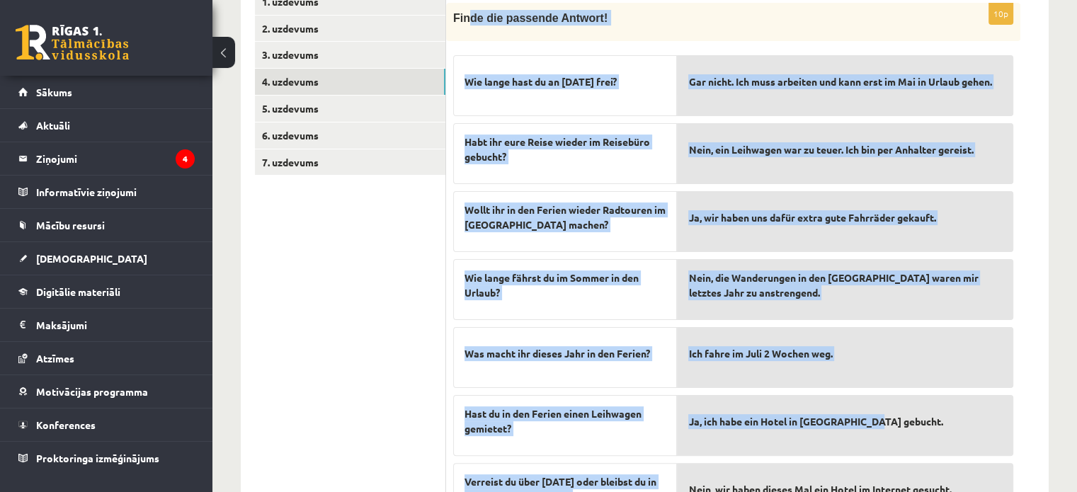
drag, startPoint x: 476, startPoint y: 29, endPoint x: 898, endPoint y: 408, distance: 567.2
click at [898, 408] on div "10p Finde die passende Antwort! Wie lange hast du an Ostern frei? Habt ihr eure…" at bounding box center [733, 369] width 574 height 732
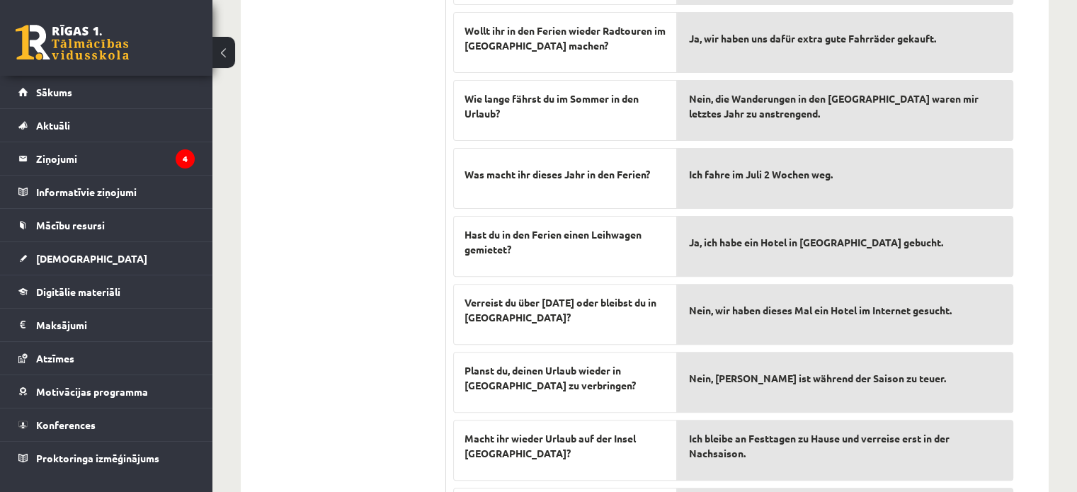
scroll to position [549, 0]
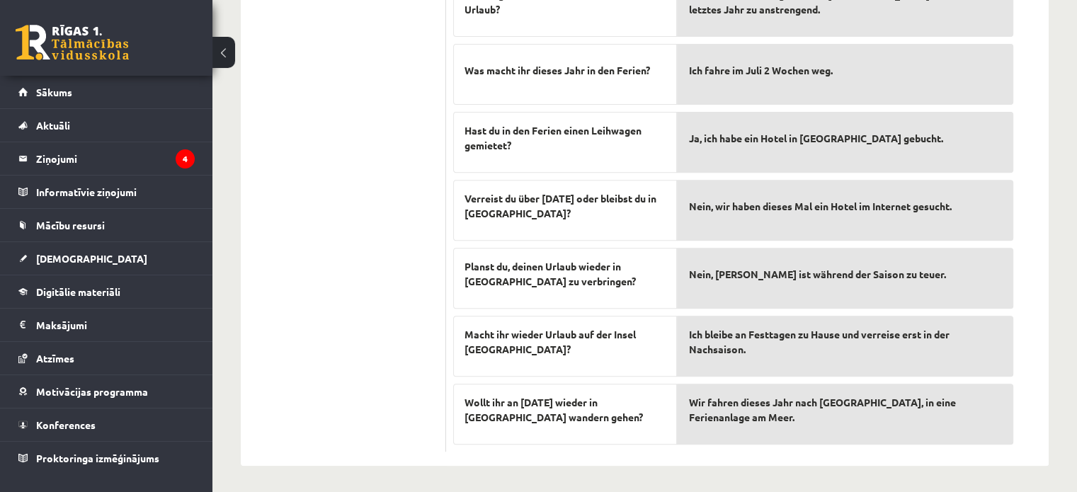
drag, startPoint x: 456, startPoint y: 7, endPoint x: 1048, endPoint y: 434, distance: 730.0
click at [1048, 434] on div "10p Finde die passende Antwort! Wie lange hast du an Ostern frei? Habt ihr eure…" at bounding box center [747, 78] width 603 height 775
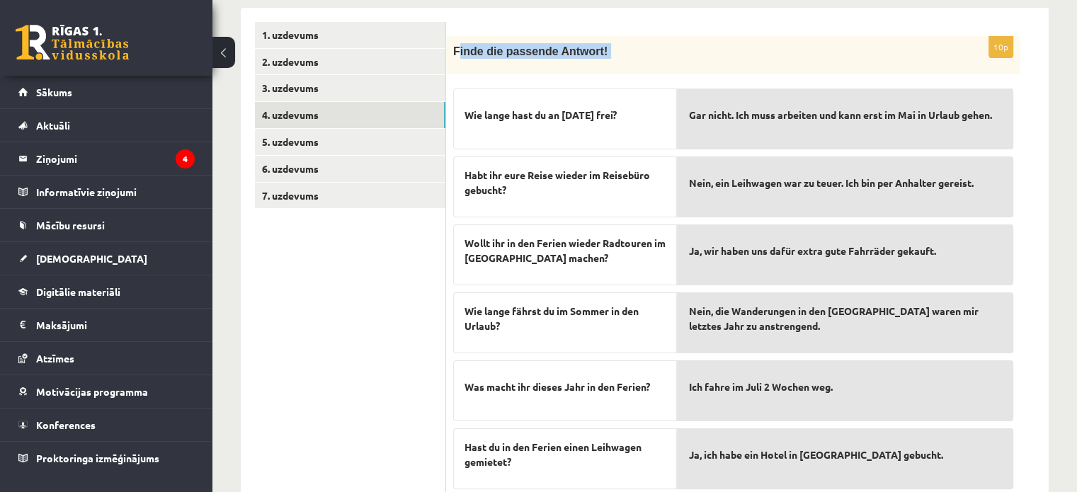
scroll to position [124, 0]
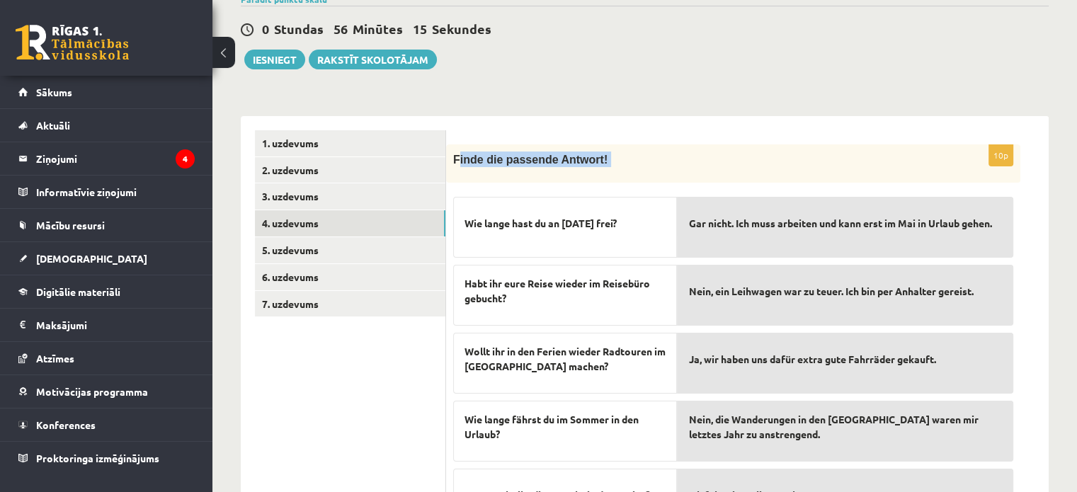
click at [484, 114] on div "**********" at bounding box center [645, 496] width 808 height 789
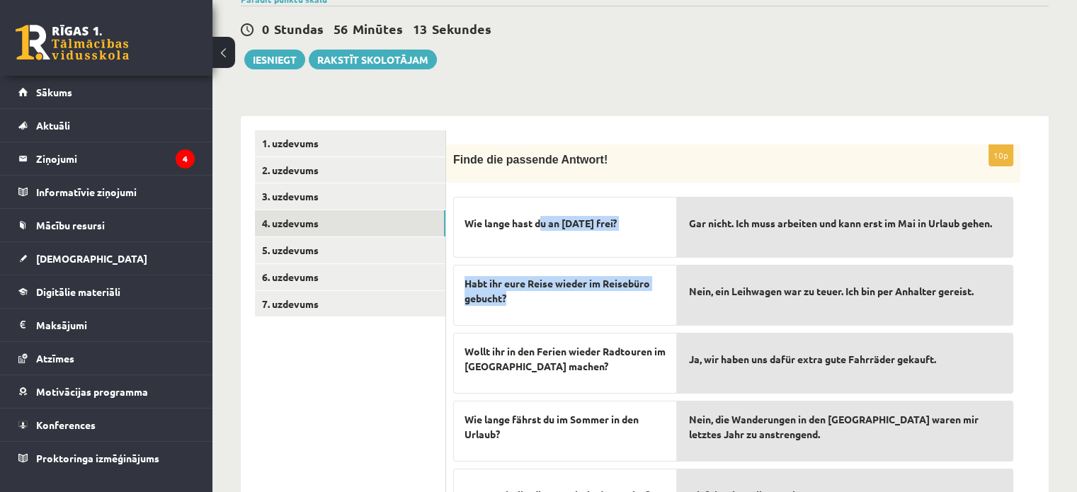
drag, startPoint x: 543, startPoint y: 252, endPoint x: 564, endPoint y: 294, distance: 46.6
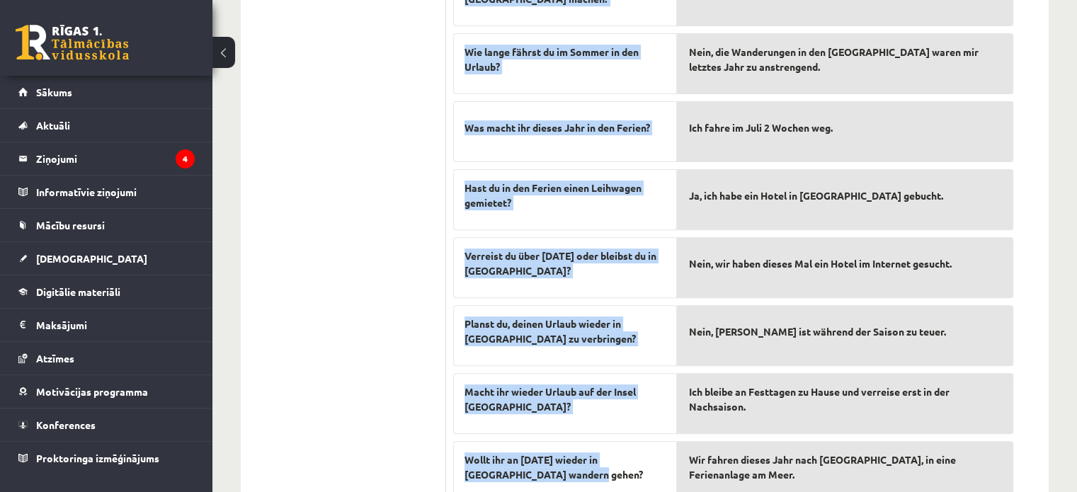
scroll to position [494, 0]
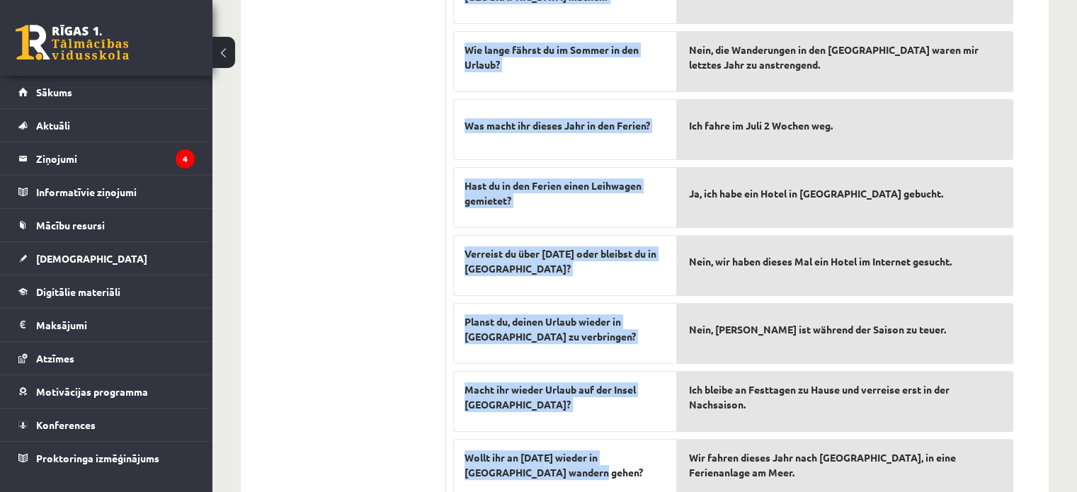
drag, startPoint x: 462, startPoint y: 158, endPoint x: 635, endPoint y: 475, distance: 361.3
click at [635, 475] on div "10p Finde die passende Antwort! Wie lange hast du an Ostern frei? Habt ihr eure…" at bounding box center [747, 133] width 603 height 775
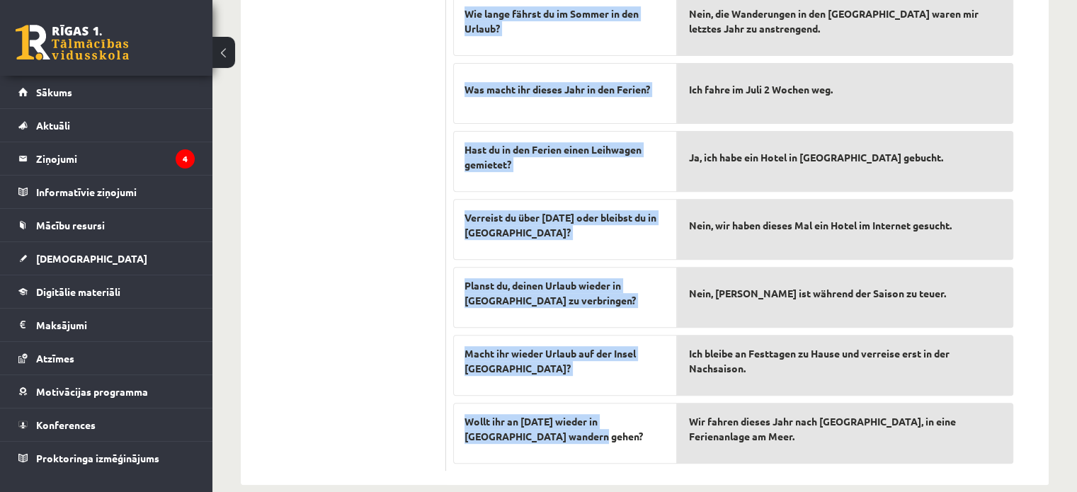
scroll to position [549, 0]
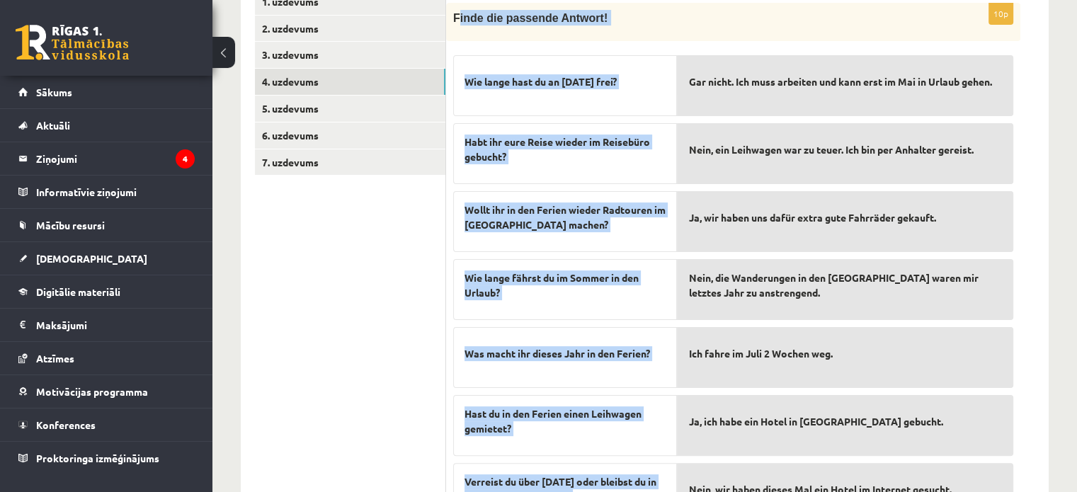
click at [693, 53] on div "Gar nicht. Ich muss arbeiten und kann erst im Mai in Urlaub gehen. Nein, ein Le…" at bounding box center [845, 386] width 336 height 677
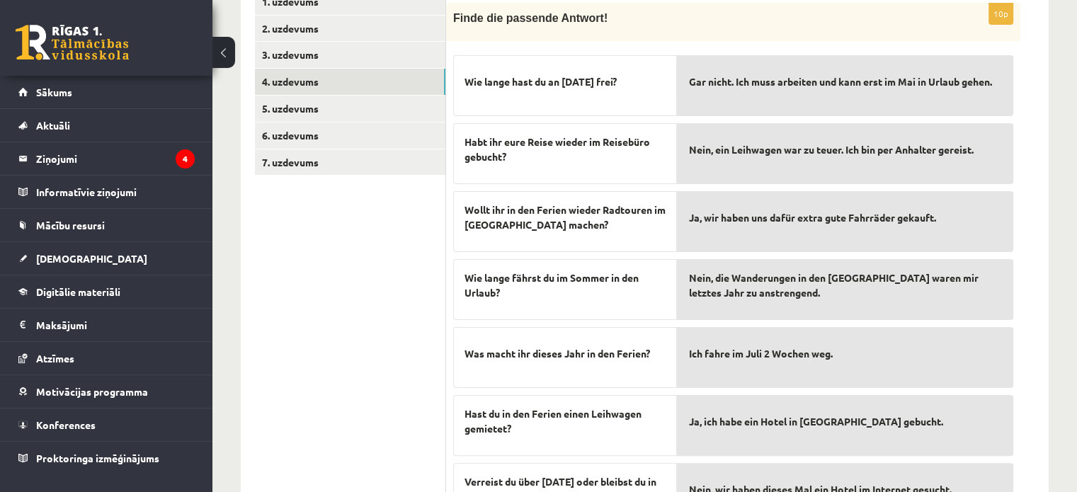
click at [693, 53] on div "Gar nicht. Ich muss arbeiten und kann erst im Mai in Urlaub gehen. Nein, ein Le…" at bounding box center [845, 386] width 336 height 677
click at [693, 47] on div "10p Finde die passende Antwort! Wie lange hast du an Ostern frei? Habt ihr eure…" at bounding box center [733, 369] width 574 height 732
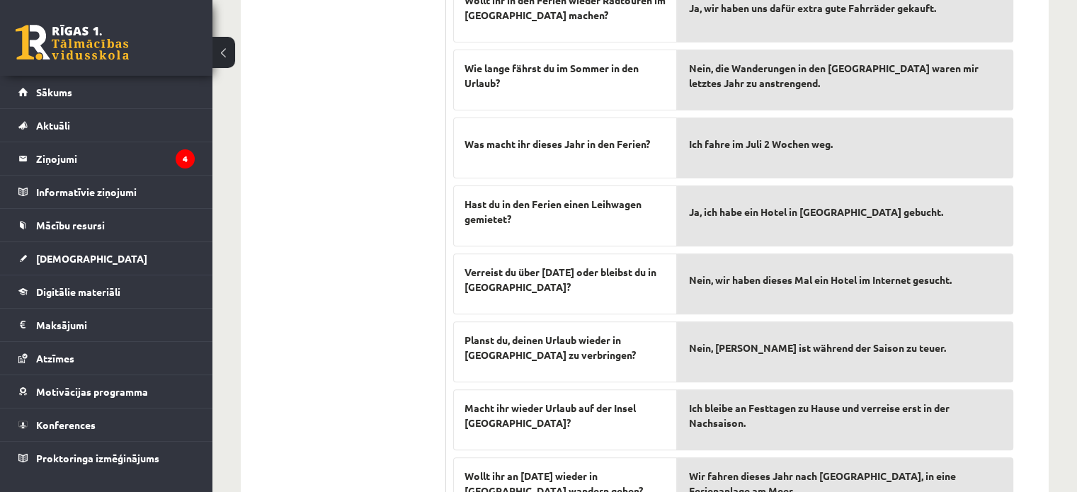
scroll to position [549, 0]
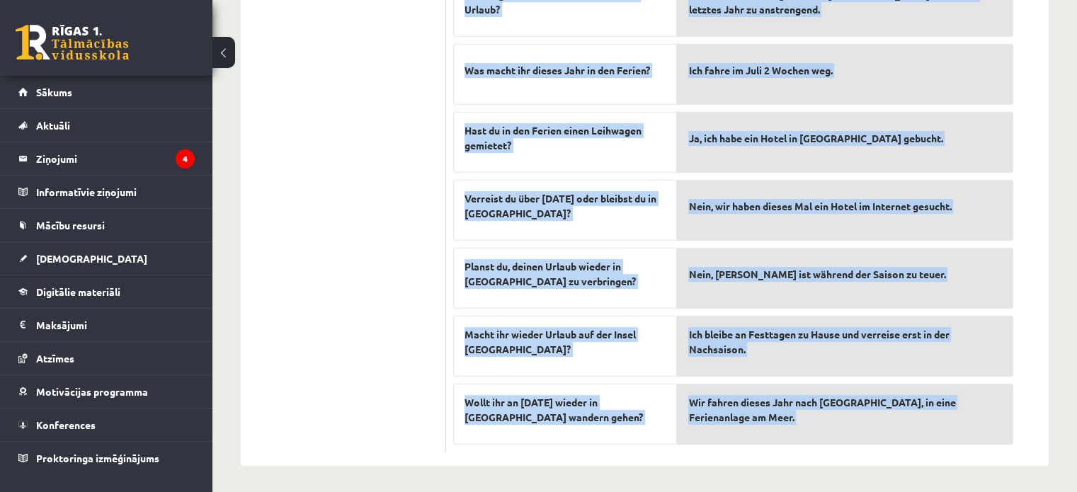
drag, startPoint x: 693, startPoint y: 47, endPoint x: 1003, endPoint y: 413, distance: 479.4
click at [1003, 413] on div "10p Finde die passende Antwort! Wie lange hast du an Ostern frei? Habt ihr eure…" at bounding box center [733, 86] width 574 height 732
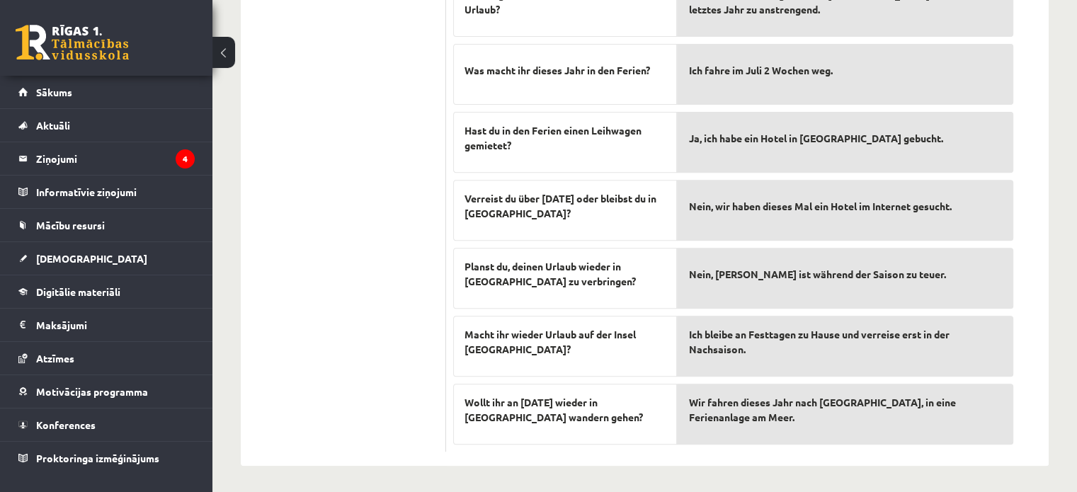
click at [1003, 413] on div "Wir fahren dieses Jahr nach Italien, in eine Ferienanlage am Meer." at bounding box center [845, 414] width 336 height 61
drag, startPoint x: 699, startPoint y: 91, endPoint x: 1020, endPoint y: 414, distance: 455.2
click at [1028, 416] on form "10p Finde die passende Antwort! Wie lange hast du an Ostern frei? Habt ihr eure…" at bounding box center [747, 78] width 574 height 746
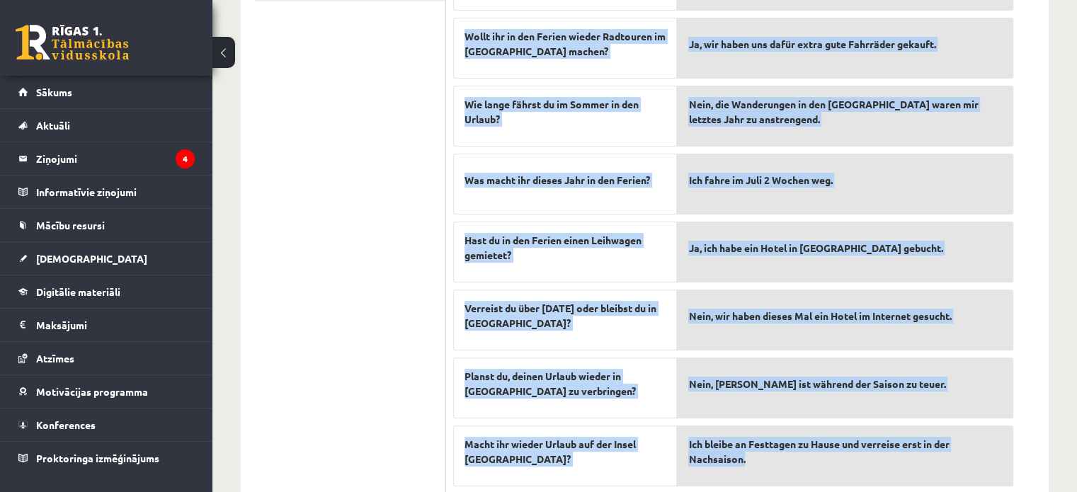
scroll to position [458, 0]
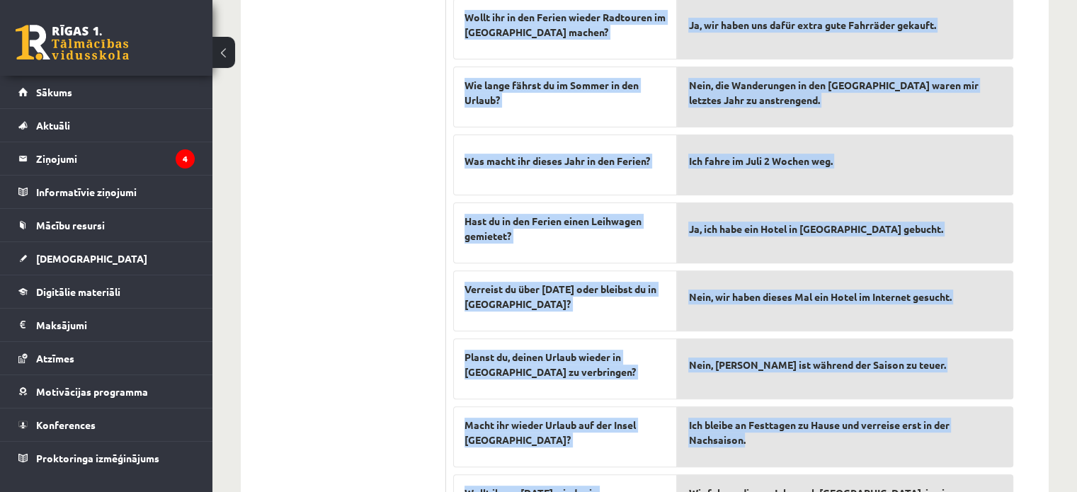
drag, startPoint x: 682, startPoint y: 76, endPoint x: 912, endPoint y: 448, distance: 436.7
click at [912, 448] on div "10p Finde die passende Antwort! Wie lange hast du an Ostern frei? Habt ihr eure…" at bounding box center [733, 176] width 574 height 732
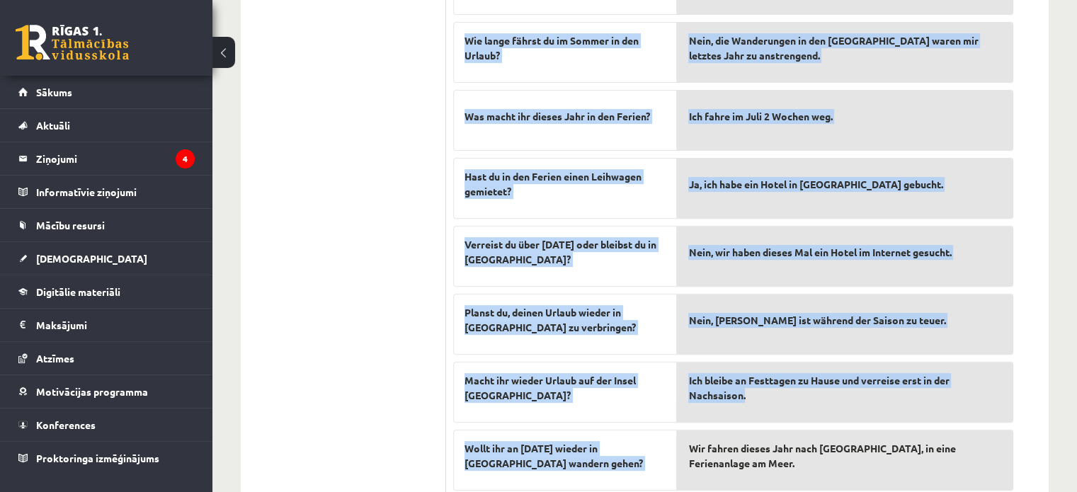
scroll to position [549, 0]
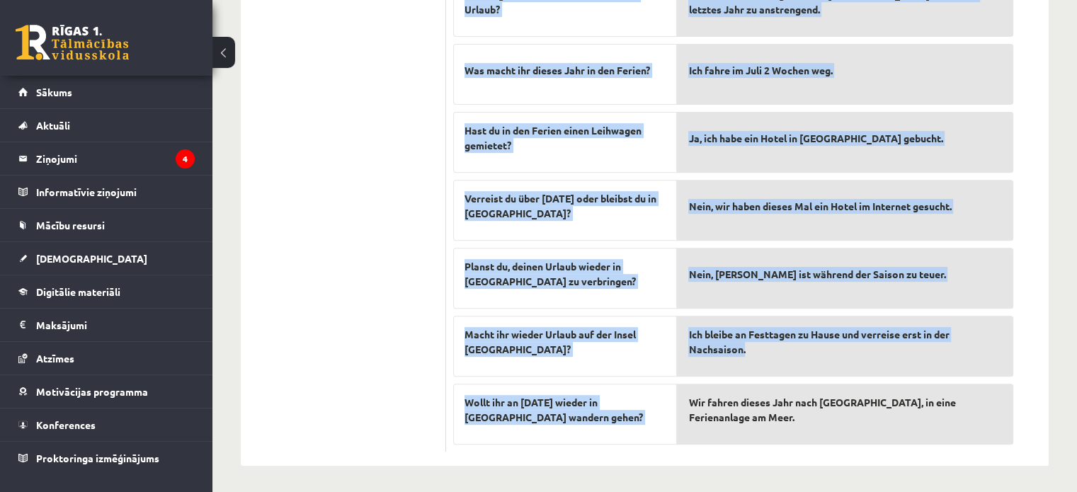
click at [357, 192] on ul "1. uzdevums 2. uzdevums 3. uzdevums 4. uzdevums 5. uzdevums 6. uzdevums 7. uzde…" at bounding box center [350, 78] width 191 height 746
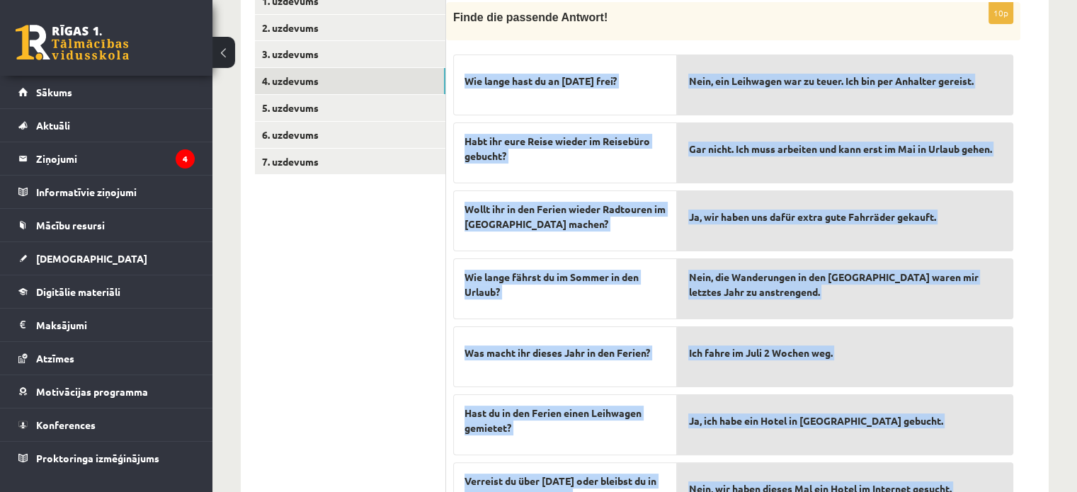
scroll to position [266, 0]
click at [735, 166] on div "Gar nicht. Ich muss arbeiten und kann erst im Mai in Urlaub gehen." at bounding box center [845, 153] width 336 height 61
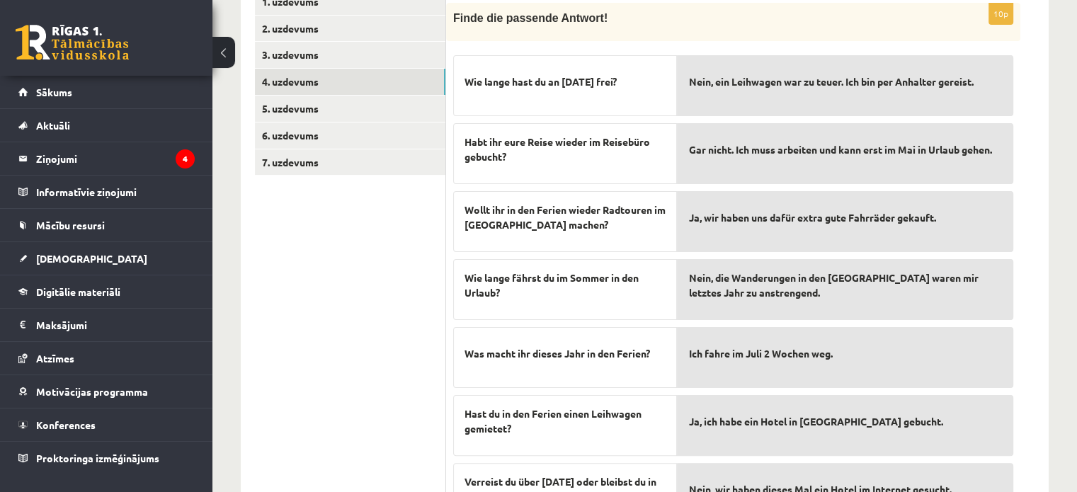
drag, startPoint x: 735, startPoint y: 164, endPoint x: 728, endPoint y: 147, distance: 19.1
click at [732, 156] on div "Gar nicht. Ich muss arbeiten und kann erst im Mai in Urlaub gehen." at bounding box center [845, 153] width 336 height 61
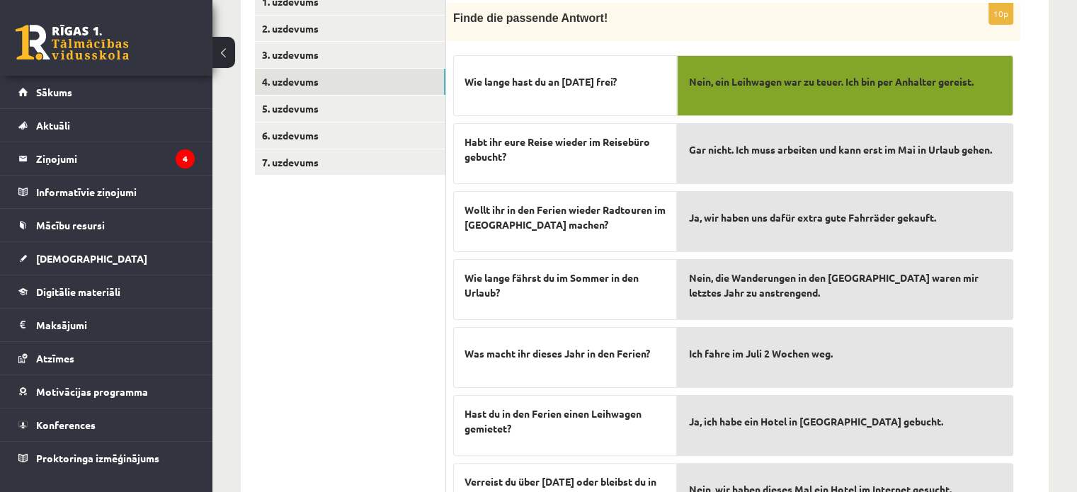
click at [722, 123] on div "Gar nicht. Ich muss arbeiten und kann erst im Mai in Urlaub gehen." at bounding box center [845, 153] width 336 height 61
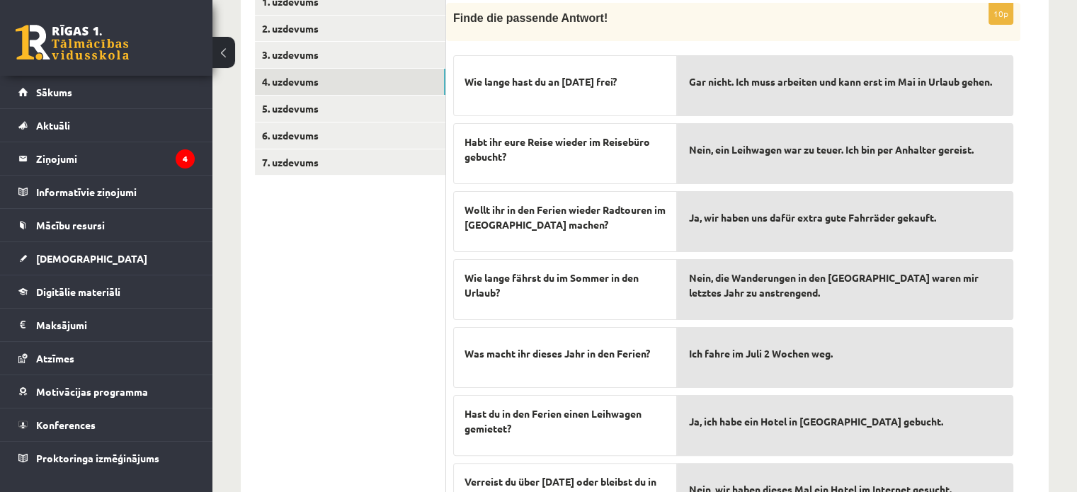
click at [722, 103] on div "Gar nicht. Ich muss arbeiten und kann erst im Mai in Urlaub gehen." at bounding box center [845, 85] width 336 height 61
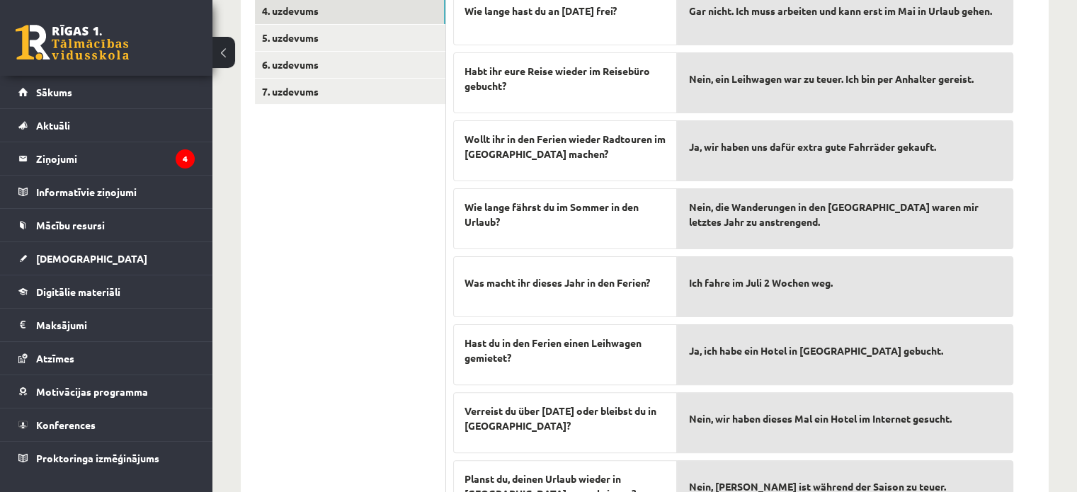
scroll to position [549, 0]
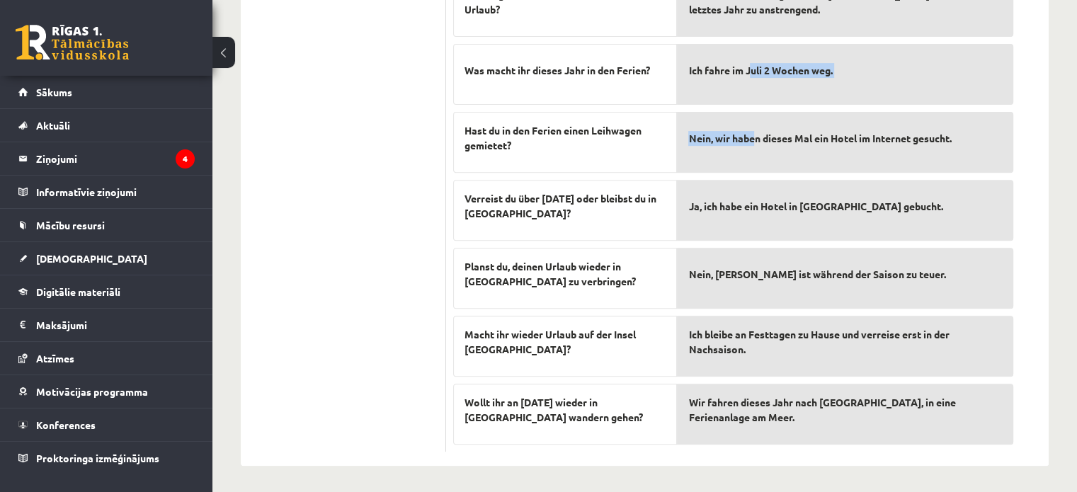
drag, startPoint x: 752, startPoint y: 89, endPoint x: 751, endPoint y: 52, distance: 36.9
click at [751, 52] on div "Gar nicht. Ich muss arbeiten und kann erst im Mai in Urlaub gehen. Nein, ein Le…" at bounding box center [845, 103] width 336 height 677
click at [751, 52] on div "Ich fahre im Juli 2 Wochen weg." at bounding box center [845, 74] width 336 height 61
click at [768, 90] on div "Ich fahre im Juli 2 Wochen weg." at bounding box center [845, 74] width 336 height 61
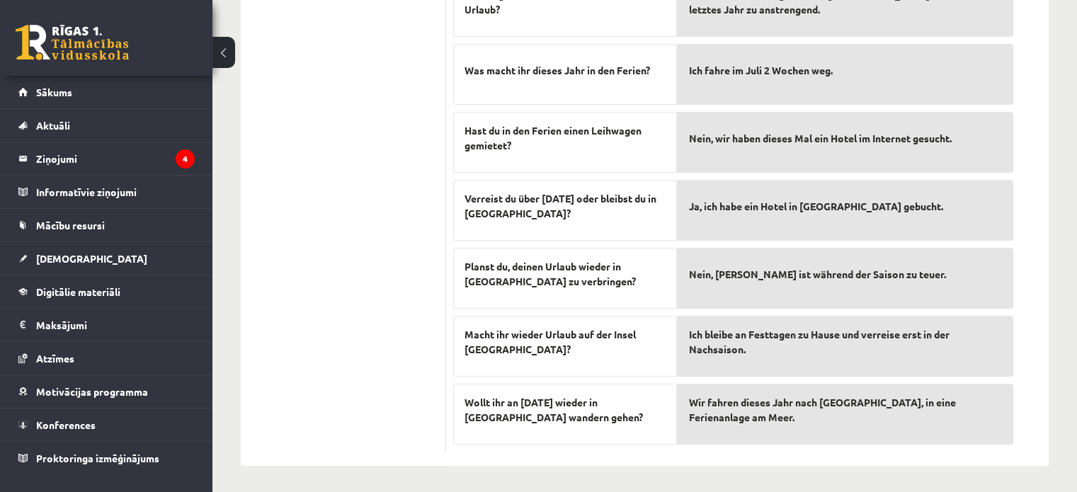
click at [768, 90] on div "Ich fahre im Juli 2 Wochen weg." at bounding box center [845, 74] width 336 height 61
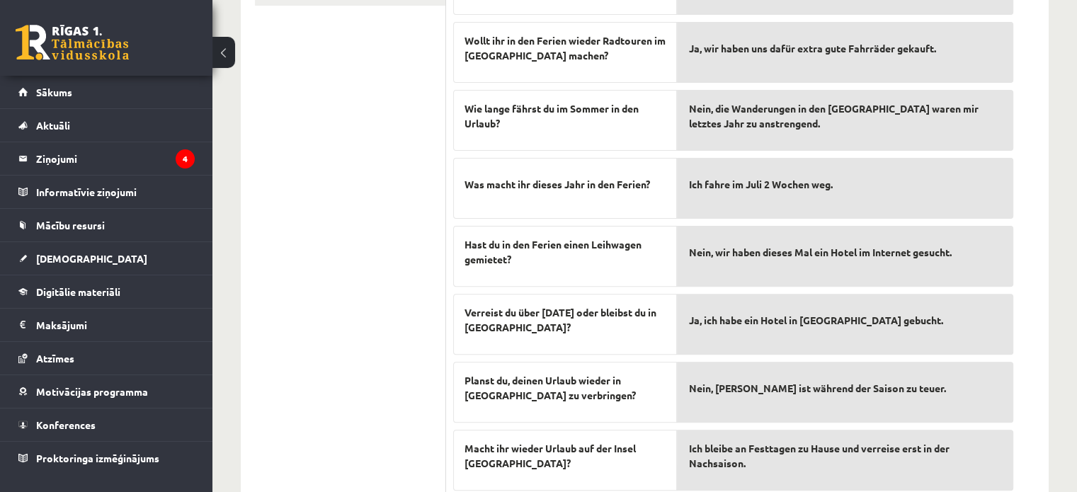
scroll to position [336, 0]
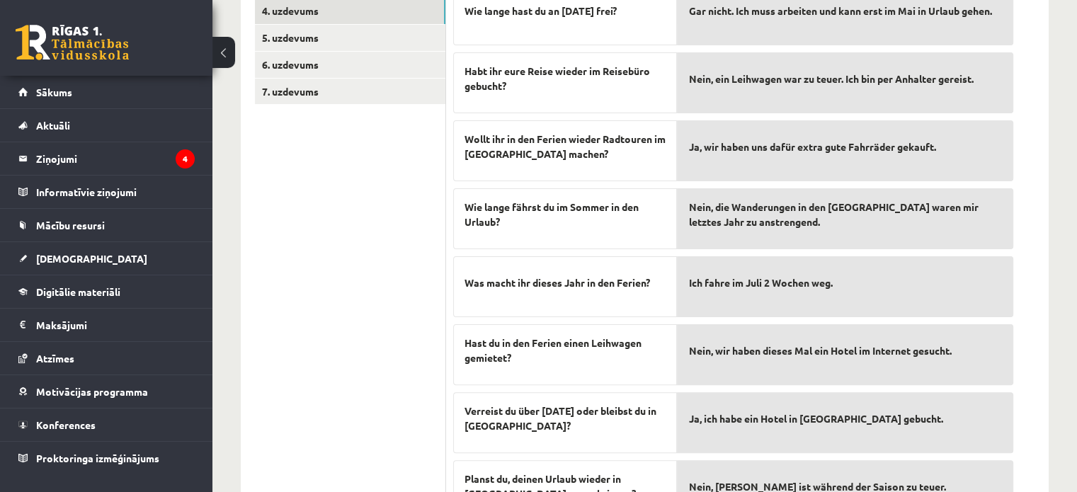
click at [800, 356] on span "Nein, wir haben dieses Mal ein Hotel im Internet gesucht." at bounding box center [819, 350] width 263 height 15
click at [781, 173] on div "Ja, wir haben uns dafür extra gute Fahrräder gekauft." at bounding box center [845, 150] width 336 height 61
click at [824, 278] on span "Ich fahre im Juli 2 Wochen weg." at bounding box center [760, 282] width 144 height 15
drag, startPoint x: 824, startPoint y: 277, endPoint x: 826, endPoint y: 251, distance: 25.5
click at [826, 260] on div "Ich fahre im Juli 2 Wochen weg." at bounding box center [845, 286] width 336 height 61
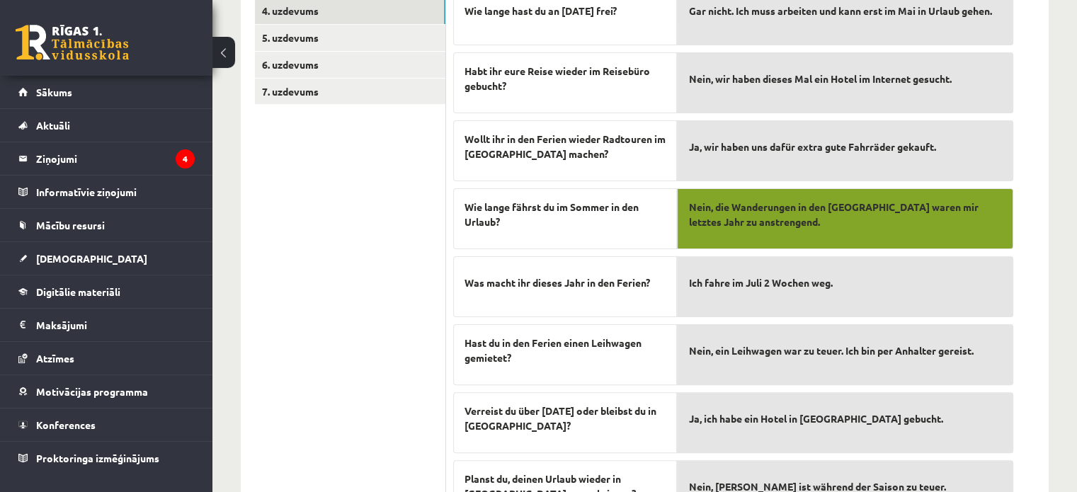
click at [823, 256] on div "Ich fahre im Juli 2 Wochen weg." at bounding box center [845, 286] width 336 height 61
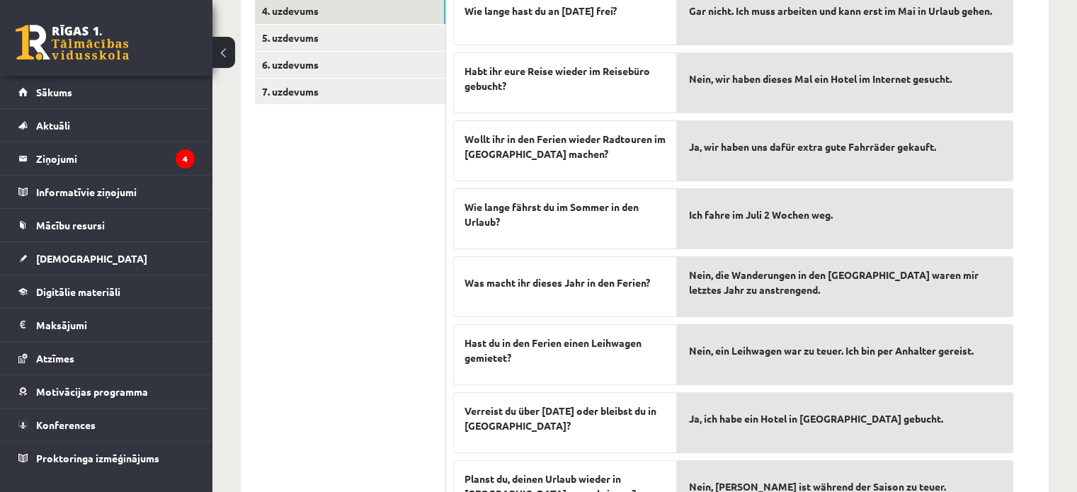
drag, startPoint x: 878, startPoint y: 421, endPoint x: 874, endPoint y: 404, distance: 16.8
click at [878, 421] on p "Ja, ich habe ein Hotel in Nizza gebucht." at bounding box center [845, 419] width 314 height 30
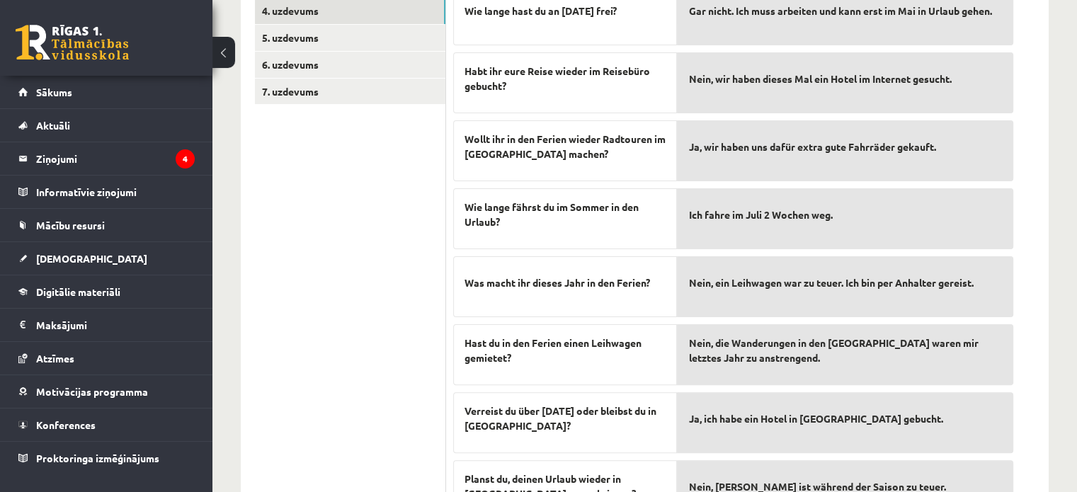
drag, startPoint x: 841, startPoint y: 422, endPoint x: 836, endPoint y: 402, distance: 21.1
click at [841, 421] on span "Ja, ich habe ein Hotel in Nizza gebucht." at bounding box center [815, 418] width 254 height 15
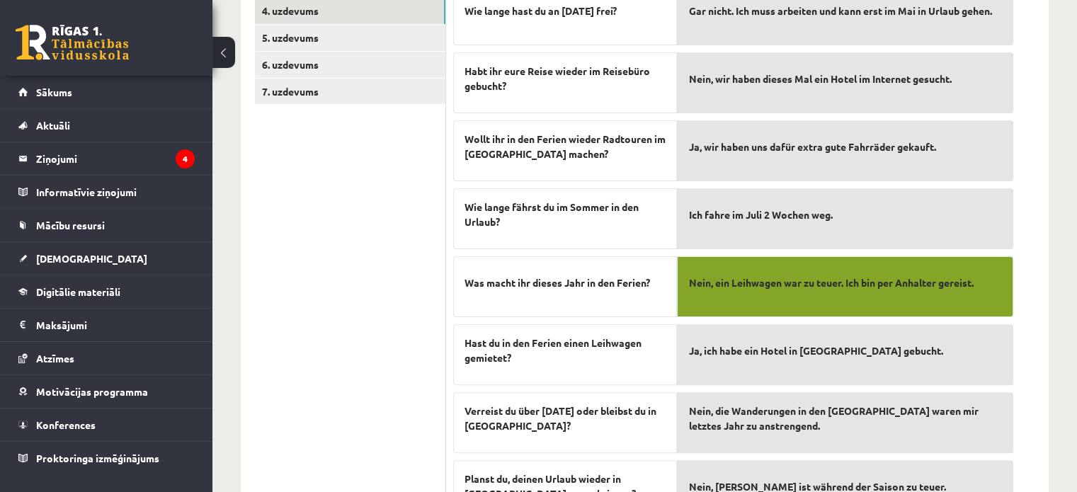
click at [829, 343] on span "Ja, ich habe ein Hotel in Nizza gebucht." at bounding box center [815, 350] width 254 height 15
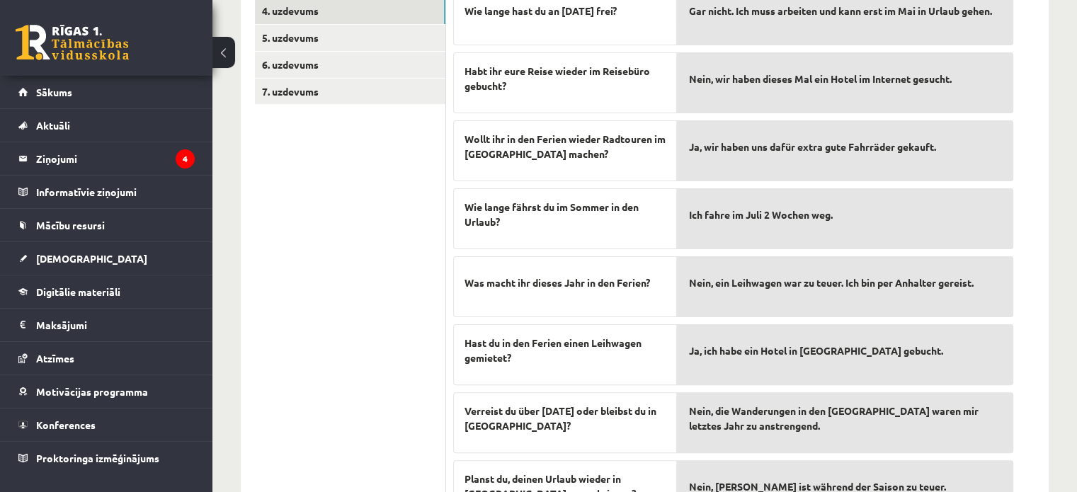
click at [824, 300] on div "Nein, ein Leihwagen war zu teuer. Ich bin per Anhalter gereist." at bounding box center [845, 286] width 336 height 61
click at [824, 356] on span "Ja, ich habe ein Hotel in Nizza gebucht." at bounding box center [815, 350] width 254 height 15
click at [819, 298] on div "Nein, ein Leihwagen war zu teuer. Ich bin per Anhalter gereist." at bounding box center [845, 286] width 336 height 61
click at [814, 348] on span "Ja, ich habe ein Hotel in Nizza gebucht." at bounding box center [815, 350] width 254 height 15
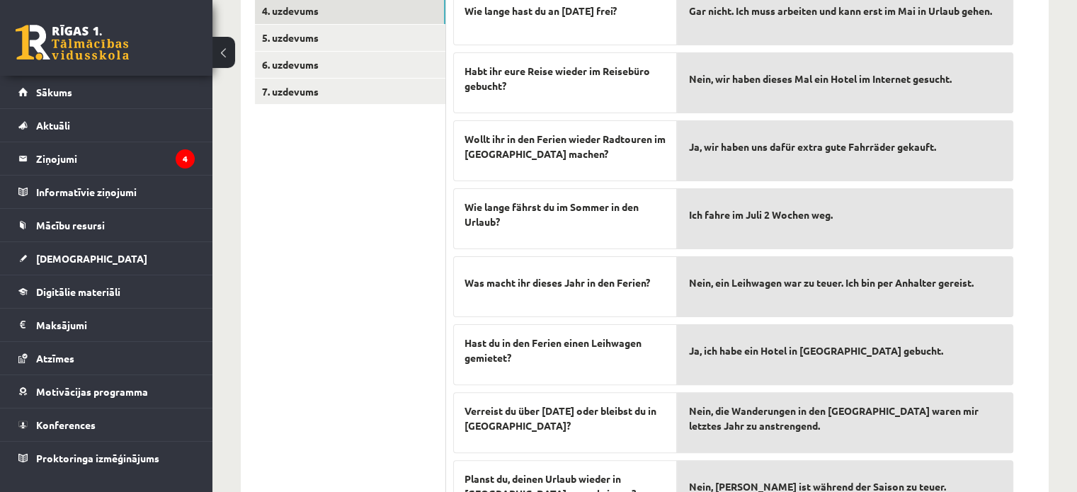
drag, startPoint x: 814, startPoint y: 348, endPoint x: 813, endPoint y: 328, distance: 19.8
click at [814, 344] on span "Ja, ich habe ein Hotel in Nizza gebucht." at bounding box center [815, 350] width 254 height 15
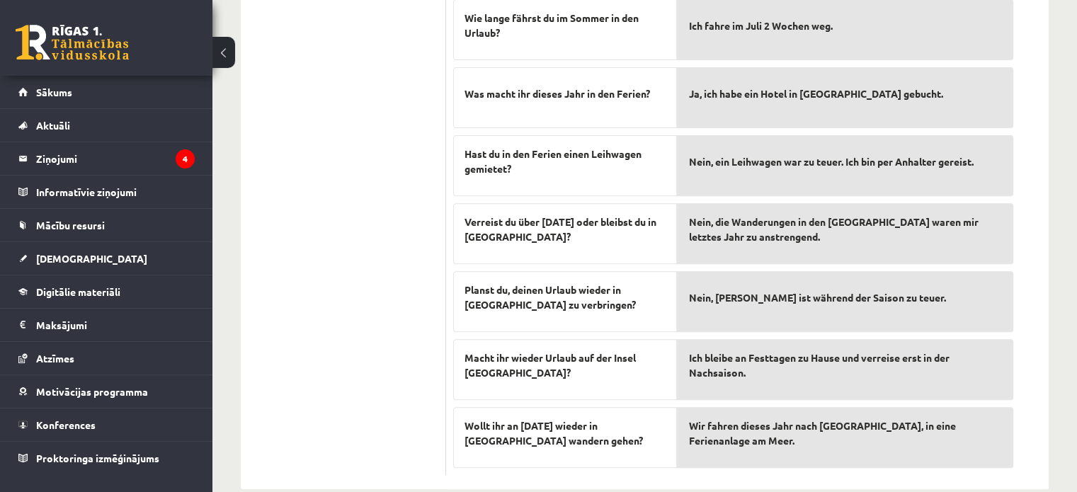
scroll to position [549, 0]
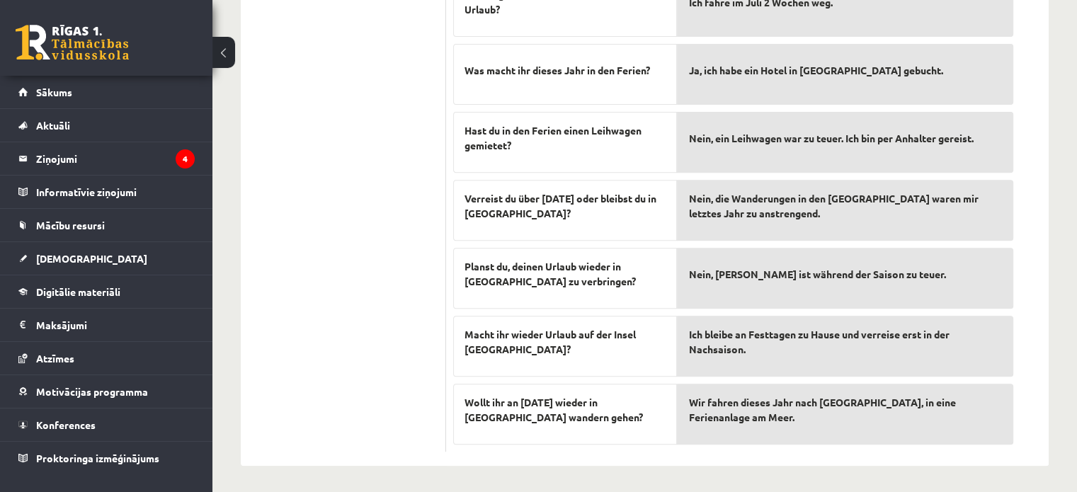
click at [776, 341] on span "Ich bleibe an Festtagen zu Hause und verreise erst in der Nachsaison." at bounding box center [845, 342] width 314 height 30
click at [776, 338] on span "Ich bleibe an Festtagen zu Hause und verreise erst in der Nachsaison." at bounding box center [845, 342] width 314 height 30
click at [776, 321] on div "Ich bleibe an Festtagen zu Hause und verreise erst in der Nachsaison." at bounding box center [845, 346] width 336 height 61
click at [776, 322] on div "Ich bleibe an Festtagen zu Hause und verreise erst in der Nachsaison." at bounding box center [845, 346] width 336 height 61
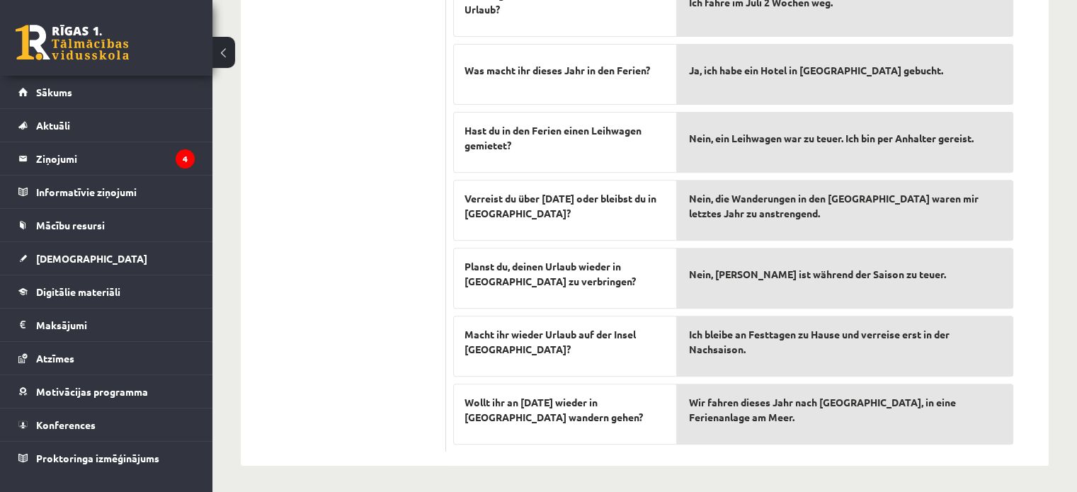
click at [776, 322] on div "Ich bleibe an Festtagen zu Hause und verreise erst in der Nachsaison." at bounding box center [845, 346] width 336 height 61
click at [776, 313] on div "Gar nicht. Ich muss arbeiten und kann erst im Mai in Urlaub gehen. Nein, wir ha…" at bounding box center [845, 103] width 336 height 677
click at [776, 312] on div "Gar nicht. Ich muss arbeiten und kann erst im Mai in Urlaub gehen. Nein, wir ha…" at bounding box center [845, 103] width 336 height 677
click at [781, 334] on span "Ich bleibe an Festtagen zu Hause und verreise erst in der Nachsaison." at bounding box center [845, 342] width 314 height 30
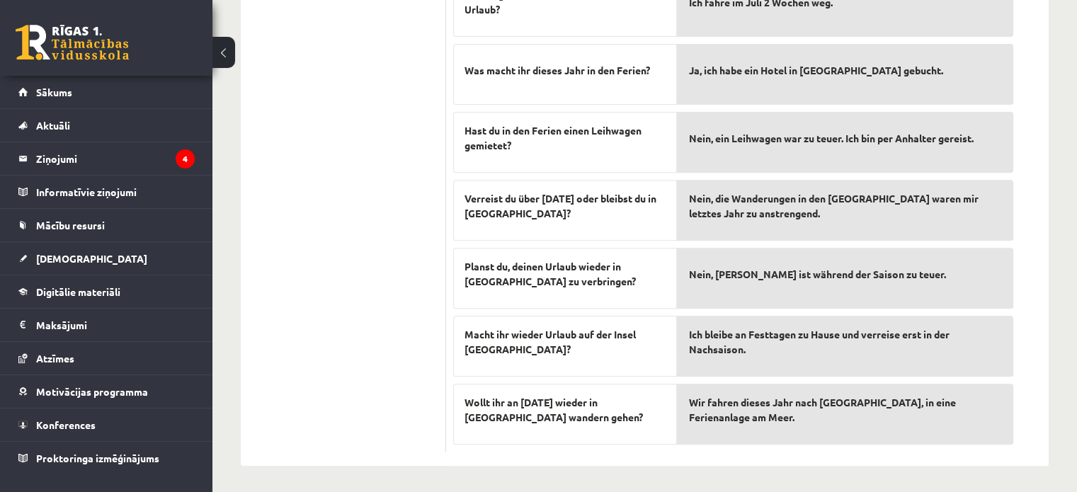
click at [781, 334] on span "Ich bleibe an Festtagen zu Hause und verreise erst in der Nachsaison." at bounding box center [845, 342] width 314 height 30
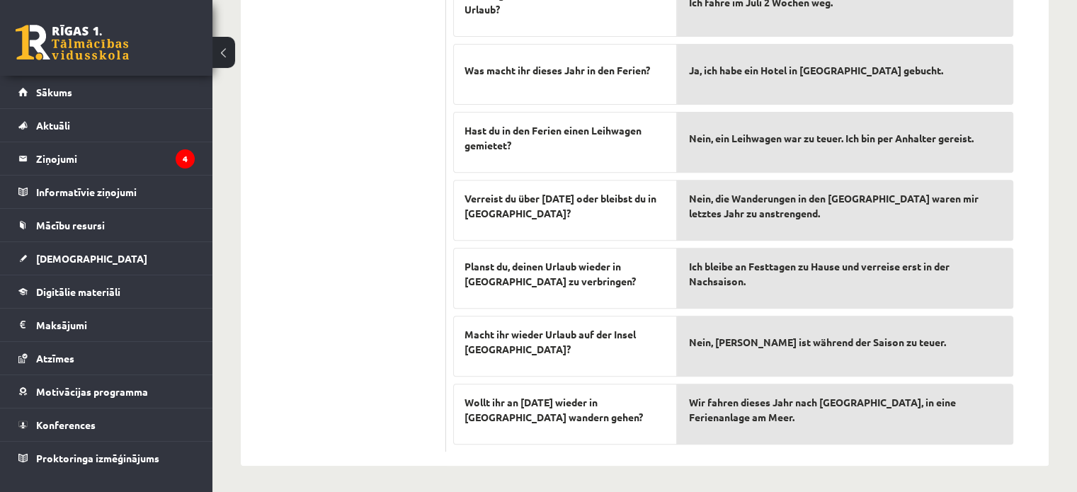
click at [779, 297] on div "Ich bleibe an Festtagen zu Hause und verreise erst in der Nachsaison." at bounding box center [845, 278] width 336 height 61
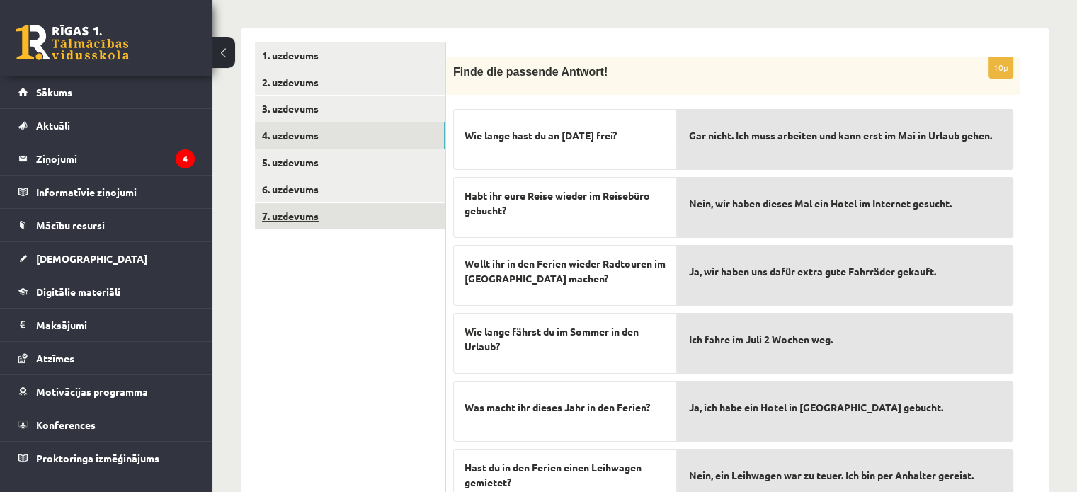
scroll to position [124, 0]
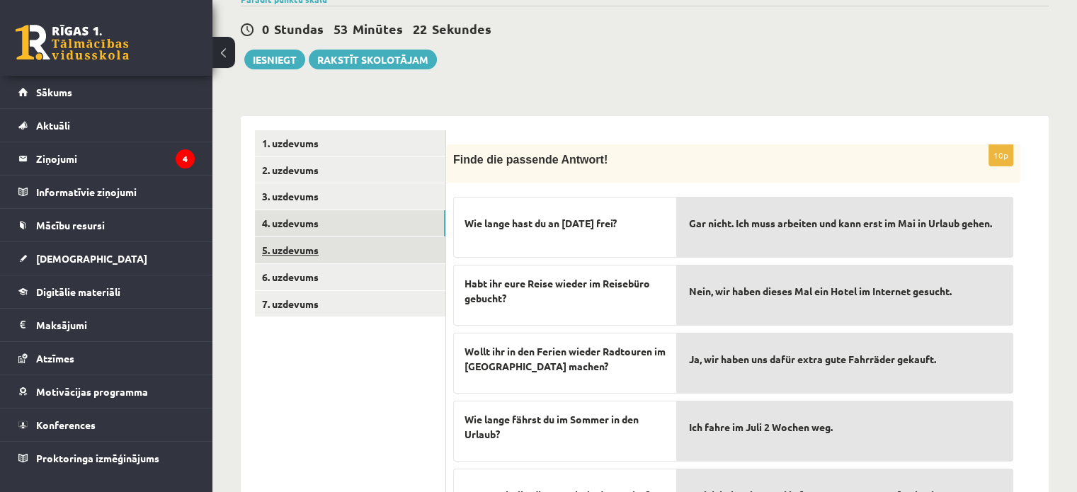
drag, startPoint x: 319, startPoint y: 250, endPoint x: 356, endPoint y: 266, distance: 39.3
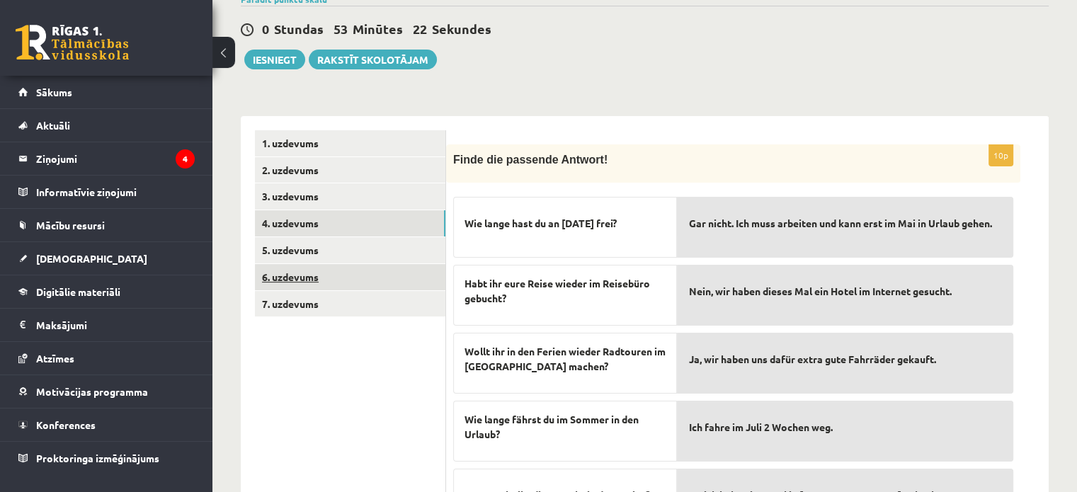
click at [319, 250] on link "5. uzdevums" at bounding box center [350, 250] width 191 height 26
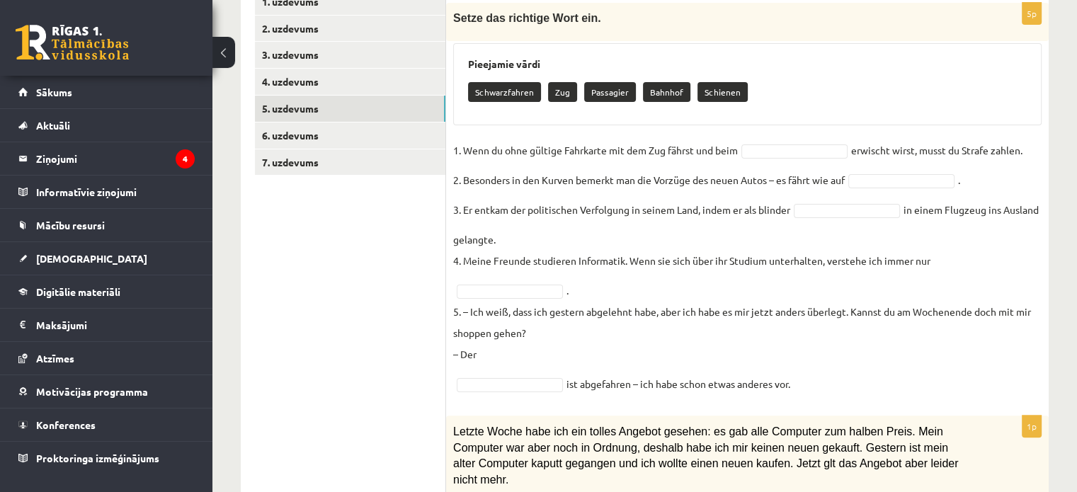
scroll to position [195, 0]
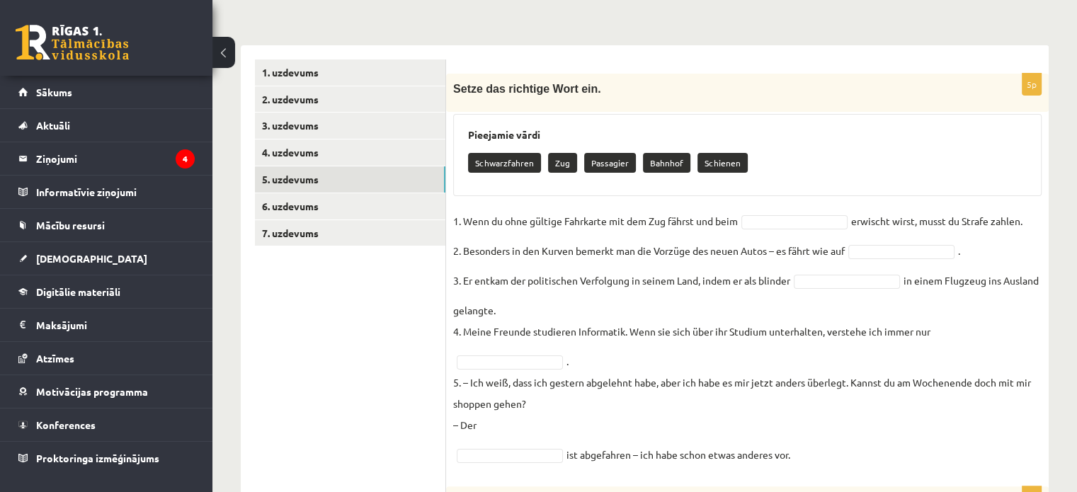
drag, startPoint x: 455, startPoint y: 70, endPoint x: 809, endPoint y: 465, distance: 530.1
click at [809, 465] on div "5p Setze das richtige Wort ein. Pieejamie vārdi Schwarzfahren Zug Passagier Bah…" at bounding box center [747, 273] width 603 height 399
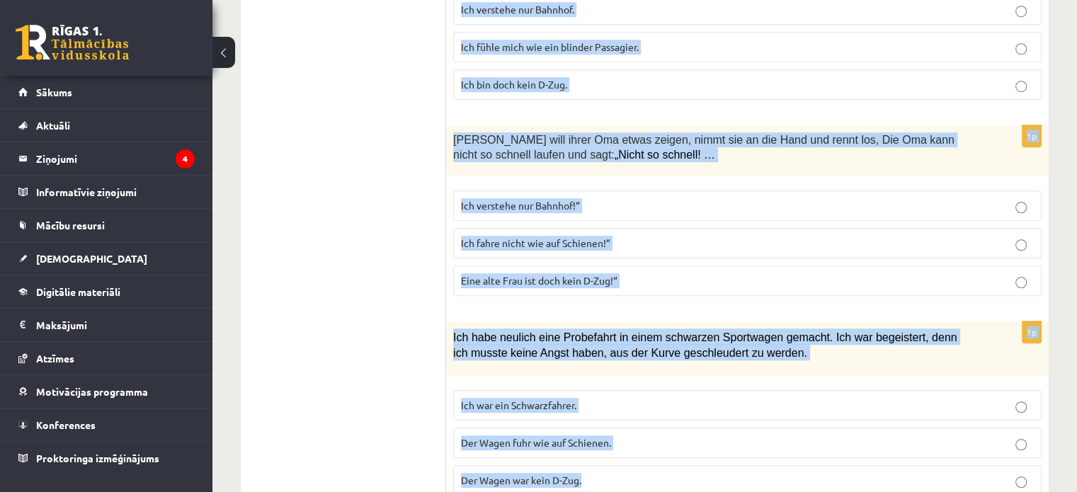
scroll to position [1009, 0]
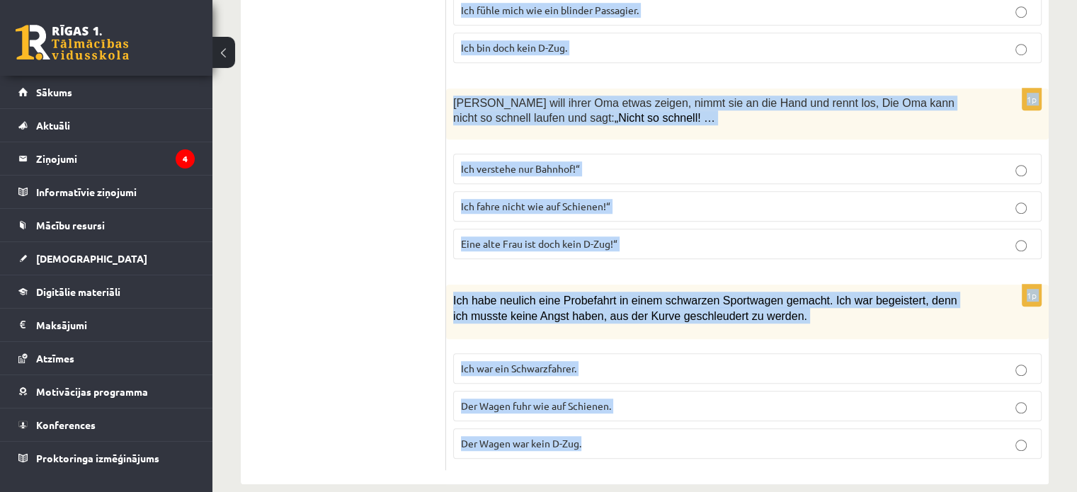
drag, startPoint x: 474, startPoint y: 54, endPoint x: 895, endPoint y: 521, distance: 629.3
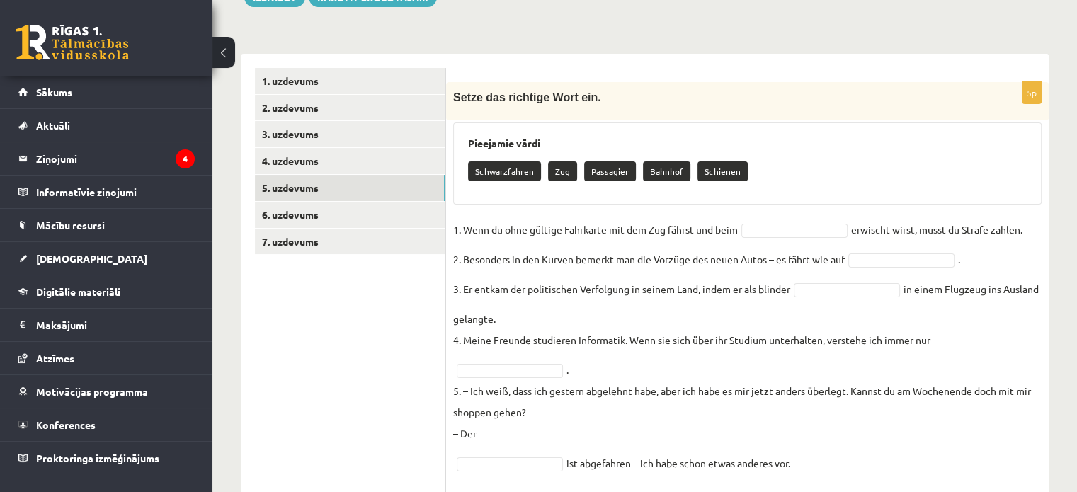
scroll to position [229, 0]
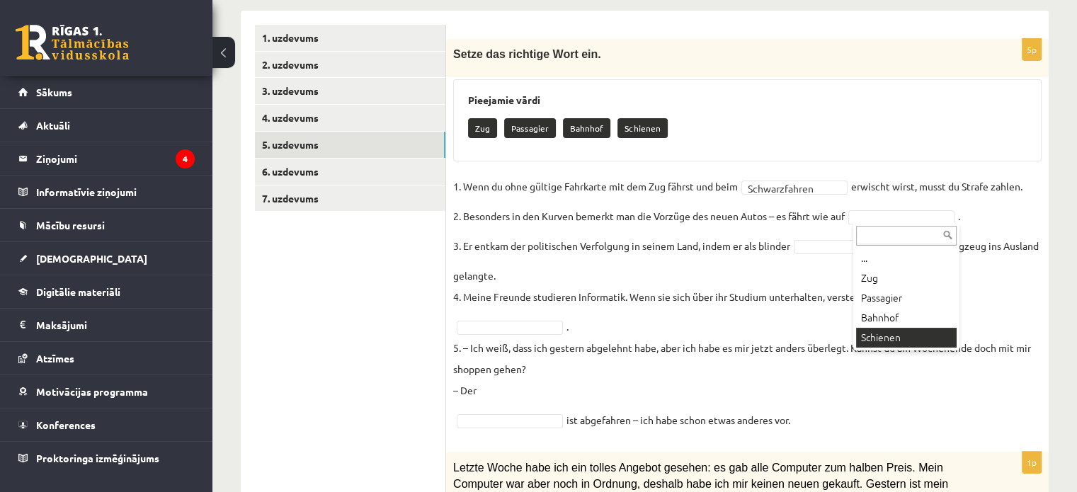
click at [904, 330] on fieldset "**********" at bounding box center [747, 303] width 589 height 255
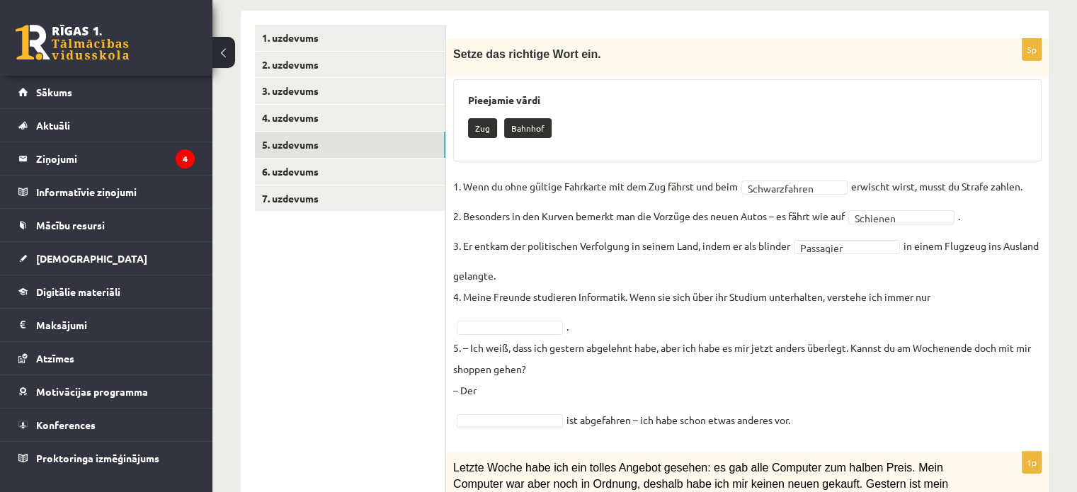
click at [870, 331] on fieldset "**********" at bounding box center [747, 303] width 589 height 255
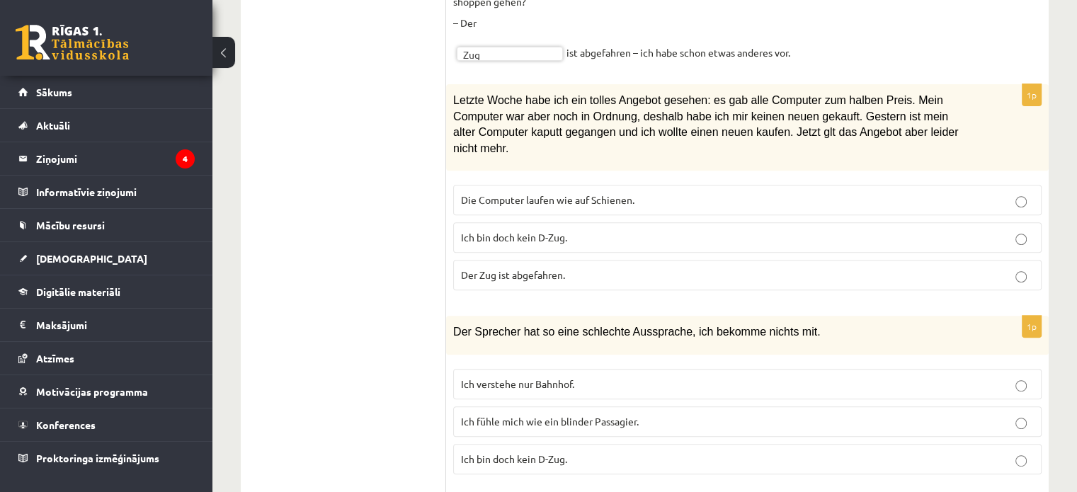
scroll to position [654, 0]
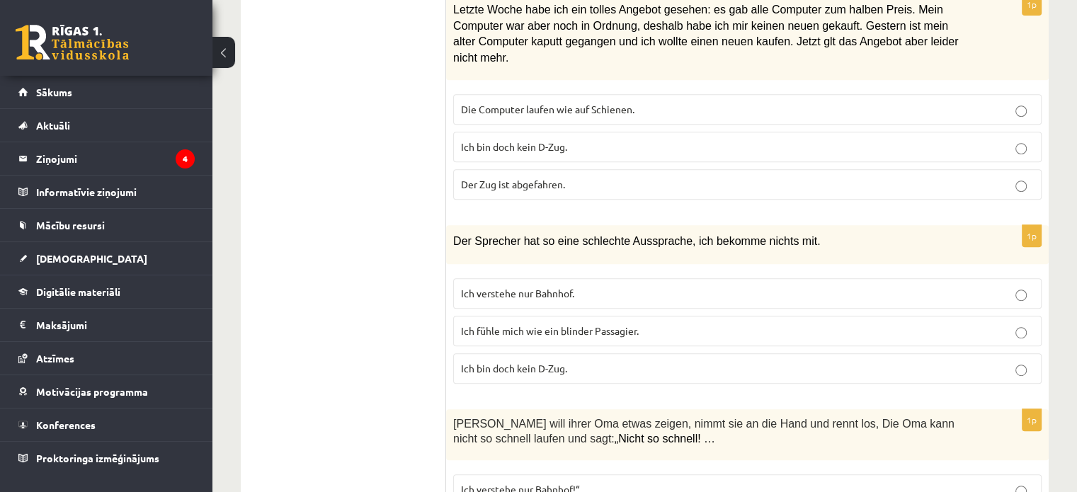
click at [530, 177] on p "Der Zug ist abgefahren." at bounding box center [747, 184] width 573 height 15
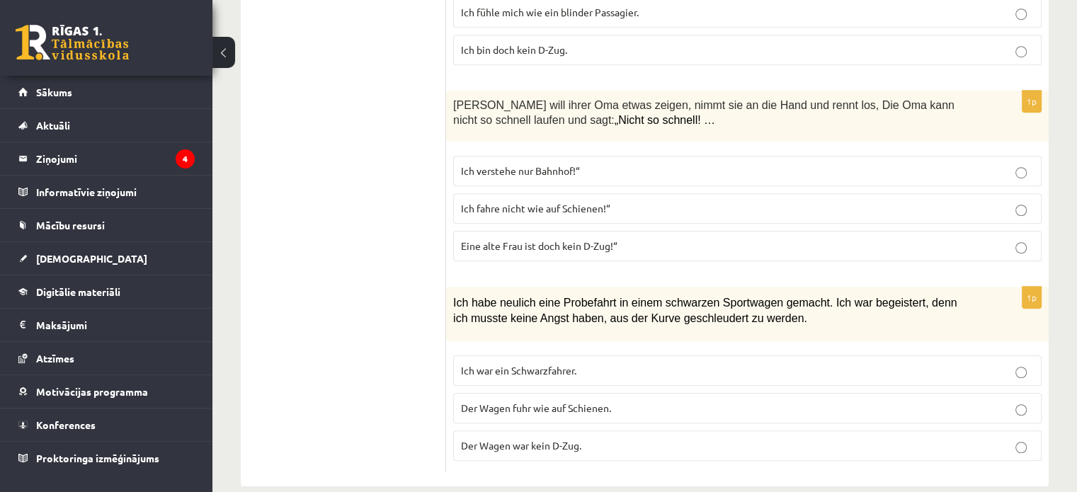
scroll to position [975, 0]
click at [569, 399] on span "Der Wagen fuhr wie auf Schienen." at bounding box center [536, 405] width 150 height 13
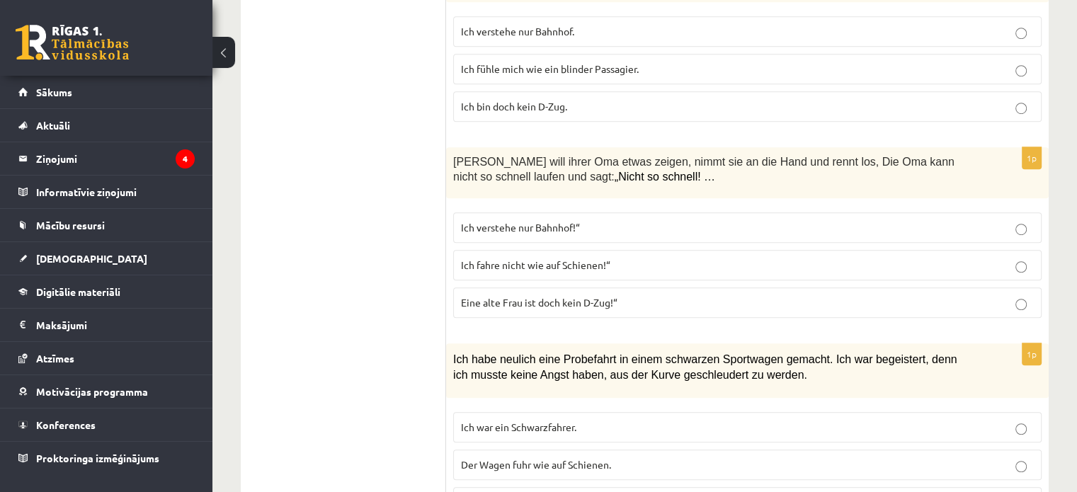
scroll to position [834, 0]
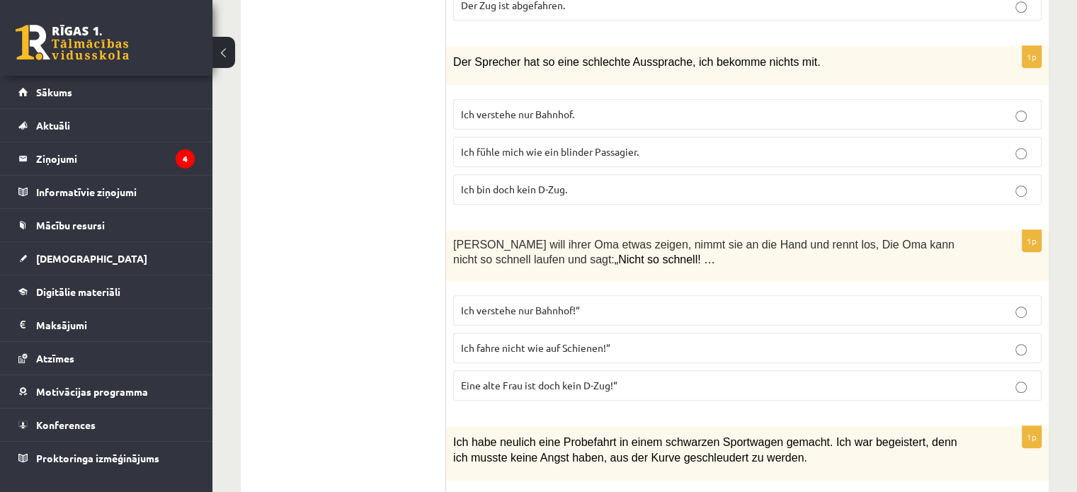
click at [626, 337] on label "Ich fahre nicht wie auf Schienen!“" at bounding box center [747, 348] width 589 height 30
click at [606, 182] on p "Ich bin doch kein D-Zug." at bounding box center [747, 189] width 573 height 15
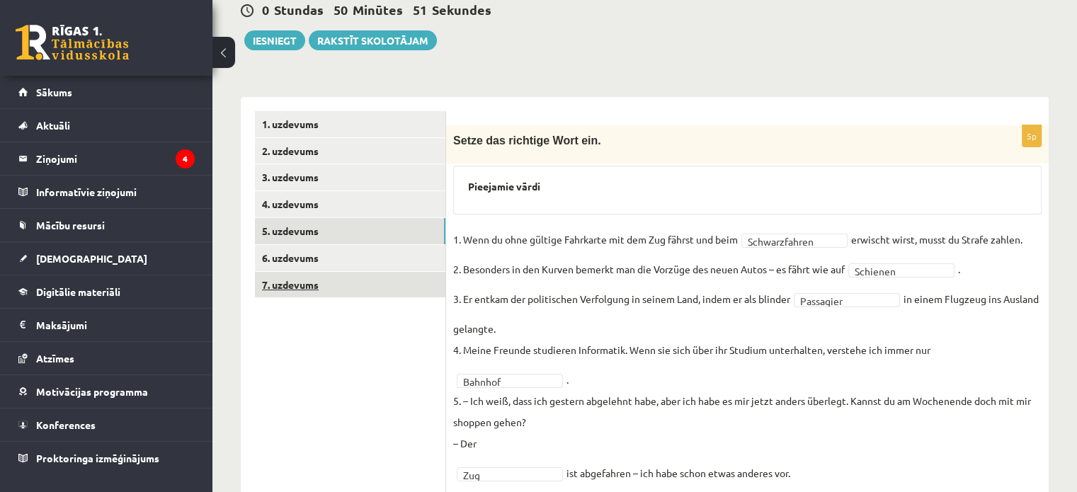
scroll to position [212, 0]
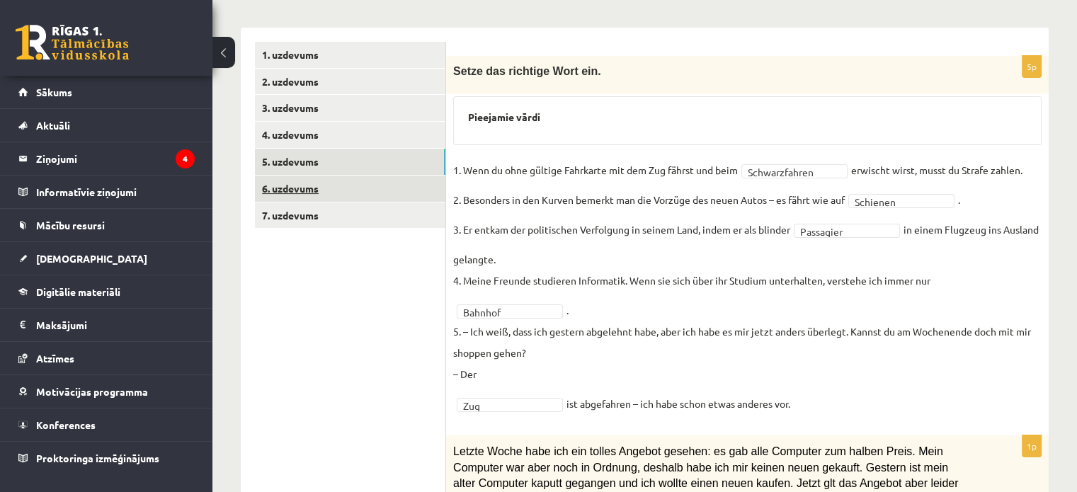
click at [310, 191] on link "6. uzdevums" at bounding box center [350, 189] width 191 height 26
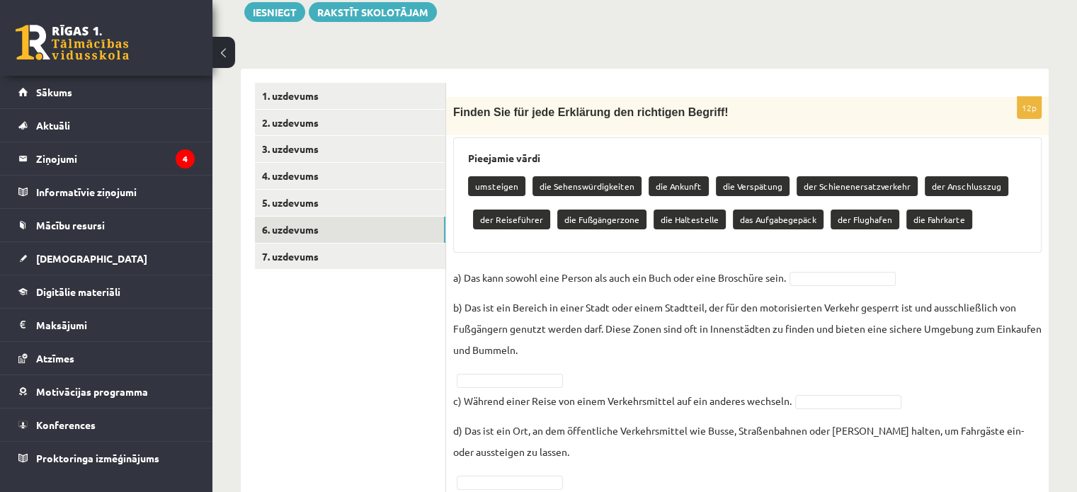
scroll to position [147, 0]
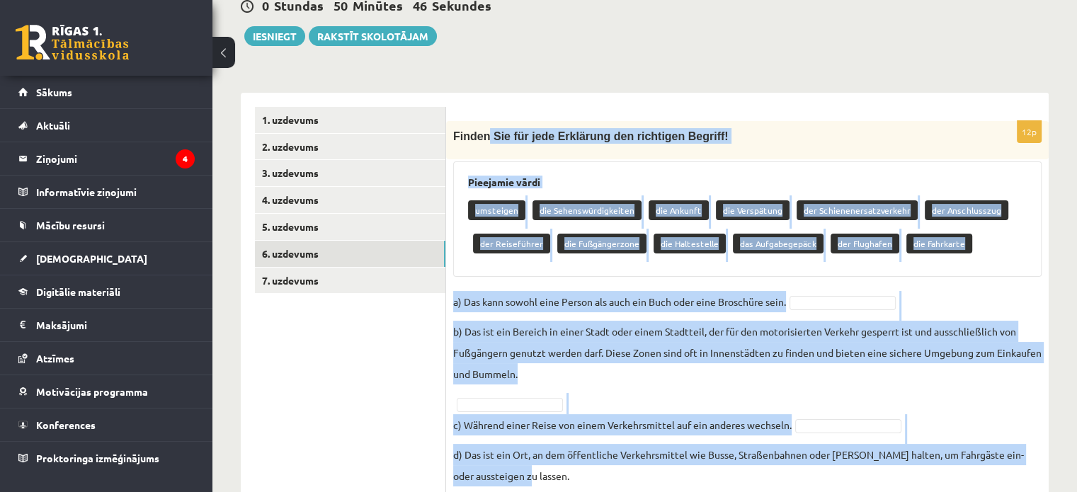
drag, startPoint x: 484, startPoint y: 112, endPoint x: 737, endPoint y: 482, distance: 448.5
click at [733, 475] on form "12p Finden Sie für jede Erklärung den richtigen Begriff! Pieejamie vārdi umstei…" at bounding box center [747, 466] width 574 height 718
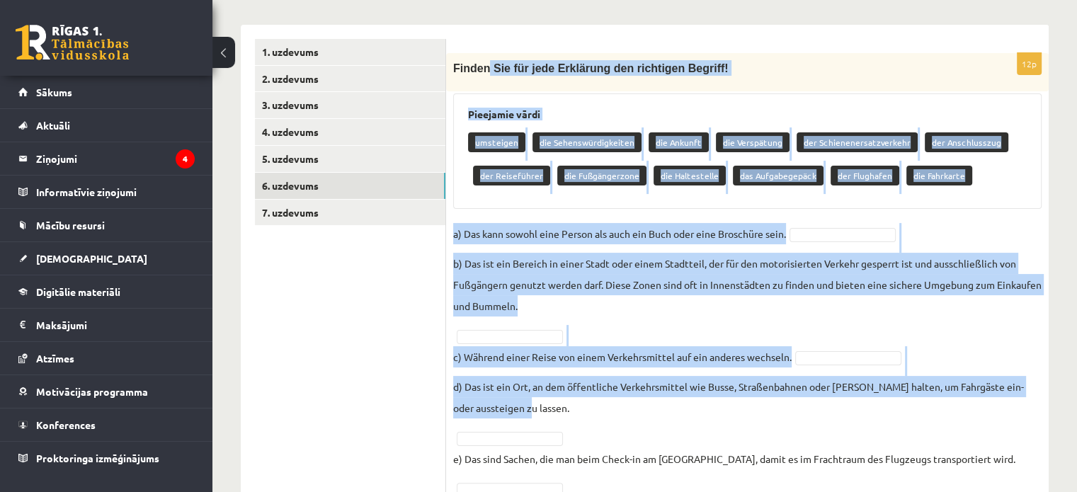
drag, startPoint x: 489, startPoint y: 52, endPoint x: 473, endPoint y: 13, distance: 41.3
click at [489, 50] on form "12p Finden Sie für jede Erklärung den richtigen Begriff! Pieejamie vārdi umstei…" at bounding box center [747, 398] width 574 height 718
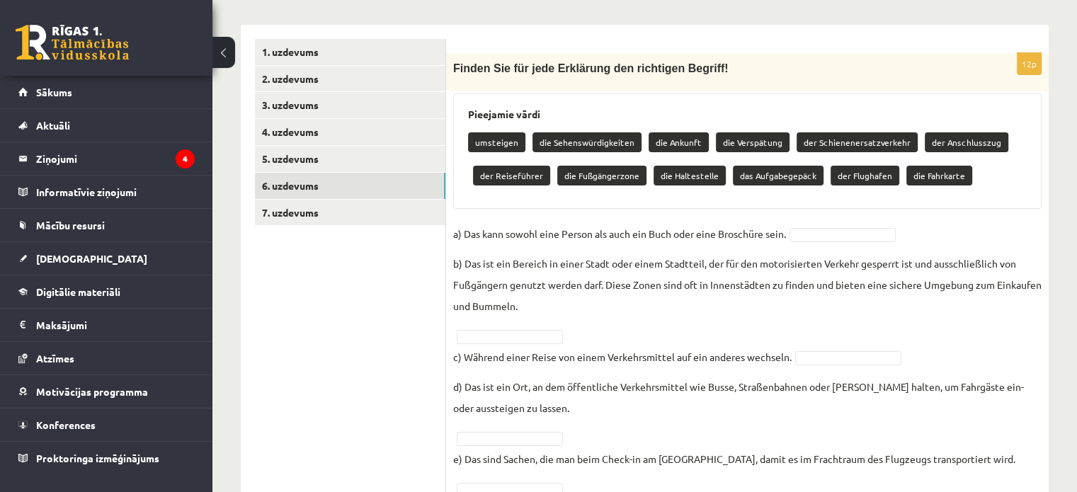
click at [462, 23] on div "**********" at bounding box center [645, 391] width 808 height 761
click at [460, 36] on div "12p Finden Sie für jede Erklärung den richtigen Begriff! Pieejamie vārdi umstei…" at bounding box center [747, 398] width 603 height 746
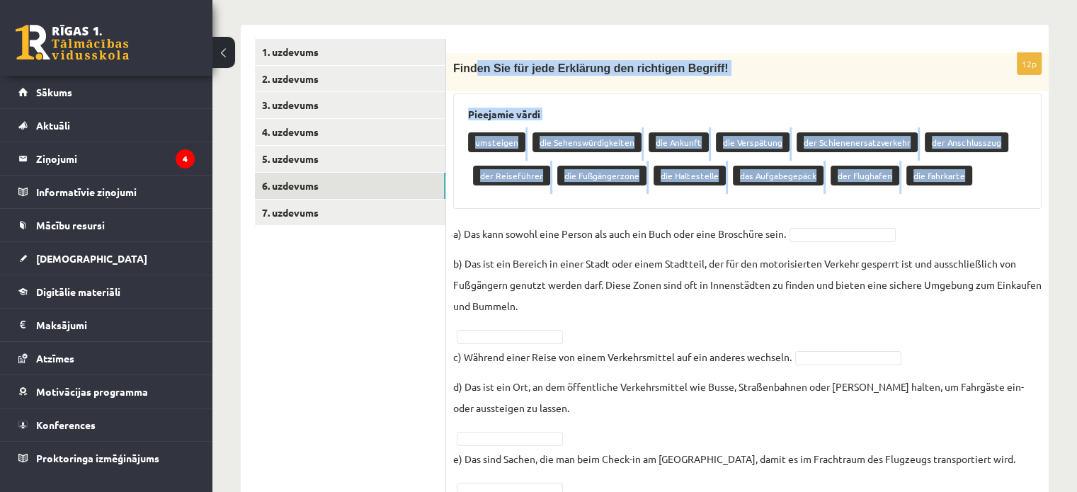
drag, startPoint x: 513, startPoint y: 116, endPoint x: 606, endPoint y: 284, distance: 192.1
click at [596, 263] on div "12p Finden Sie für jede Erklärung den richtigen Begriff! Pieejamie vārdi umstei…" at bounding box center [747, 405] width 603 height 704
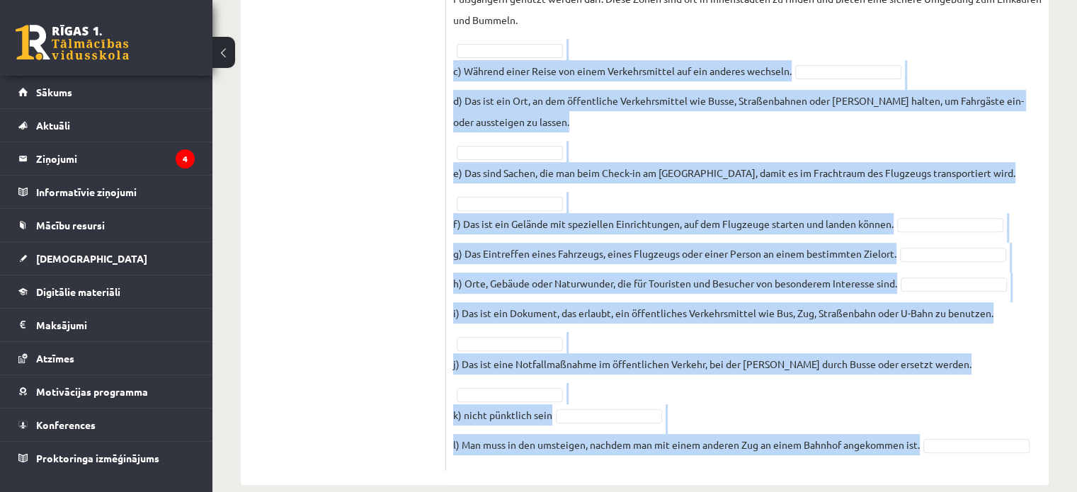
drag, startPoint x: 657, startPoint y: 379, endPoint x: 732, endPoint y: 526, distance: 164.7
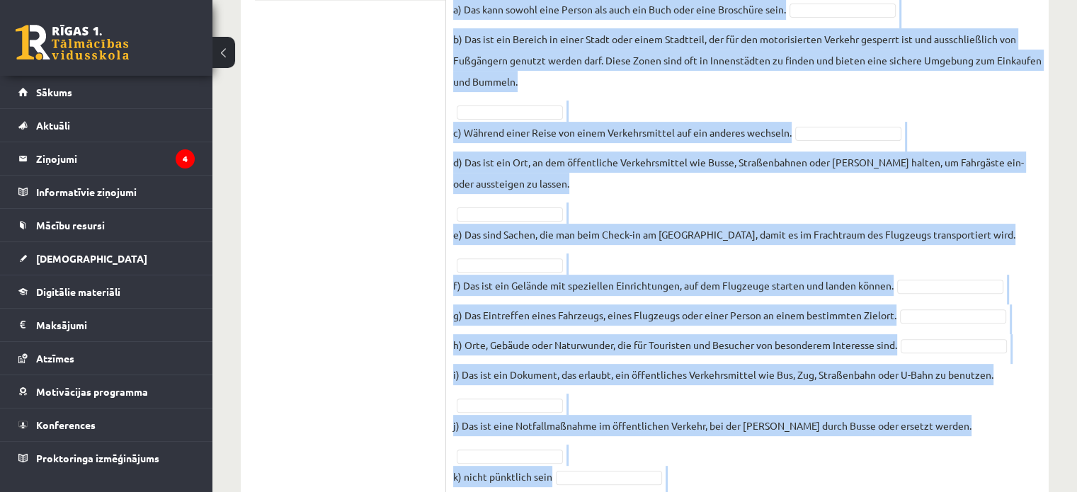
scroll to position [501, 0]
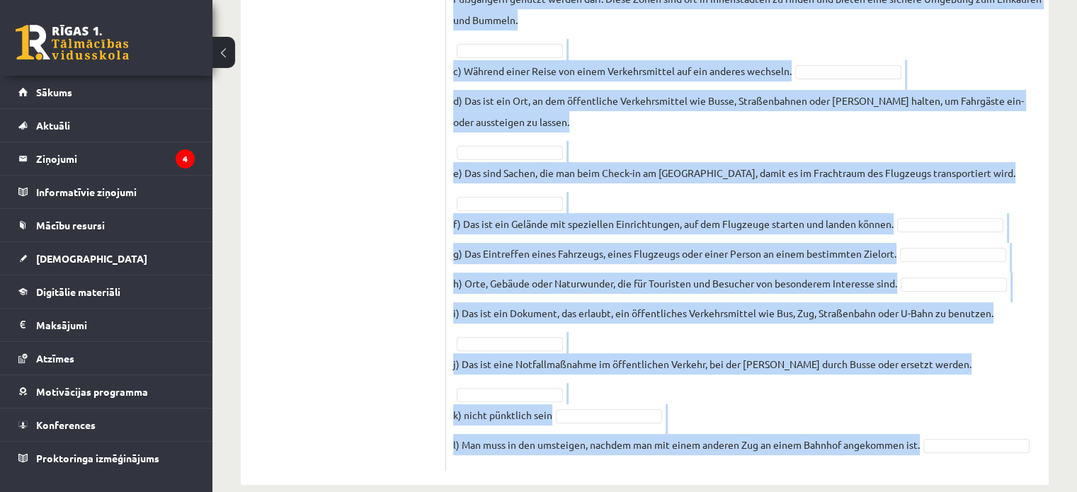
drag, startPoint x: 465, startPoint y: 32, endPoint x: 666, endPoint y: 526, distance: 533.0
drag, startPoint x: 353, startPoint y: 222, endPoint x: 401, endPoint y: 137, distance: 97.1
click at [353, 221] on ul "1. uzdevums 2. uzdevums 3. uzdevums 4. uzdevums 5. uzdevums 6. uzdevums 7. uzde…" at bounding box center [350, 112] width 191 height 718
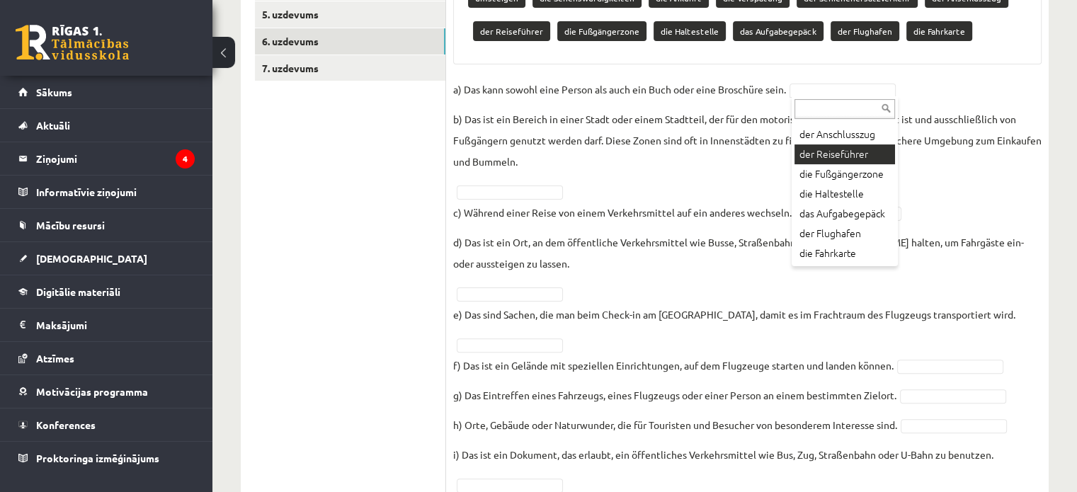
scroll to position [169, 0]
click at [849, 132] on p "b) Das ist ein Bereich in einer Stadt oder einem Stadtteil, der für den motoris…" at bounding box center [747, 140] width 589 height 64
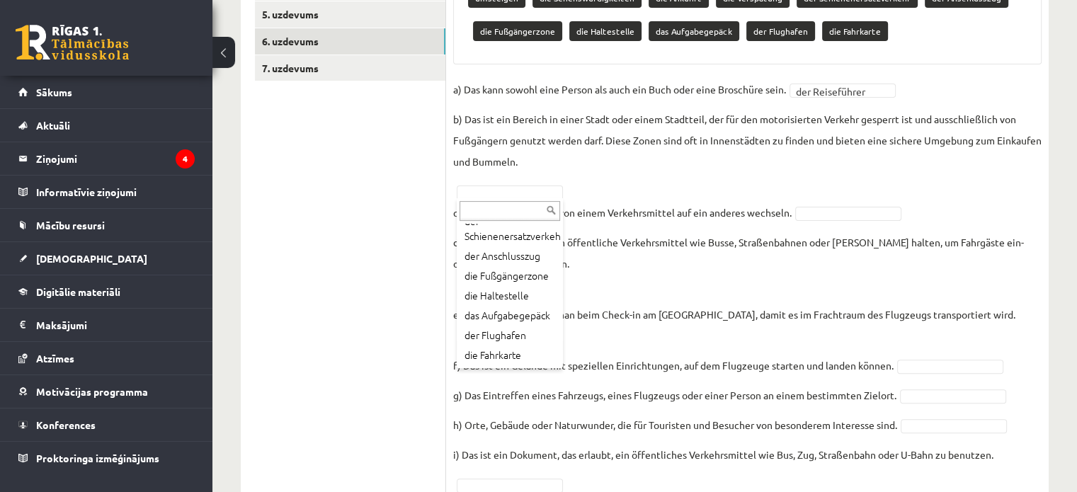
scroll to position [156, 0]
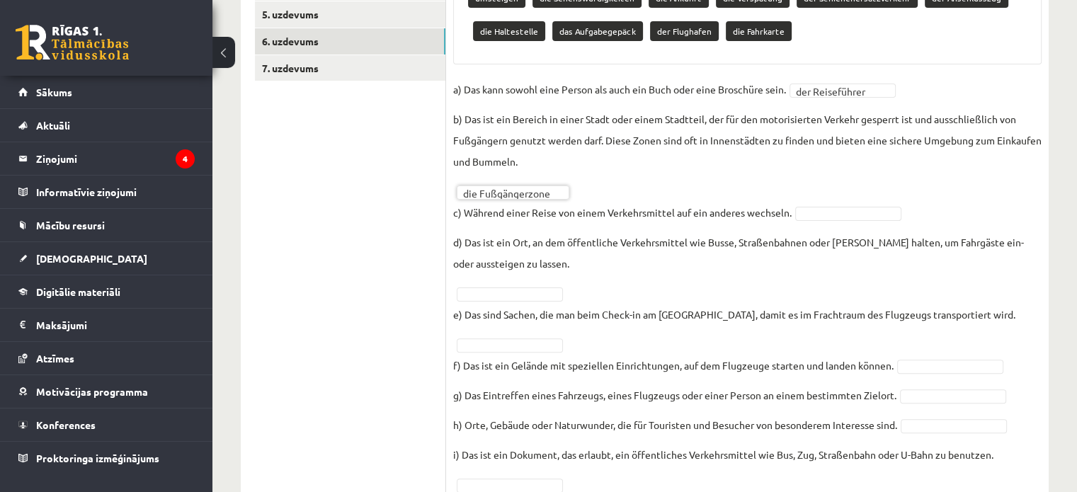
click at [516, 263] on p "d) Das ist ein Ort, an dem öffentliche Verkehrsmittel wie Busse, Straßenbahnen …" at bounding box center [747, 253] width 589 height 42
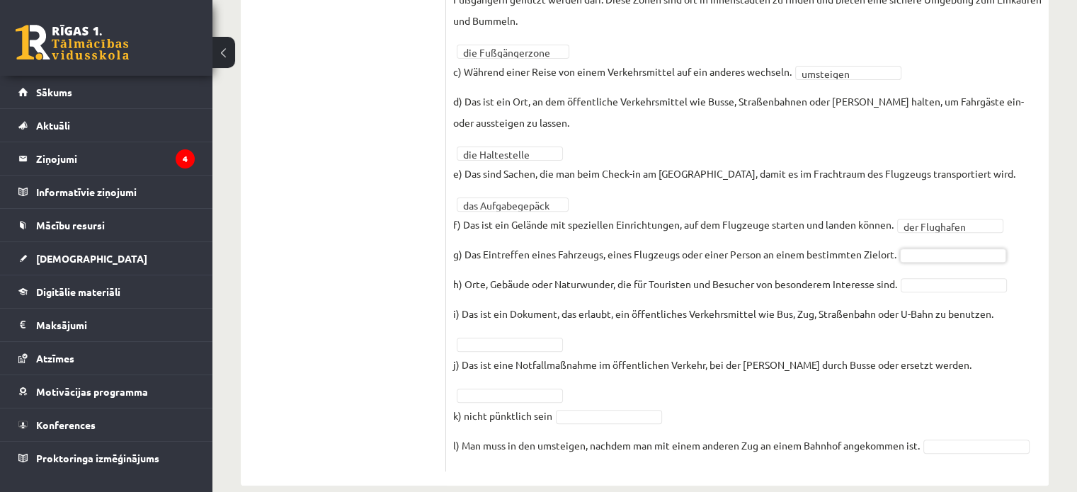
scroll to position [468, 0]
click at [962, 348] on fieldset "**********" at bounding box center [747, 200] width 589 height 527
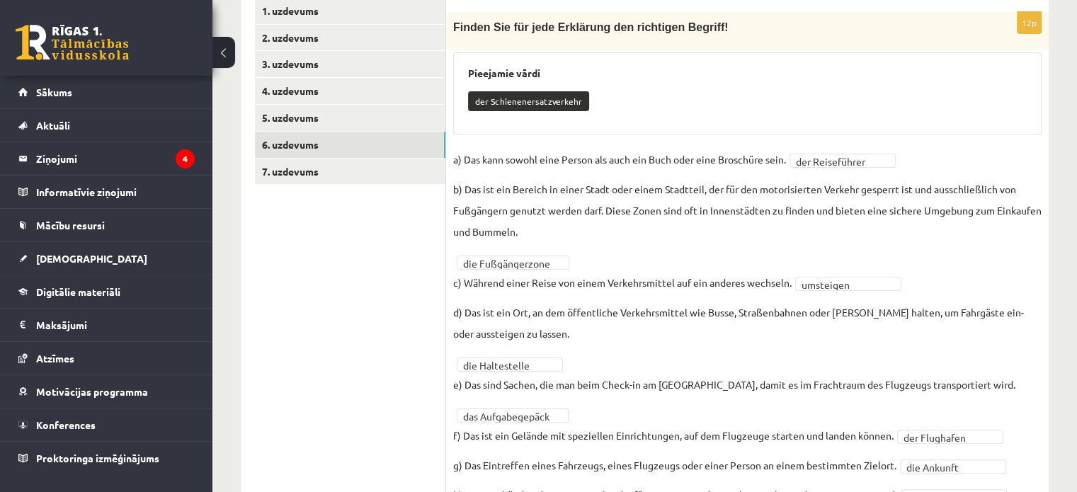
scroll to position [256, 0]
click at [316, 175] on link "7. uzdevums" at bounding box center [350, 172] width 191 height 26
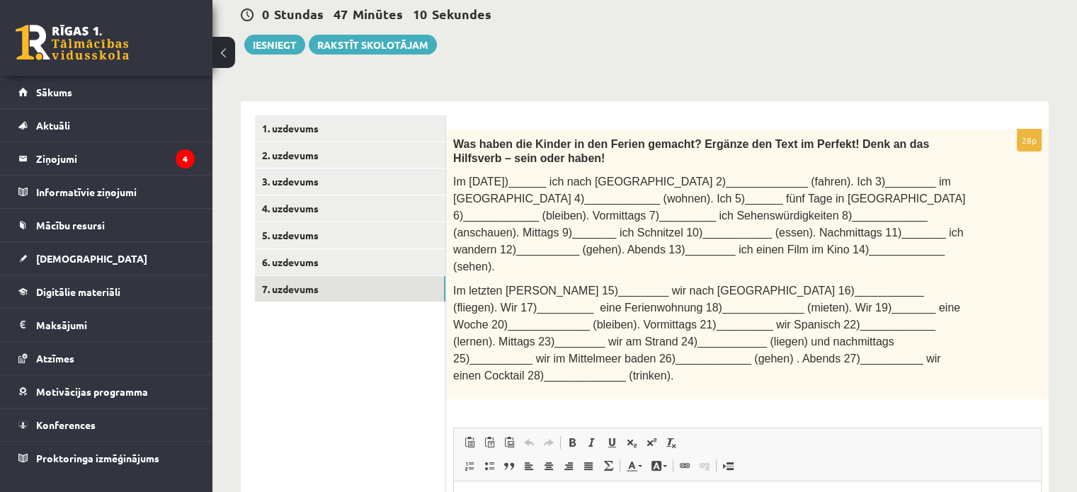
scroll to position [114, 0]
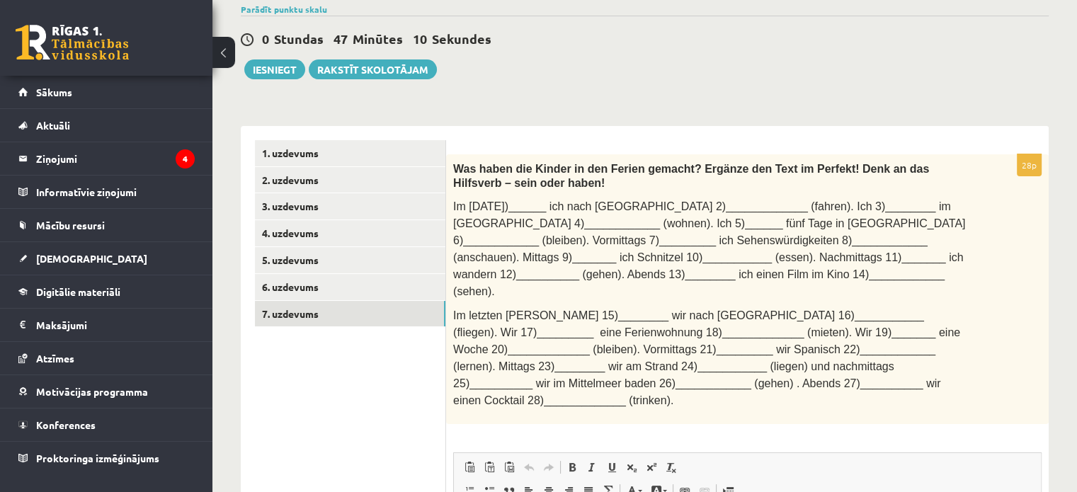
click at [457, 124] on div "**********" at bounding box center [645, 436] width 808 height 649
drag, startPoint x: 457, startPoint y: 124, endPoint x: 462, endPoint y: 132, distance: 9.6
click at [460, 128] on div "**********" at bounding box center [645, 436] width 808 height 649
click at [649, 326] on span "Im letzten Sommer 15)________ wir nach Spanien 16)___________ (fliegen). Wir 17…" at bounding box center [706, 357] width 507 height 97
click at [503, 108] on div "**********" at bounding box center [644, 365] width 865 height 849
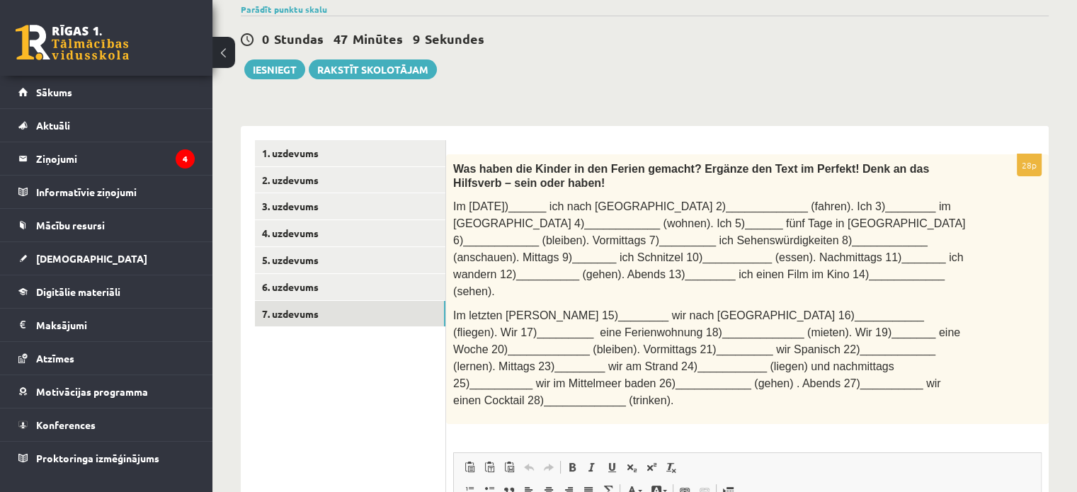
drag, startPoint x: 469, startPoint y: 102, endPoint x: 584, endPoint y: 200, distance: 151.2
click at [469, 104] on div "**********" at bounding box center [644, 365] width 865 height 849
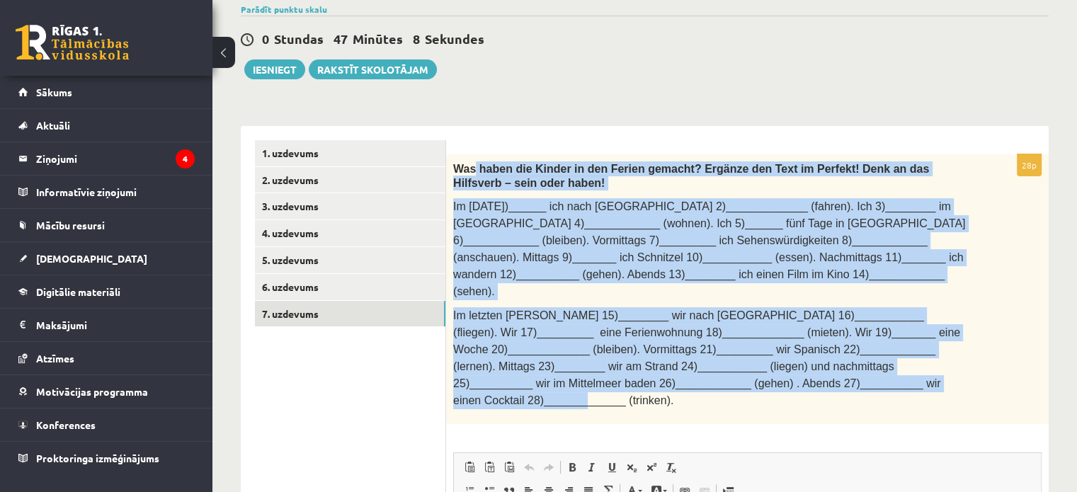
drag, startPoint x: 584, startPoint y: 200, endPoint x: 909, endPoint y: 392, distance: 377.8
click at [909, 392] on div "**********" at bounding box center [645, 436] width 808 height 649
click at [910, 392] on div "28p Was haben die Kinder in den Ferien gemacht? Ergänze den Text im Perfekt! De…" at bounding box center [747, 450] width 603 height 593
click at [615, 121] on div "**********" at bounding box center [645, 436] width 808 height 649
click at [613, 135] on div "28p Was haben die Kinder in den Ferien gemacht? Ergänze den Text im Perfekt! De…" at bounding box center [747, 443] width 603 height 635
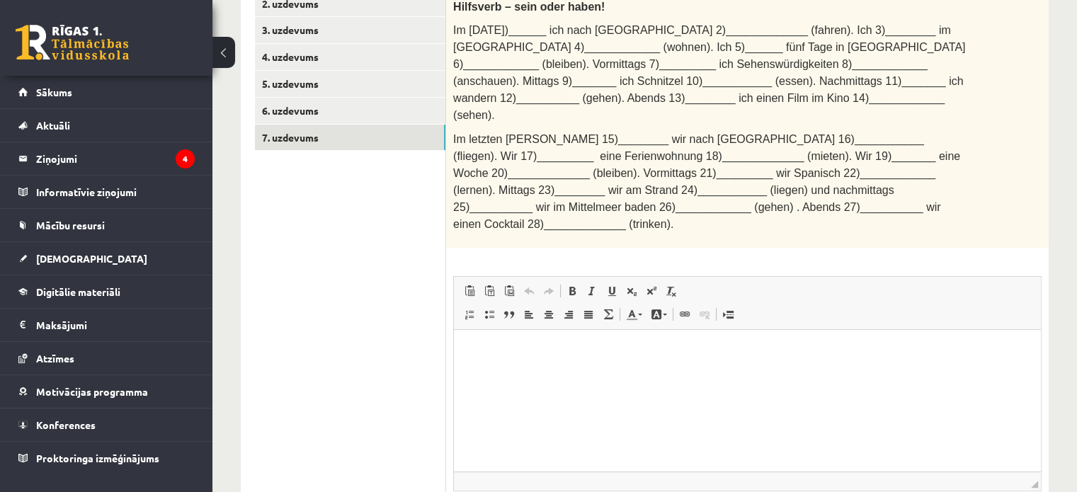
scroll to position [377, 0]
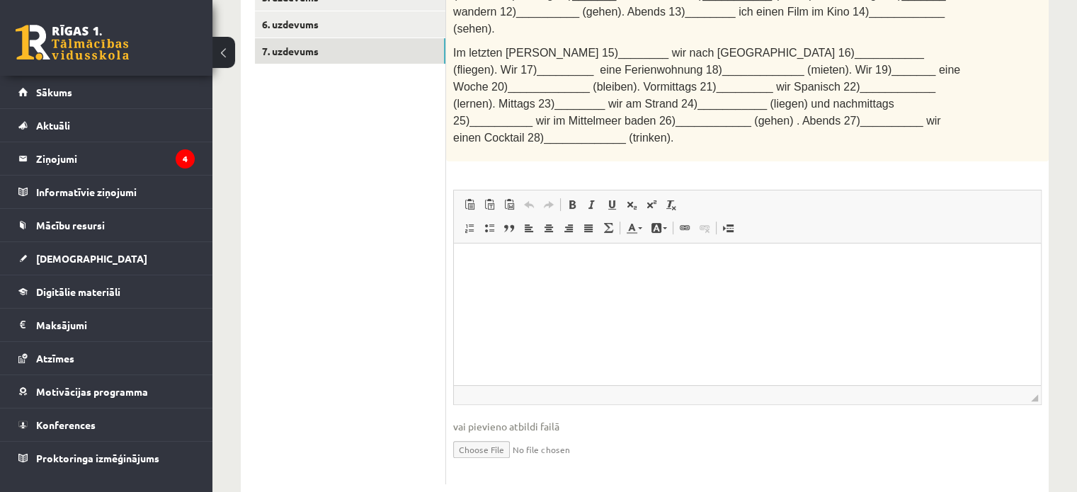
click at [499, 261] on p "Bagātinātā teksta redaktors, wiswyg-editor-user-answer-47433940965180" at bounding box center [747, 265] width 559 height 15
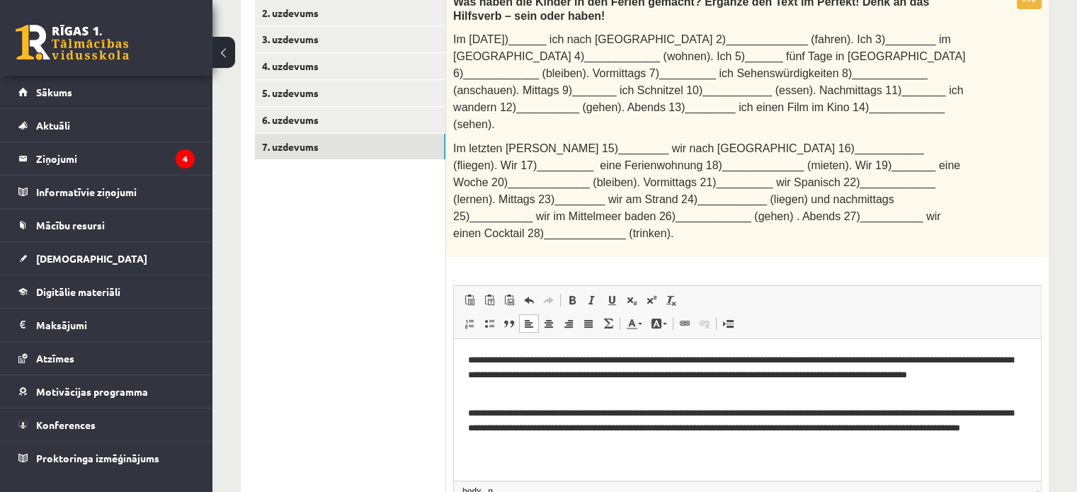
scroll to position [306, 0]
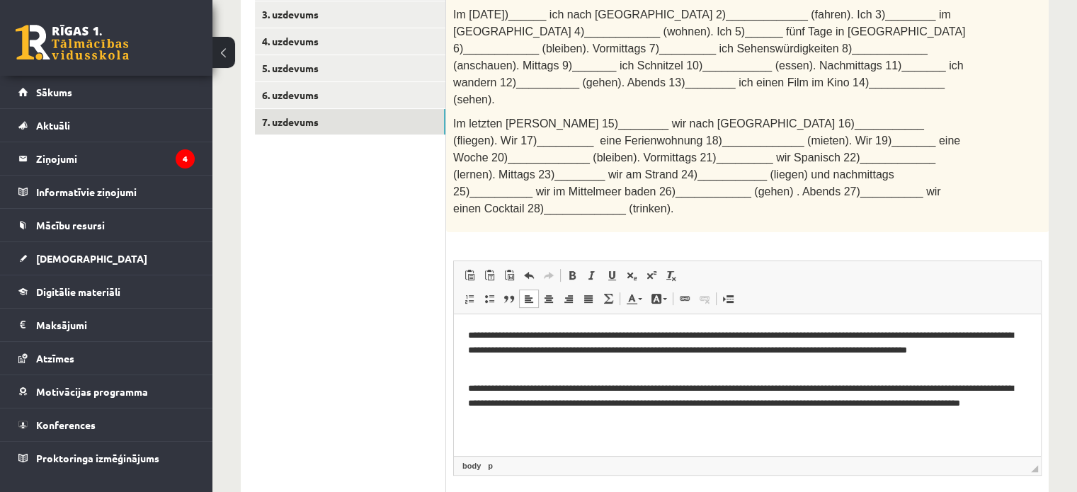
click at [476, 387] on p "**********" at bounding box center [747, 404] width 559 height 44
click at [474, 382] on p "**********" at bounding box center [747, 404] width 559 height 44
click at [477, 385] on p "**********" at bounding box center [747, 404] width 559 height 44
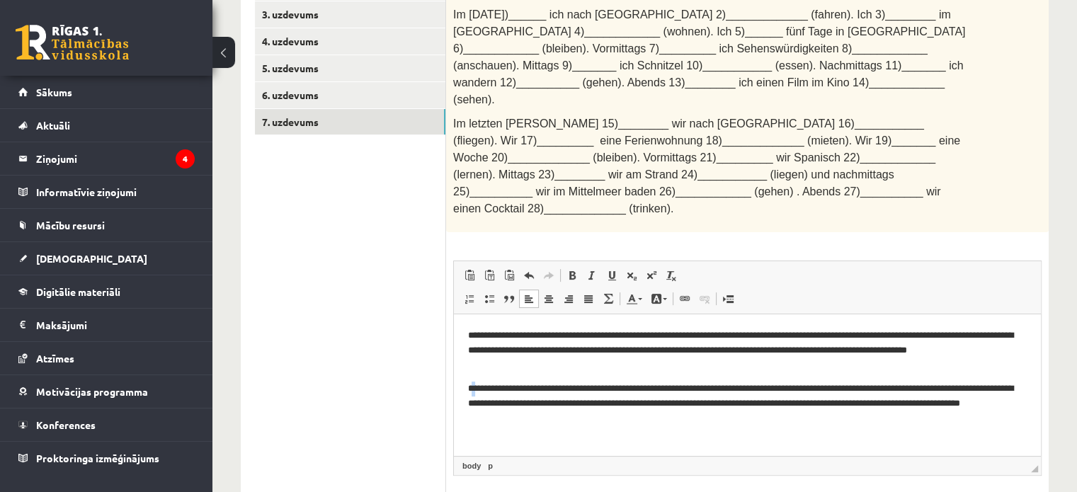
click at [476, 385] on p "**********" at bounding box center [747, 404] width 559 height 44
click at [477, 335] on p "**********" at bounding box center [747, 351] width 559 height 44
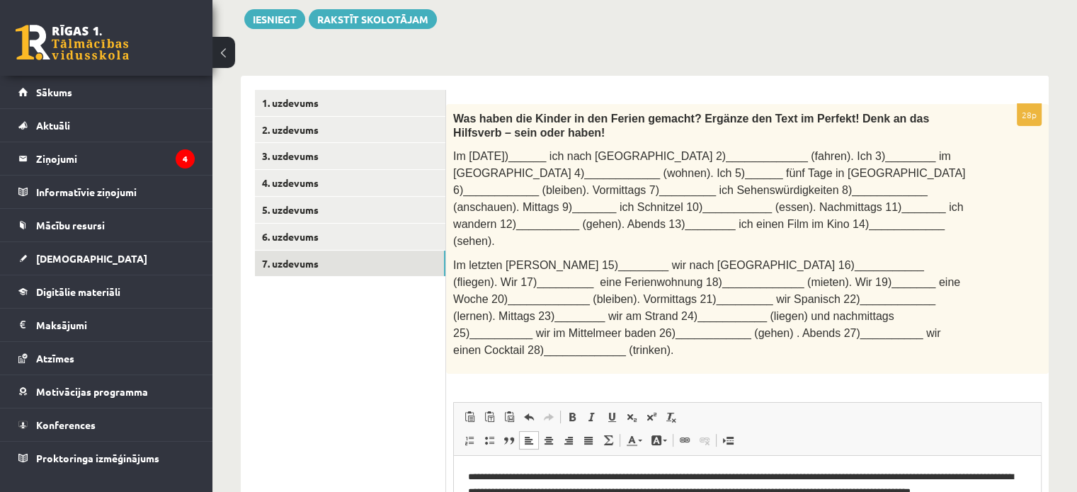
scroll to position [93, 0]
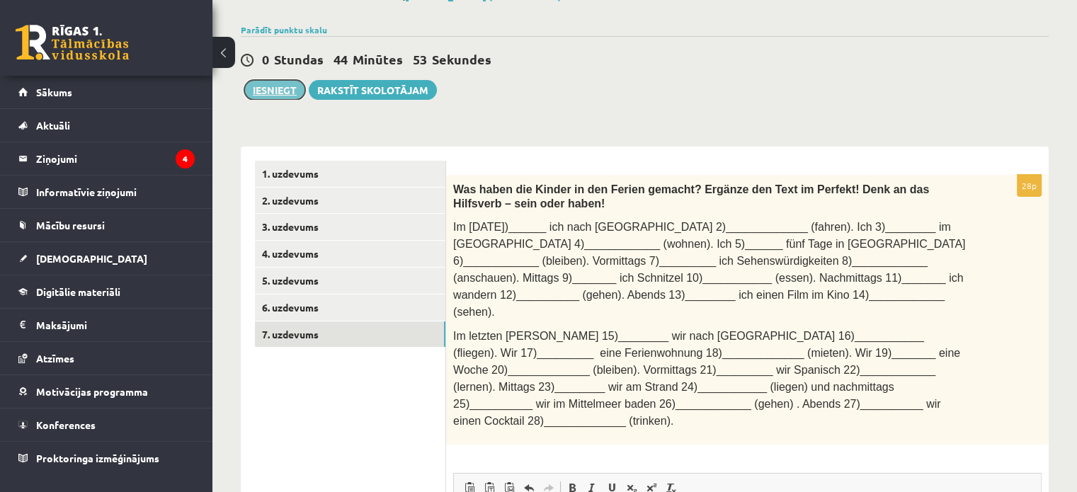
click at [281, 90] on button "Iesniegt" at bounding box center [274, 90] width 61 height 20
click at [657, 106] on div "**********" at bounding box center [644, 385] width 865 height 849
click at [272, 314] on link "6. uzdevums" at bounding box center [350, 308] width 191 height 26
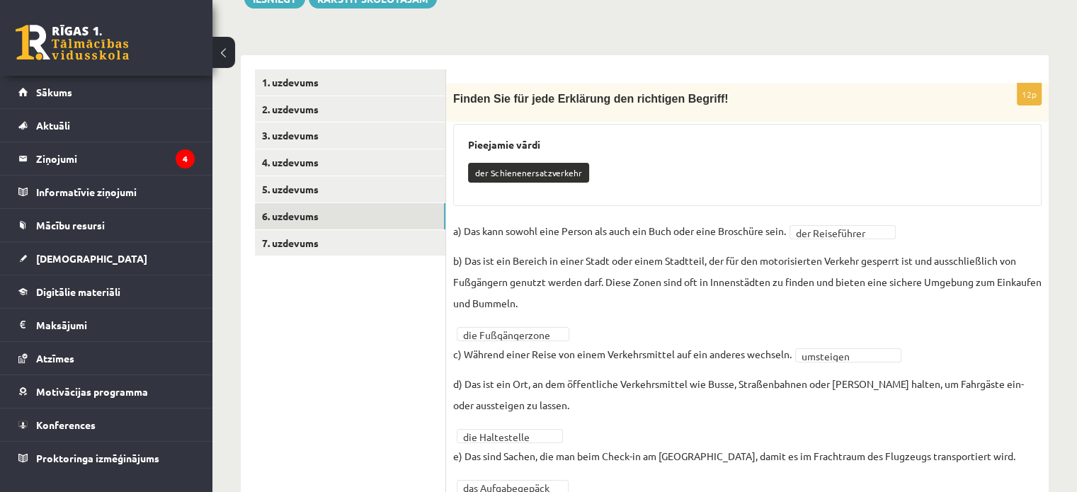
scroll to position [114, 0]
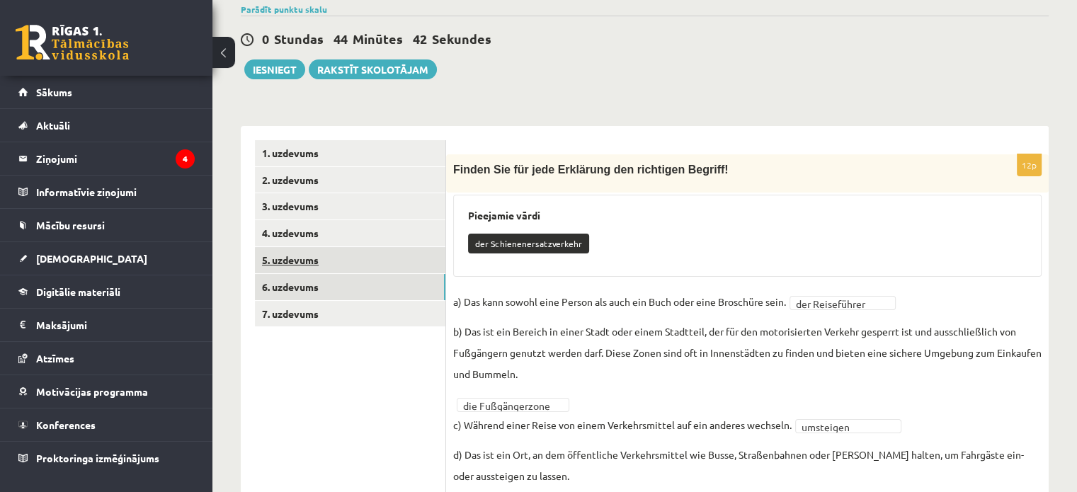
click at [303, 254] on link "5. uzdevums" at bounding box center [350, 260] width 191 height 26
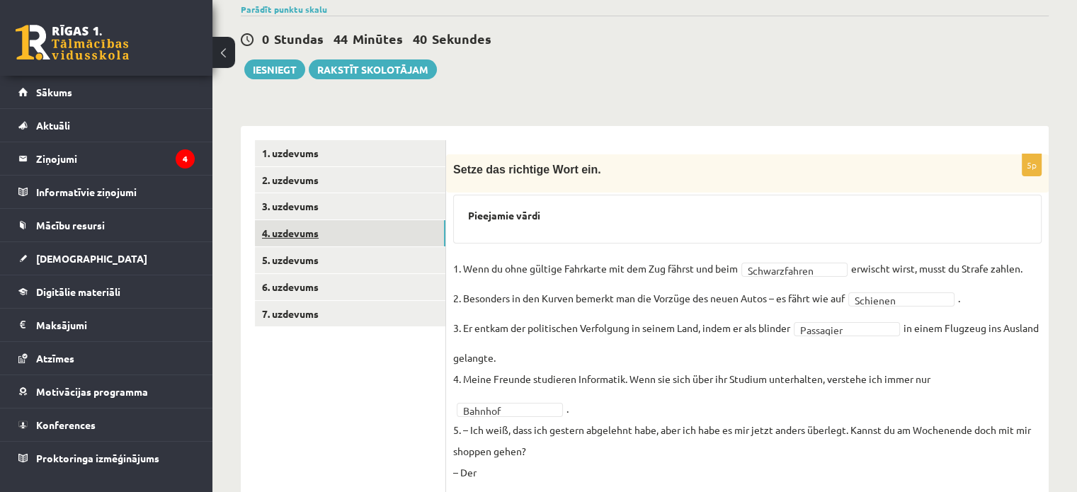
click at [294, 237] on link "4. uzdevums" at bounding box center [350, 233] width 191 height 26
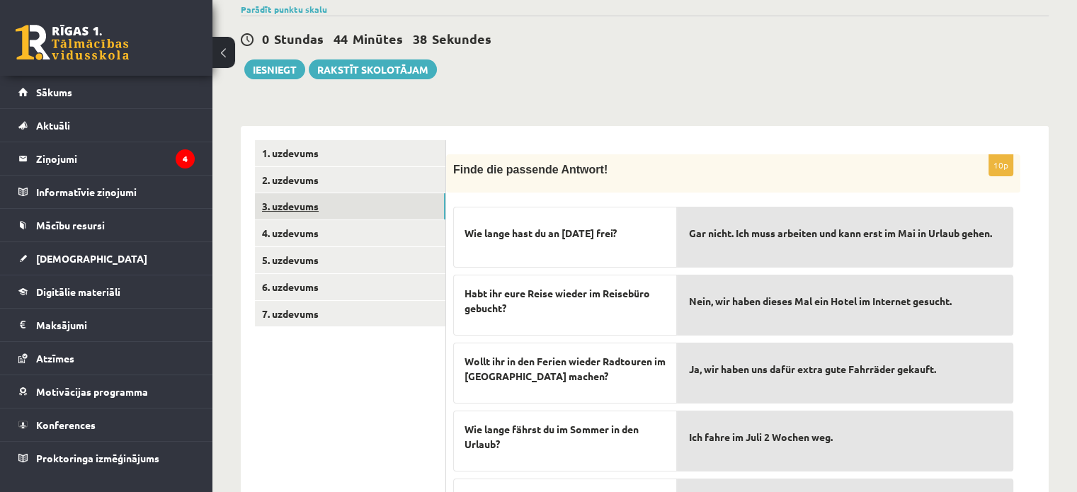
click at [304, 207] on link "3. uzdevums" at bounding box center [350, 206] width 191 height 26
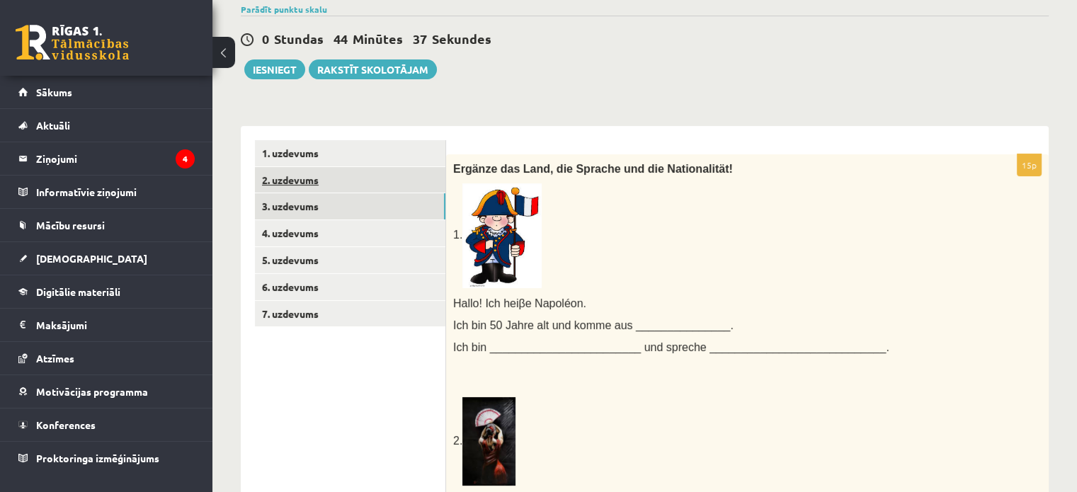
click at [313, 180] on link "2. uzdevums" at bounding box center [350, 180] width 191 height 26
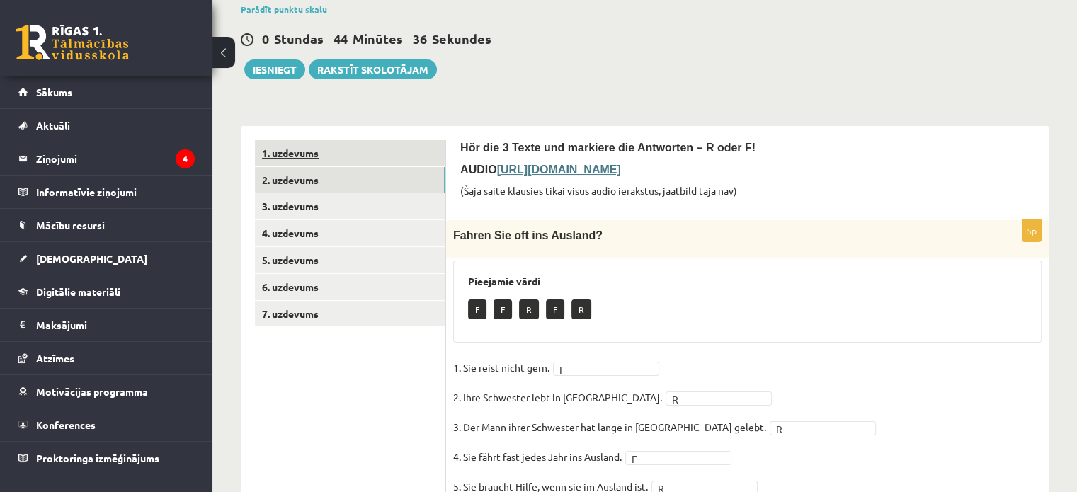
click at [309, 158] on link "1. uzdevums" at bounding box center [350, 153] width 191 height 26
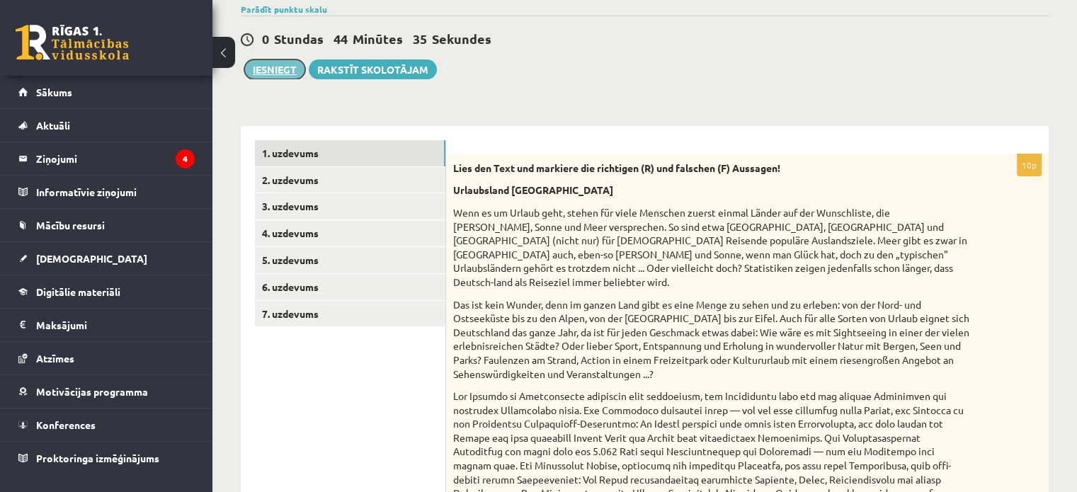
click at [273, 60] on button "Iesniegt" at bounding box center [274, 69] width 61 height 20
click at [298, 288] on link "6. uzdevums" at bounding box center [350, 287] width 191 height 26
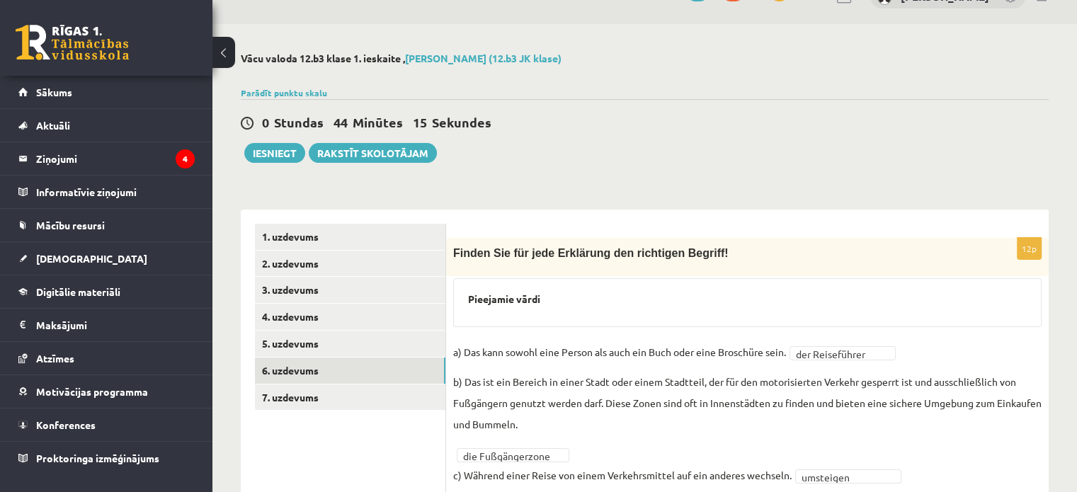
scroll to position [0, 0]
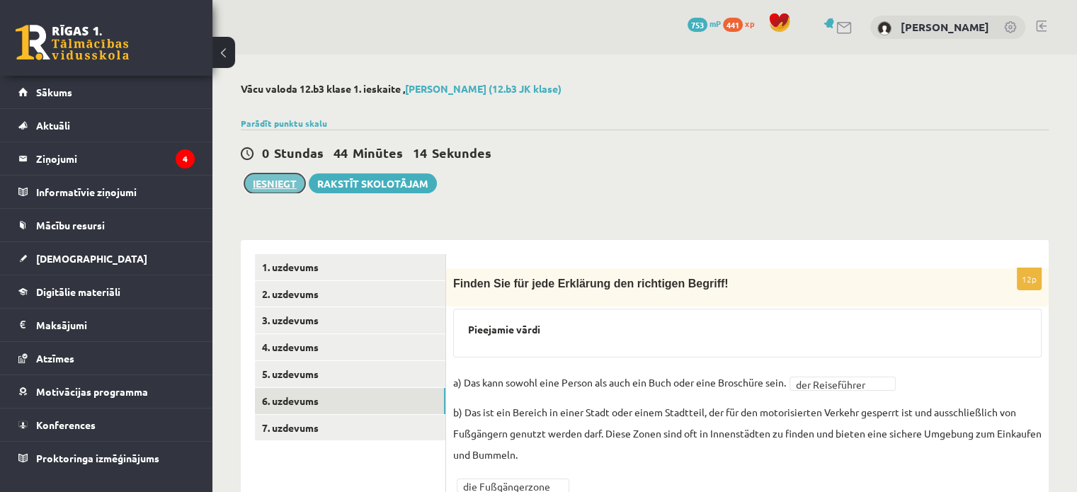
click at [289, 183] on button "Iesniegt" at bounding box center [274, 184] width 61 height 20
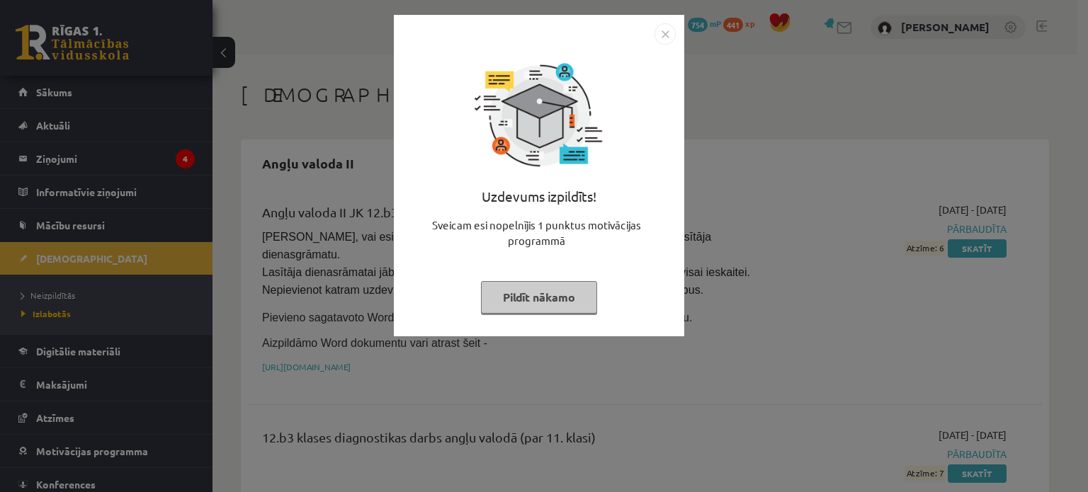
click at [660, 30] on img "Close" at bounding box center [664, 33] width 21 height 21
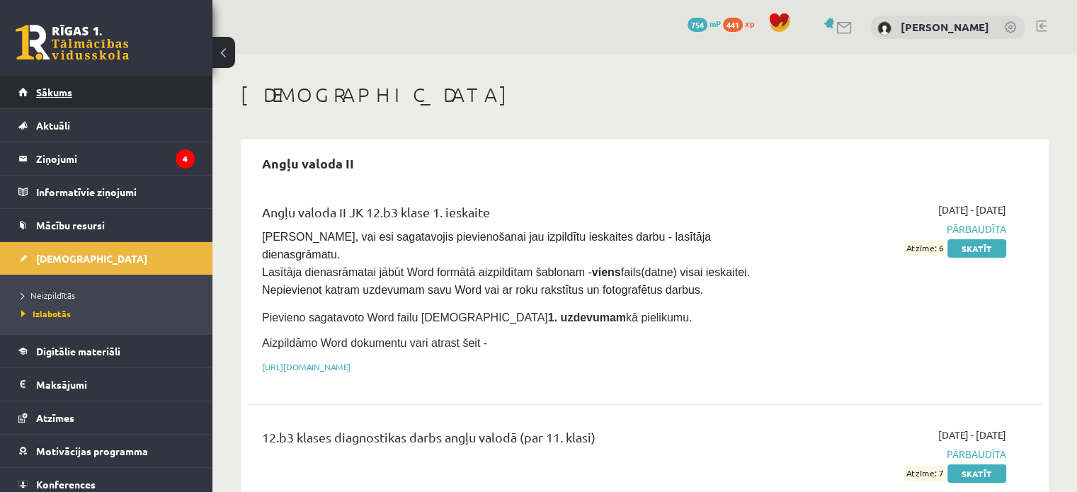
click at [98, 98] on link "Sākums" at bounding box center [106, 92] width 176 height 33
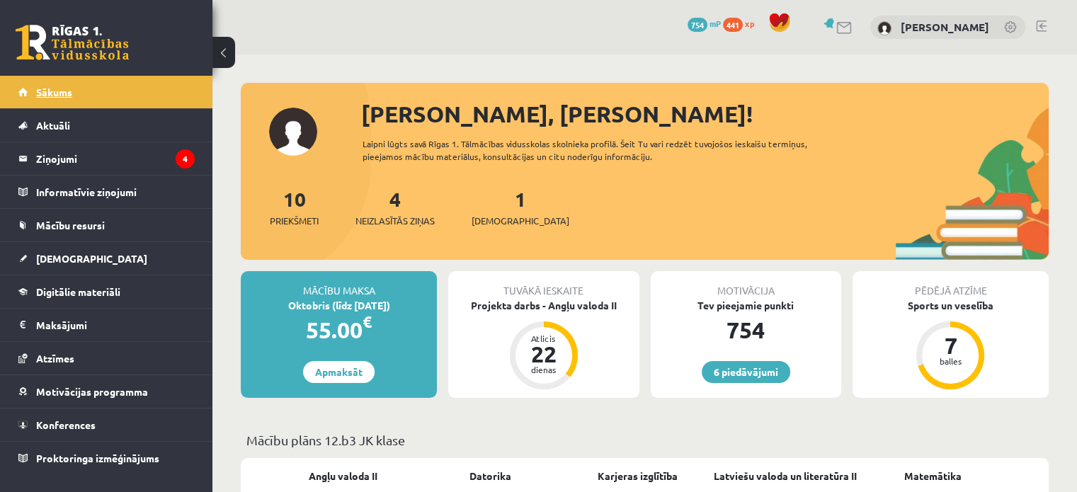
click at [55, 90] on span "Sākums" at bounding box center [54, 92] width 36 height 13
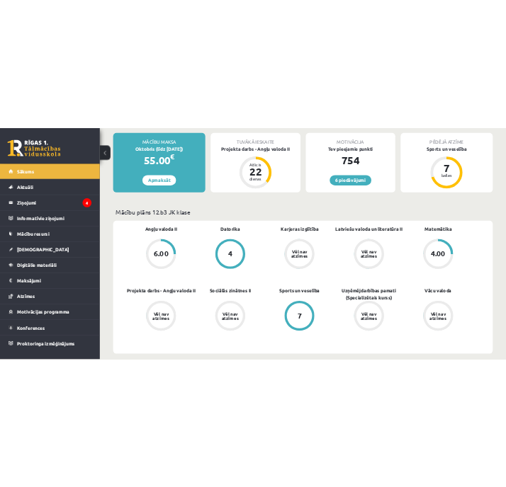
scroll to position [263, 0]
